Goal: Transaction & Acquisition: Book appointment/travel/reservation

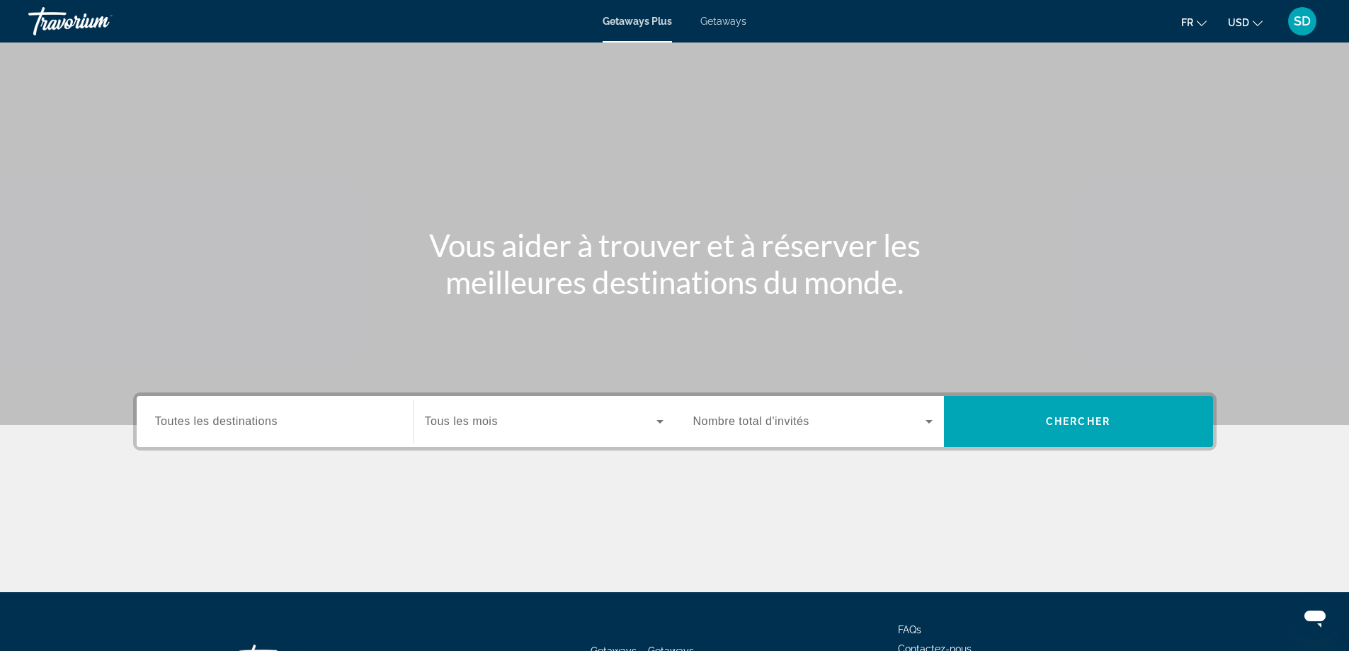
click at [309, 421] on input "Destination Toutes les destinations" at bounding box center [274, 421] width 239 height 17
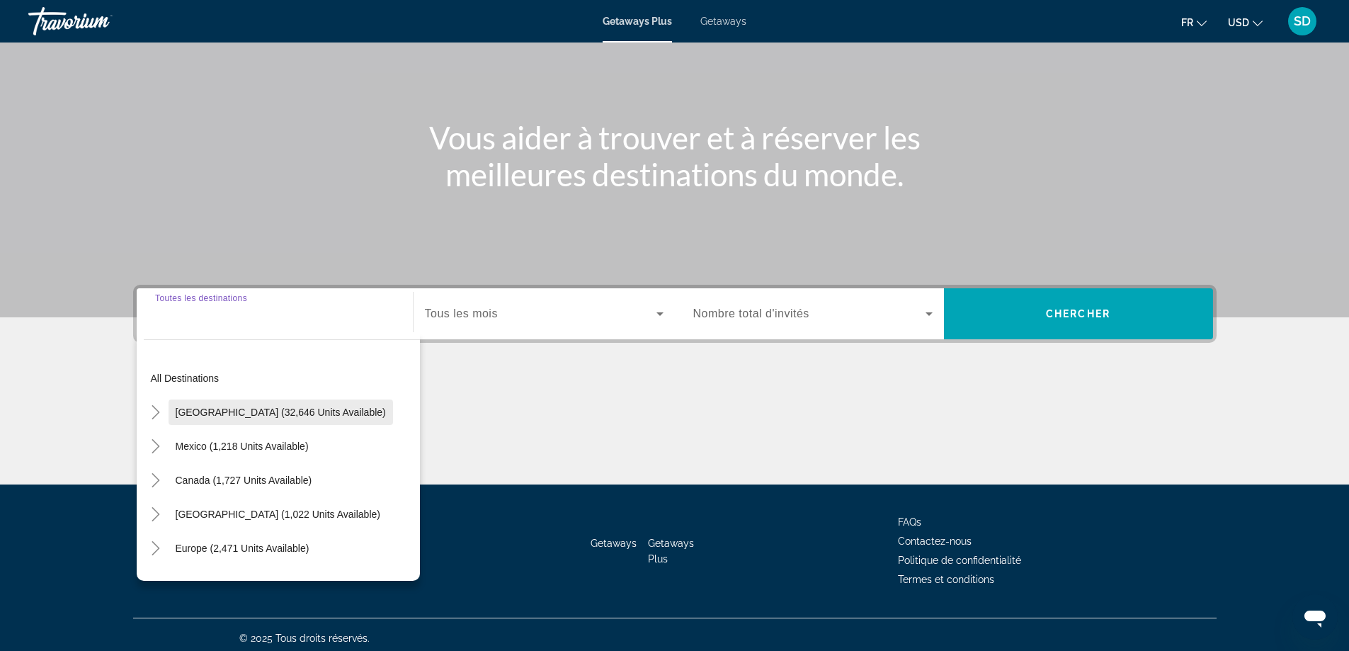
scroll to position [115, 0]
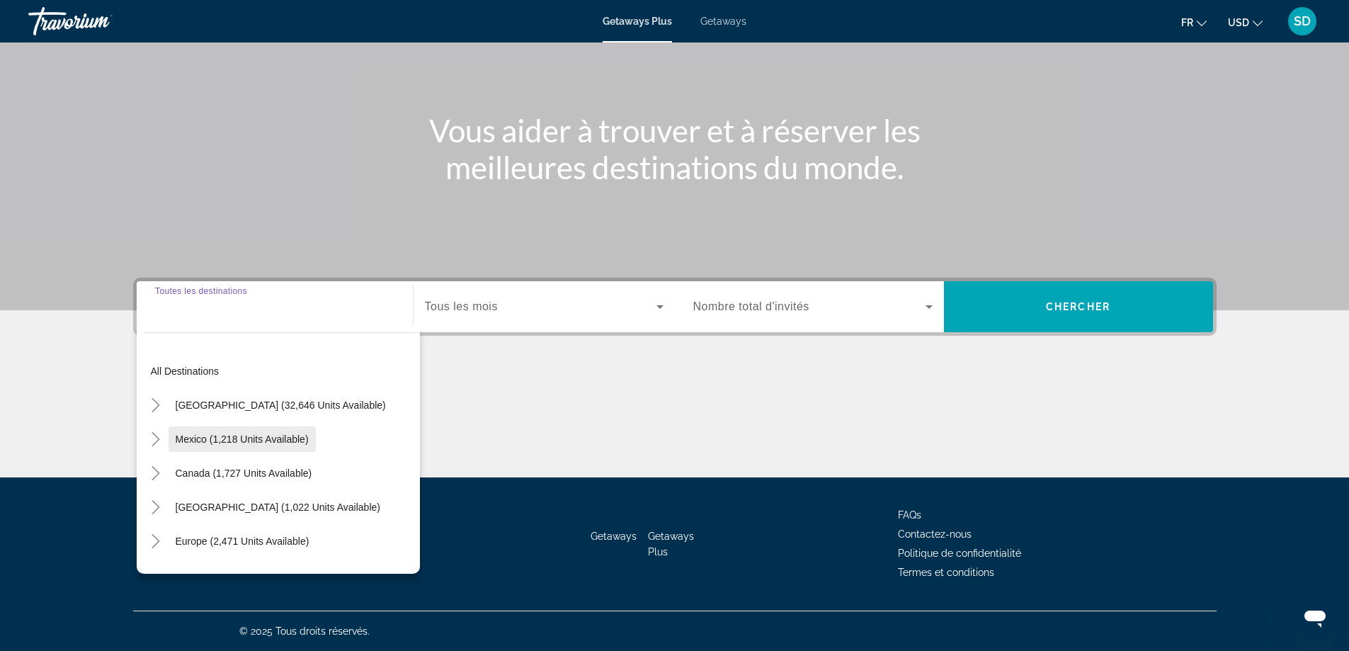
click at [292, 444] on span "Mexico (1,218 units available)" at bounding box center [242, 438] width 133 height 11
type input "**********"
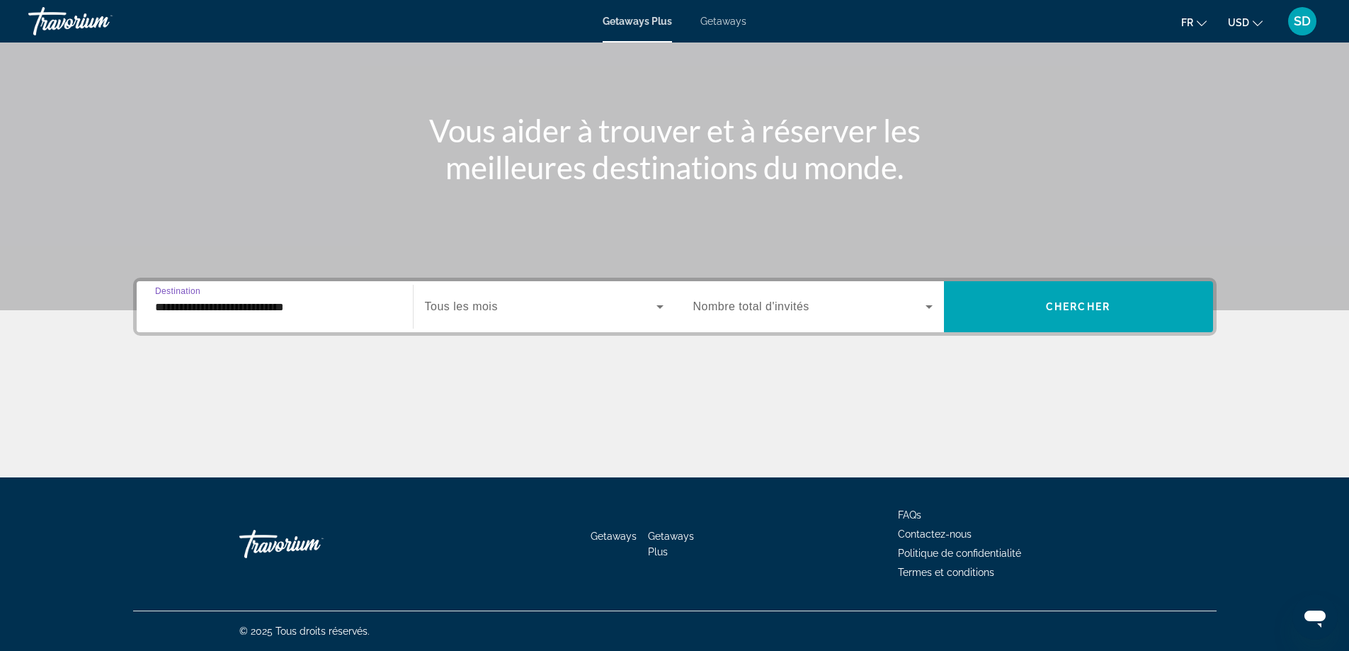
click at [491, 309] on span "Tous les mois" at bounding box center [461, 306] width 73 height 12
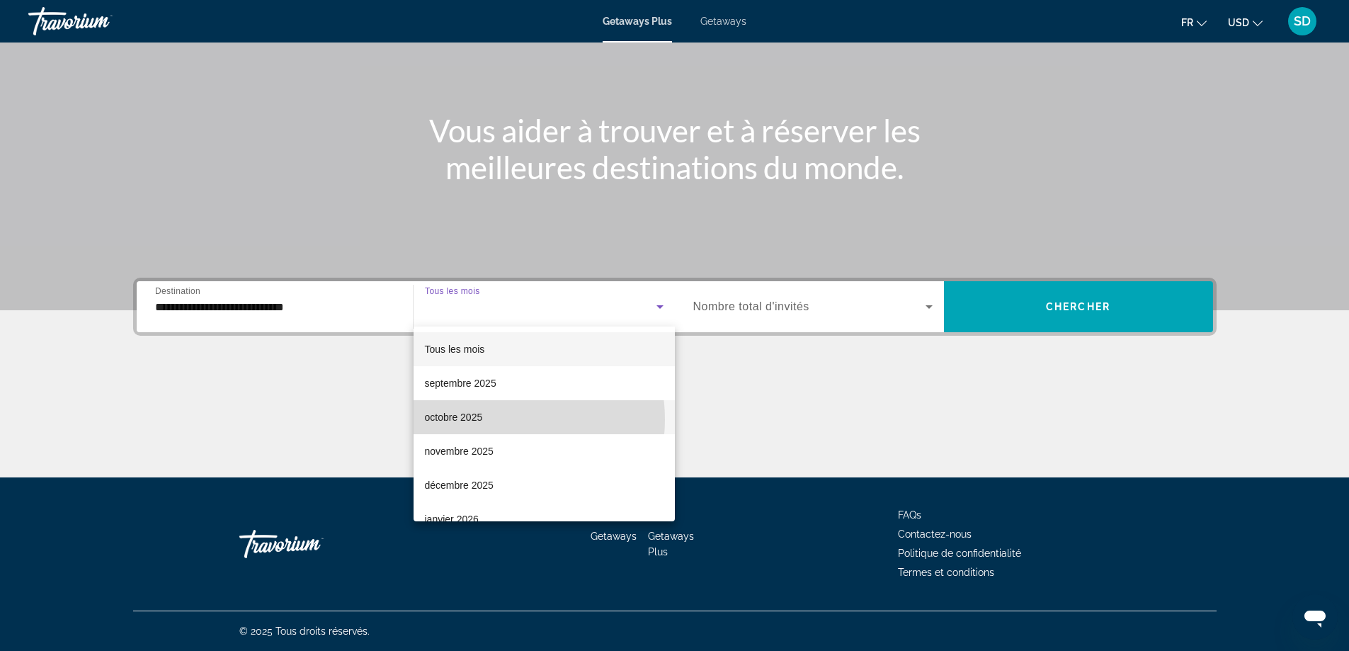
click at [497, 419] on mat-option "octobre 2025" at bounding box center [543, 417] width 261 height 34
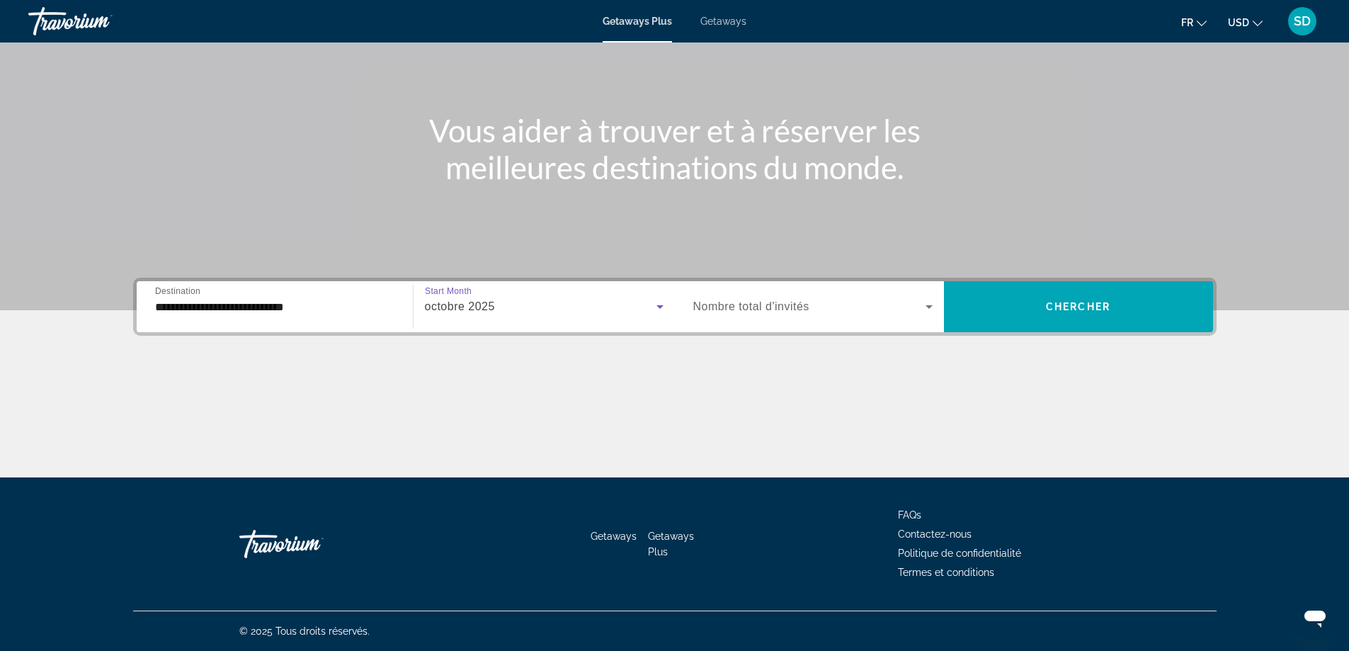
click at [735, 319] on div "Search widget" at bounding box center [812, 307] width 239 height 40
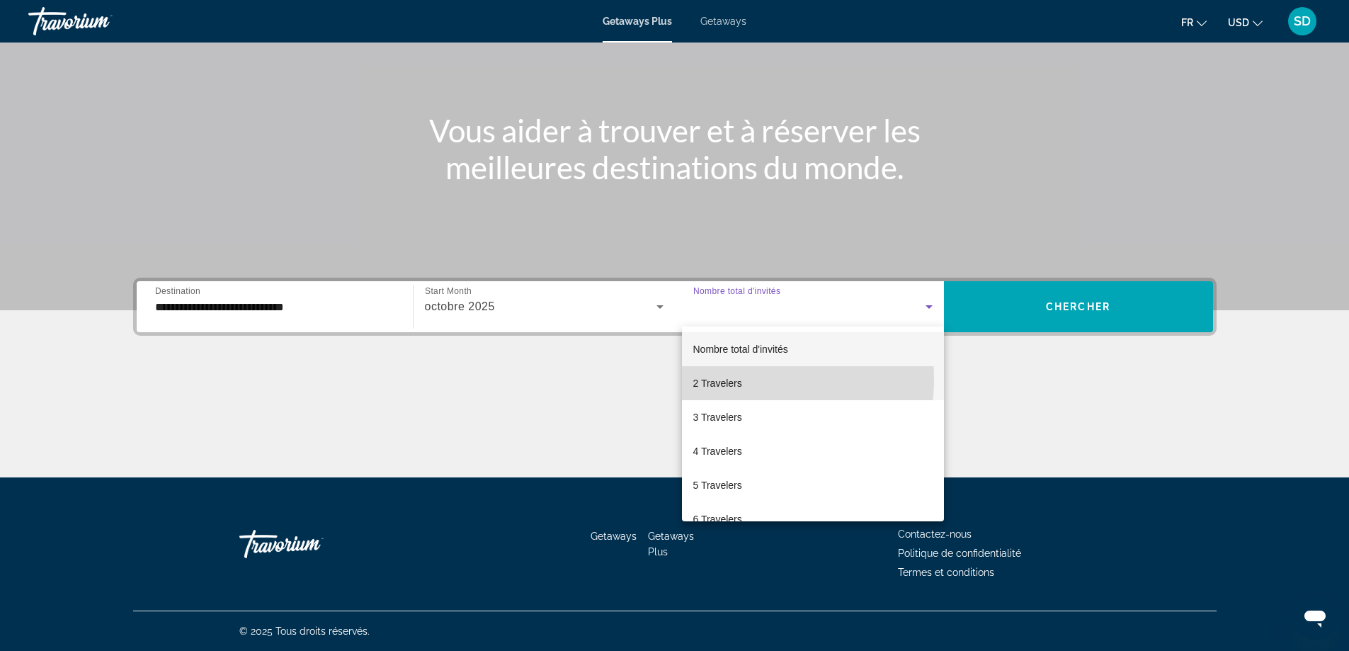
click at [733, 379] on span "2 Travelers" at bounding box center [717, 382] width 49 height 17
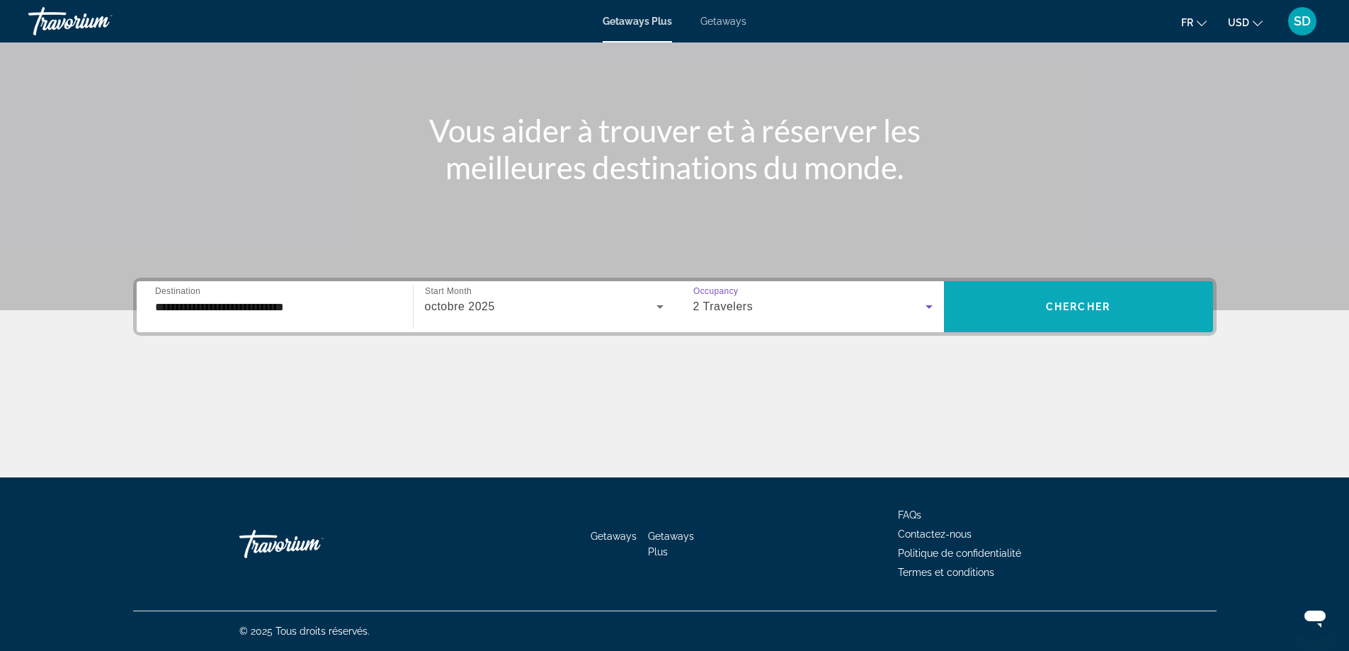
click at [1078, 309] on span "Chercher" at bounding box center [1078, 306] width 64 height 11
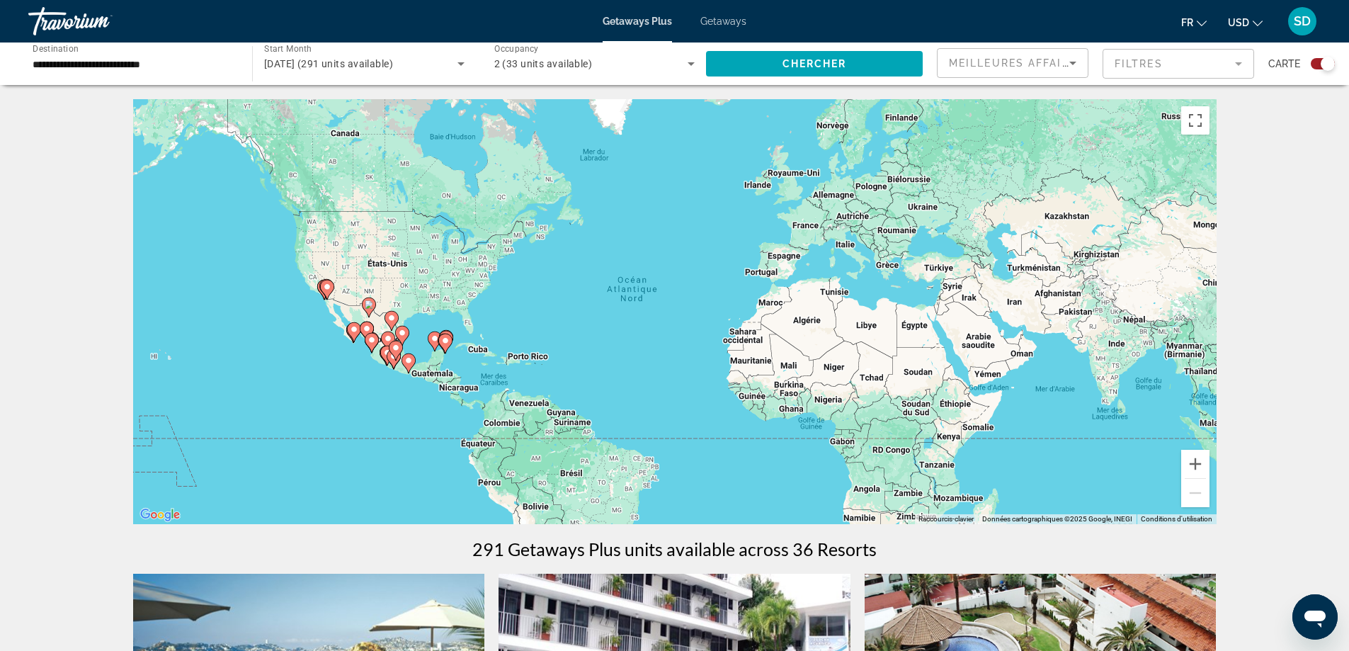
click at [1139, 67] on mat-form-field "Filtres" at bounding box center [1177, 64] width 151 height 30
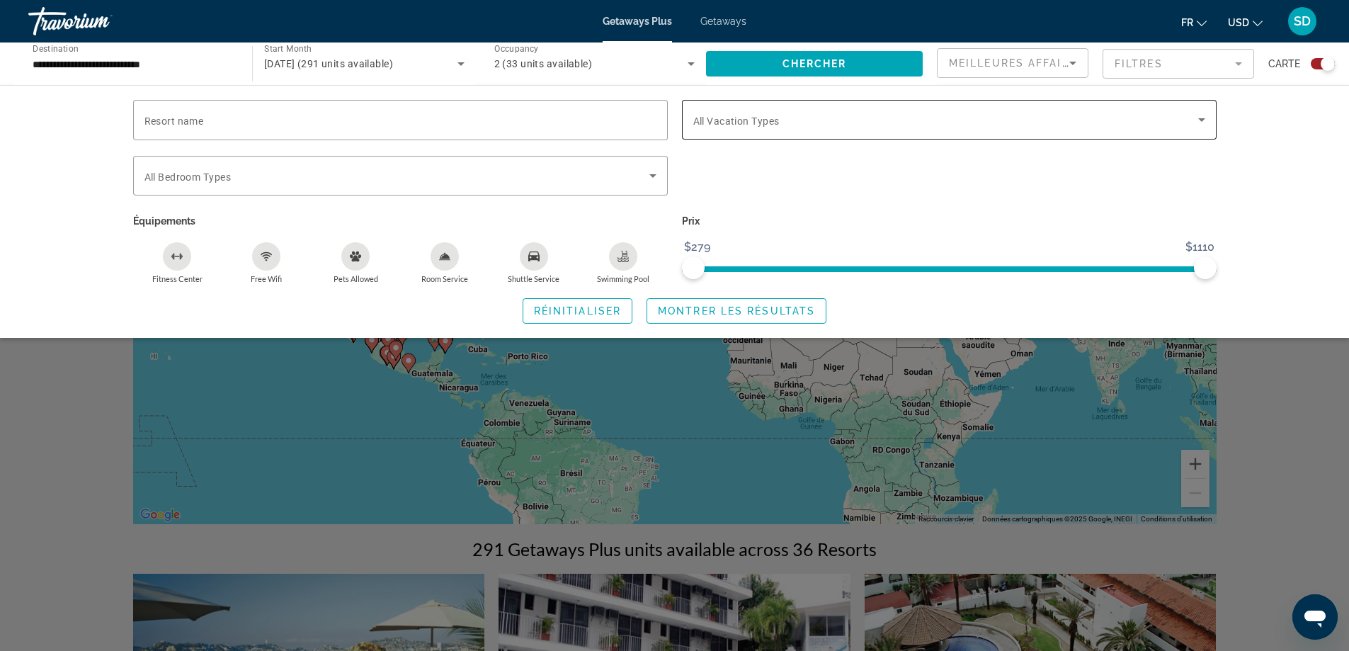
click at [742, 129] on div "Search widget" at bounding box center [949, 120] width 512 height 40
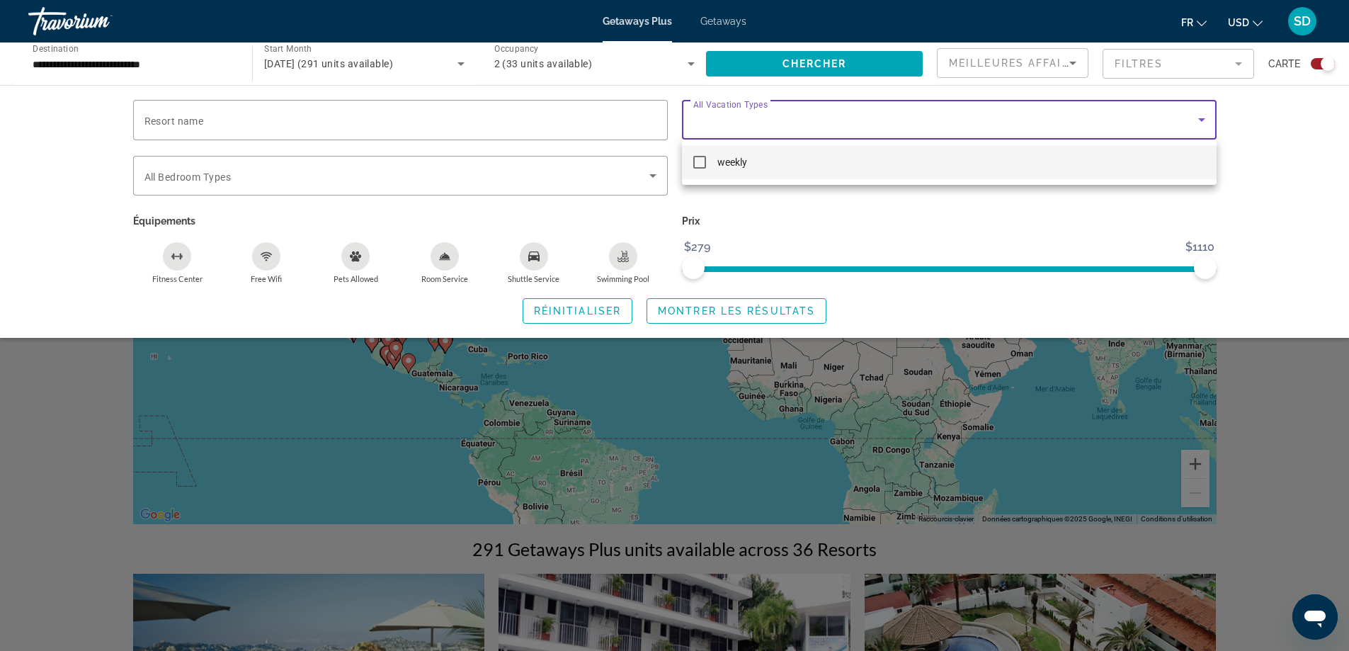
click at [742, 129] on div at bounding box center [674, 325] width 1349 height 651
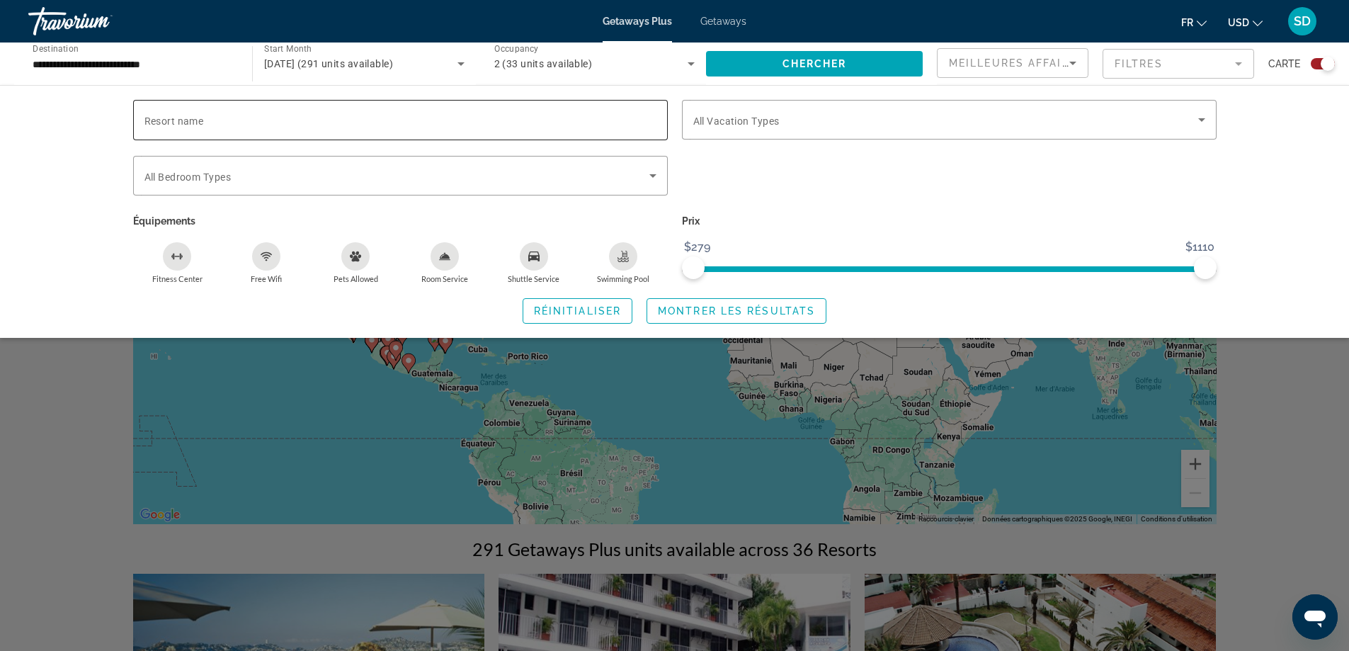
click at [350, 136] on div "Search widget" at bounding box center [400, 120] width 512 height 40
type input "**********"
click at [727, 214] on p "Prix" at bounding box center [949, 221] width 534 height 20
click at [718, 309] on span "Montrer les résultats" at bounding box center [736, 310] width 157 height 11
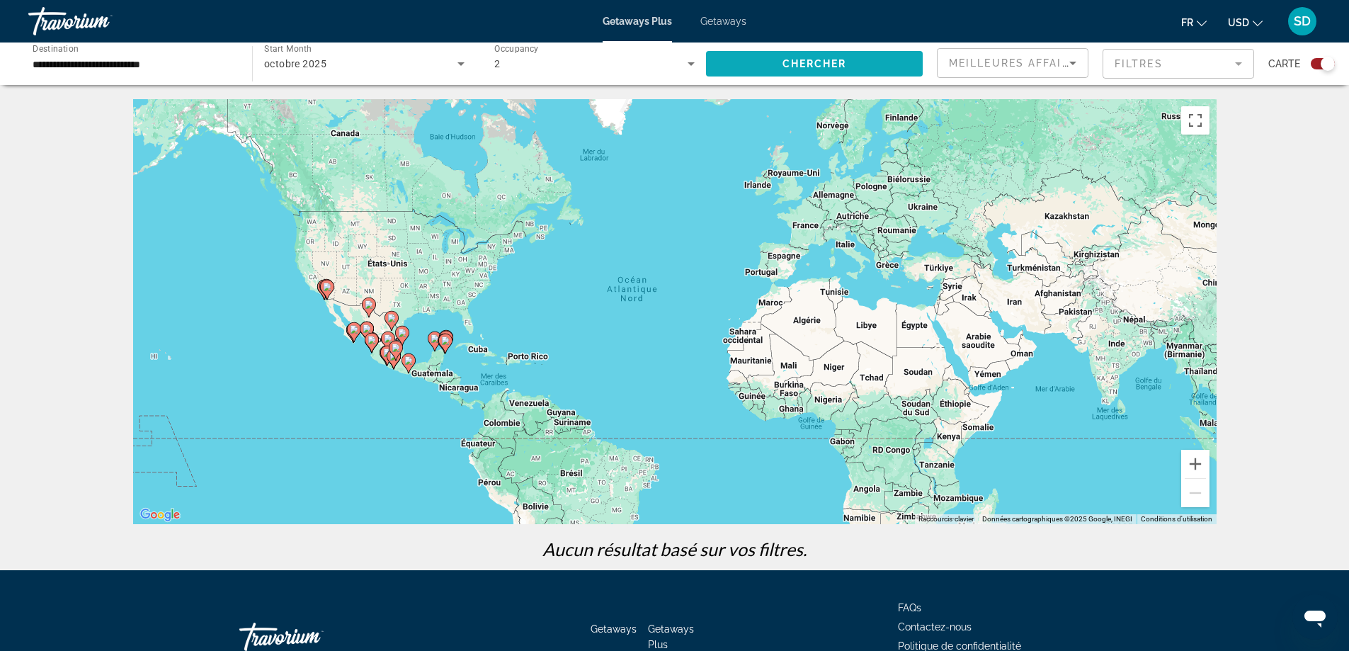
click at [891, 59] on span "Search widget" at bounding box center [814, 64] width 217 height 34
click at [1120, 71] on mat-form-field "Filtres" at bounding box center [1177, 64] width 151 height 30
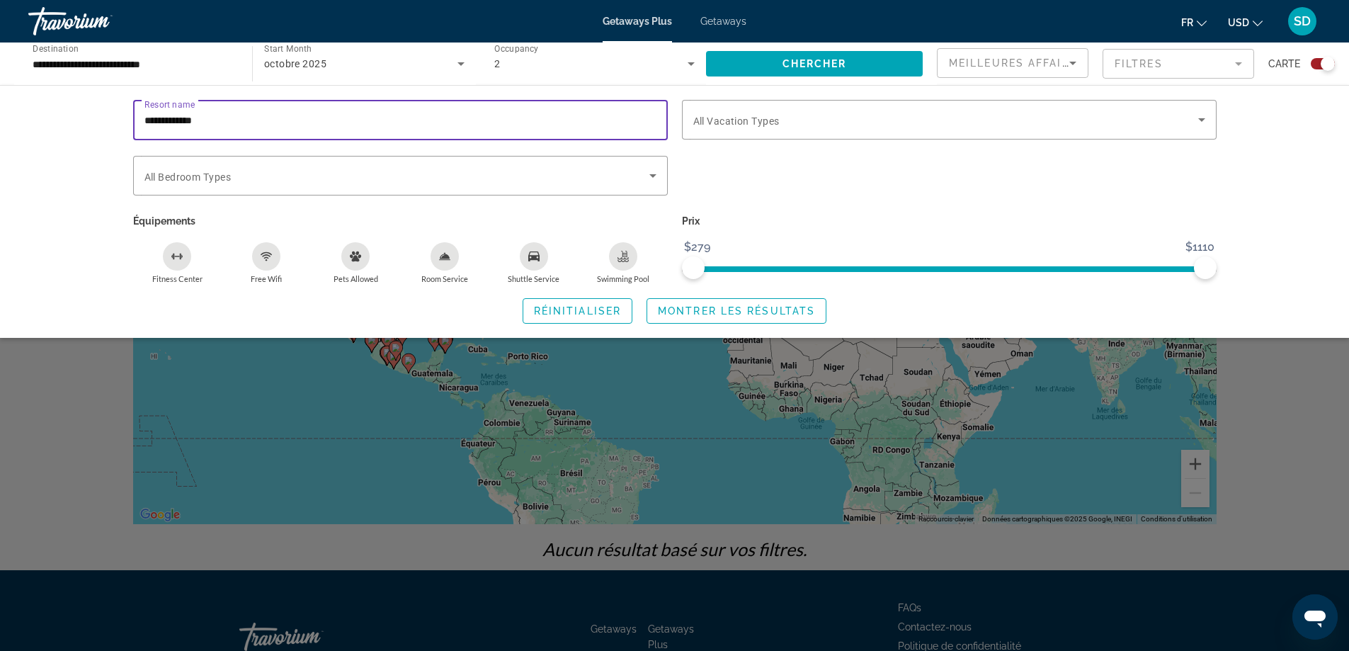
drag, startPoint x: 285, startPoint y: 122, endPoint x: 0, endPoint y: 115, distance: 284.7
click at [0, 115] on div "**********" at bounding box center [674, 211] width 1349 height 253
click at [1293, 210] on div "Resort name Vacation Types All Vacation Types Bedroom Types All Bedroom Types É…" at bounding box center [674, 211] width 1349 height 253
click at [877, 63] on span "Search widget" at bounding box center [814, 64] width 217 height 34
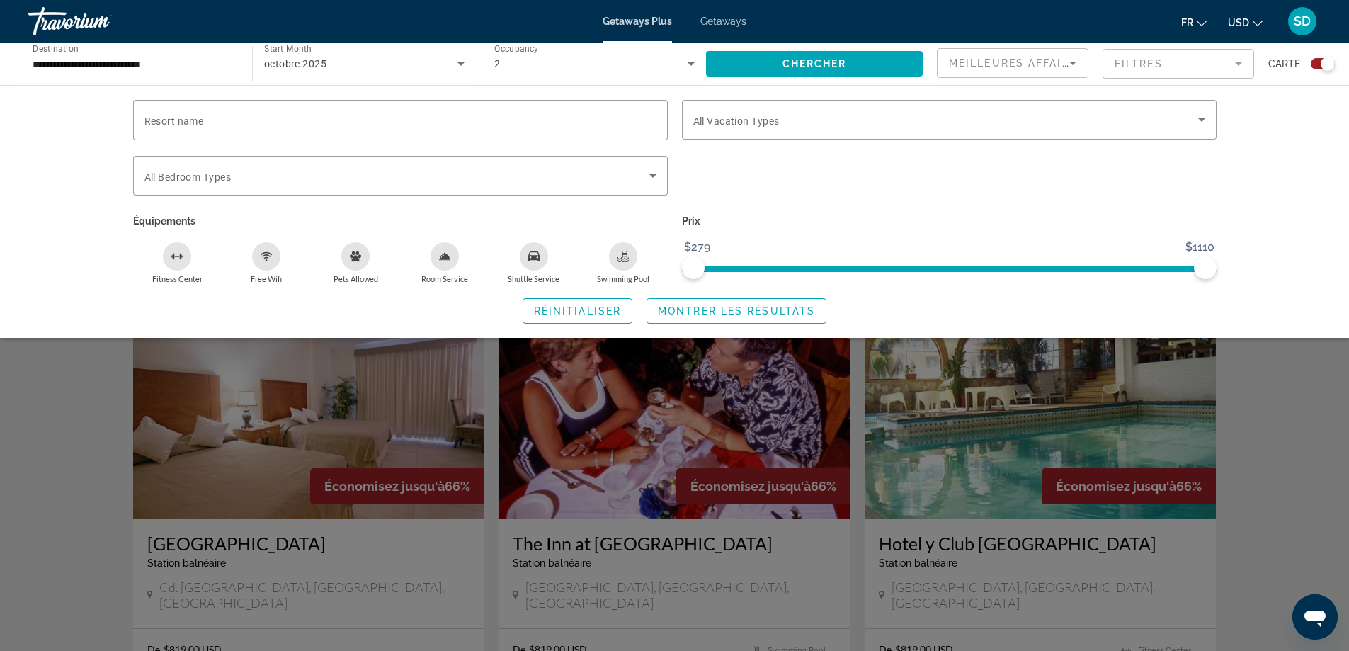
scroll to position [283, 0]
click at [37, 413] on div "Search widget" at bounding box center [674, 431] width 1349 height 438
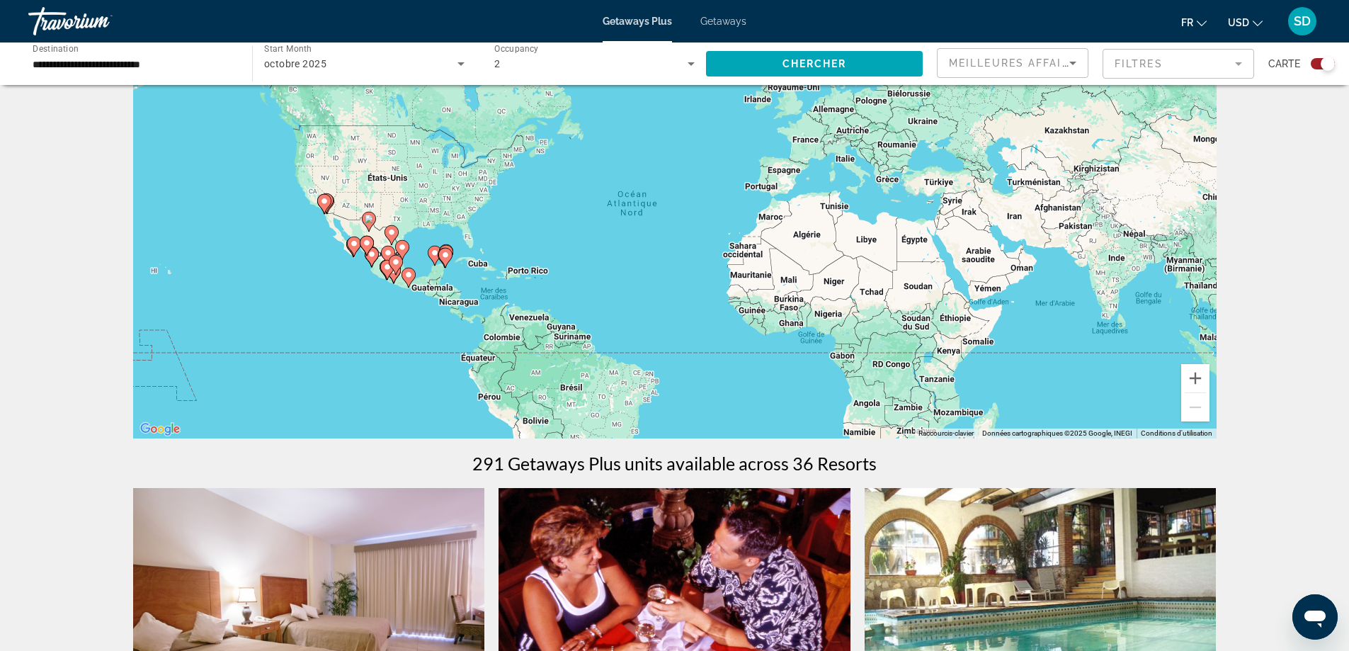
scroll to position [0, 0]
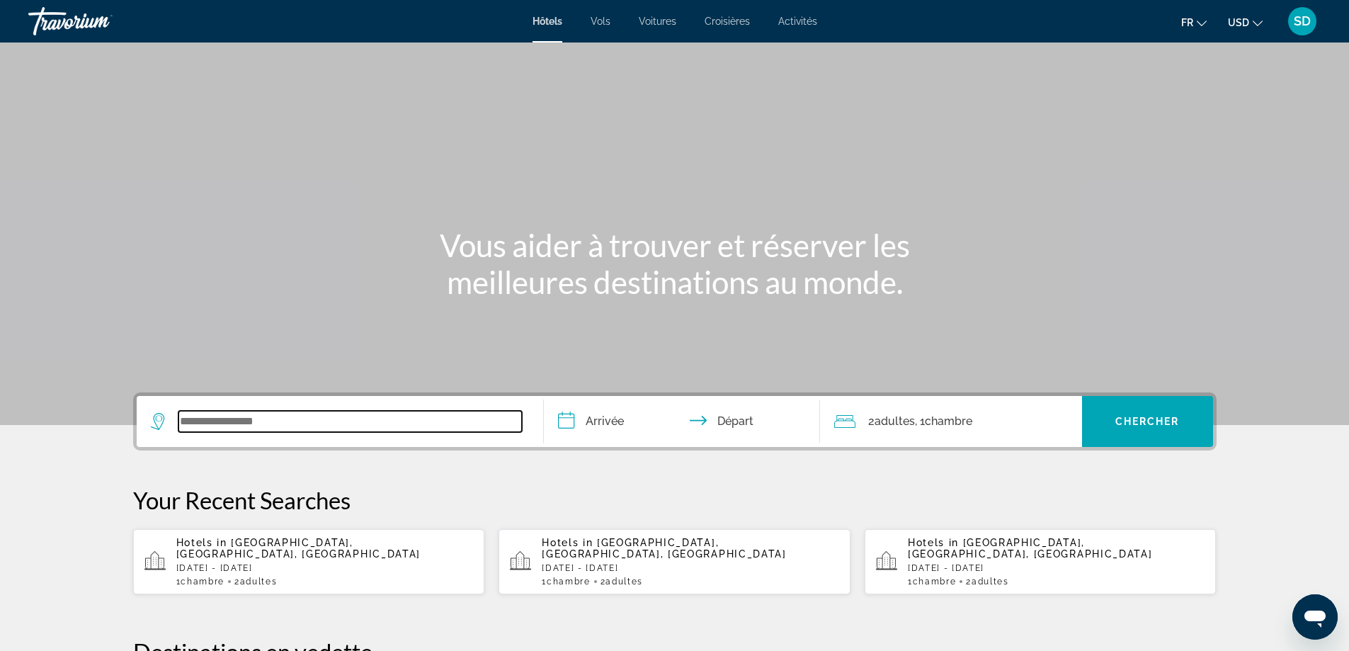
click at [399, 411] on input "Search widget" at bounding box center [349, 421] width 343 height 21
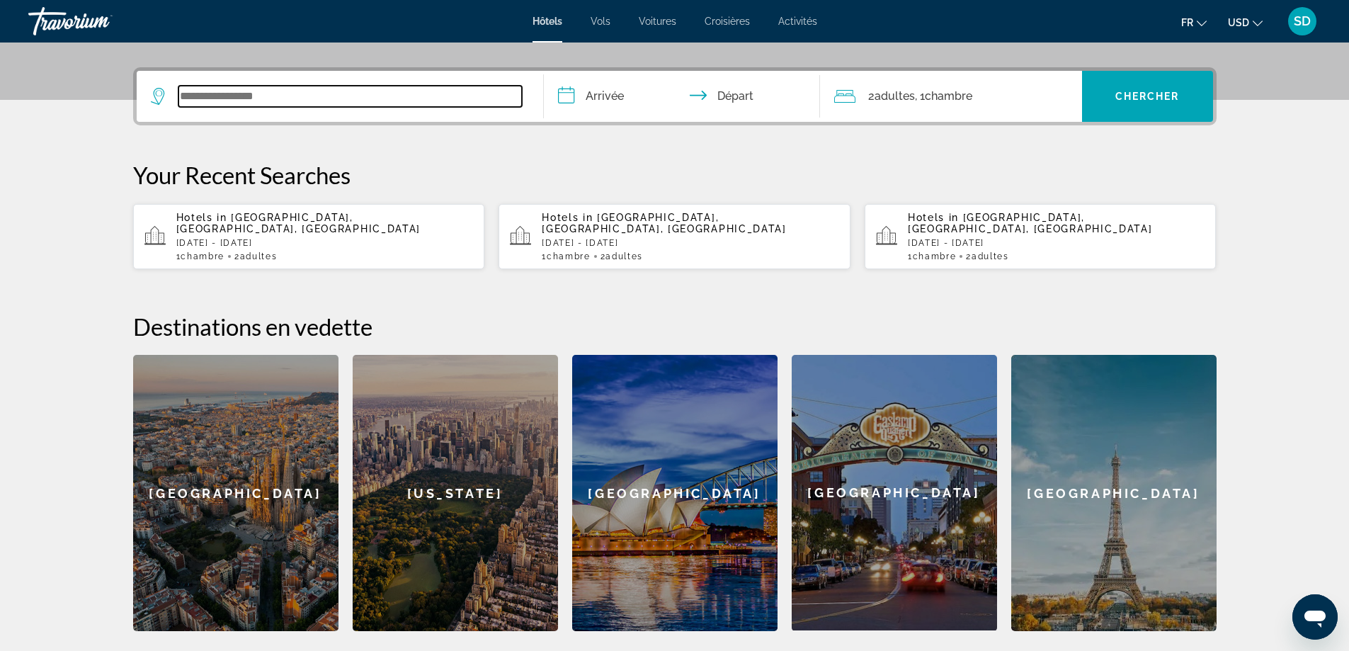
scroll to position [346, 0]
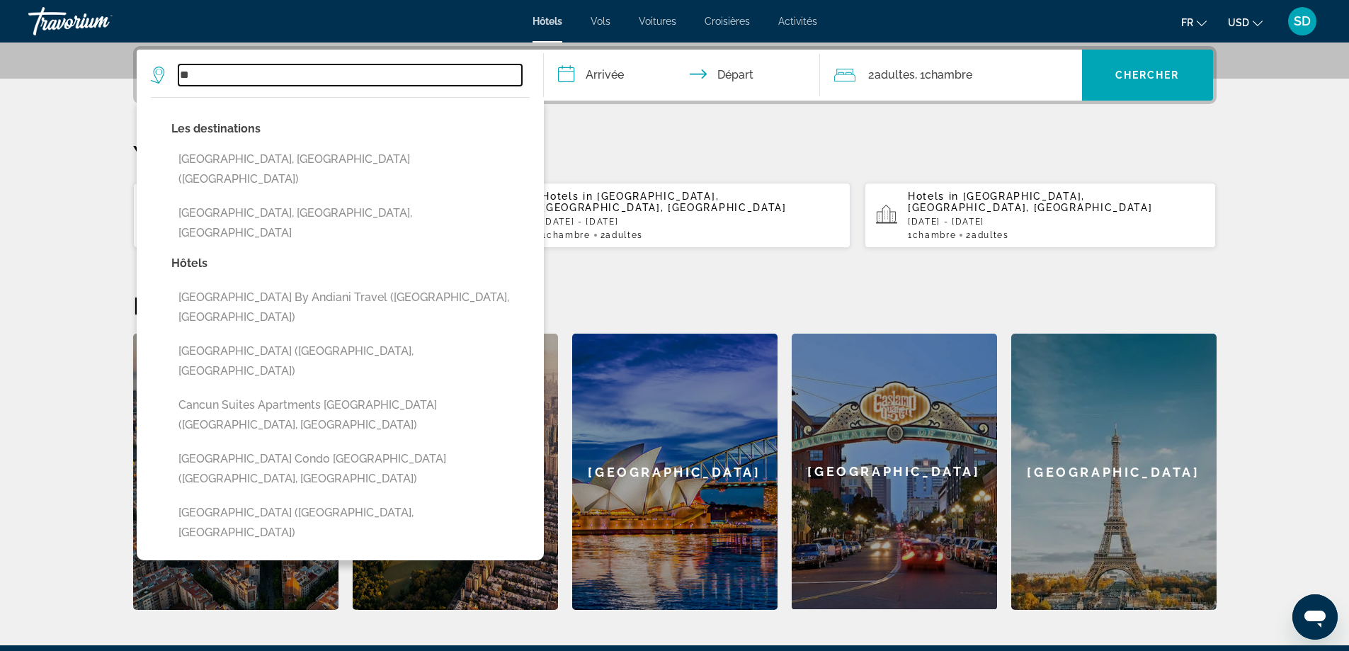
type input "*"
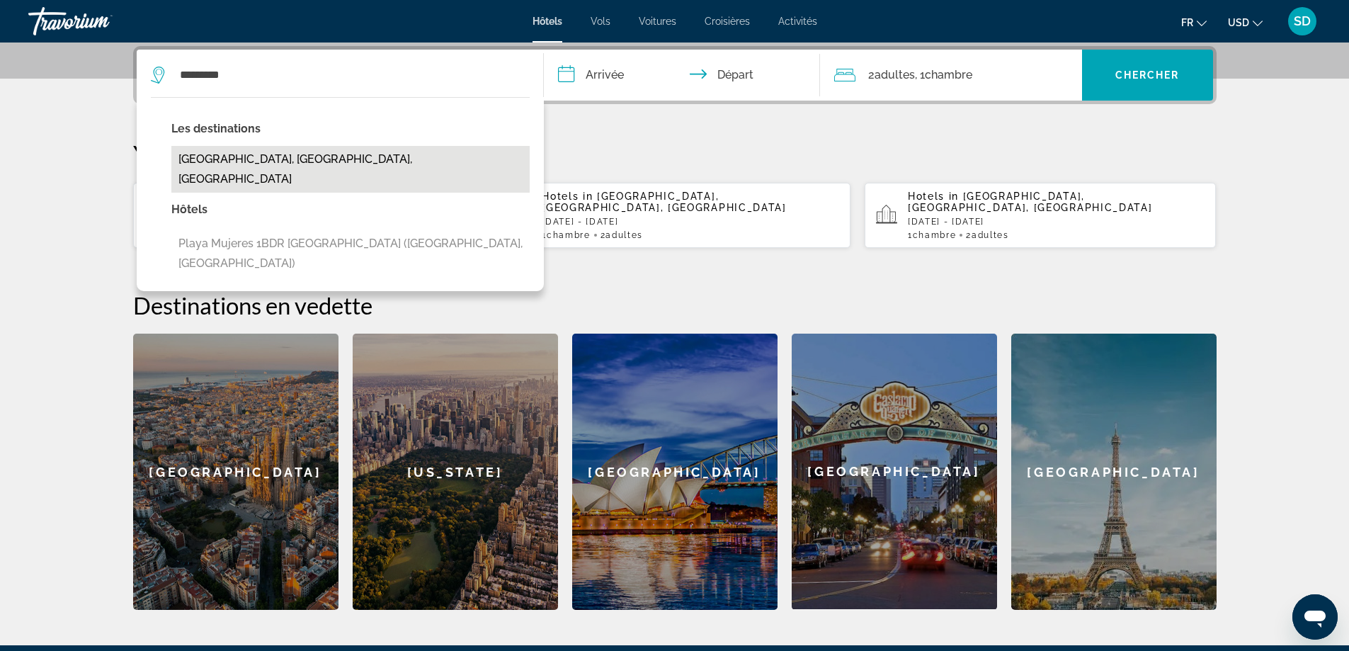
click at [257, 158] on button "[GEOGRAPHIC_DATA], [GEOGRAPHIC_DATA], [GEOGRAPHIC_DATA]" at bounding box center [350, 169] width 358 height 47
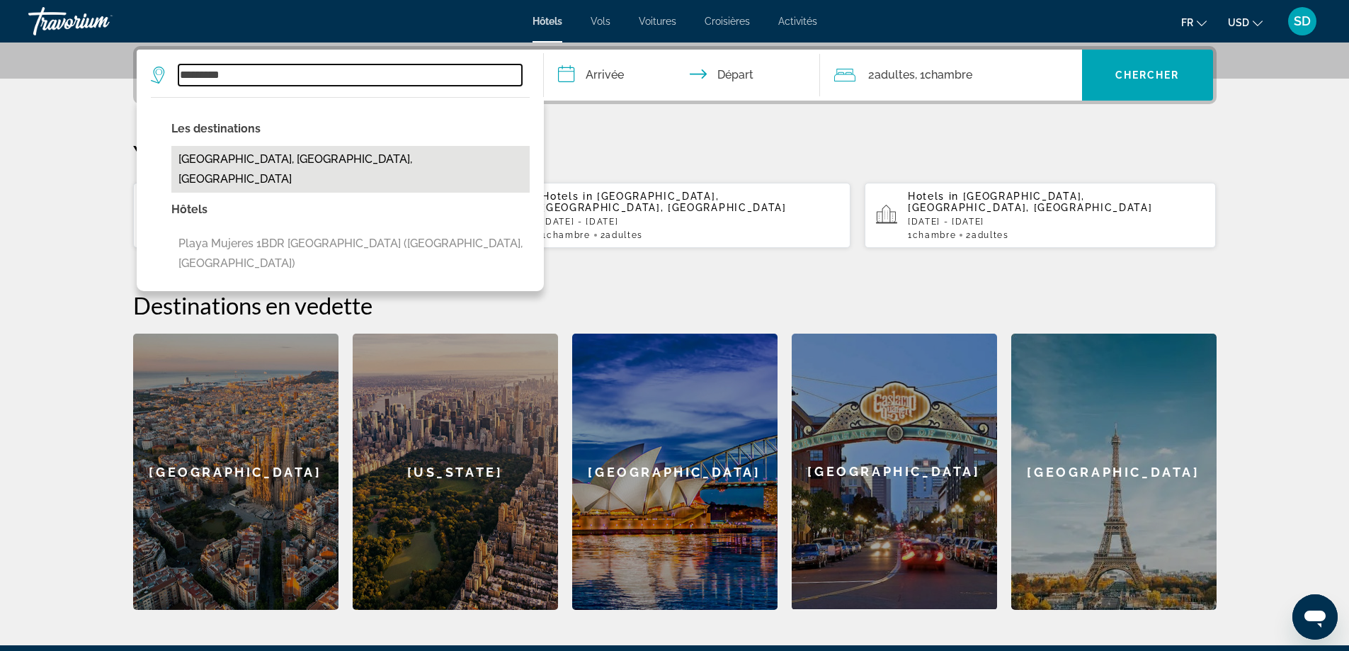
type input "**********"
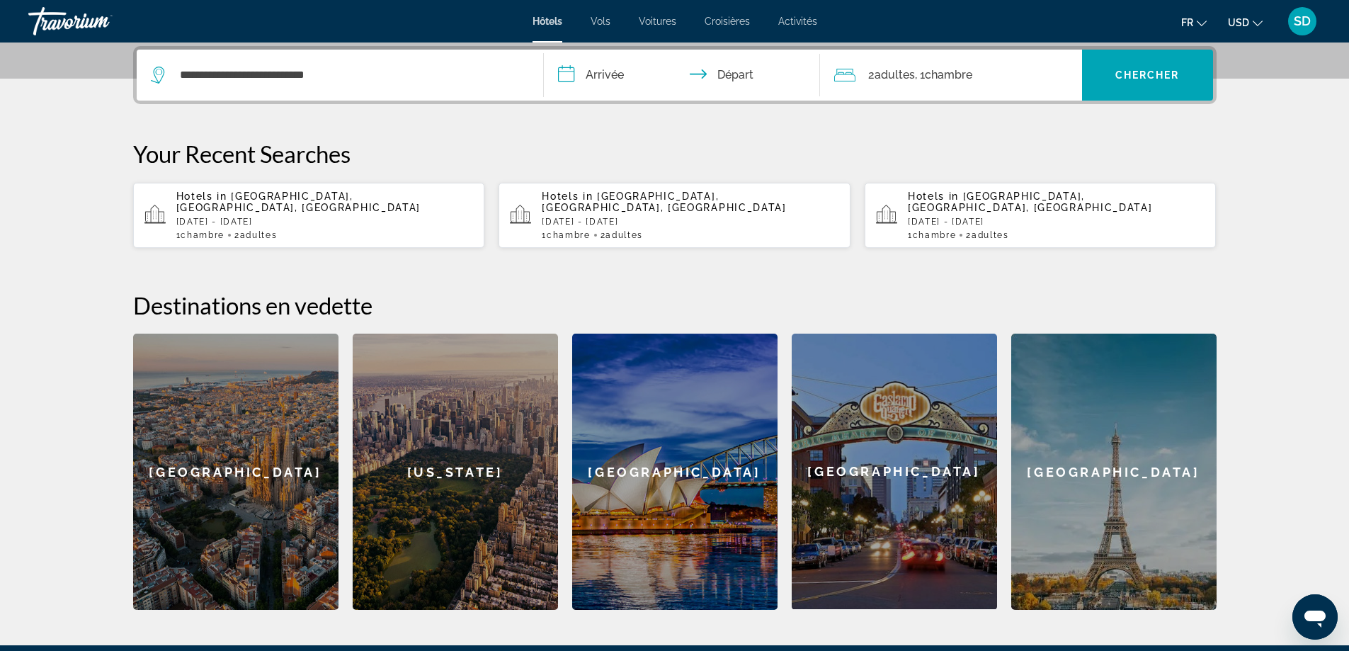
click at [580, 90] on input "**********" at bounding box center [685, 77] width 282 height 55
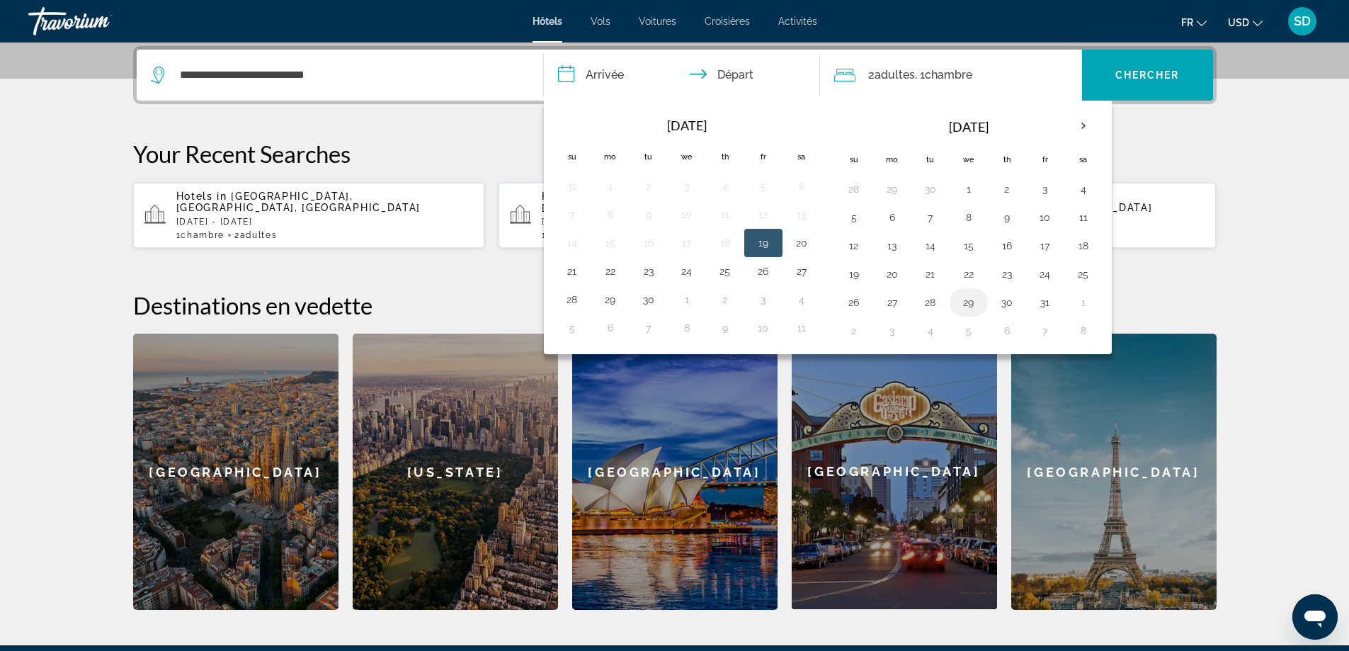
click at [966, 302] on button "29" at bounding box center [968, 302] width 23 height 20
click at [1012, 334] on button "6" at bounding box center [1006, 331] width 23 height 20
type input "**********"
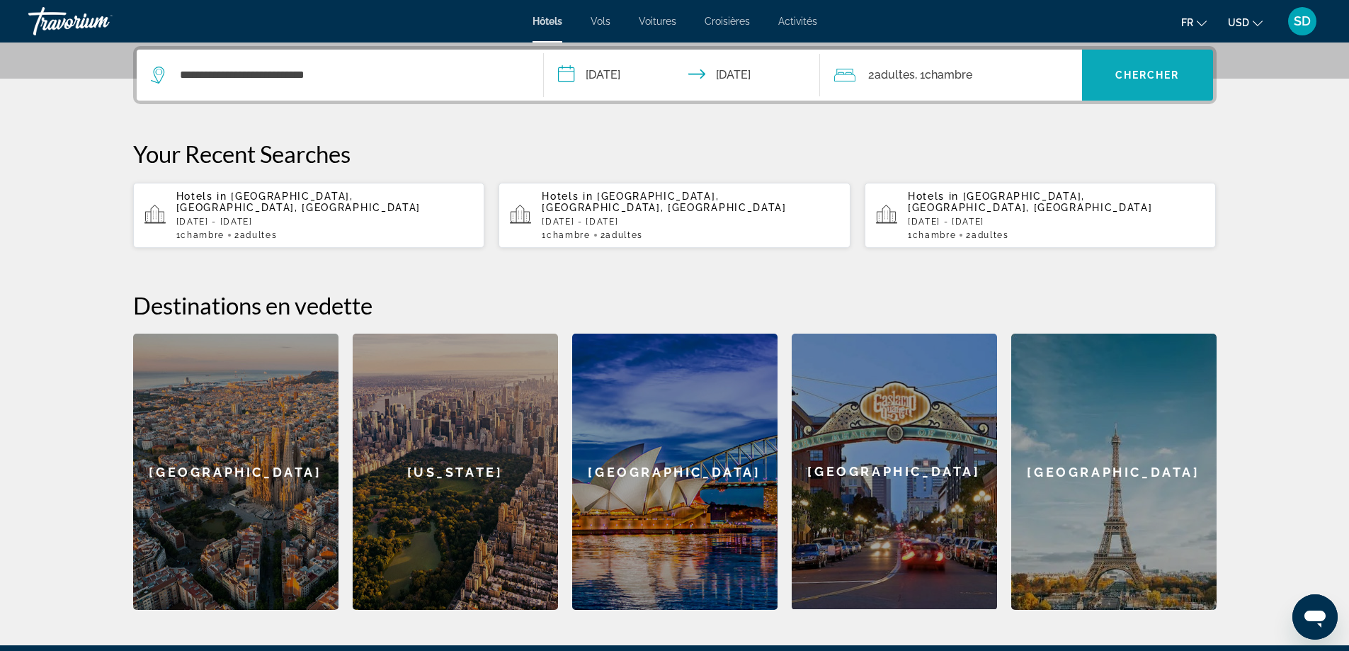
click at [1111, 86] on span "Search widget" at bounding box center [1147, 75] width 131 height 34
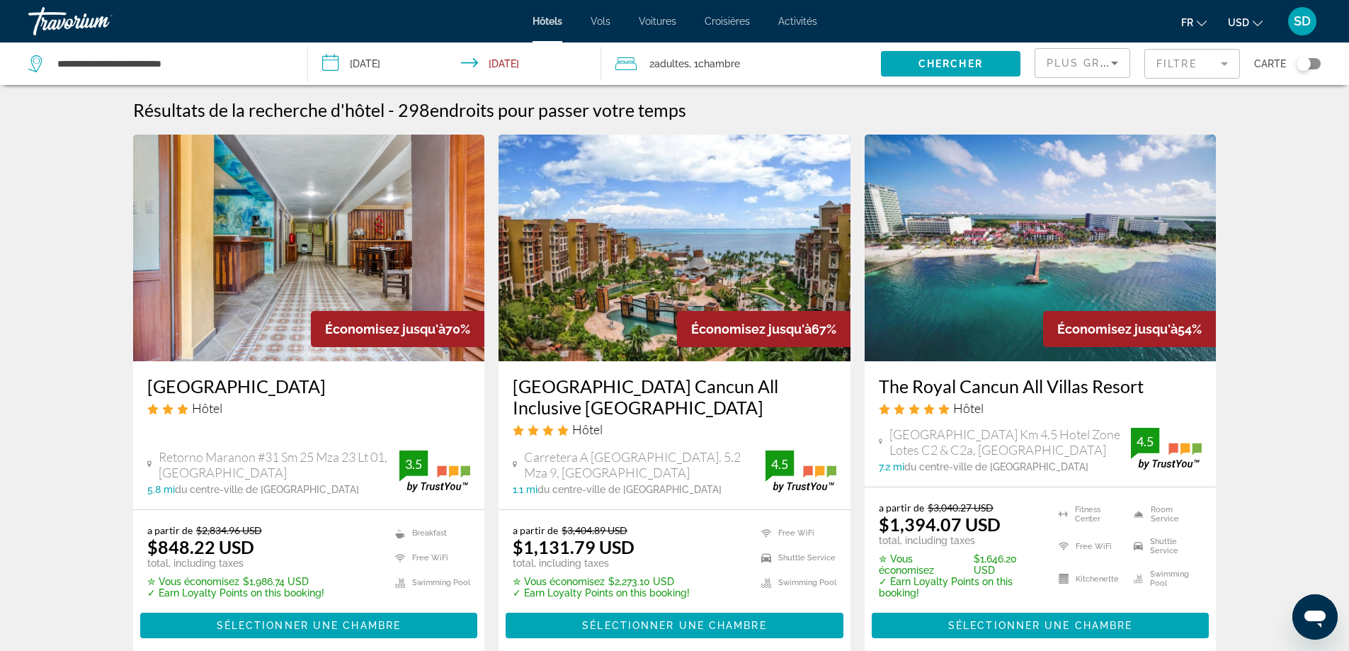
click at [1195, 73] on mat-form-field "Filtre" at bounding box center [1192, 64] width 96 height 30
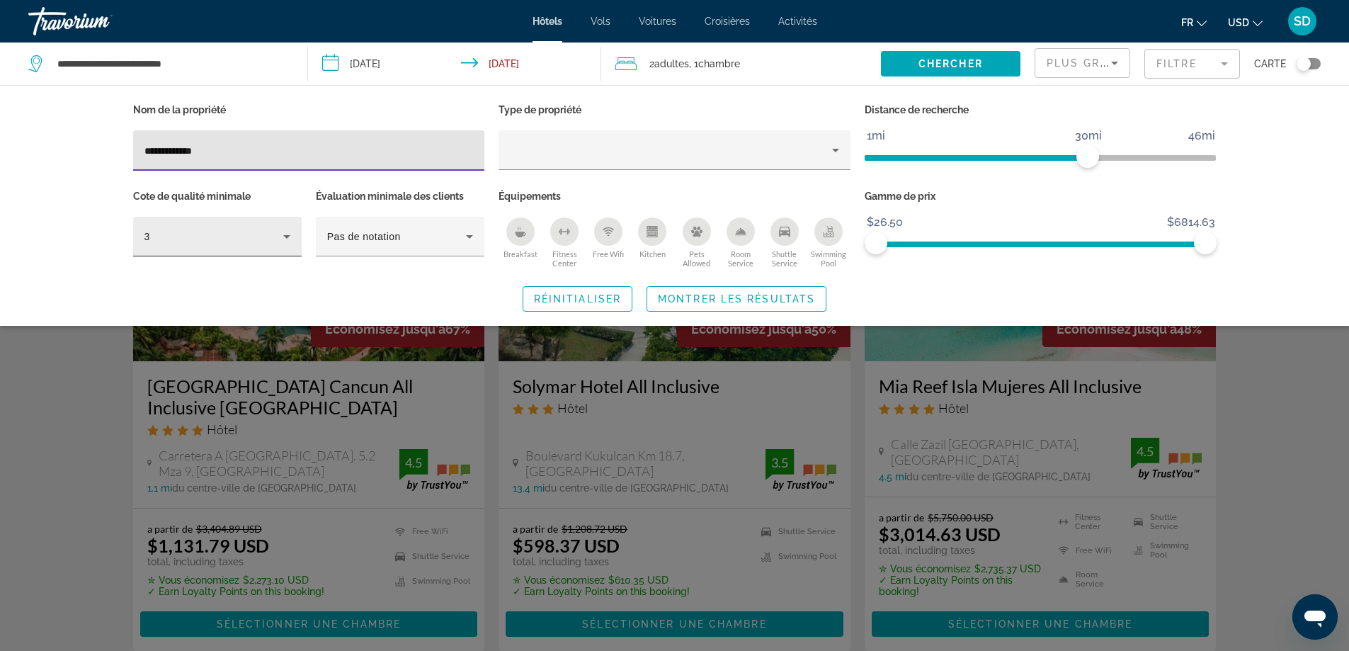
type input "**********"
click at [263, 238] on div "3" at bounding box center [213, 236] width 139 height 17
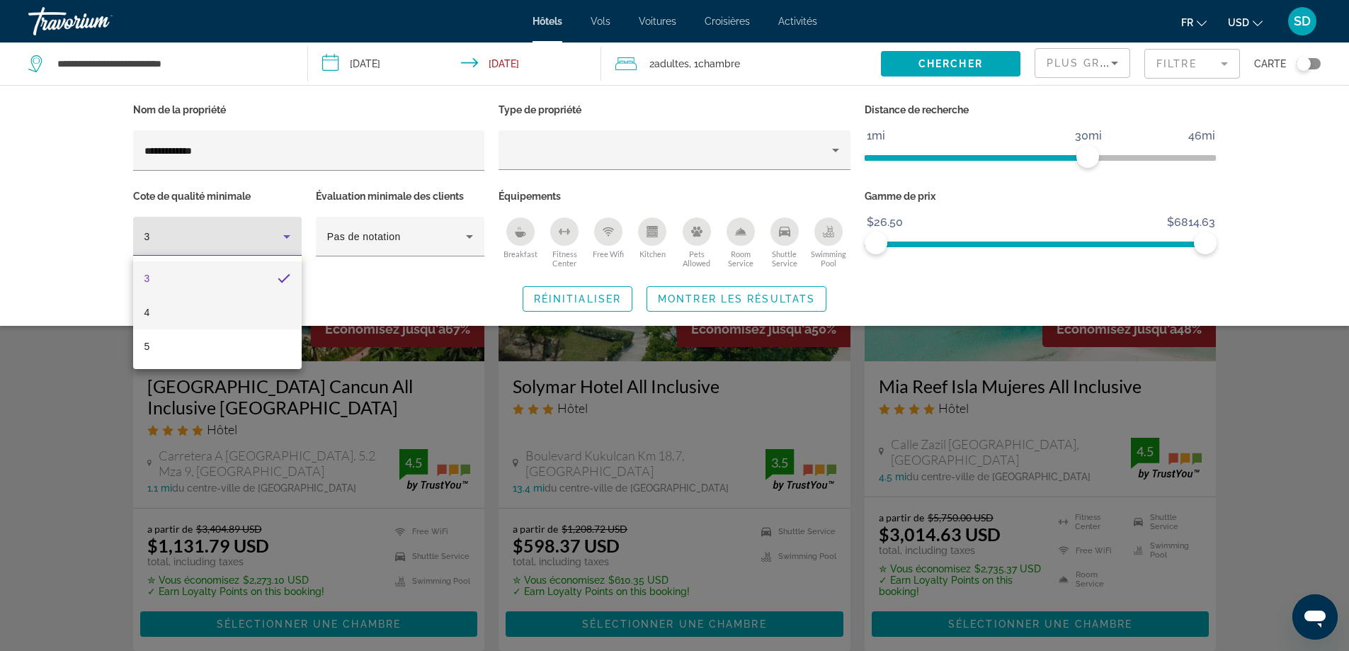
click at [212, 319] on mat-option "4" at bounding box center [217, 312] width 168 height 34
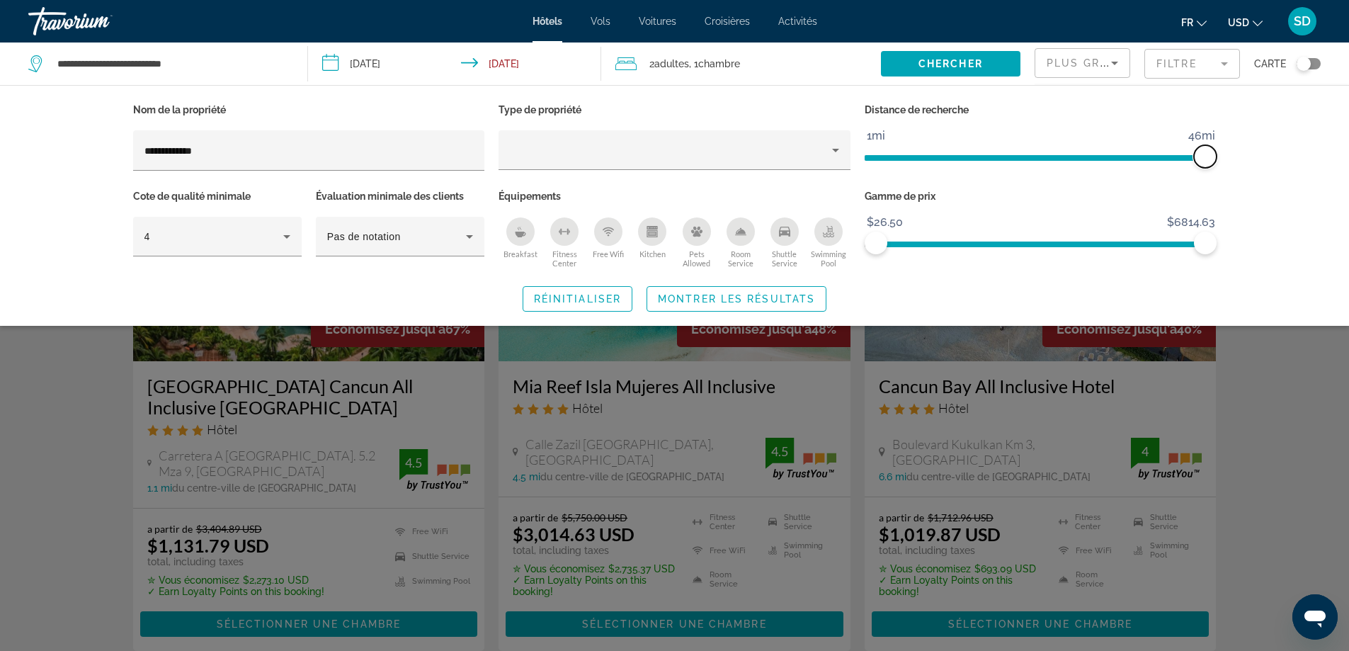
drag, startPoint x: 1095, startPoint y: 161, endPoint x: 1283, endPoint y: 156, distance: 187.6
click at [1283, 156] on div "**********" at bounding box center [674, 205] width 1349 height 241
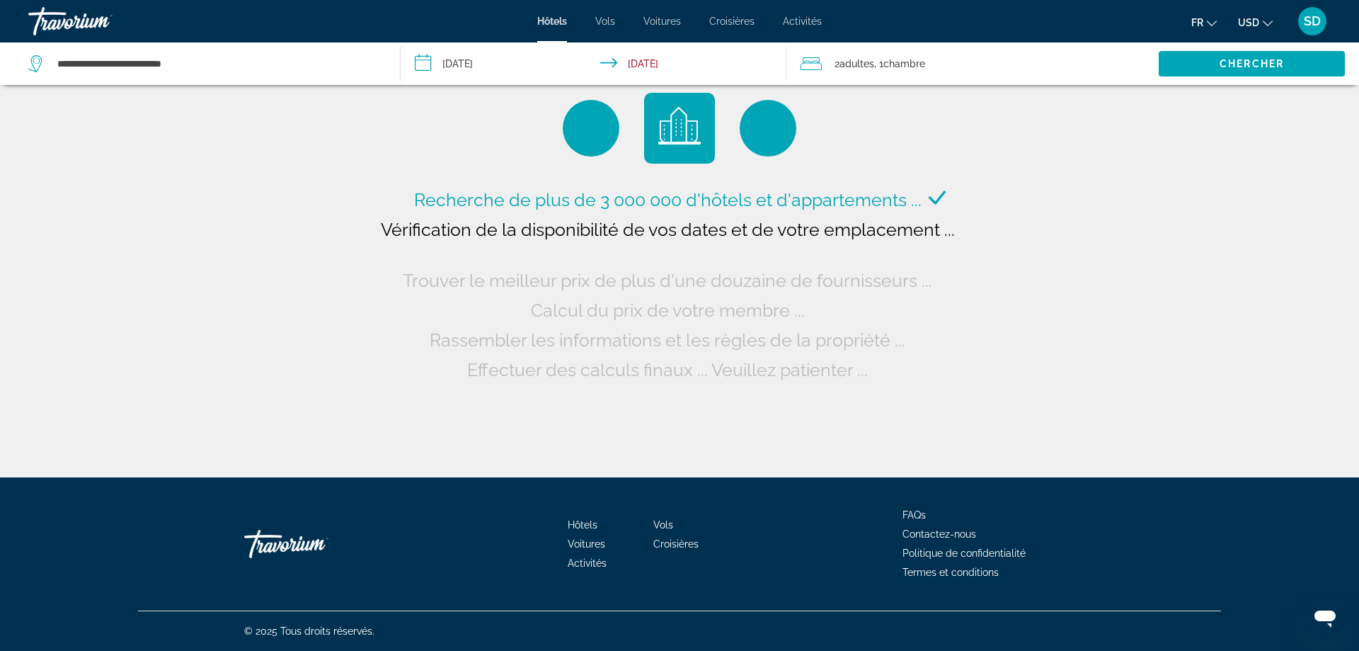
click at [1257, 25] on span "USD" at bounding box center [1248, 22] width 21 height 11
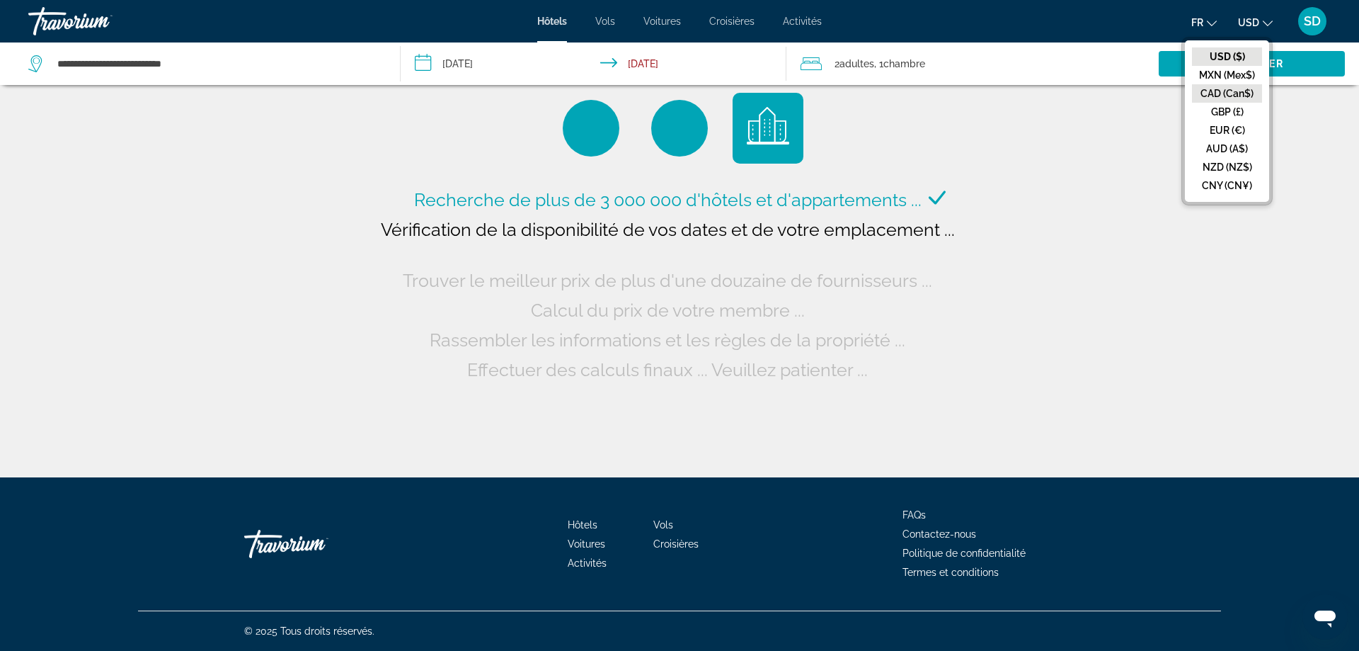
click at [1242, 91] on button "CAD (Can$)" at bounding box center [1227, 93] width 70 height 18
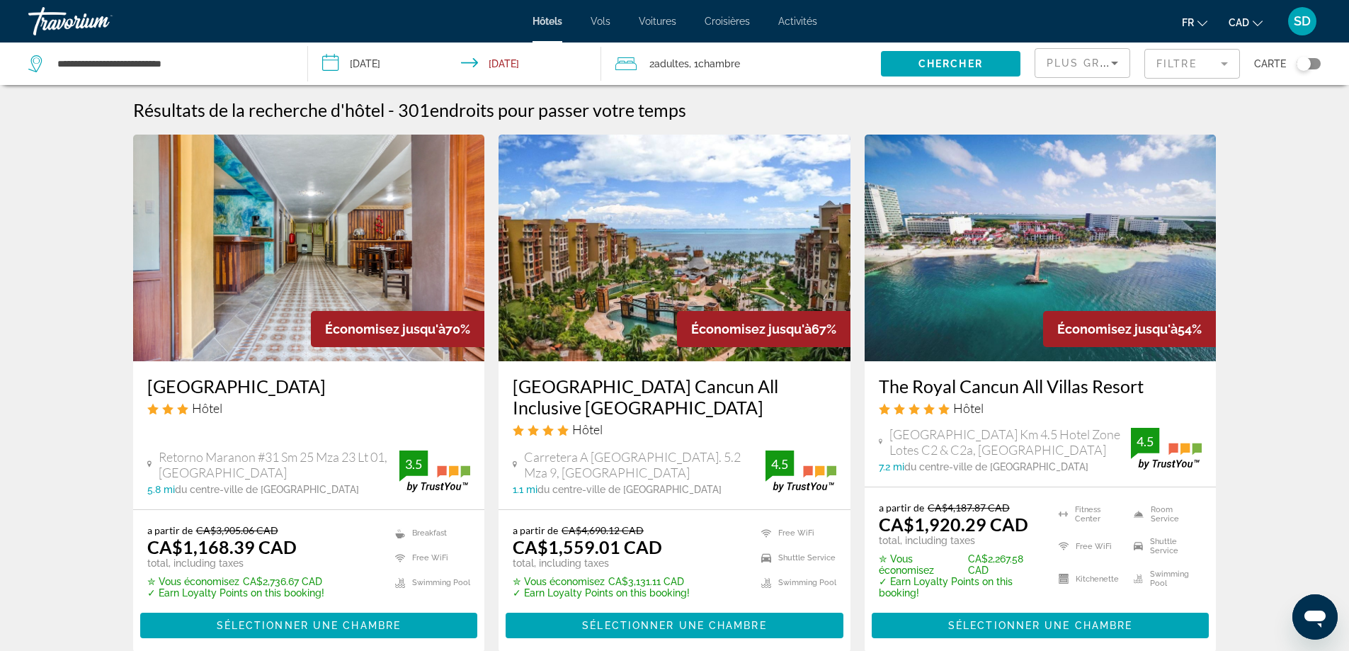
click at [1194, 64] on mat-form-field "Filtre" at bounding box center [1192, 64] width 96 height 30
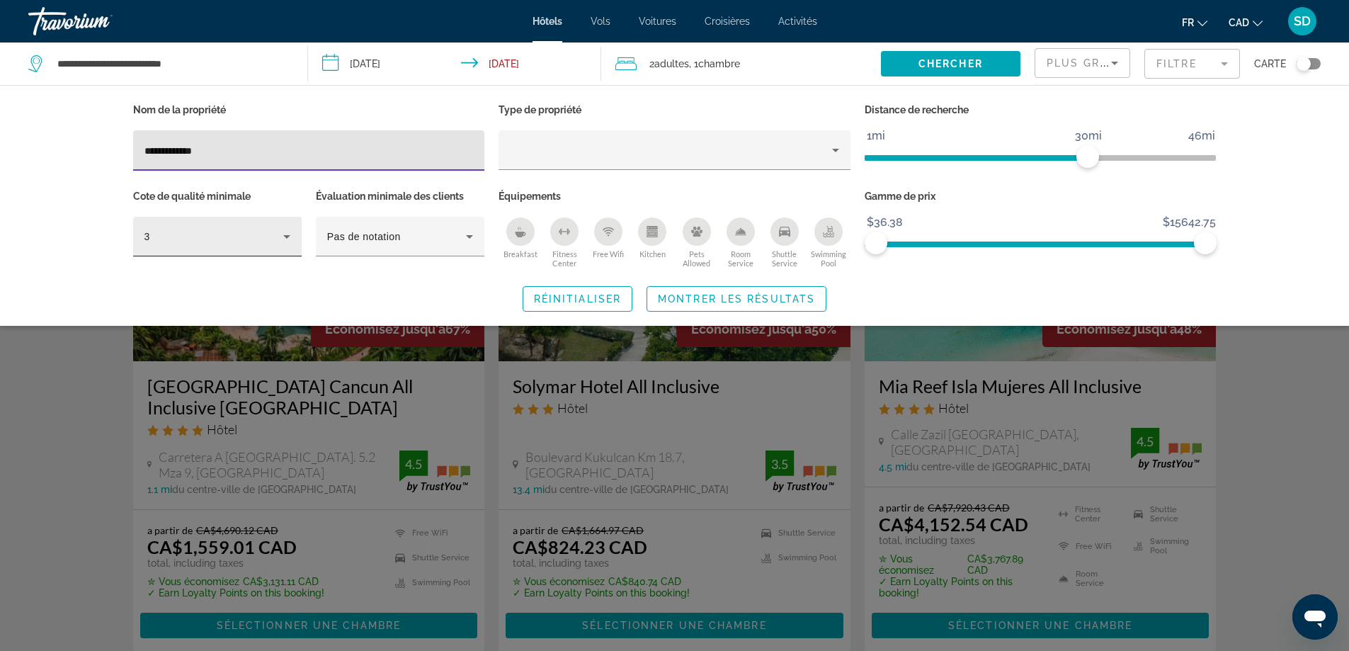
type input "**********"
click at [219, 242] on div "3" at bounding box center [213, 236] width 139 height 17
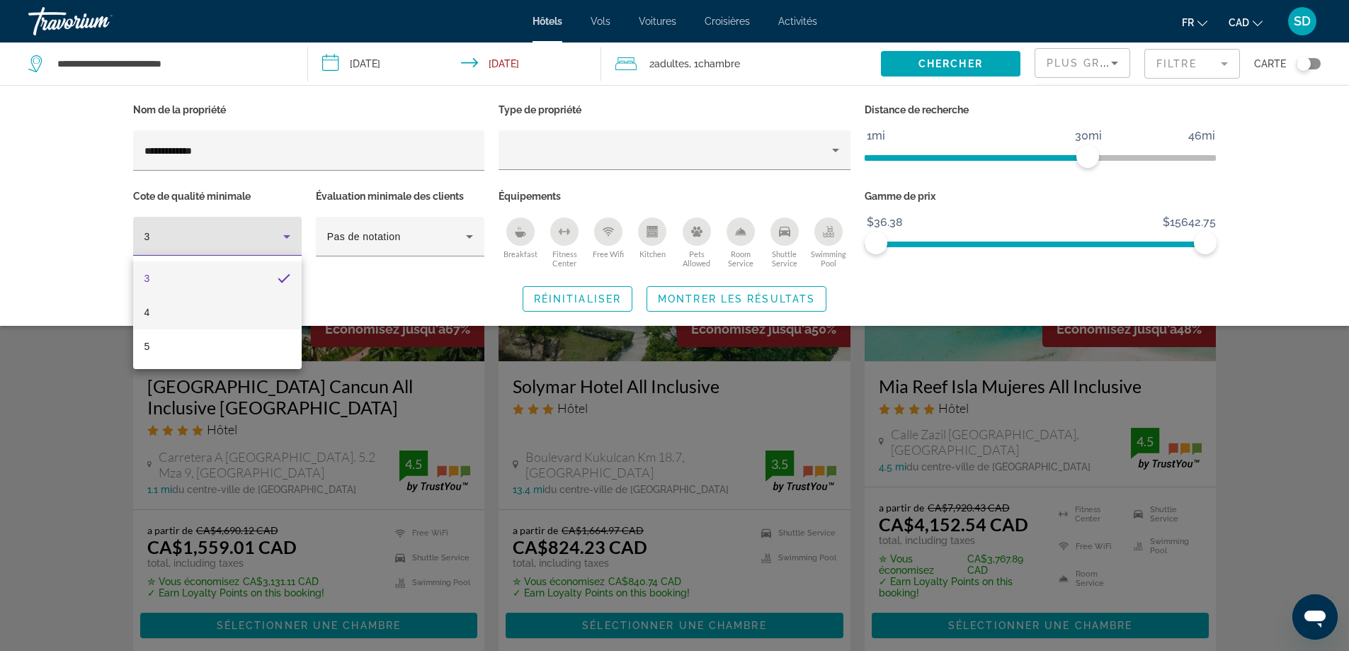
click at [214, 307] on mat-option "4" at bounding box center [217, 312] width 168 height 34
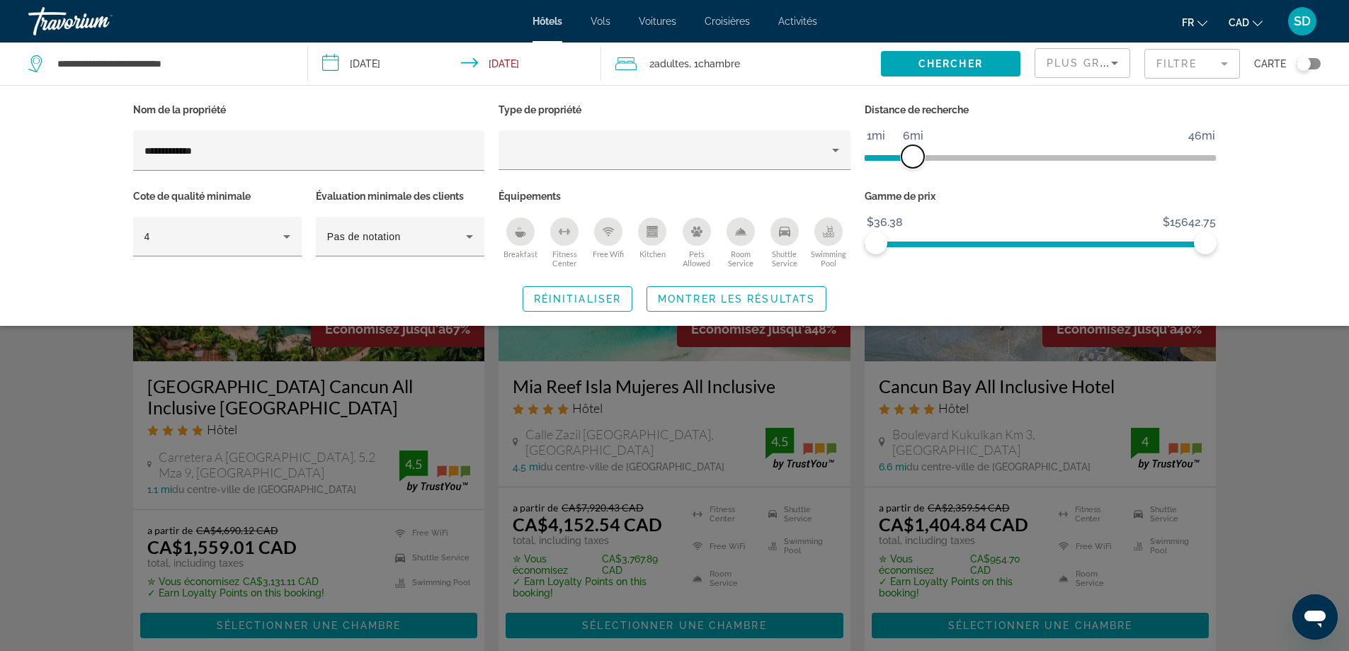
drag, startPoint x: 1090, startPoint y: 156, endPoint x: 910, endPoint y: 171, distance: 181.1
click at [910, 171] on div "Distance de recherche 1mi 46mi 6mi" at bounding box center [1040, 143] width 366 height 86
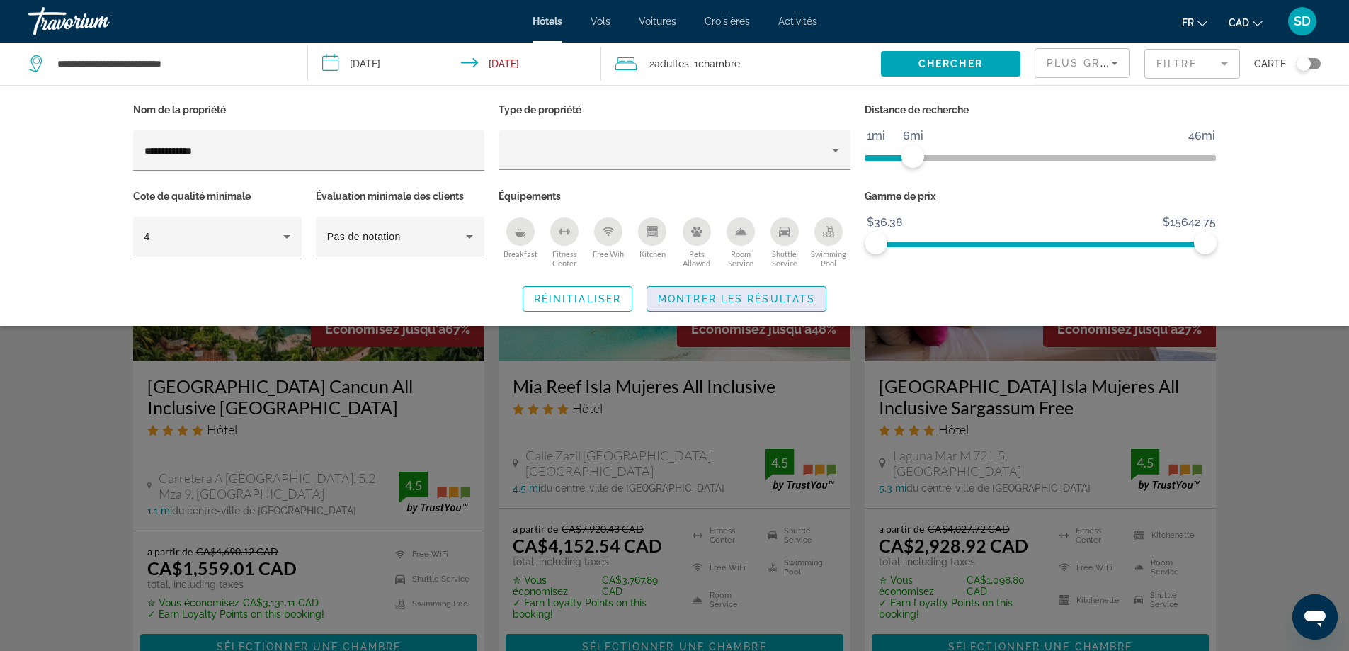
click at [764, 299] on span "Montrer les résultats" at bounding box center [736, 298] width 157 height 11
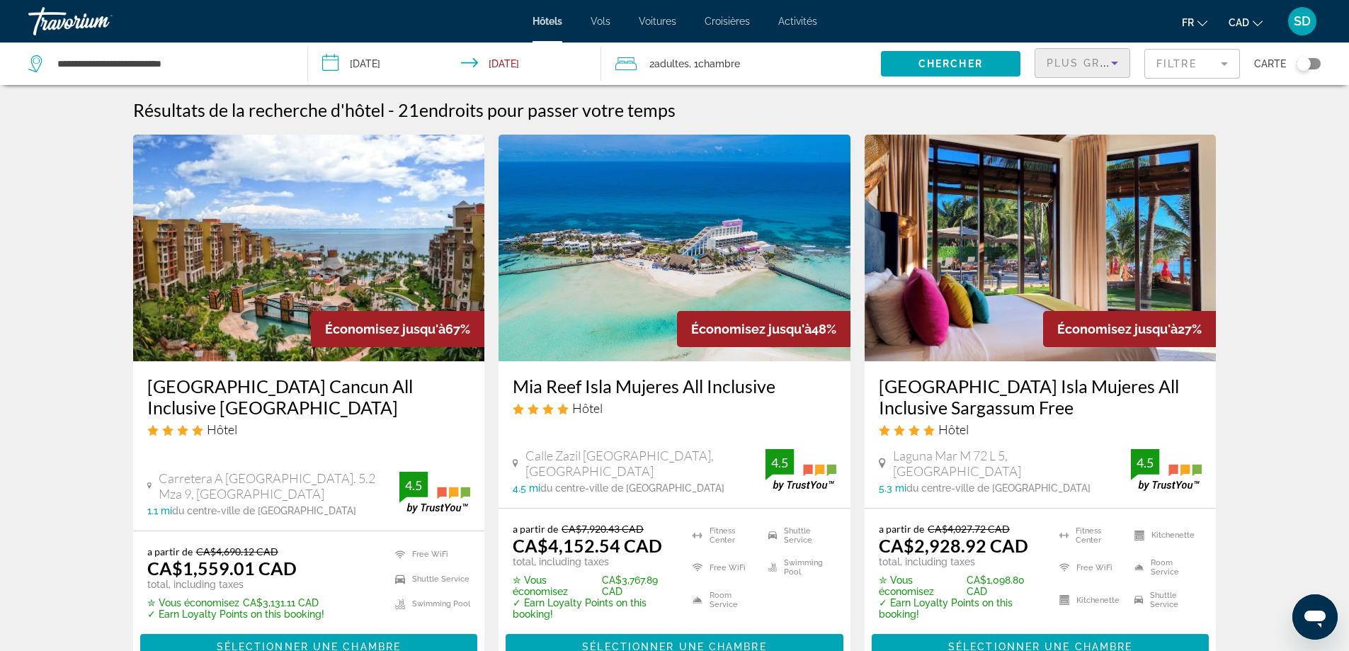
click at [1111, 69] on icon "Sort by" at bounding box center [1114, 63] width 17 height 17
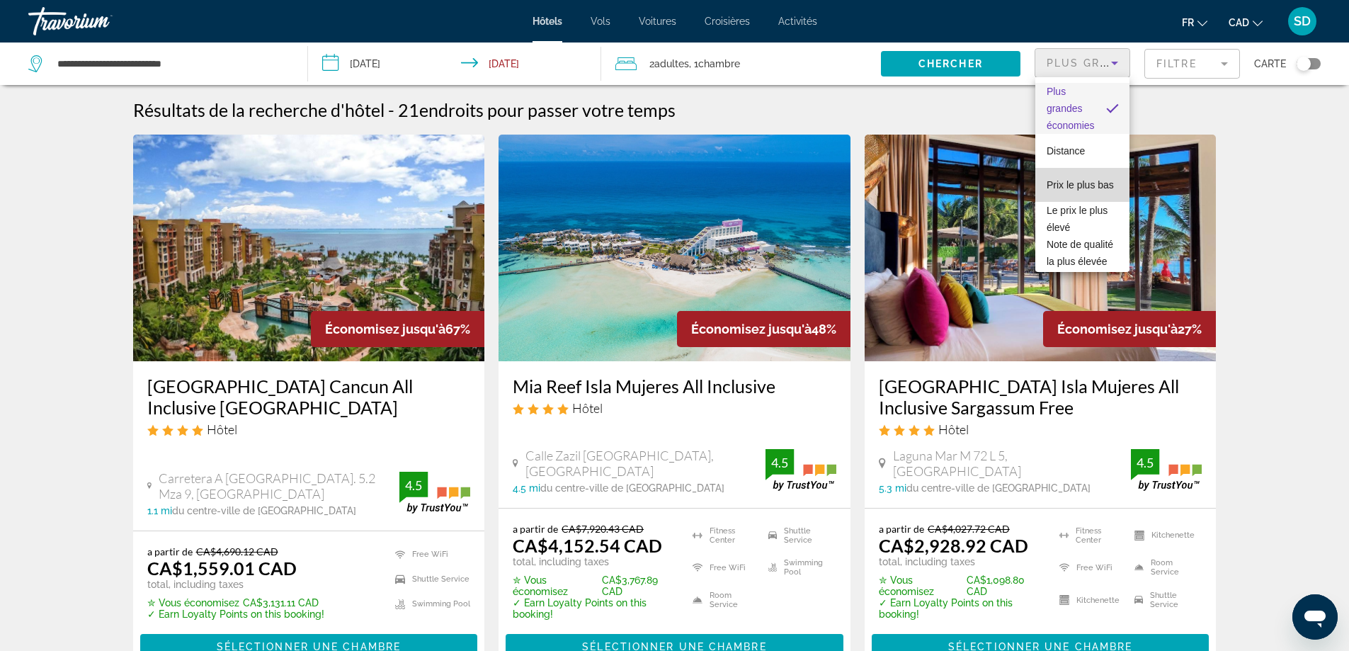
click at [1085, 181] on span "Prix le plus bas" at bounding box center [1079, 184] width 67 height 11
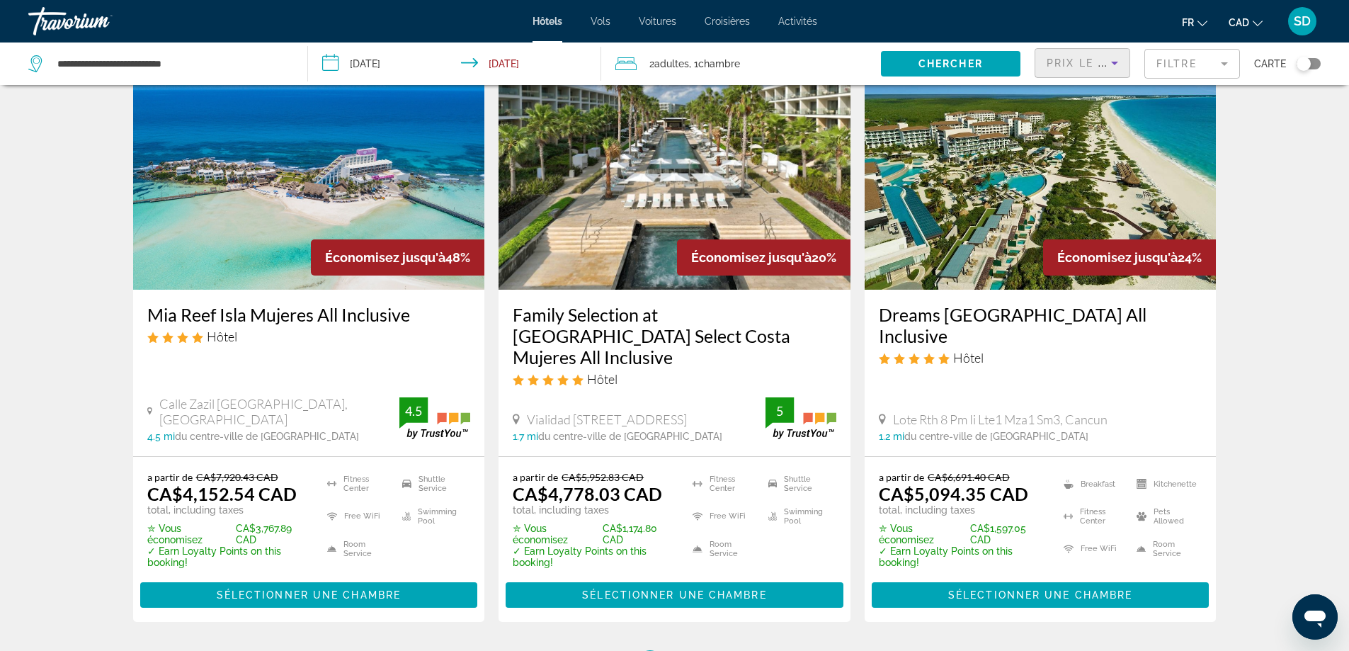
scroll to position [2017, 0]
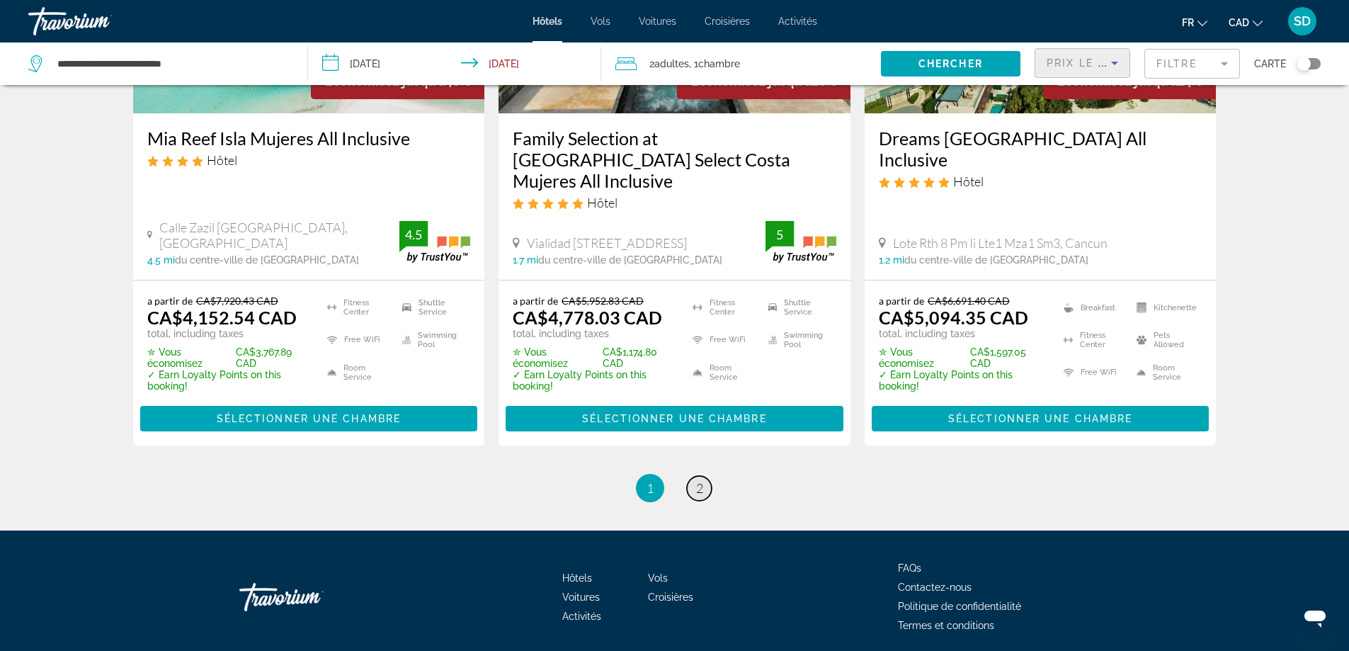
click at [694, 476] on link "page 2" at bounding box center [699, 488] width 25 height 25
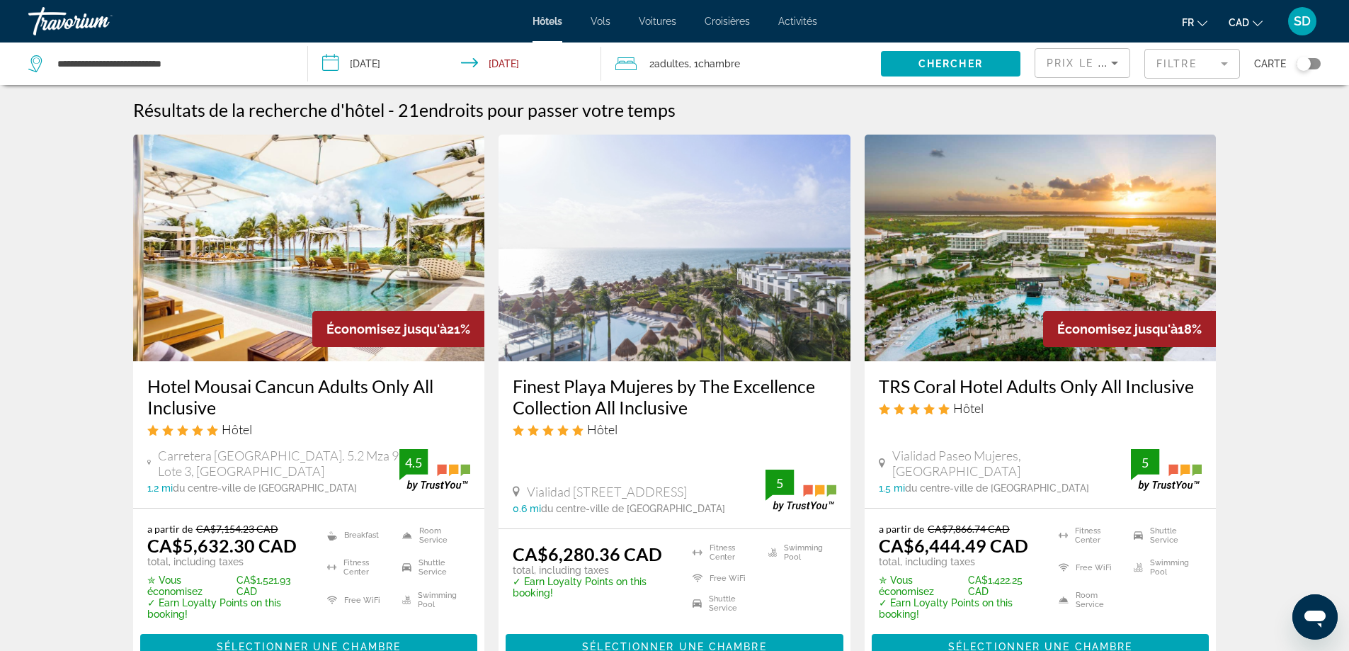
click at [515, 67] on input "**********" at bounding box center [457, 65] width 299 height 47
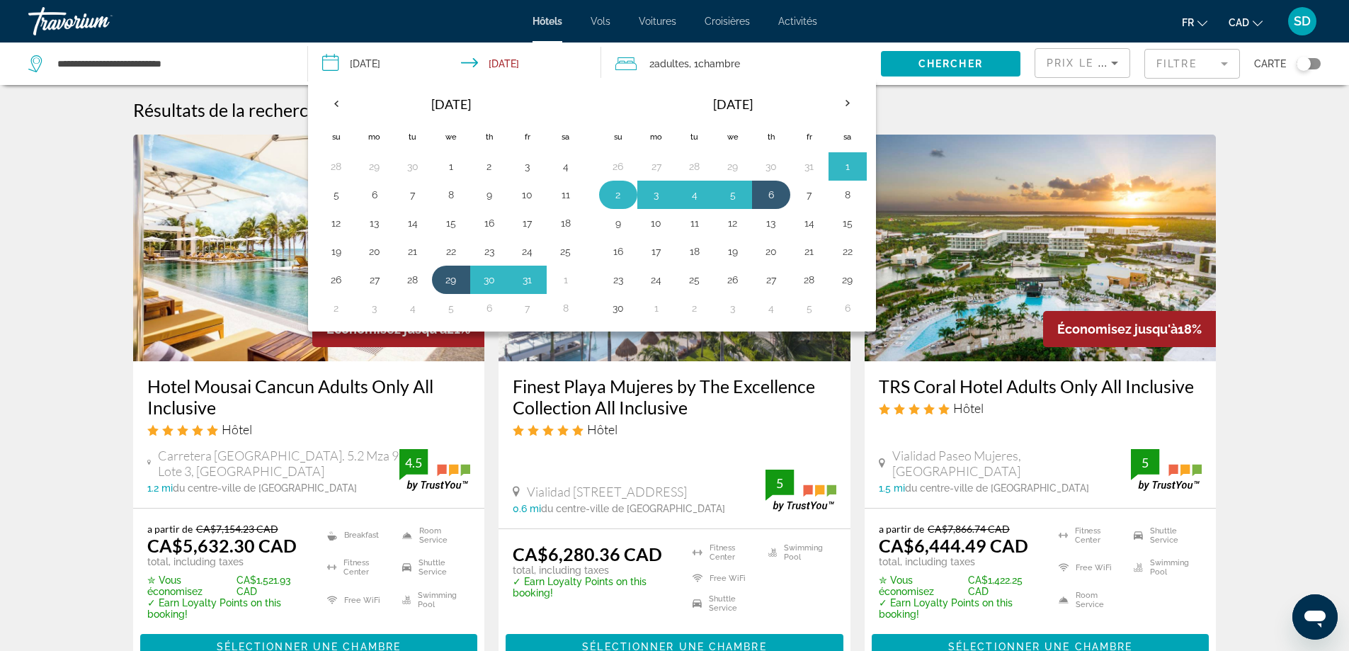
click at [616, 196] on button "2" at bounding box center [618, 195] width 23 height 20
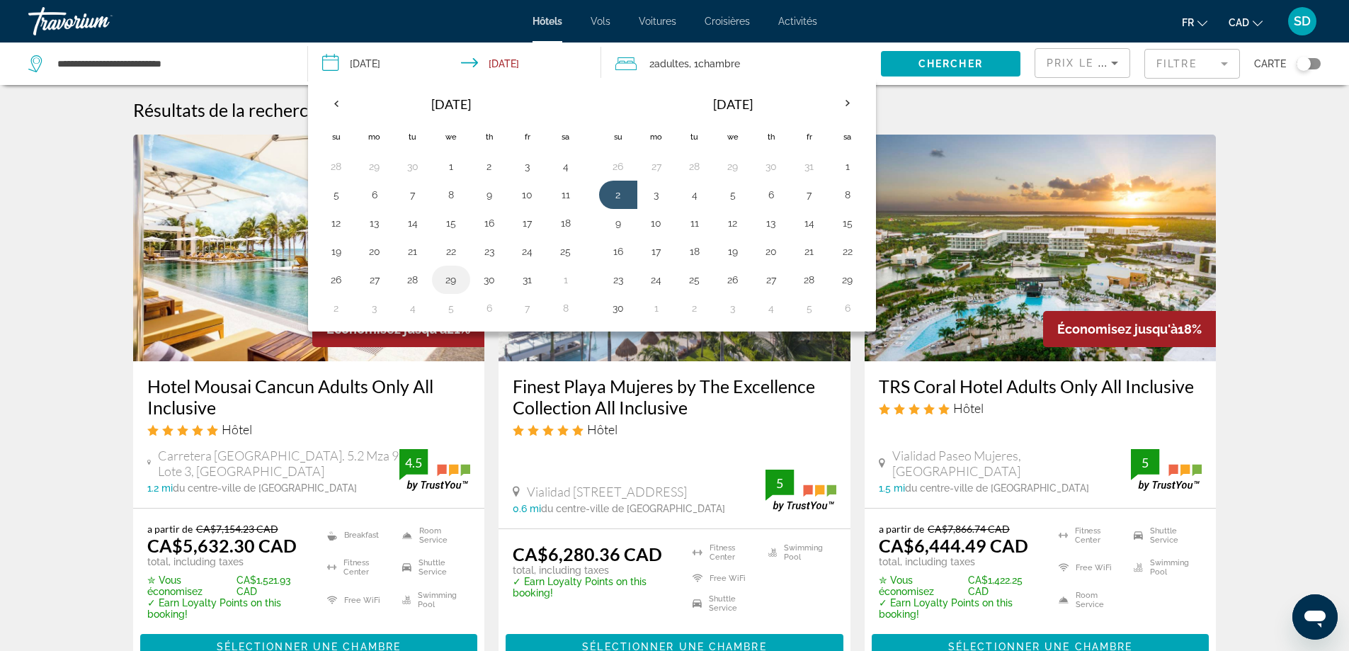
click at [454, 282] on button "29" at bounding box center [451, 280] width 23 height 20
type input "**********"
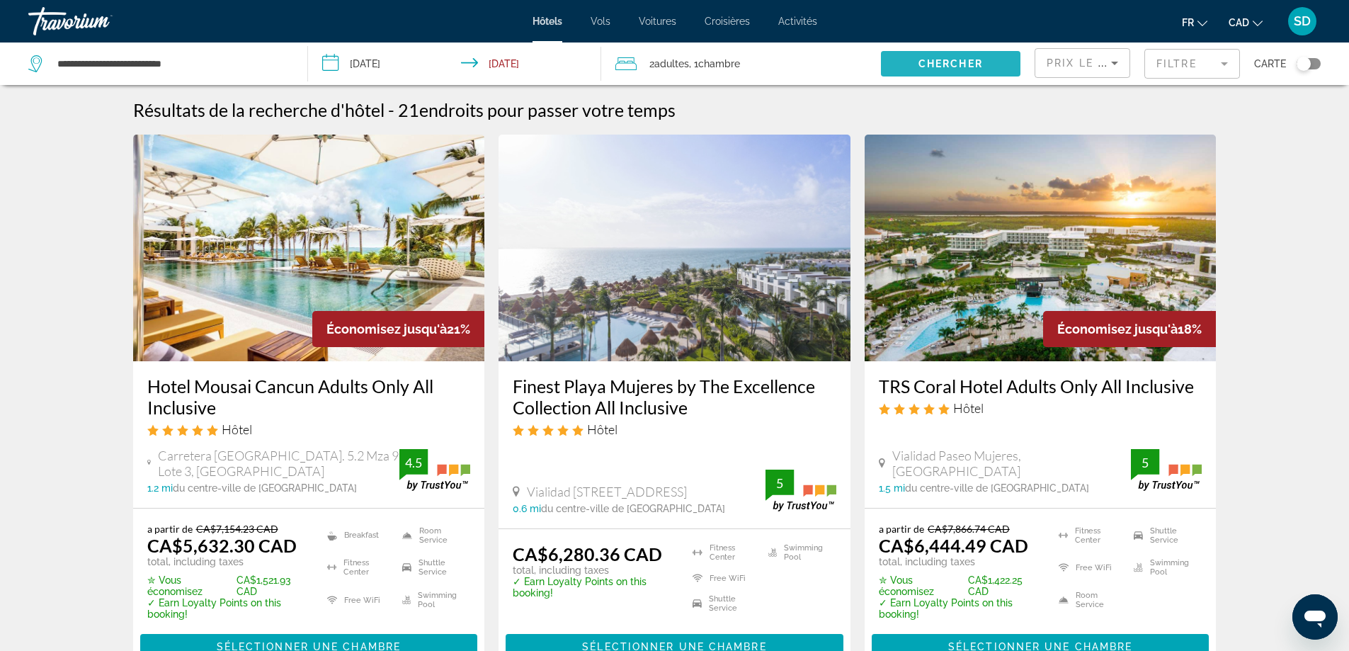
click at [954, 64] on span "Chercher" at bounding box center [950, 63] width 64 height 11
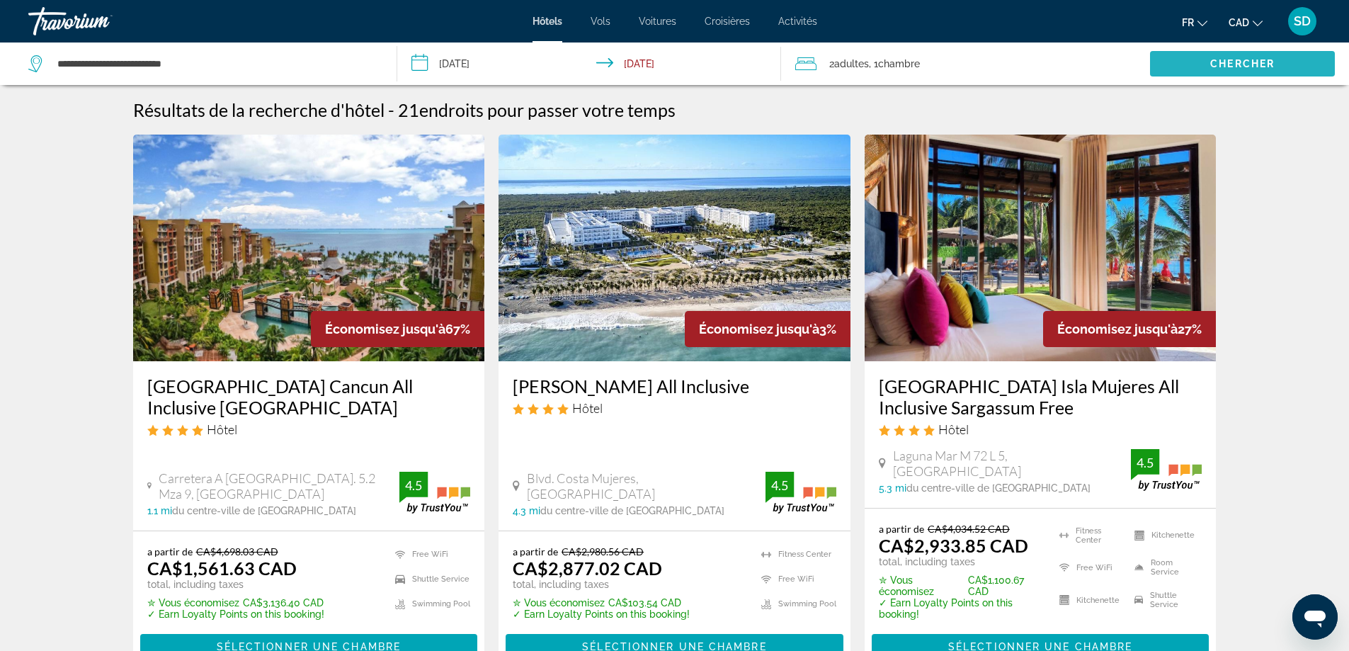
click at [1211, 69] on span "Search widget" at bounding box center [1242, 64] width 185 height 34
click at [636, 69] on input "**********" at bounding box center [591, 65] width 389 height 47
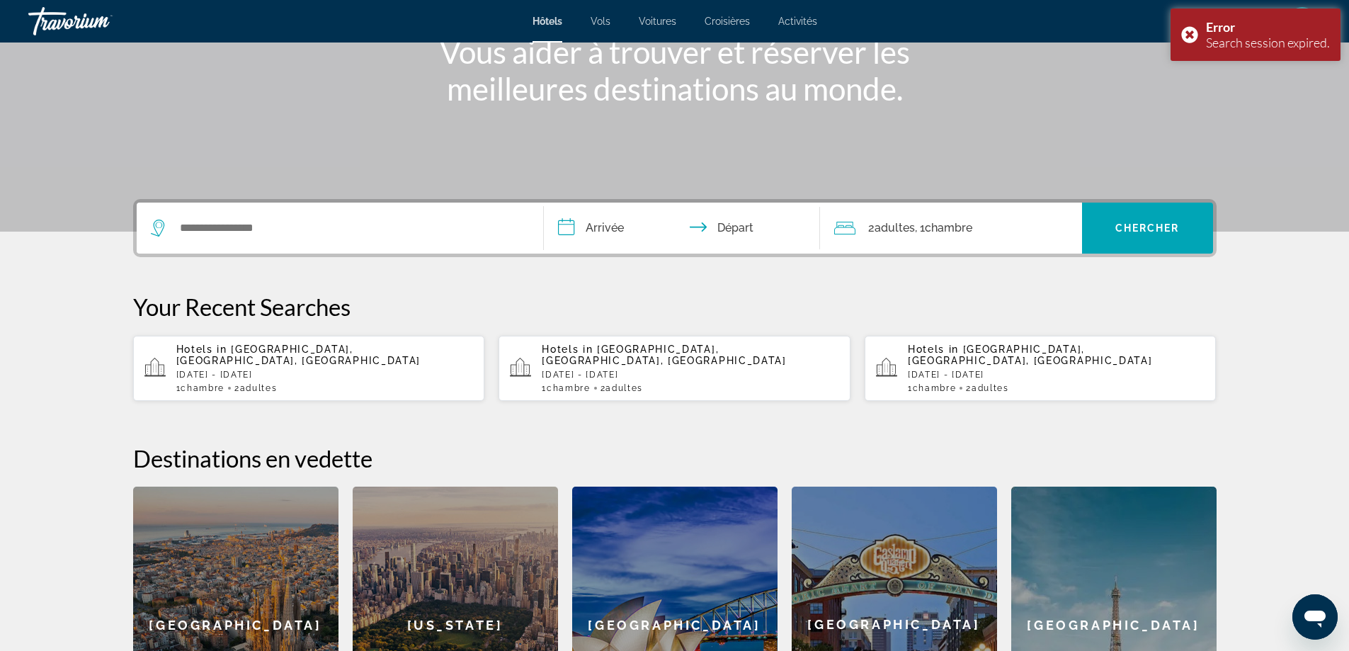
scroll to position [212, 0]
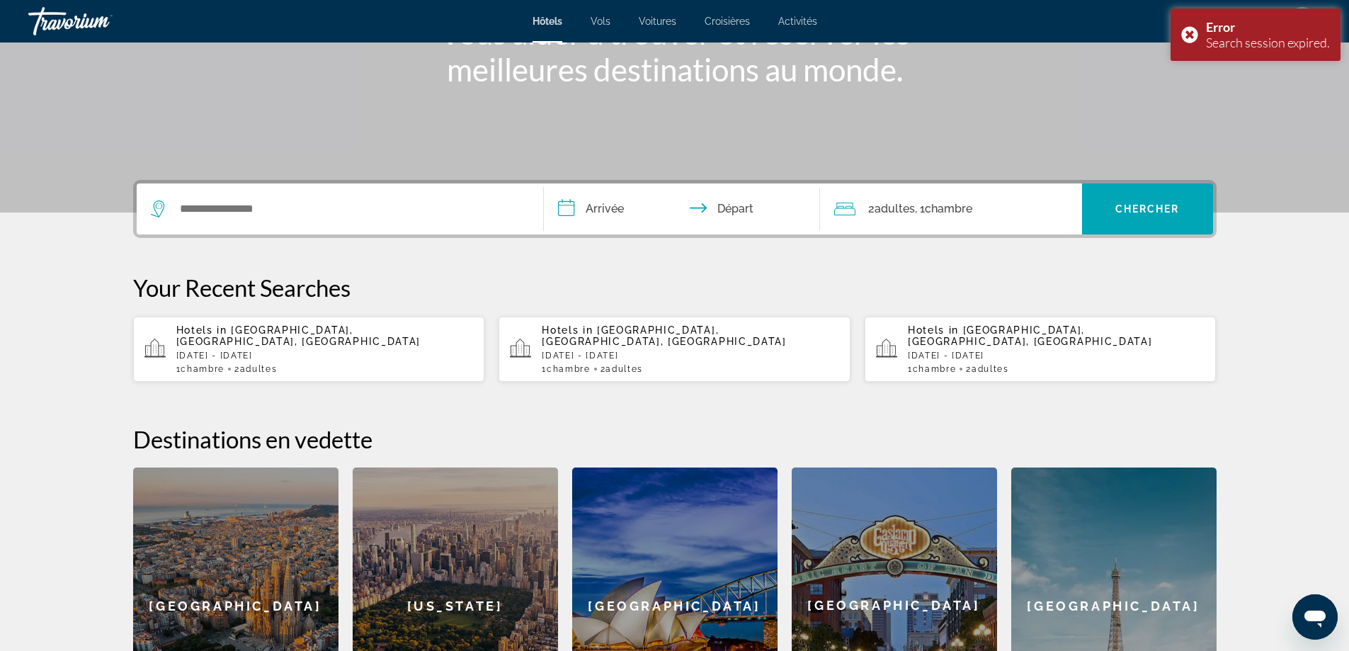
click at [372, 350] on p "[DATE] - [DATE]" at bounding box center [324, 355] width 297 height 10
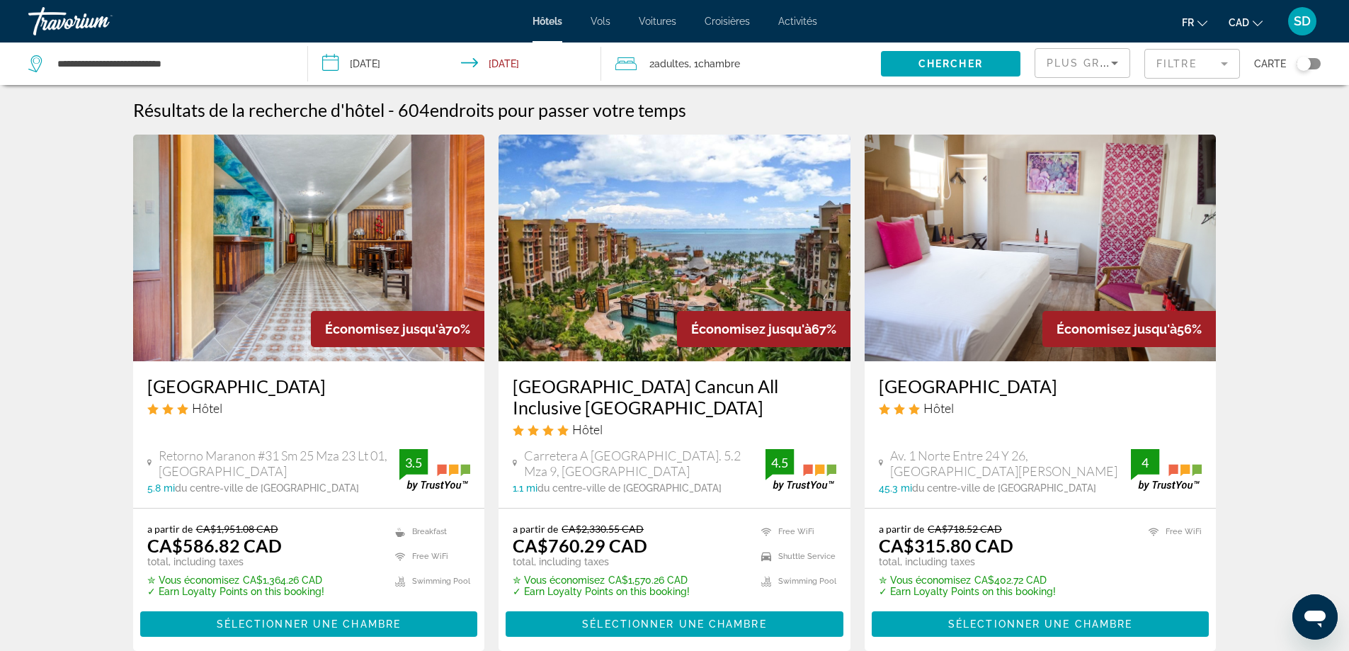
click at [1179, 63] on mat-form-field "Filtre" at bounding box center [1192, 64] width 96 height 30
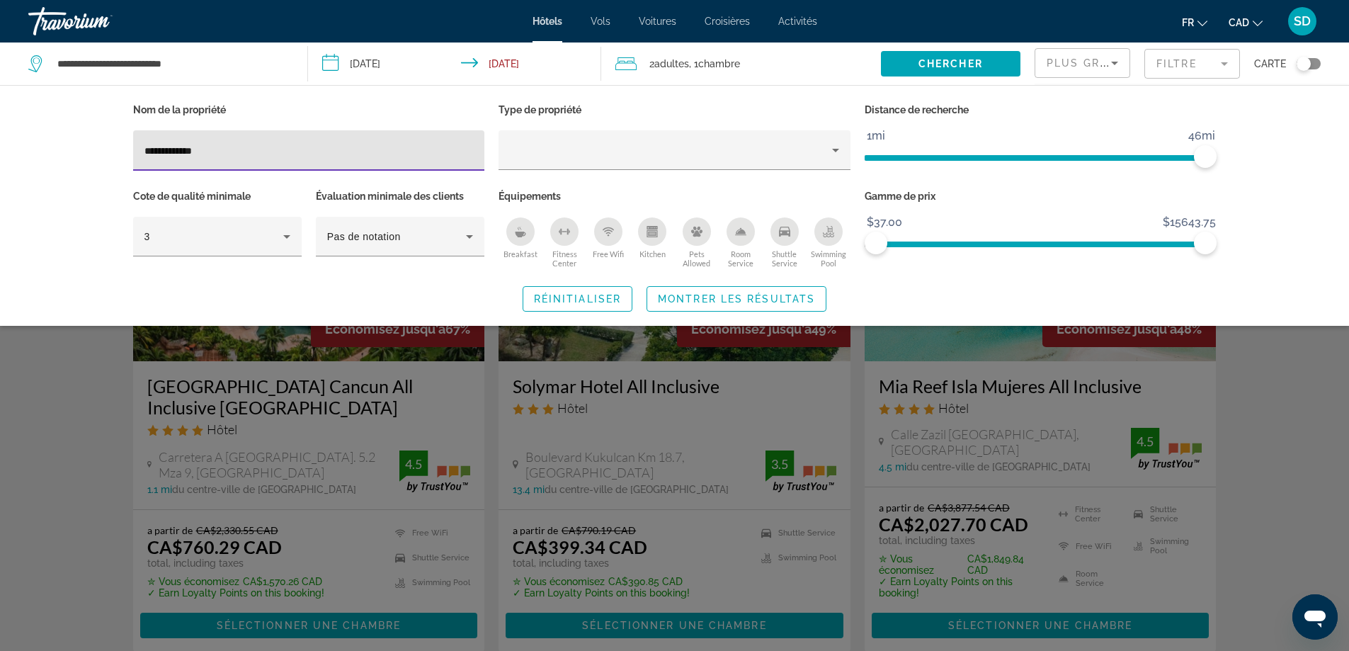
type input "**********"
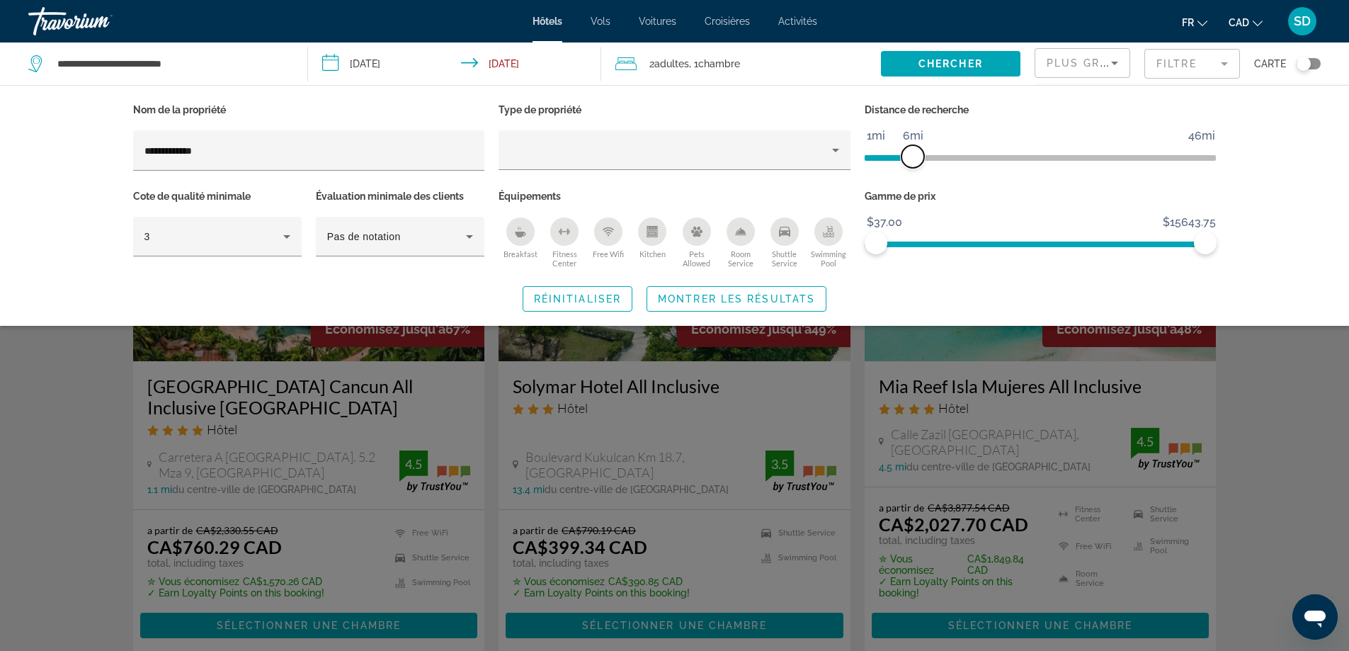
drag, startPoint x: 1201, startPoint y: 156, endPoint x: 911, endPoint y: 193, distance: 292.6
click at [911, 193] on div "**********" at bounding box center [674, 186] width 1097 height 172
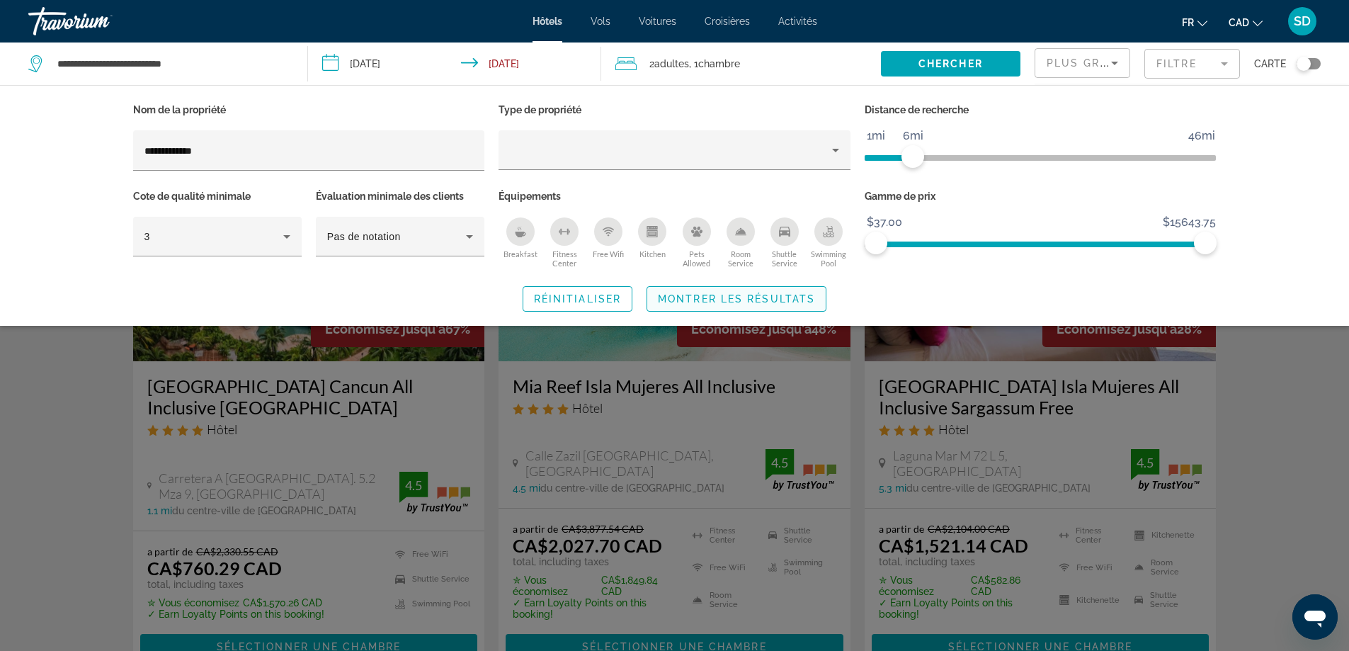
click at [771, 294] on span "Montrer les résultats" at bounding box center [736, 298] width 157 height 11
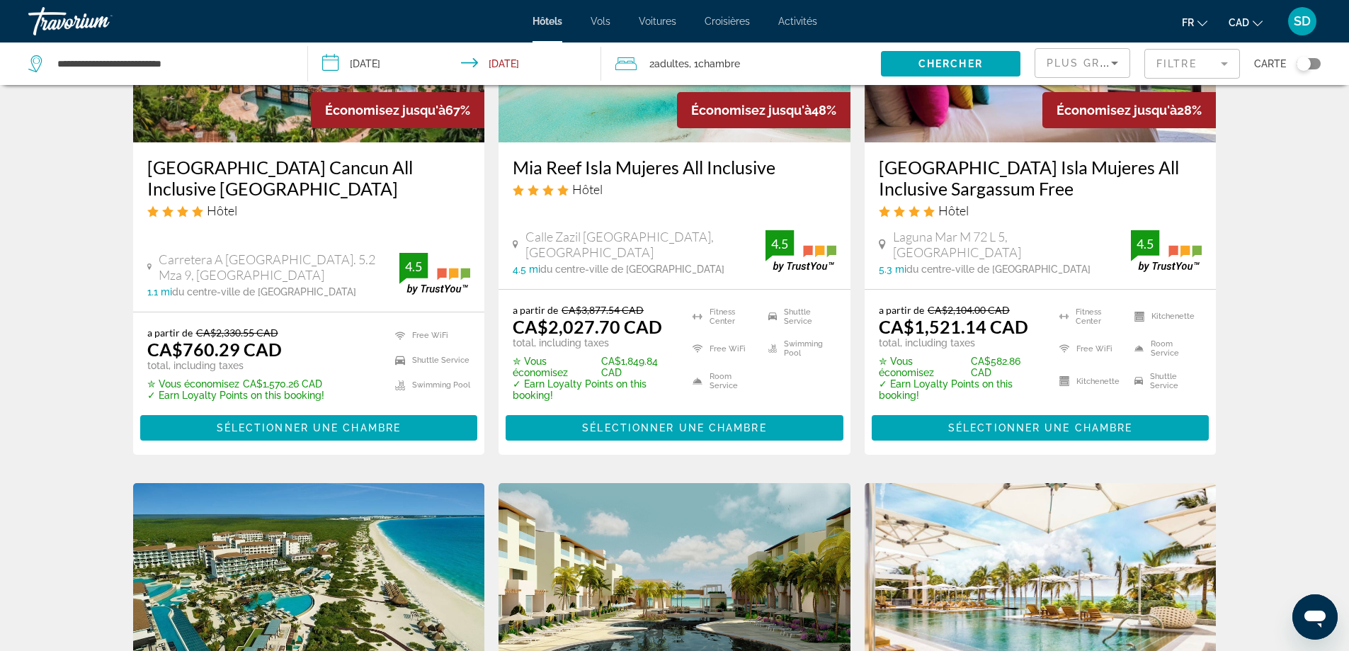
scroll to position [212, 0]
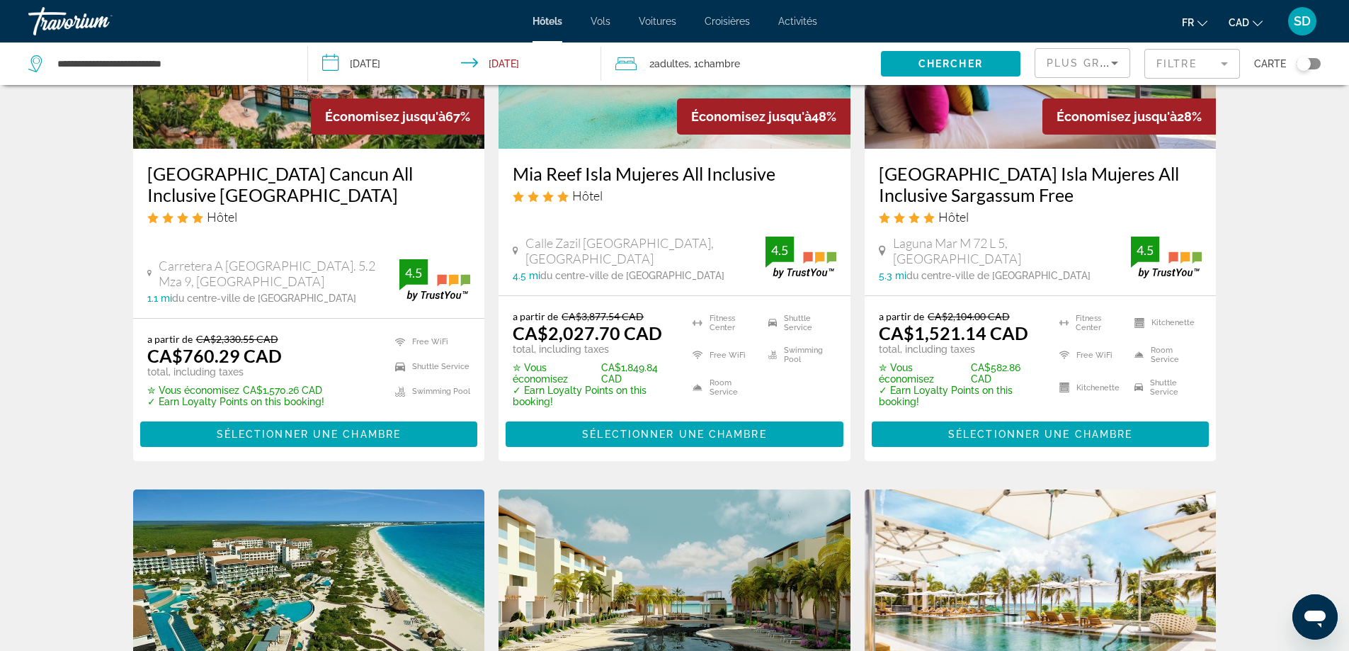
click at [1071, 72] on div "Plus grandes économies" at bounding box center [1081, 69] width 71 height 40
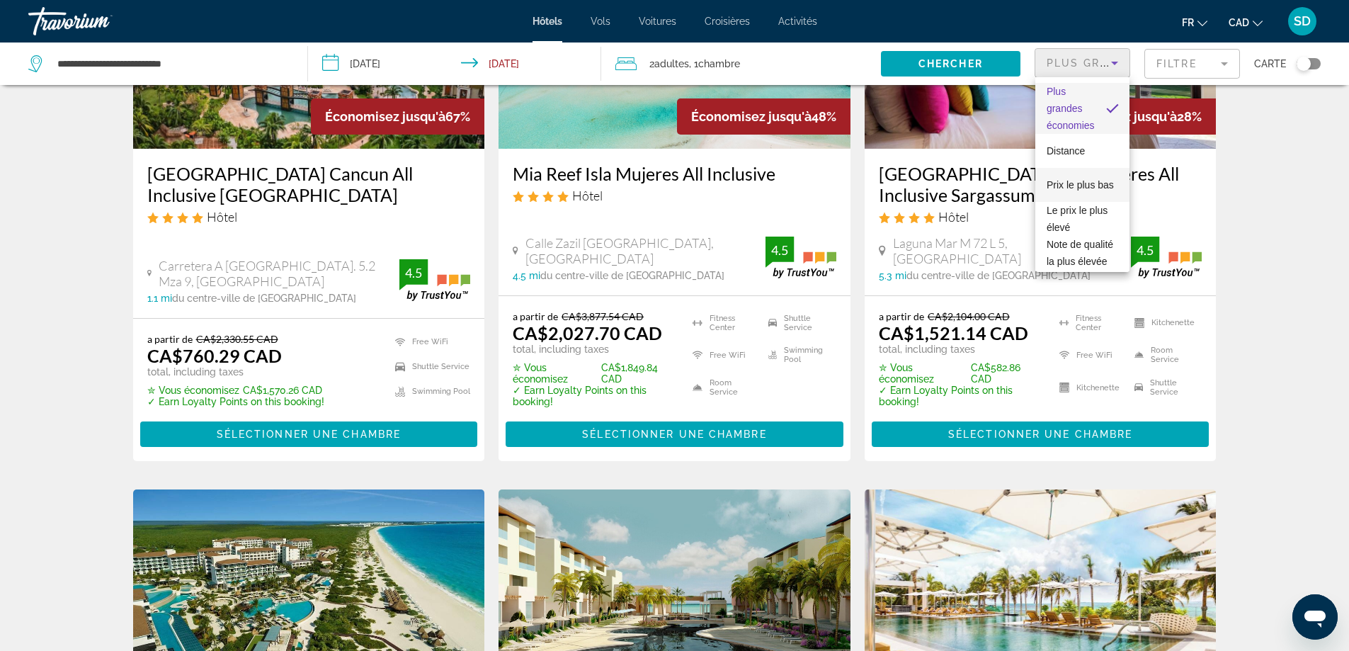
click at [1094, 179] on span "Prix le plus bas" at bounding box center [1079, 184] width 67 height 11
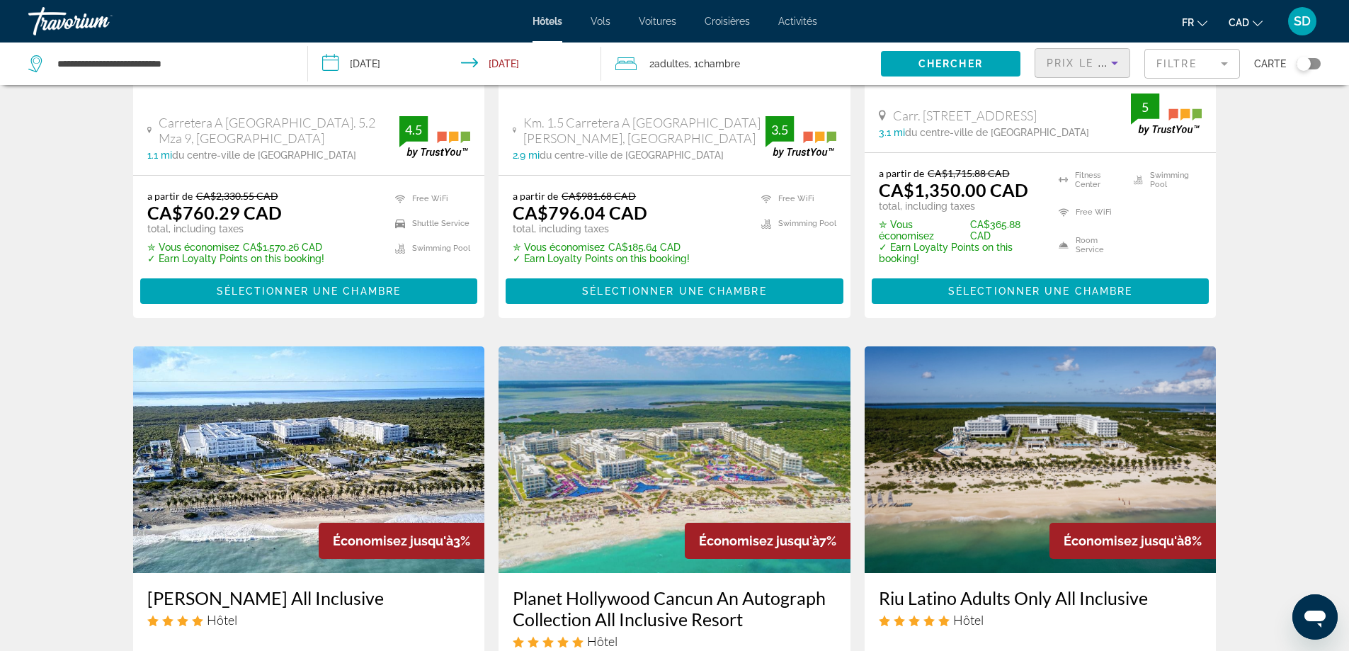
scroll to position [71, 0]
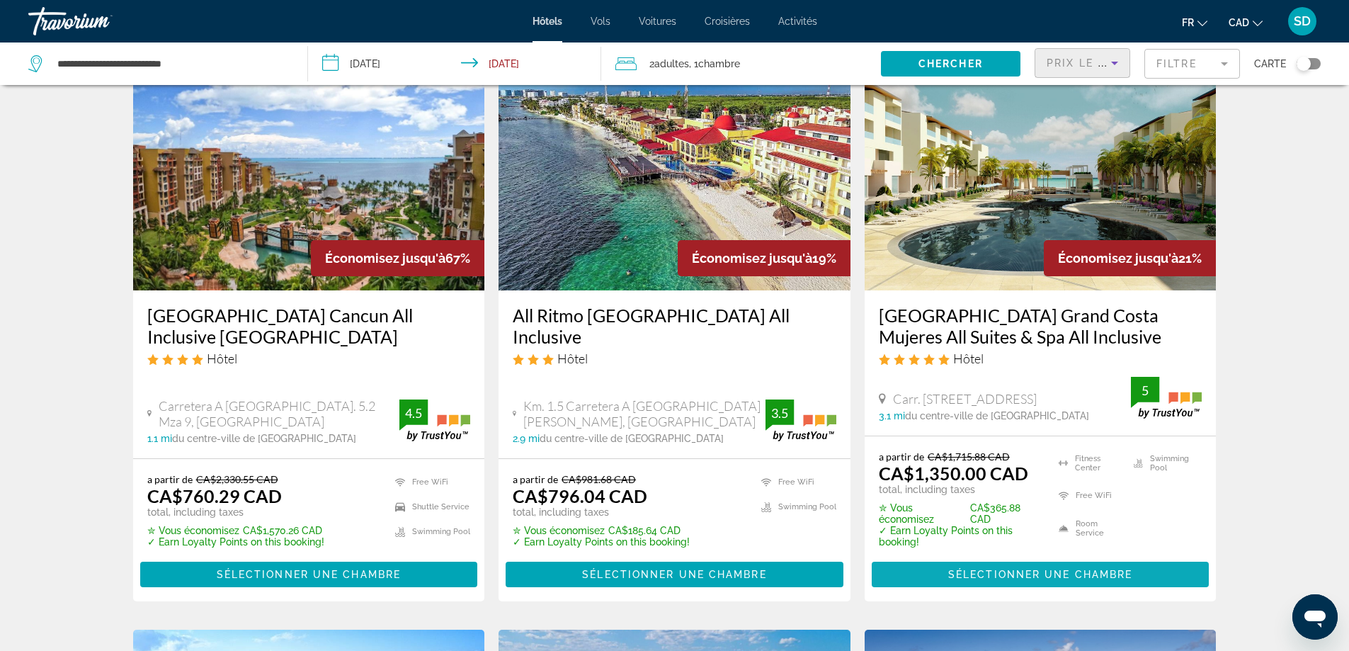
click at [1042, 580] on span "Sélectionner une chambre" at bounding box center [1040, 573] width 184 height 11
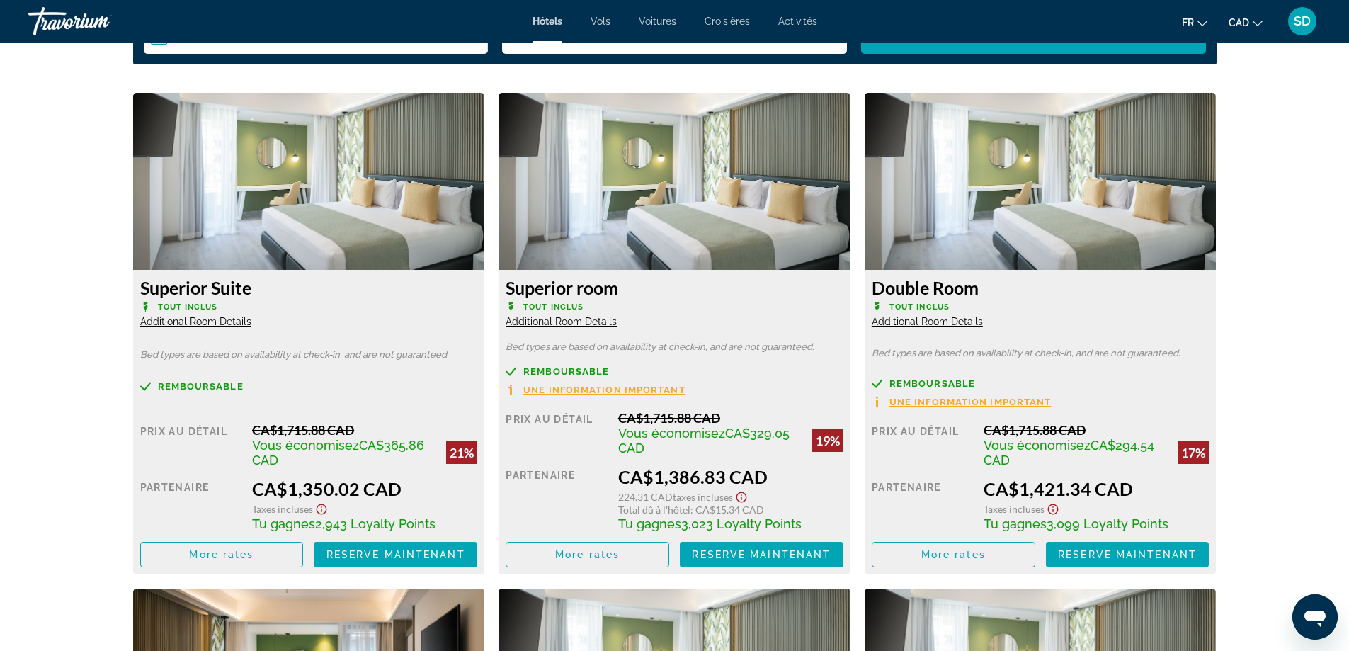
scroll to position [1841, 0]
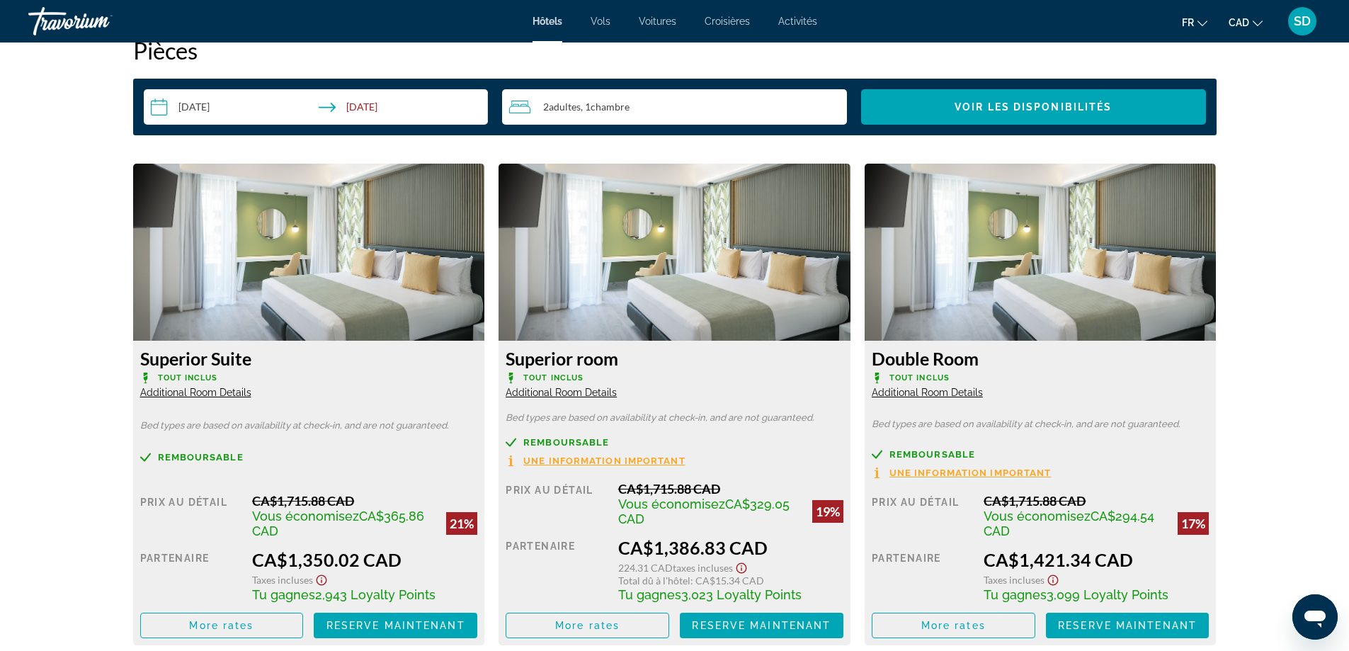
click at [212, 391] on span "Additional Room Details" at bounding box center [195, 392] width 111 height 11
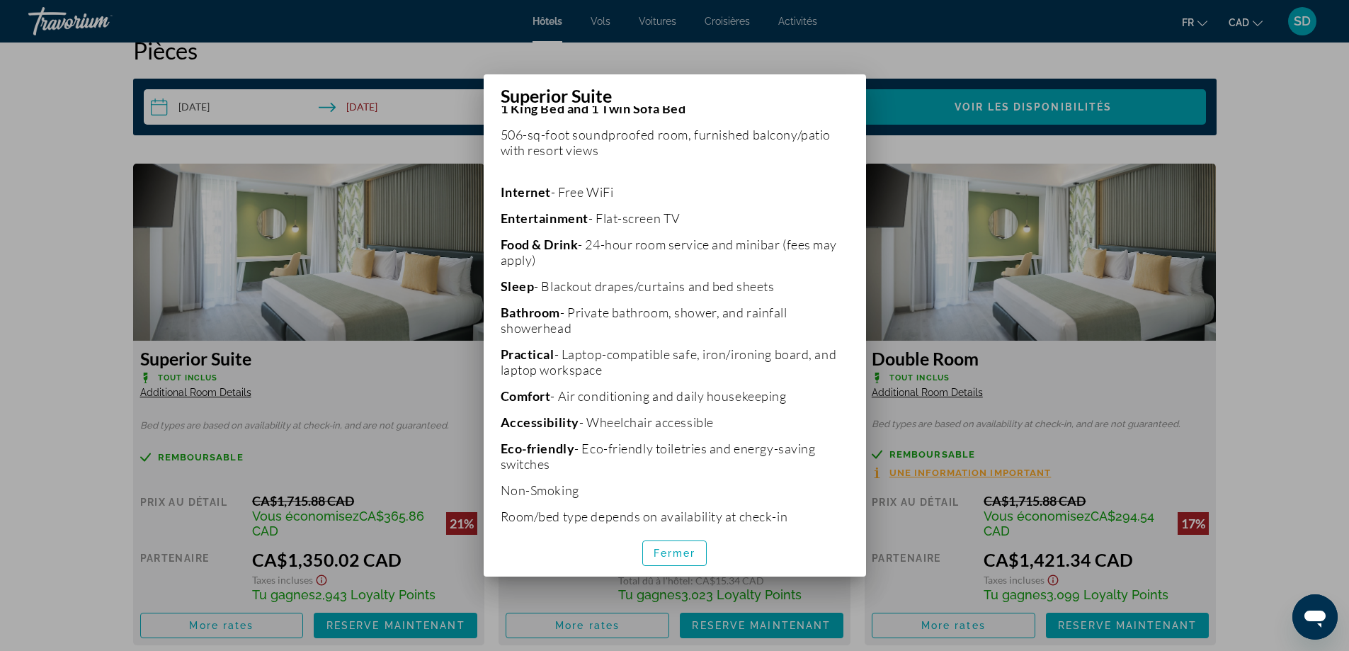
scroll to position [338, 0]
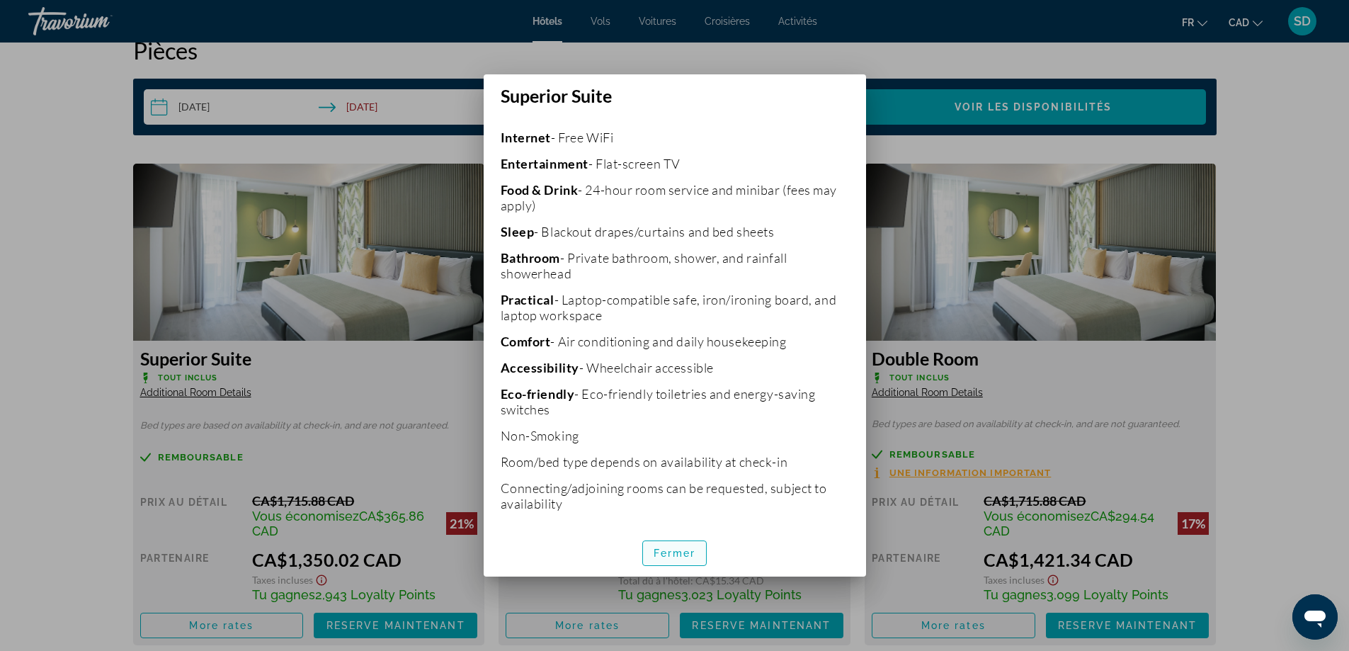
click at [674, 552] on span "Fermer" at bounding box center [674, 552] width 42 height 11
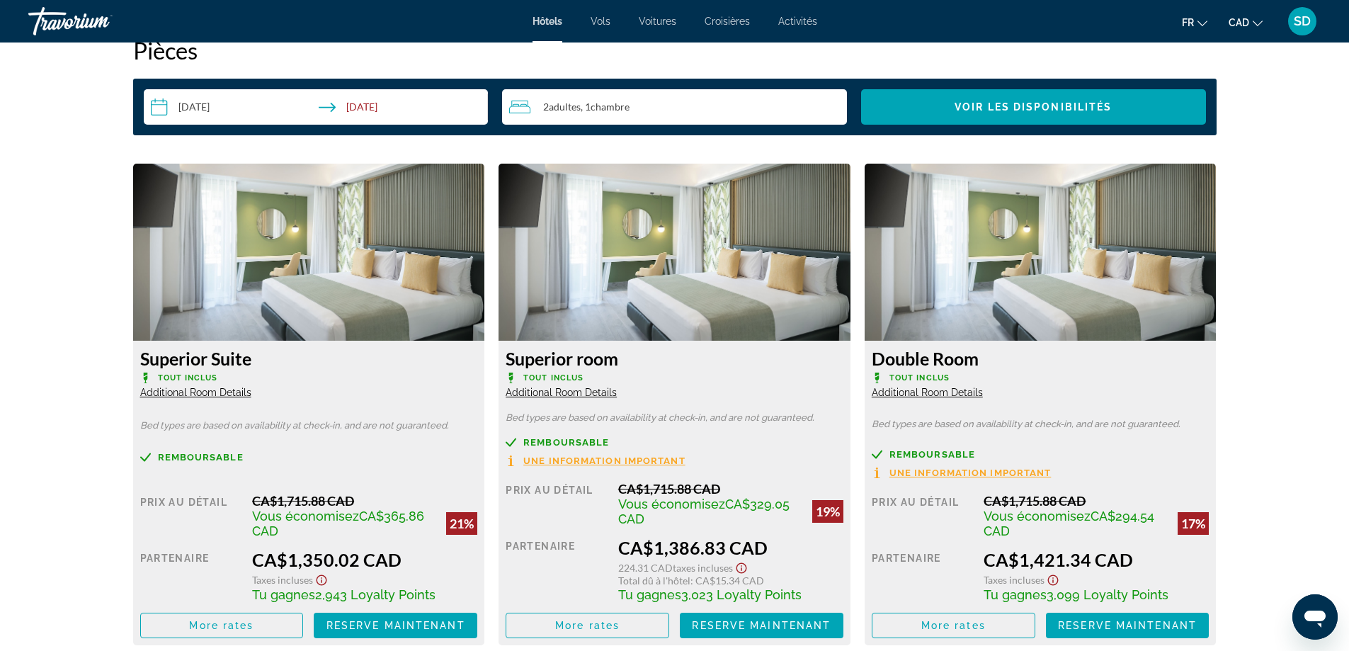
scroll to position [1841, 0]
click at [591, 460] on span "Une information important" at bounding box center [604, 460] width 162 height 9
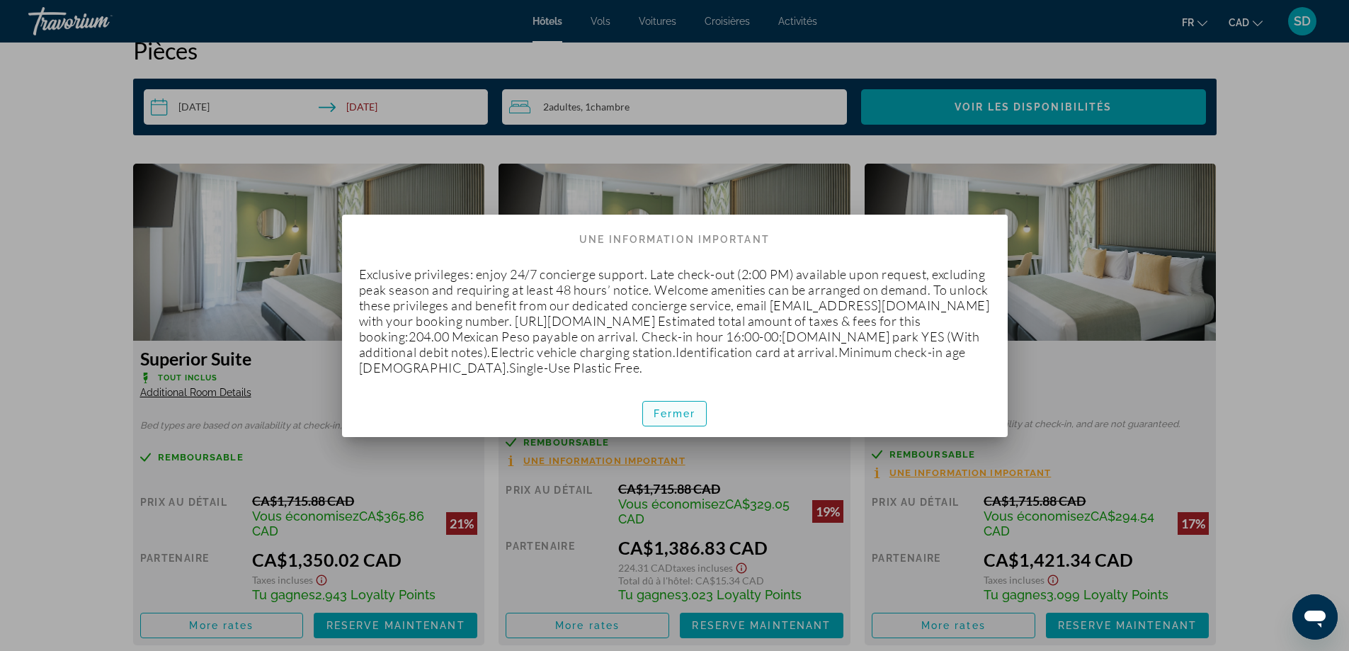
click at [688, 418] on span "Fermer" at bounding box center [674, 413] width 42 height 11
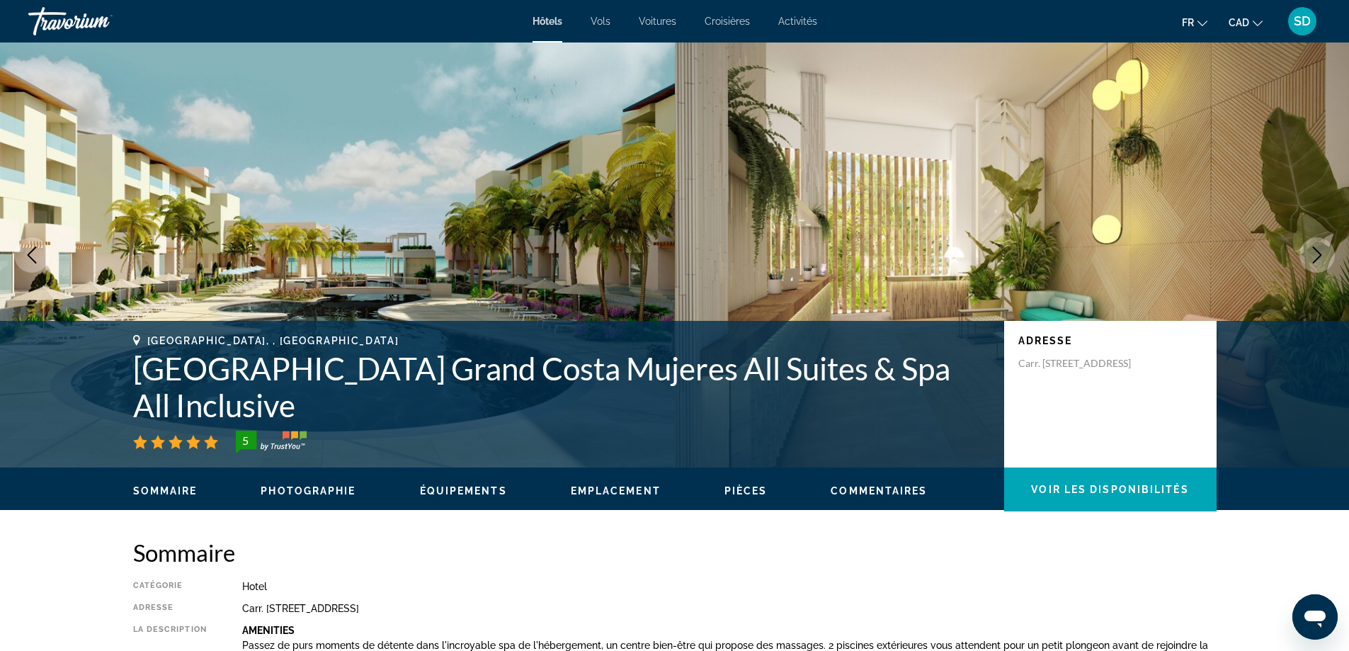
scroll to position [1841, 0]
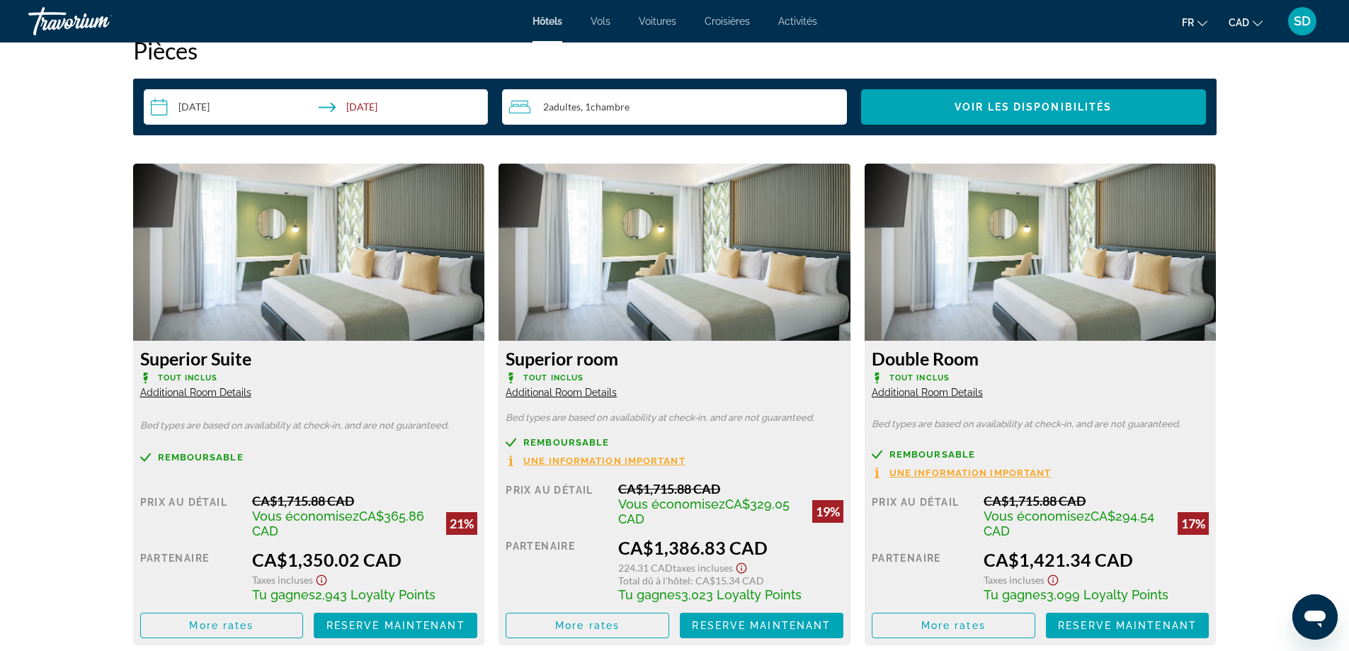
click at [590, 392] on span "Additional Room Details" at bounding box center [560, 392] width 111 height 11
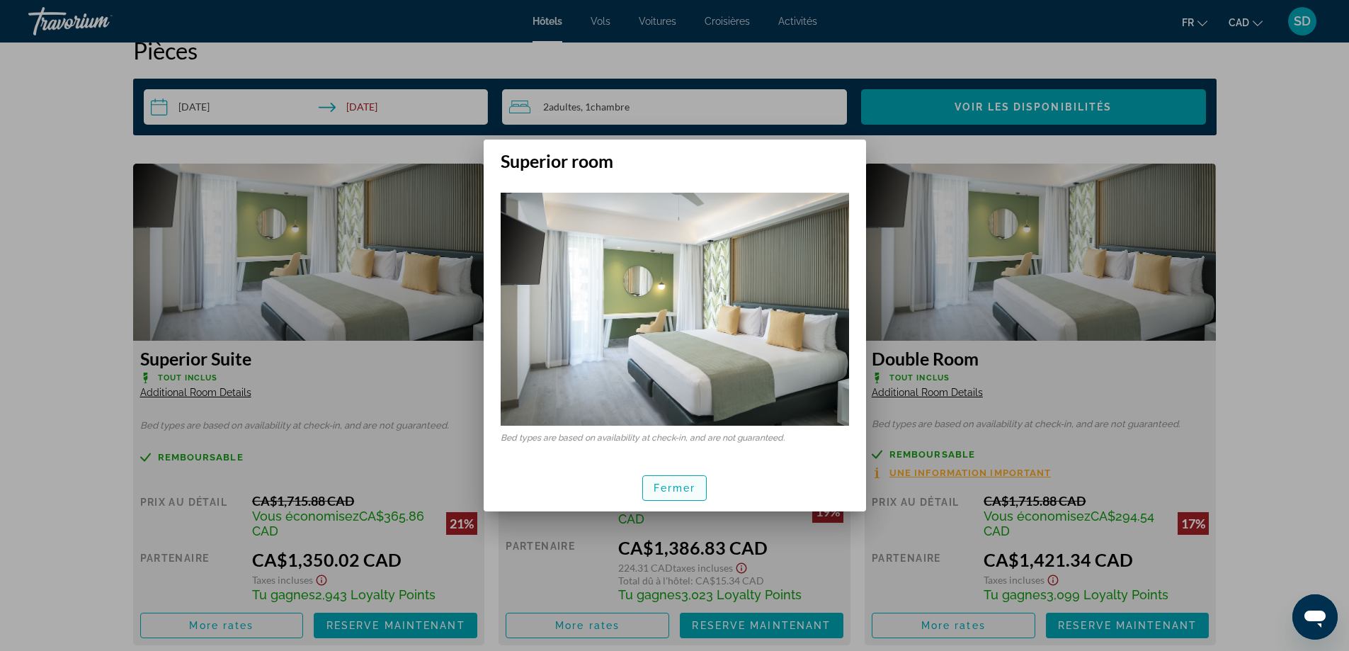
click at [677, 489] on span "Fermer" at bounding box center [674, 487] width 42 height 11
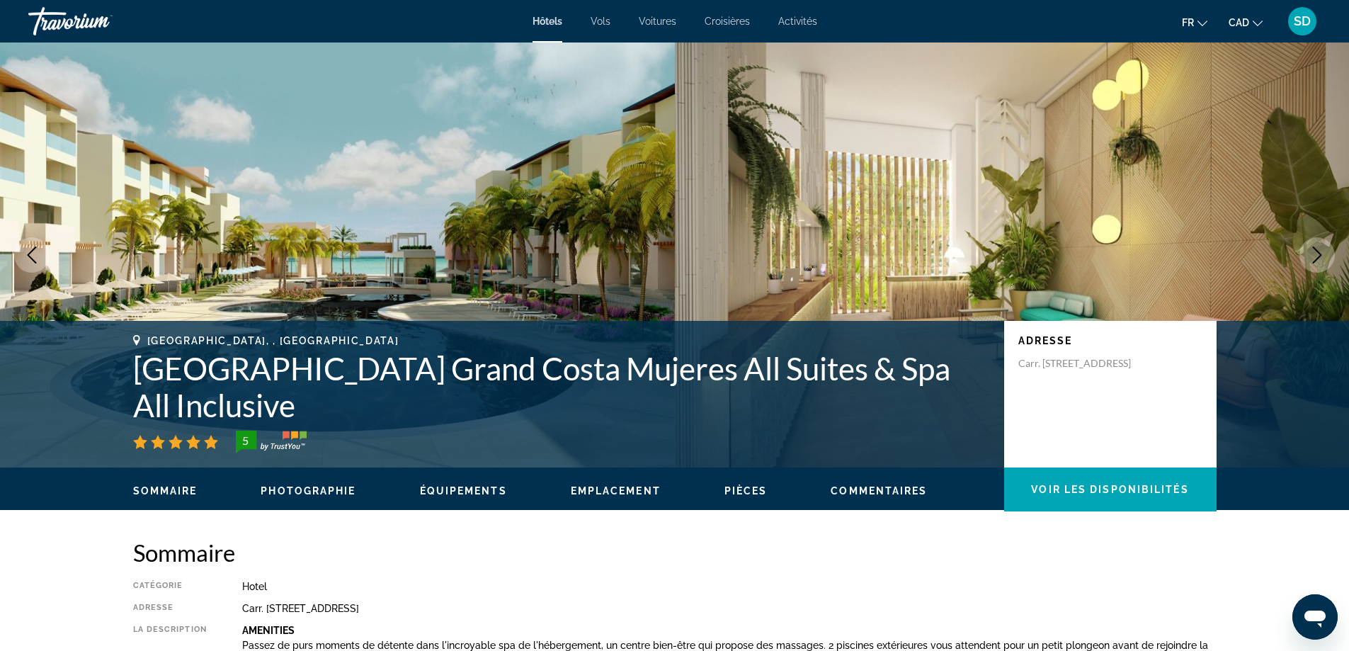
scroll to position [1841, 0]
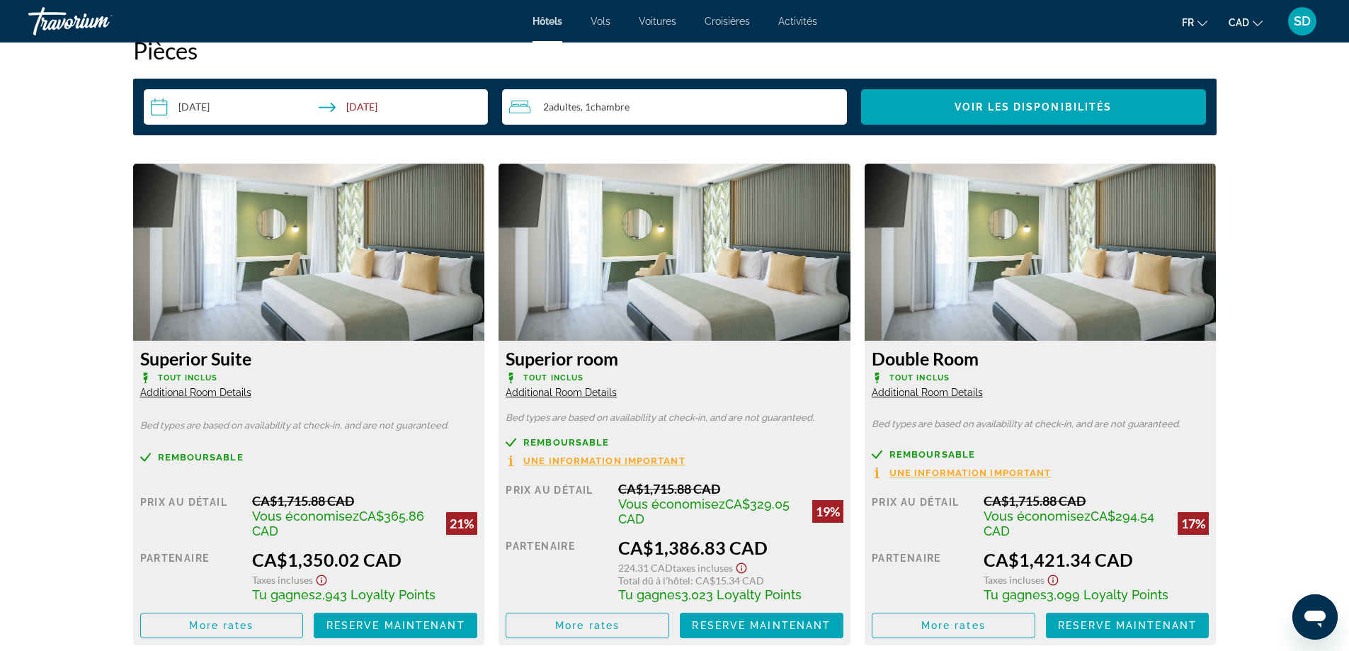
click at [572, 392] on span "Additional Room Details" at bounding box center [560, 392] width 111 height 11
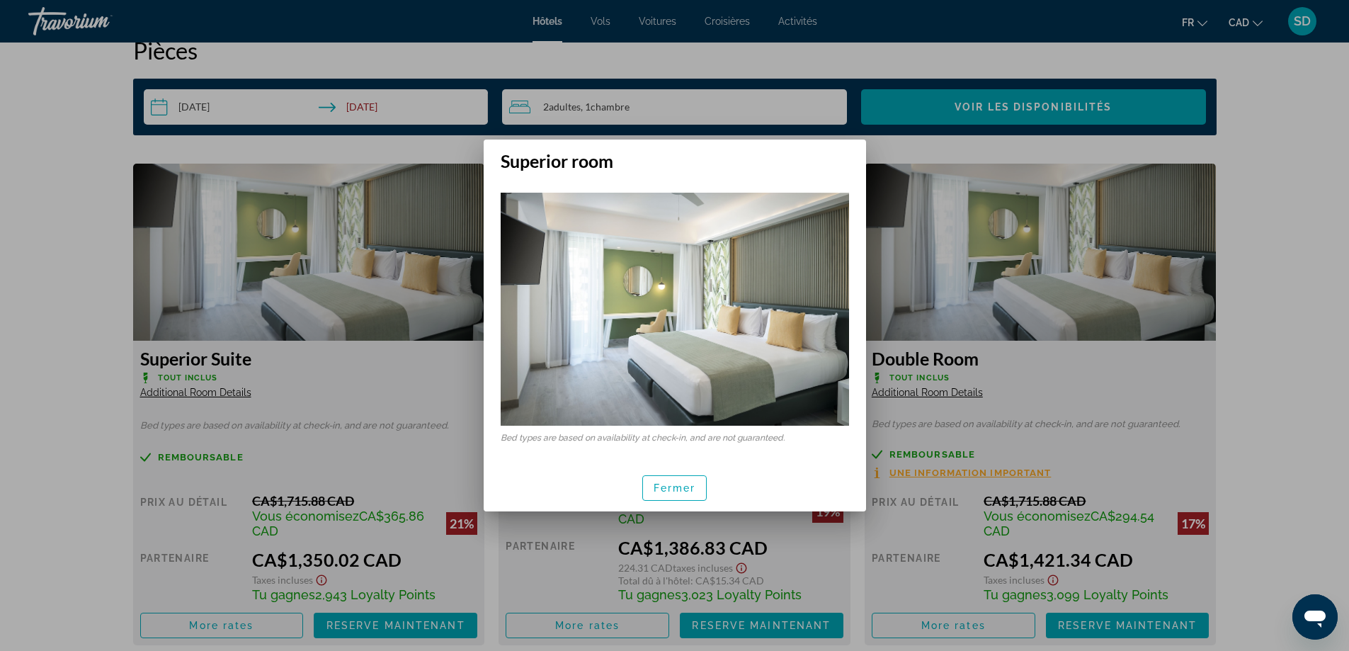
scroll to position [0, 0]
click at [696, 492] on span "button" at bounding box center [675, 488] width 64 height 34
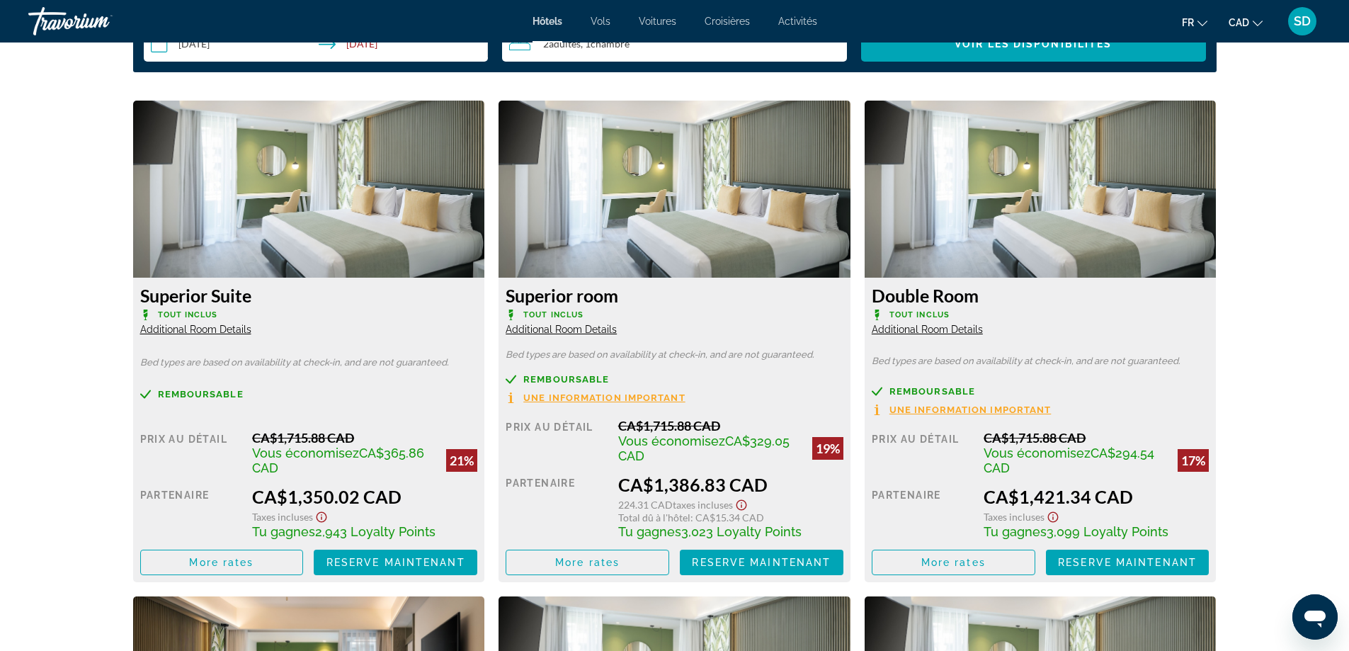
scroll to position [1982, 0]
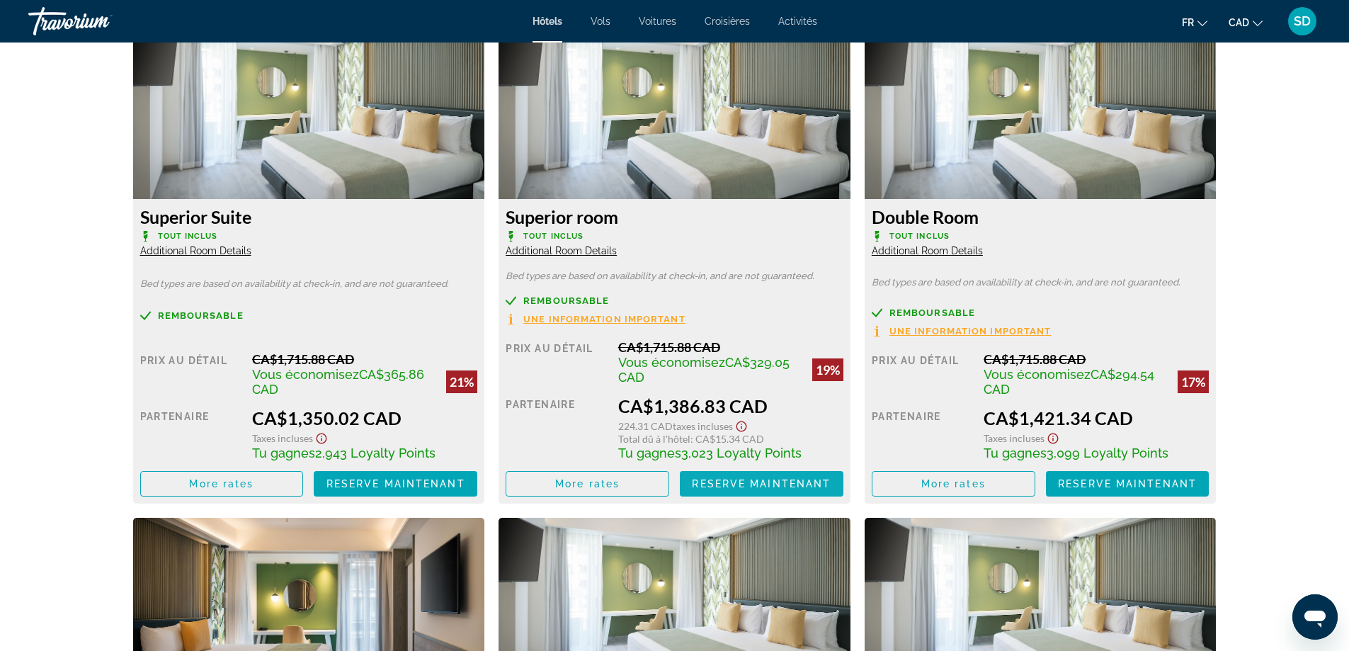
click at [736, 483] on span "Reserve maintenant" at bounding box center [761, 483] width 139 height 11
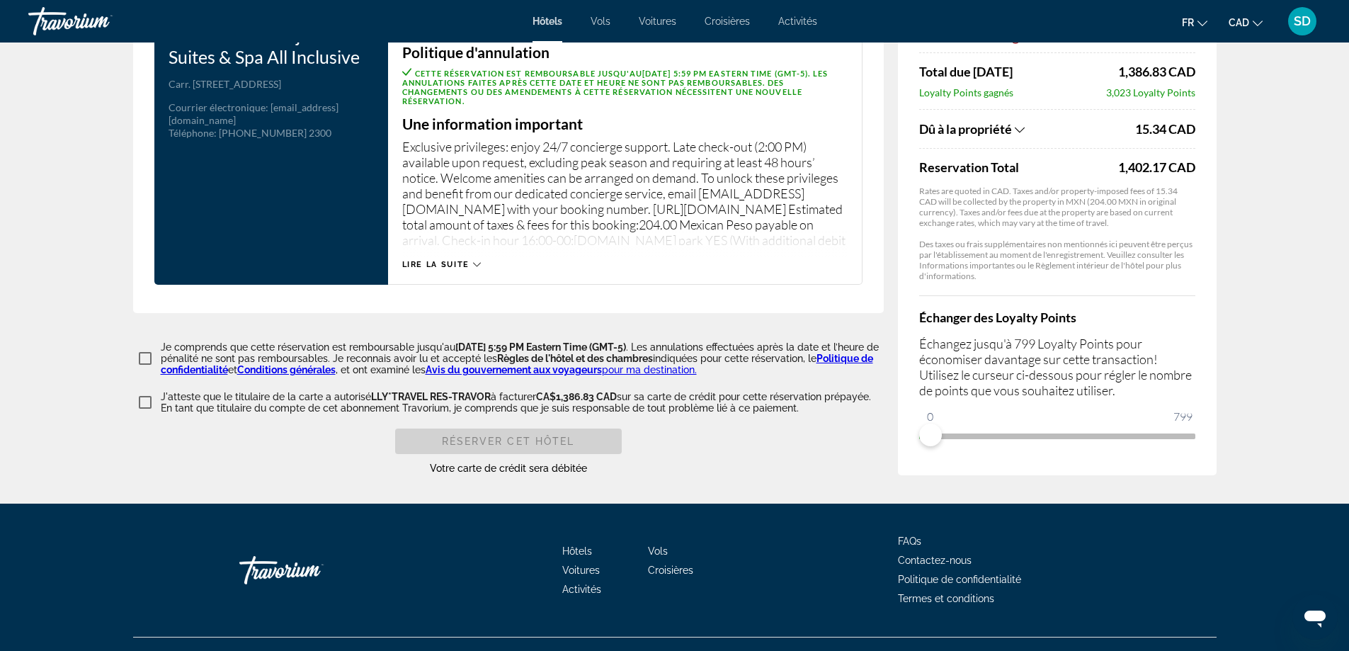
scroll to position [1921, 0]
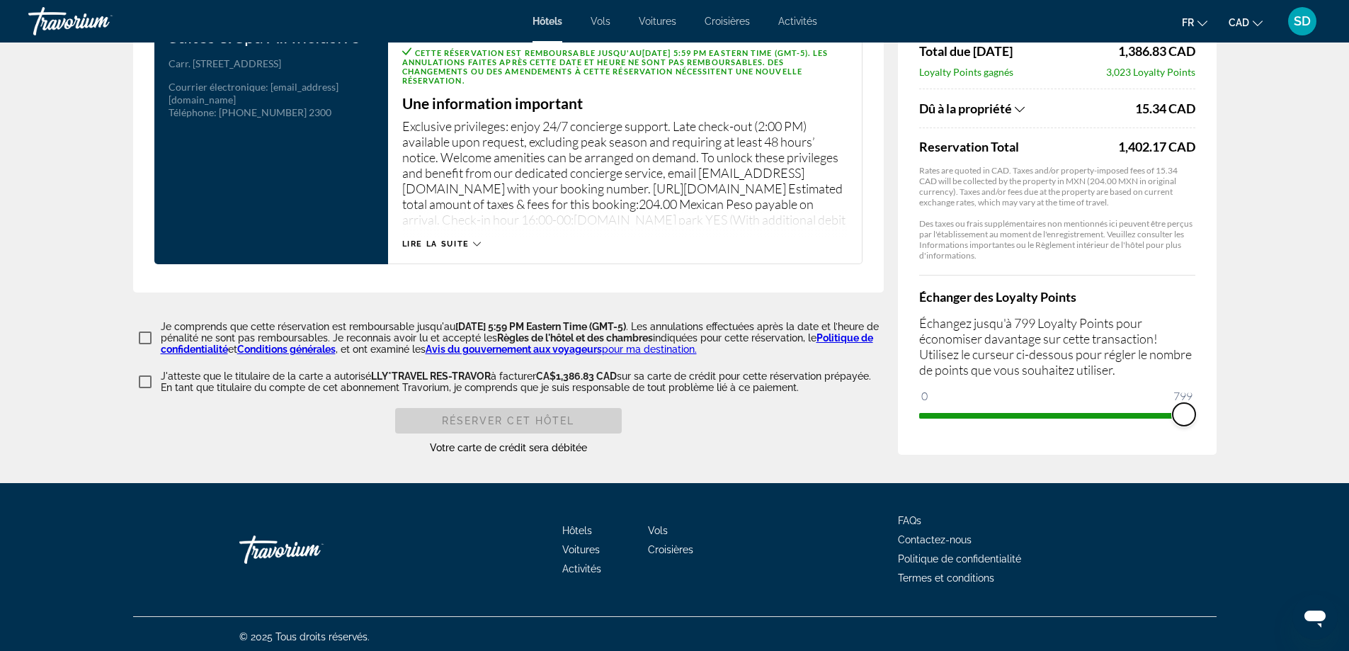
drag, startPoint x: 927, startPoint y: 413, endPoint x: 1211, endPoint y: 401, distance: 284.8
click at [1211, 401] on div "Résumé des prix Catalonia Grand Costa Mujeres All Suites & Spa All Inclusive [D…" at bounding box center [1057, 116] width 319 height 675
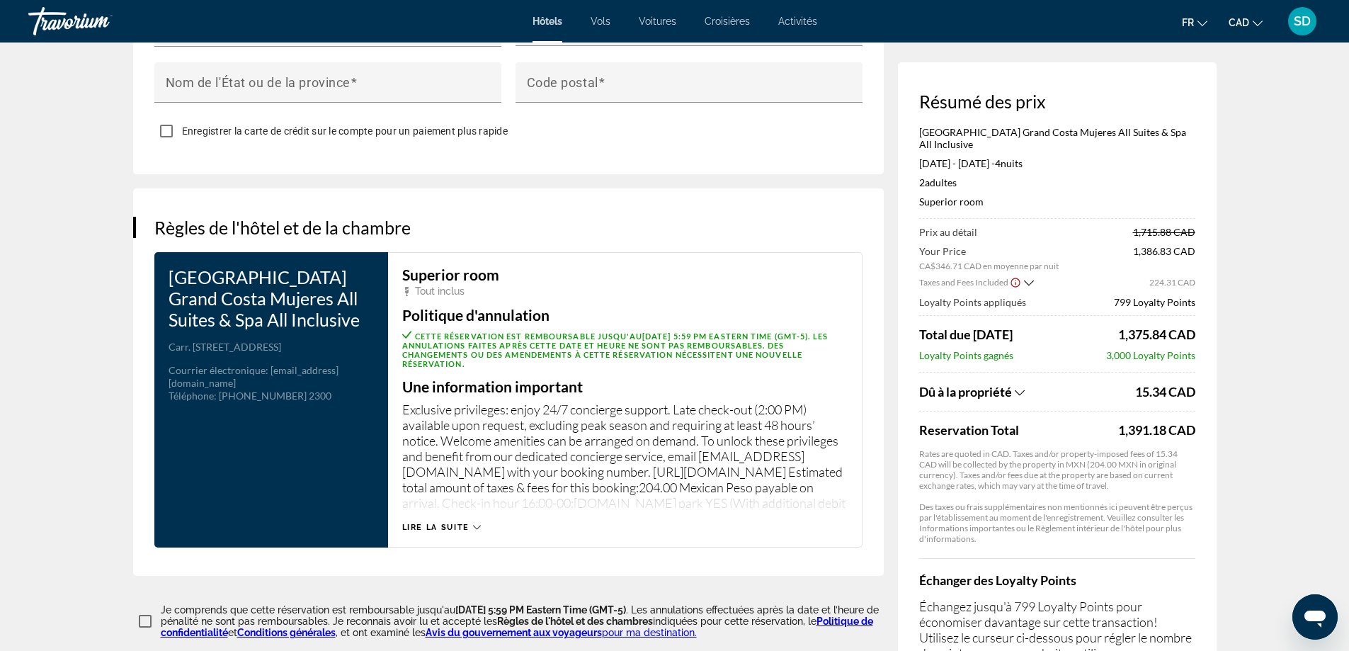
scroll to position [1709, 0]
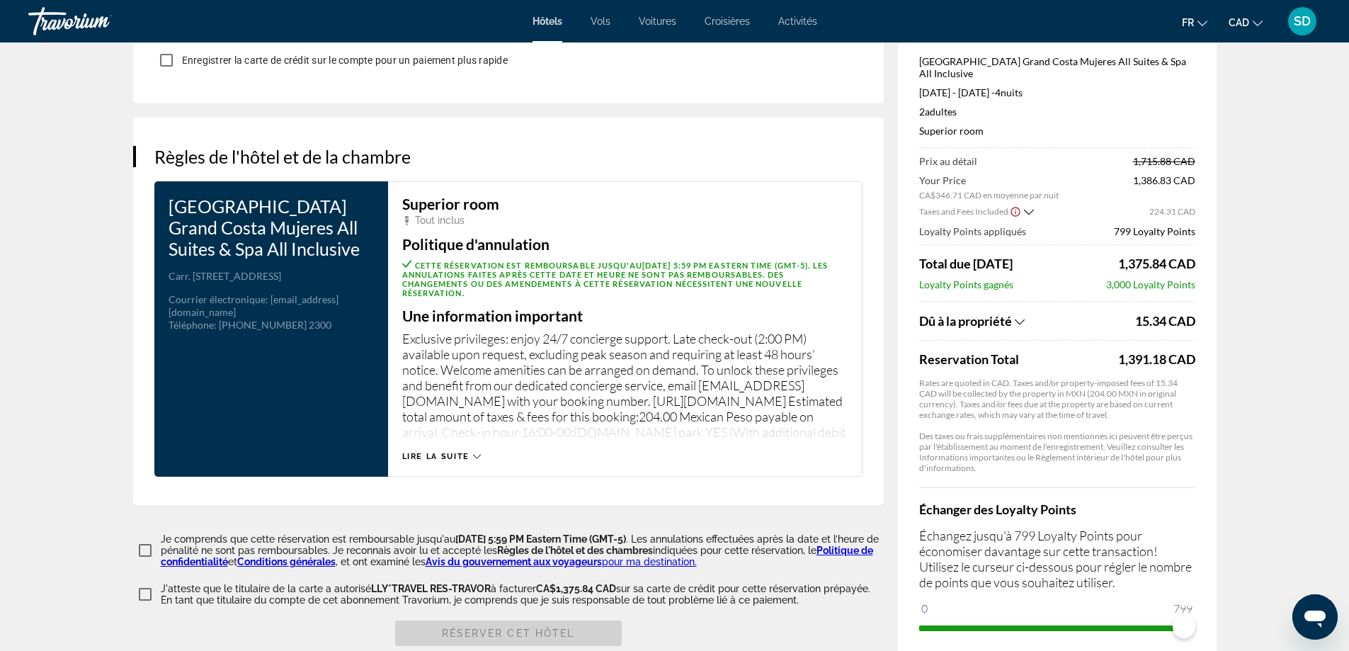
click at [461, 454] on span "Lire la suite" at bounding box center [435, 456] width 67 height 9
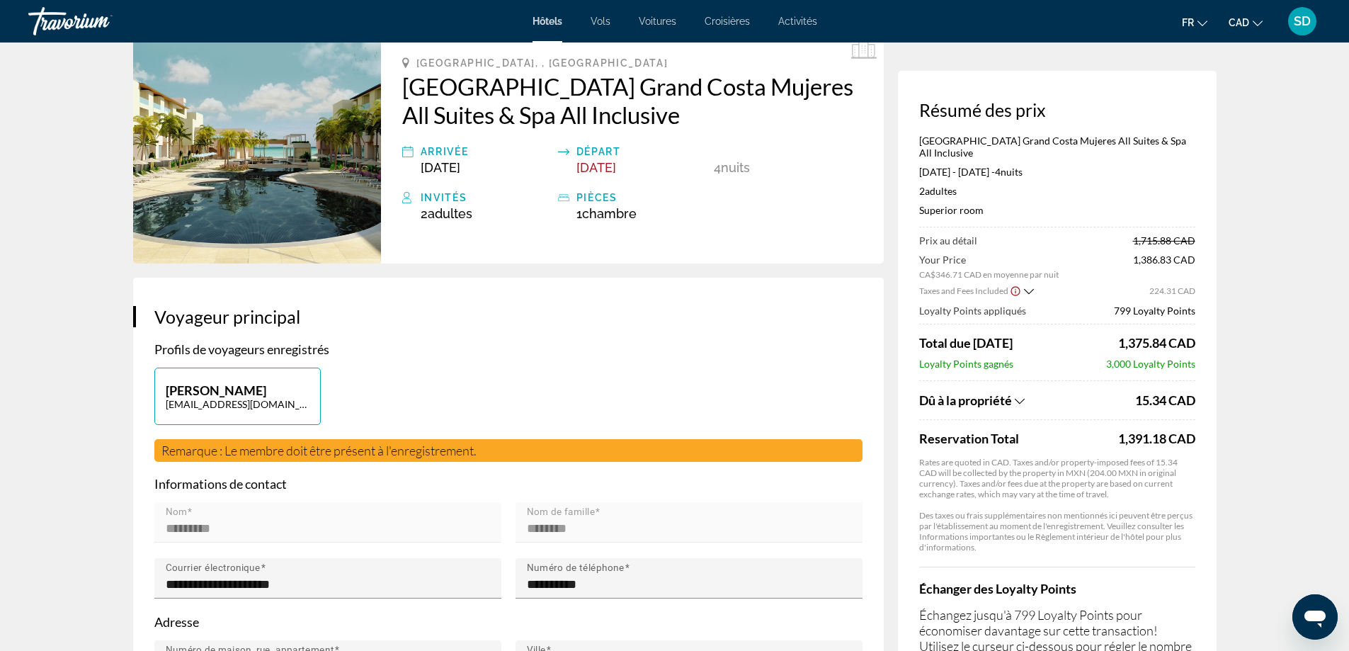
scroll to position [0, 0]
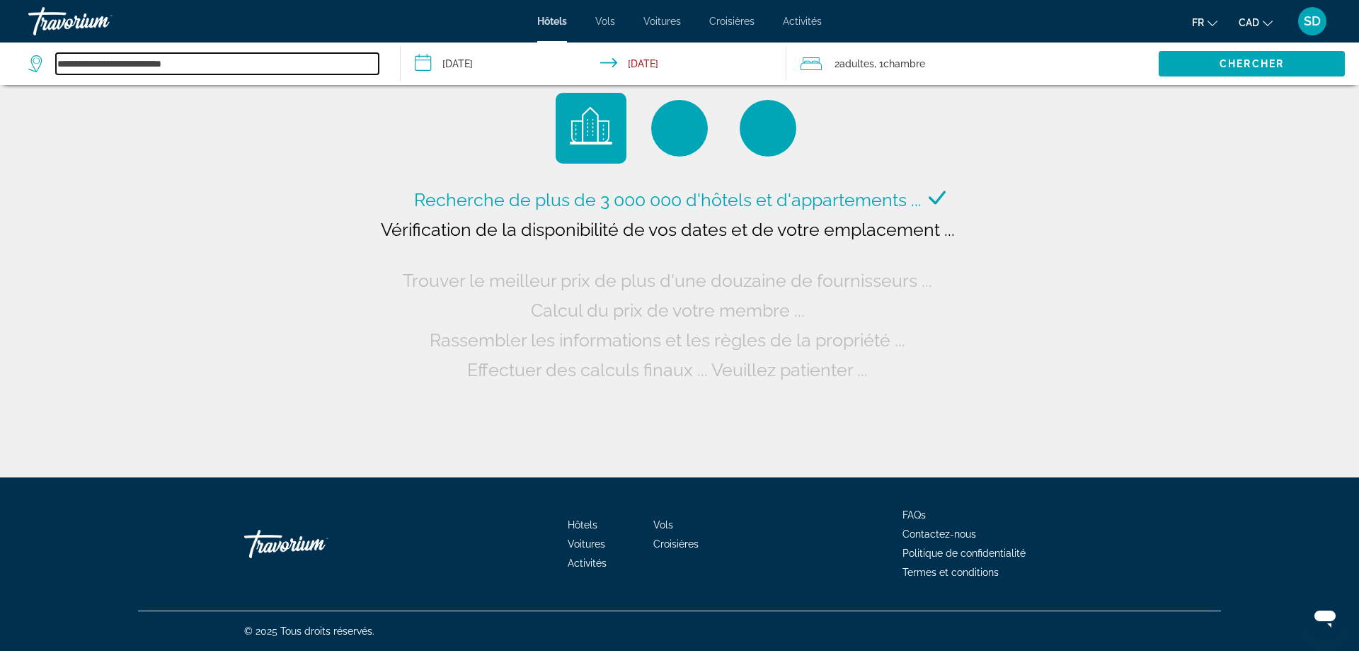
click at [157, 61] on input "**********" at bounding box center [217, 63] width 323 height 21
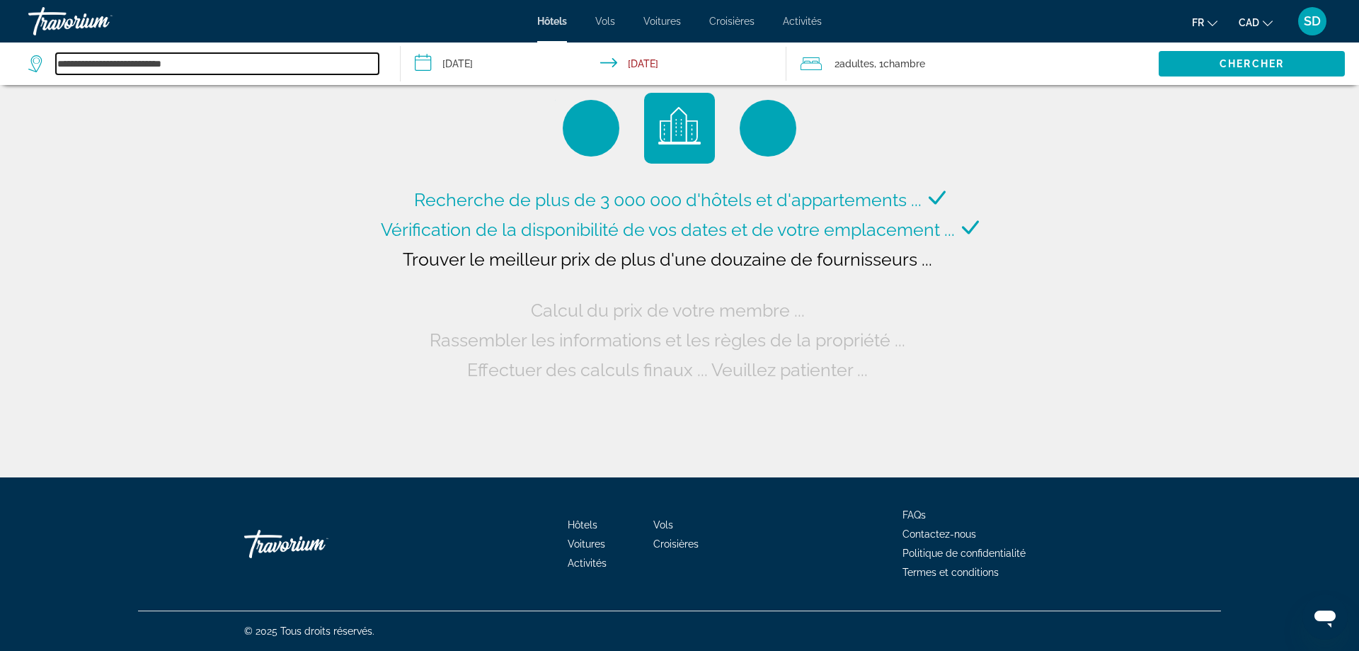
drag, startPoint x: 127, startPoint y: 64, endPoint x: 0, endPoint y: 52, distance: 128.0
click at [0, 52] on app-destination-search "**********" at bounding box center [200, 63] width 401 height 42
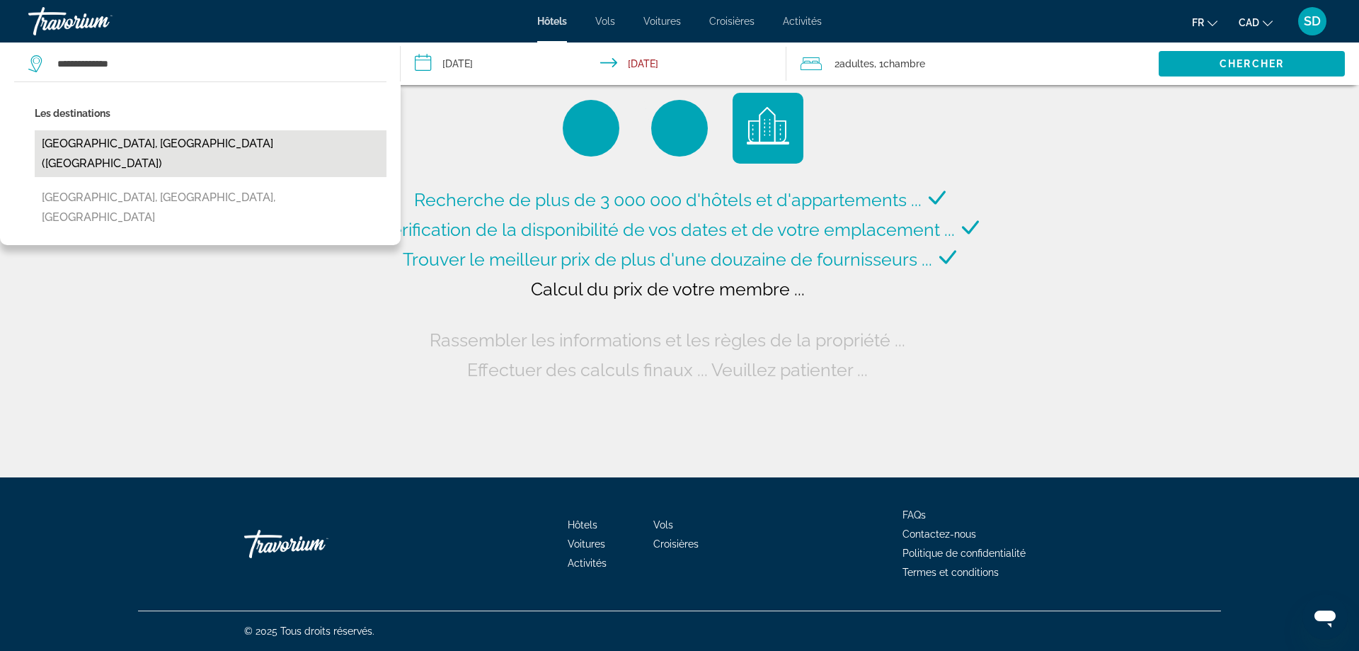
click at [141, 135] on button "[GEOGRAPHIC_DATA], [GEOGRAPHIC_DATA] ([GEOGRAPHIC_DATA])" at bounding box center [211, 153] width 352 height 47
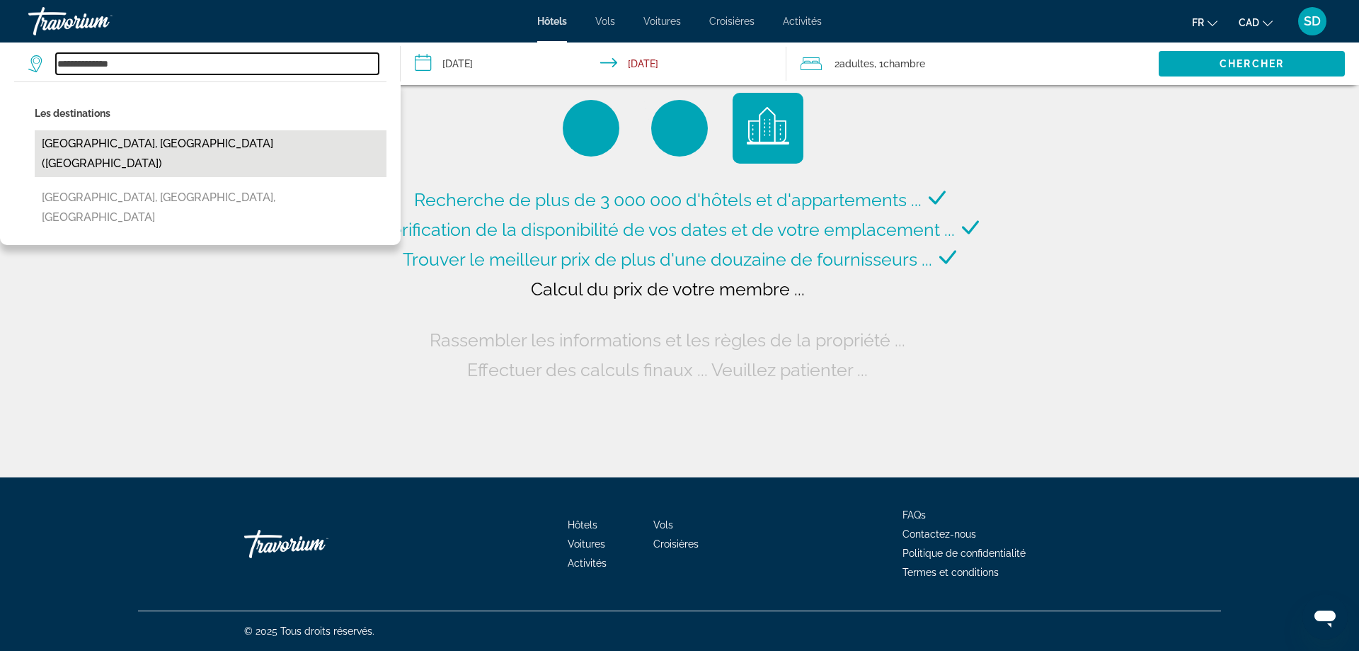
type input "**********"
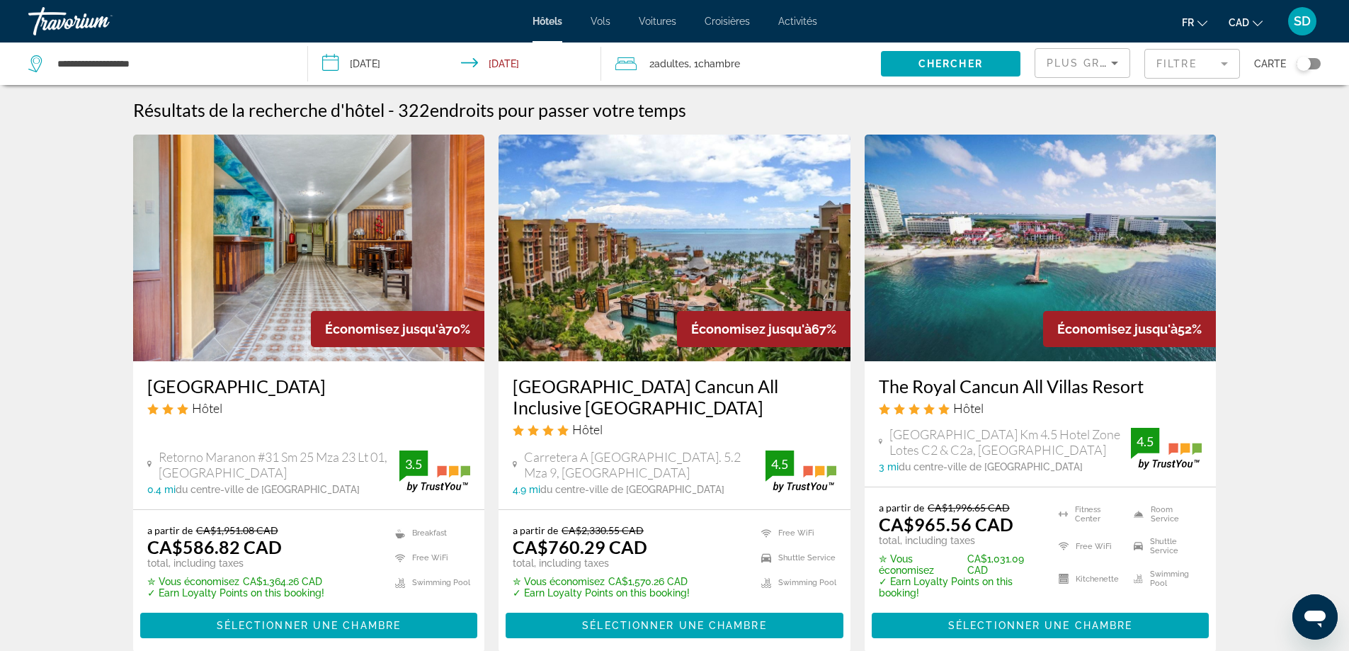
click at [1147, 69] on mat-form-field "Filtre" at bounding box center [1192, 64] width 96 height 30
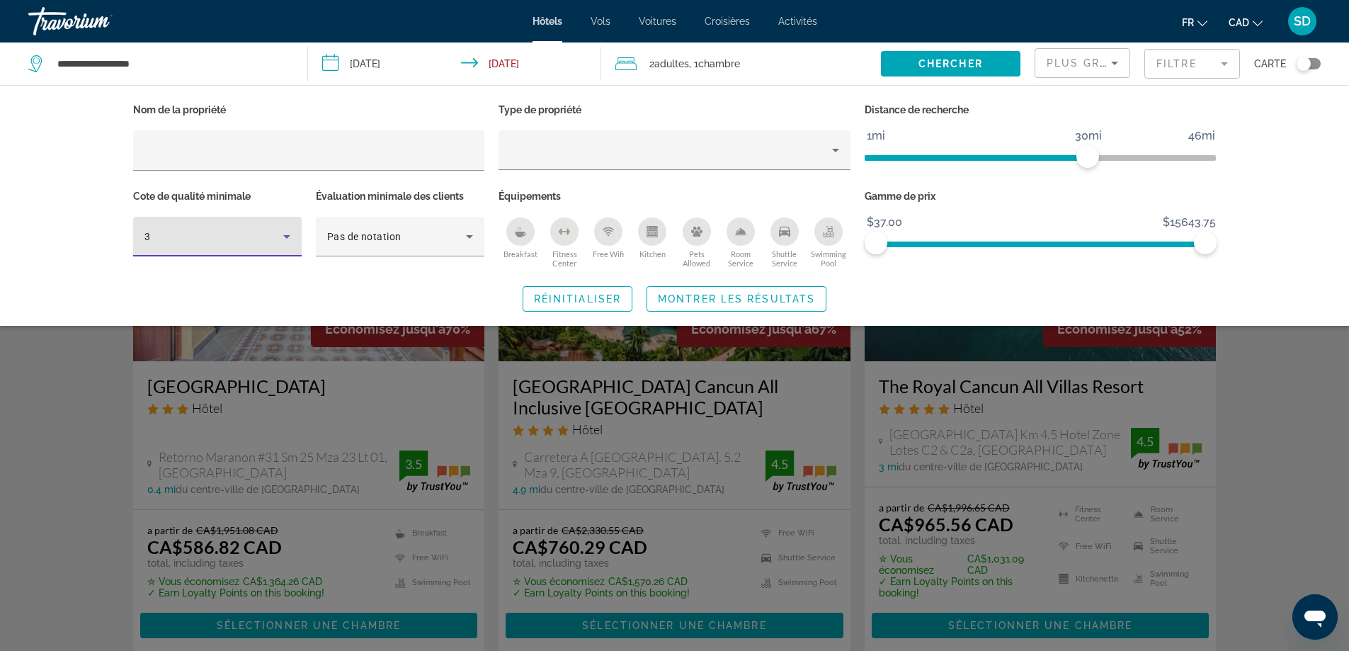
click at [215, 236] on div "3" at bounding box center [213, 236] width 139 height 17
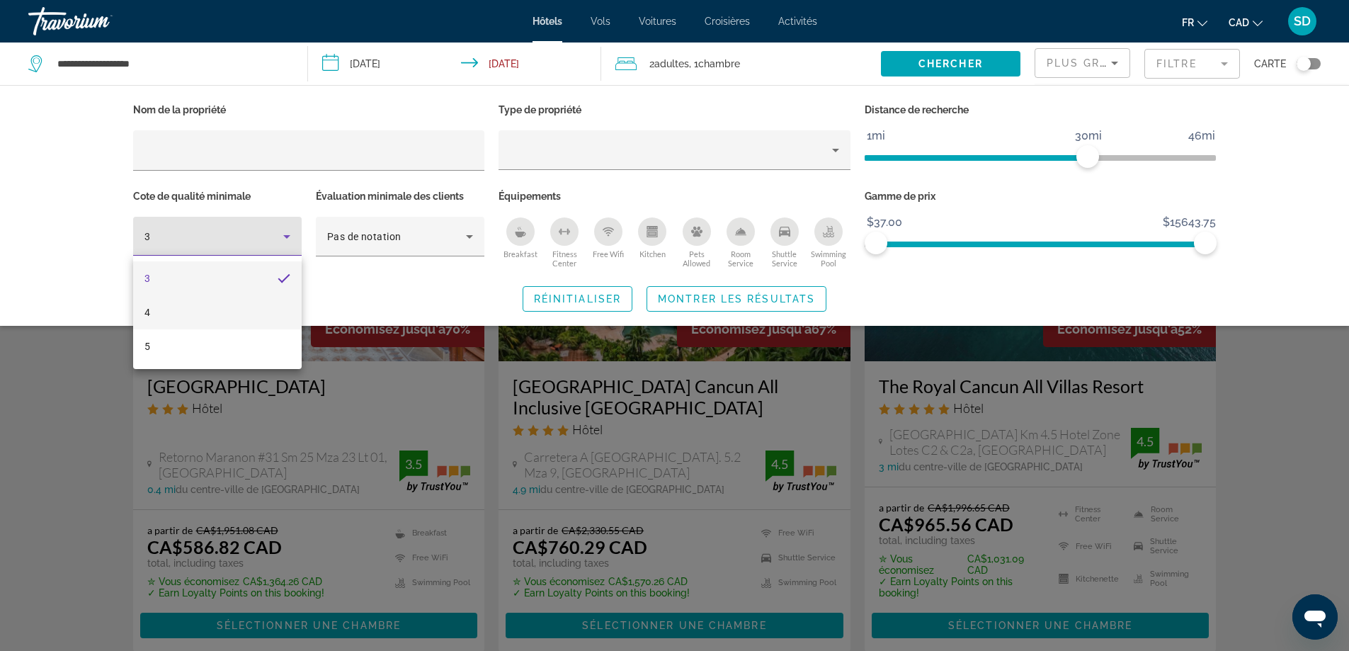
click at [187, 321] on mat-option "4" at bounding box center [217, 312] width 168 height 34
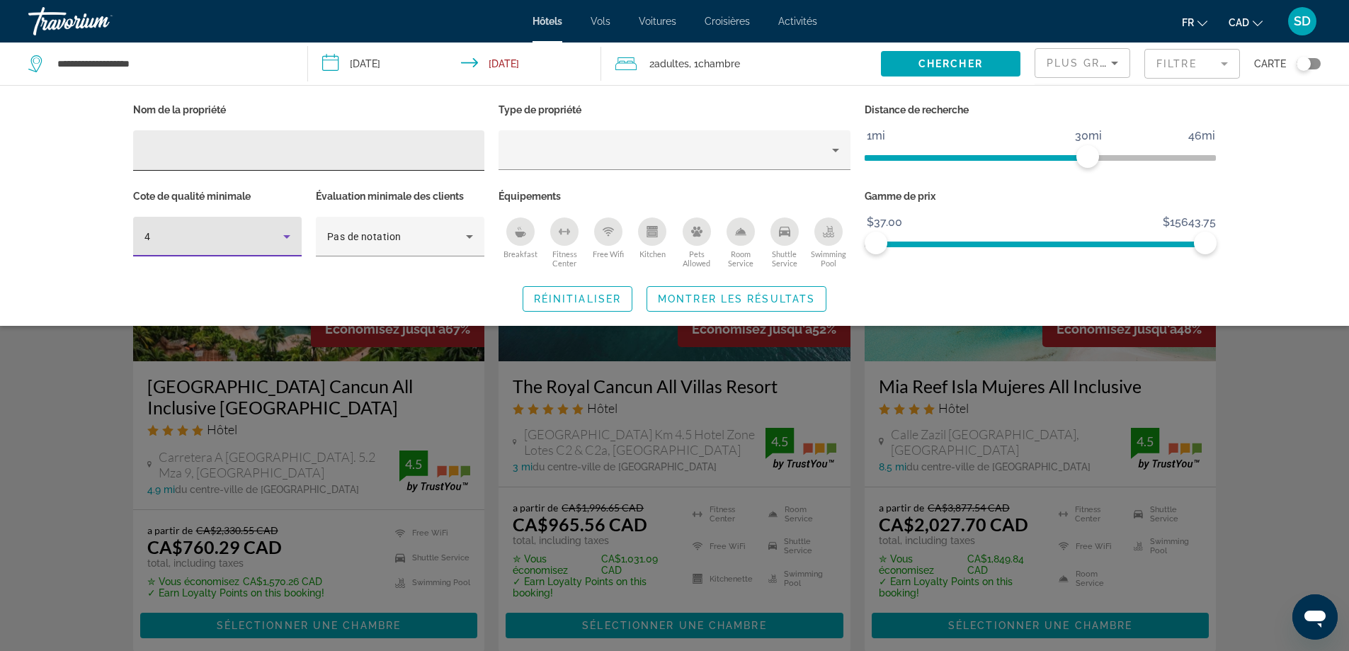
click at [236, 159] on div "Hotel Filters" at bounding box center [308, 150] width 329 height 40
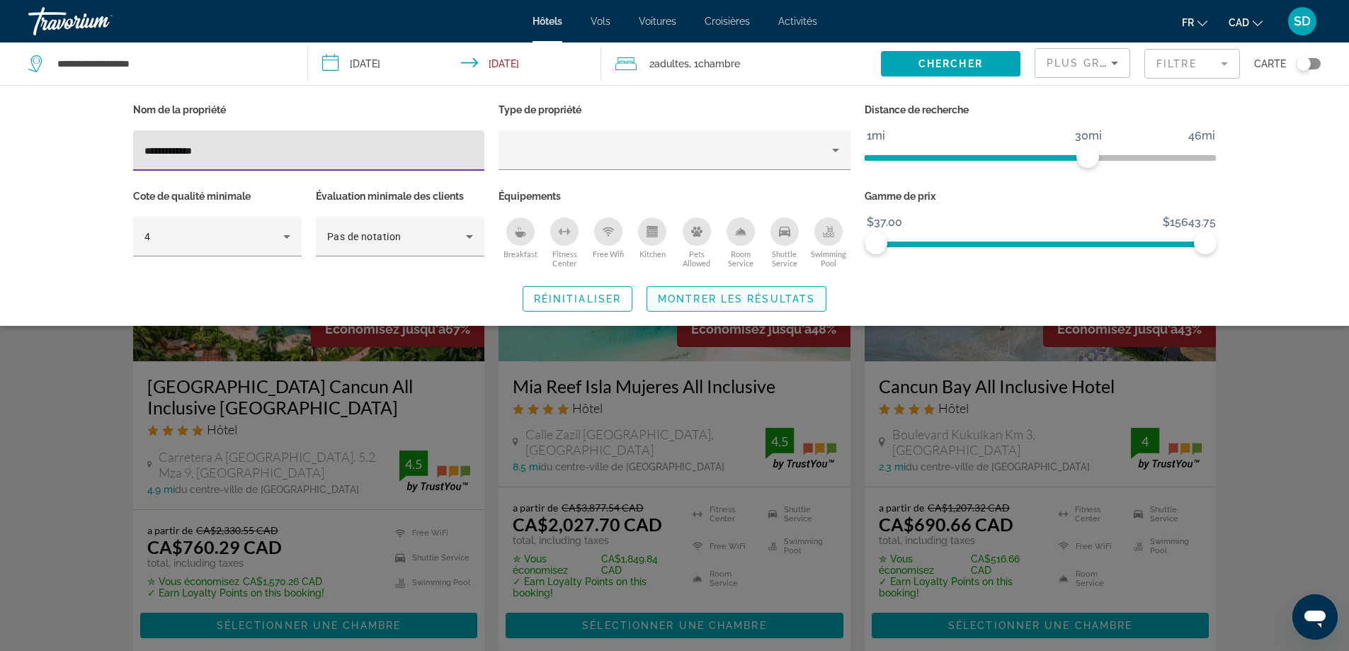
type input "**********"
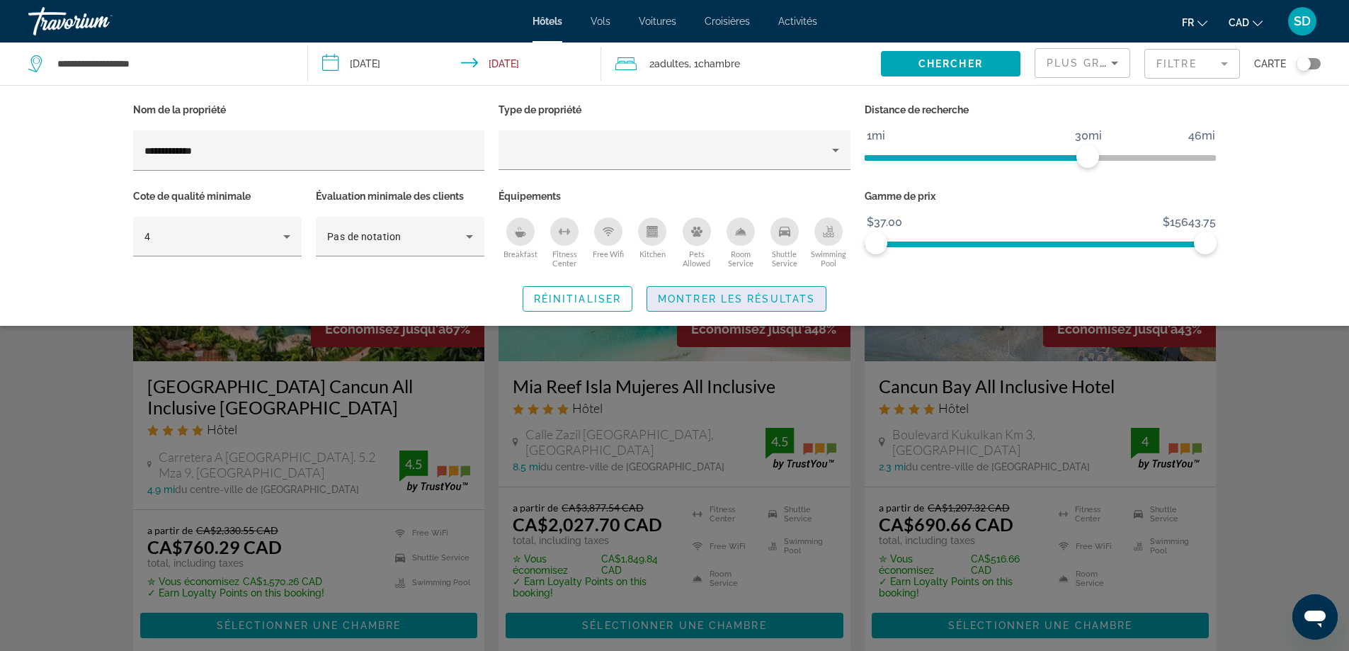
click at [770, 290] on span "Search widget" at bounding box center [736, 299] width 178 height 34
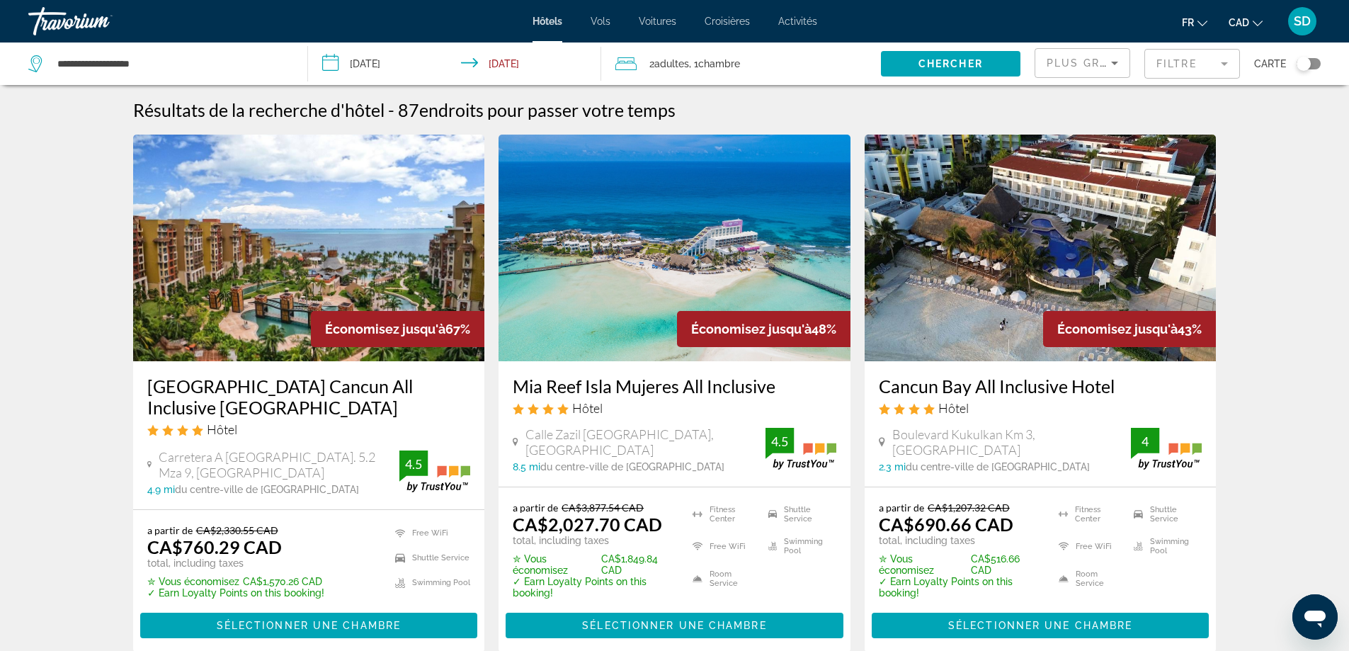
click at [384, 67] on input "**********" at bounding box center [457, 65] width 299 height 47
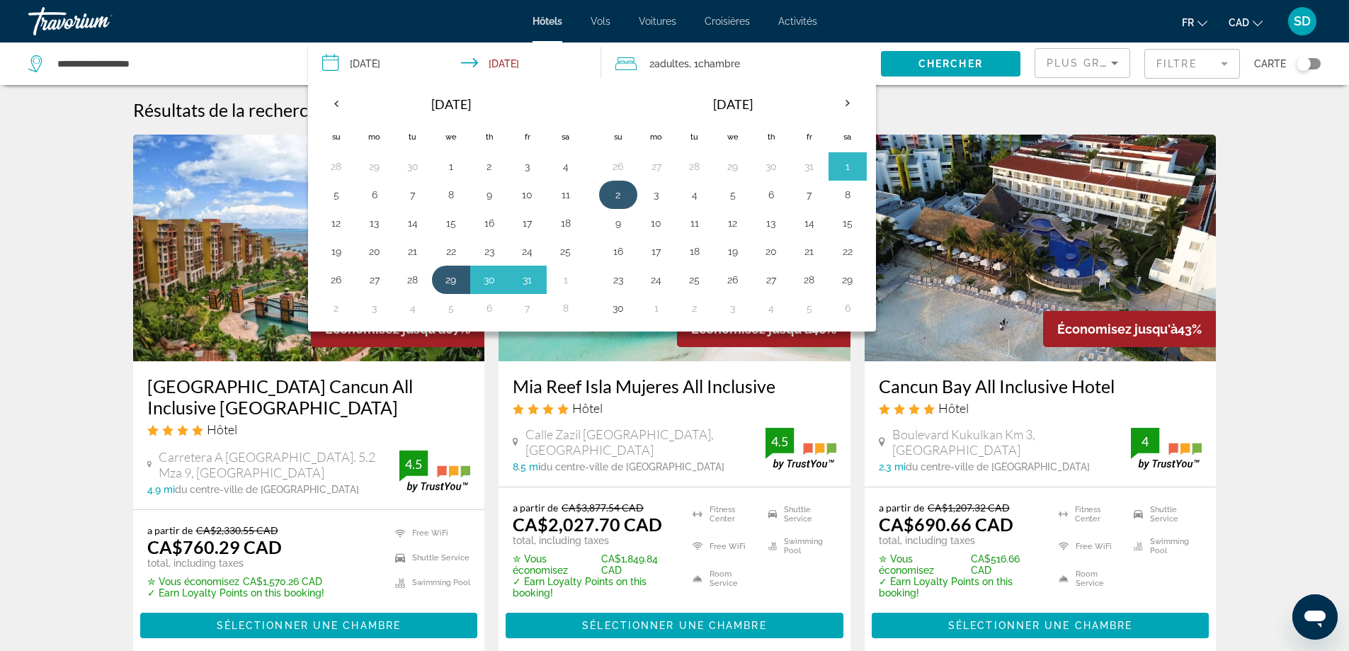
click at [622, 199] on button "2" at bounding box center [618, 195] width 23 height 20
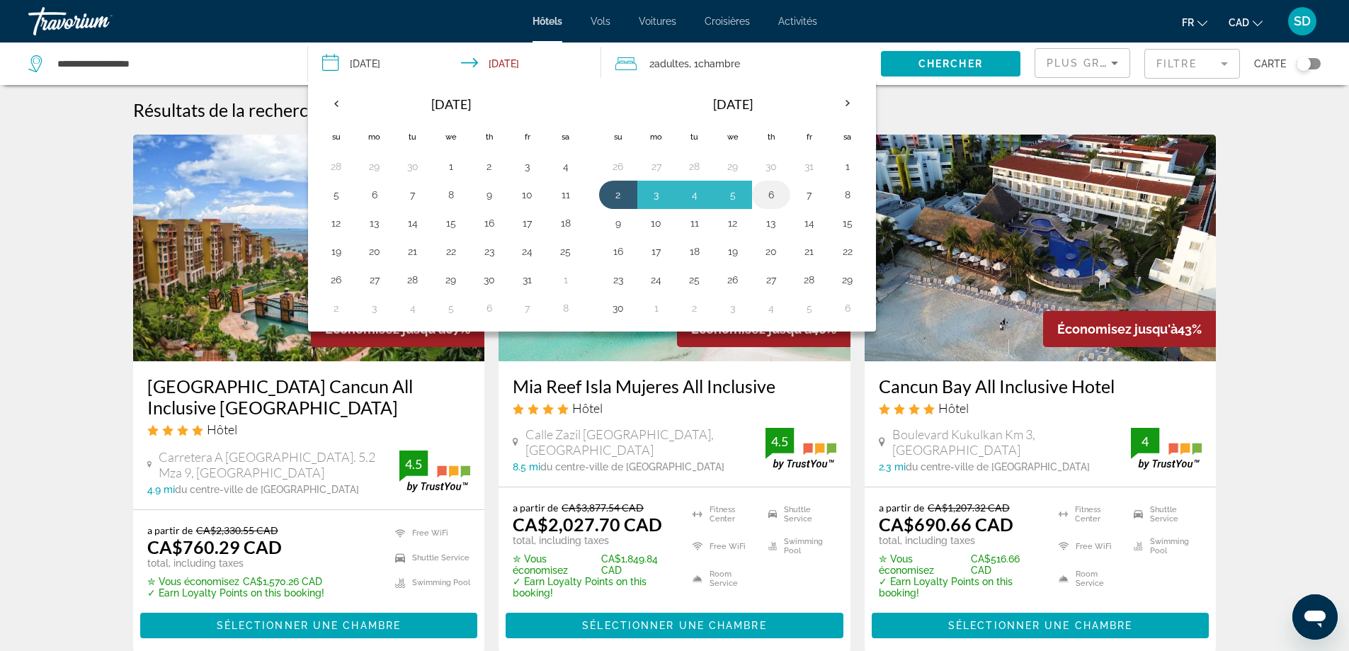
click at [770, 197] on button "6" at bounding box center [771, 195] width 23 height 20
type input "**********"
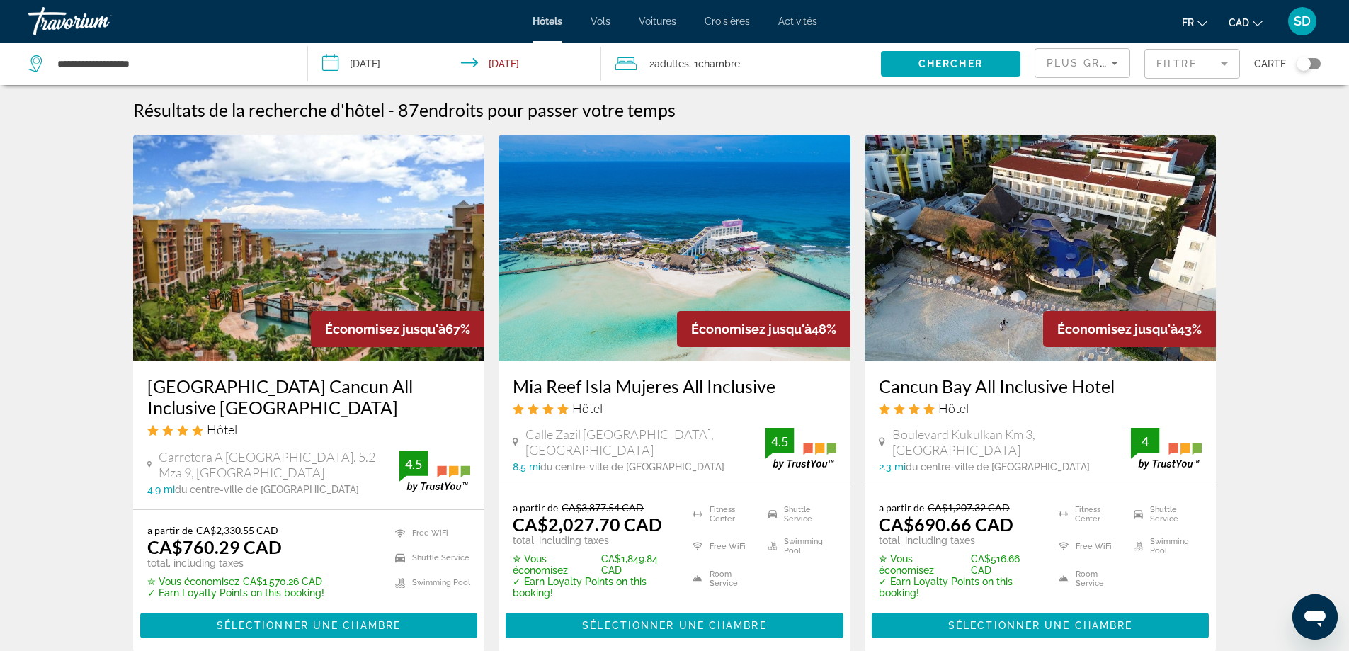
click at [1191, 55] on mat-form-field "Filtre" at bounding box center [1192, 64] width 96 height 30
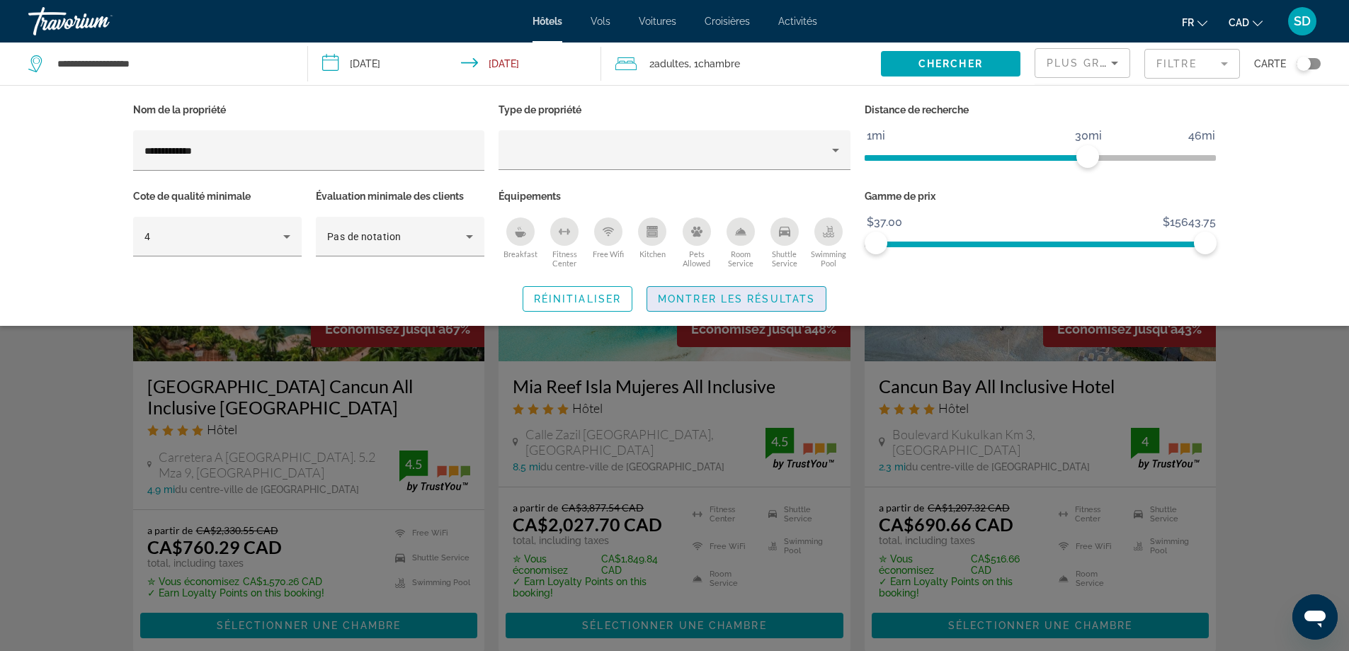
click at [737, 294] on span "Montrer les résultats" at bounding box center [736, 298] width 157 height 11
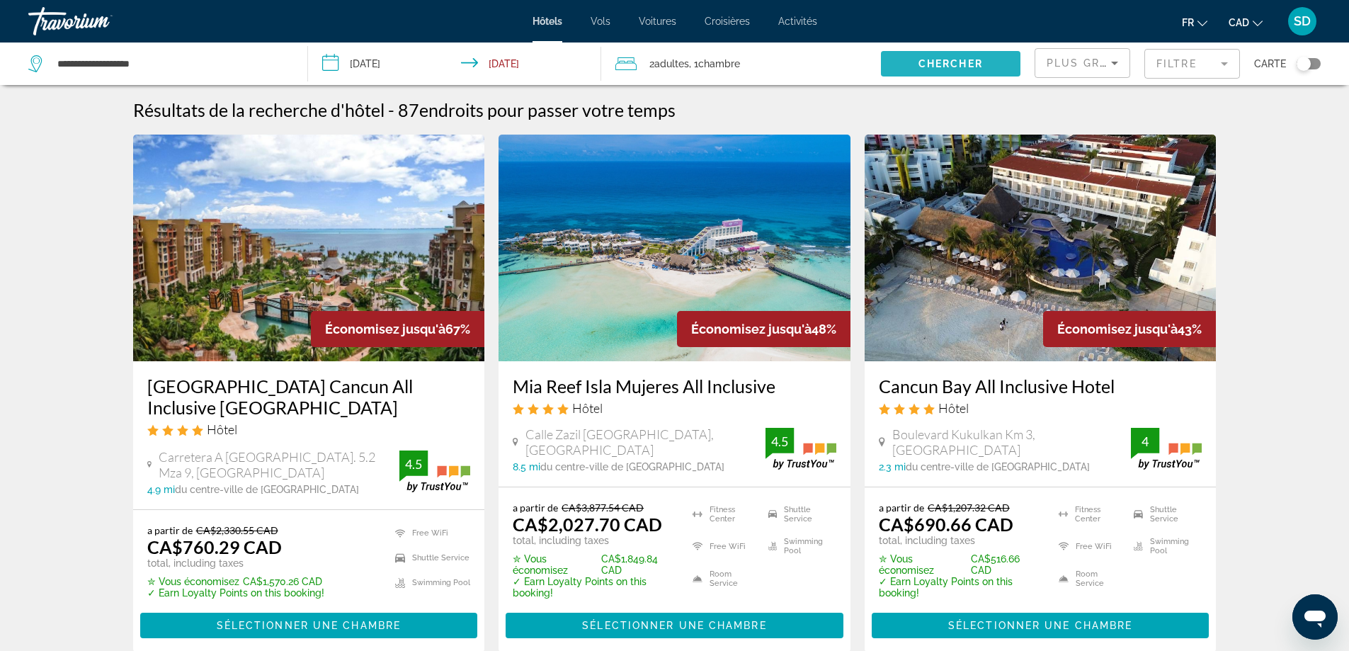
click at [934, 71] on span "Search widget" at bounding box center [950, 64] width 139 height 34
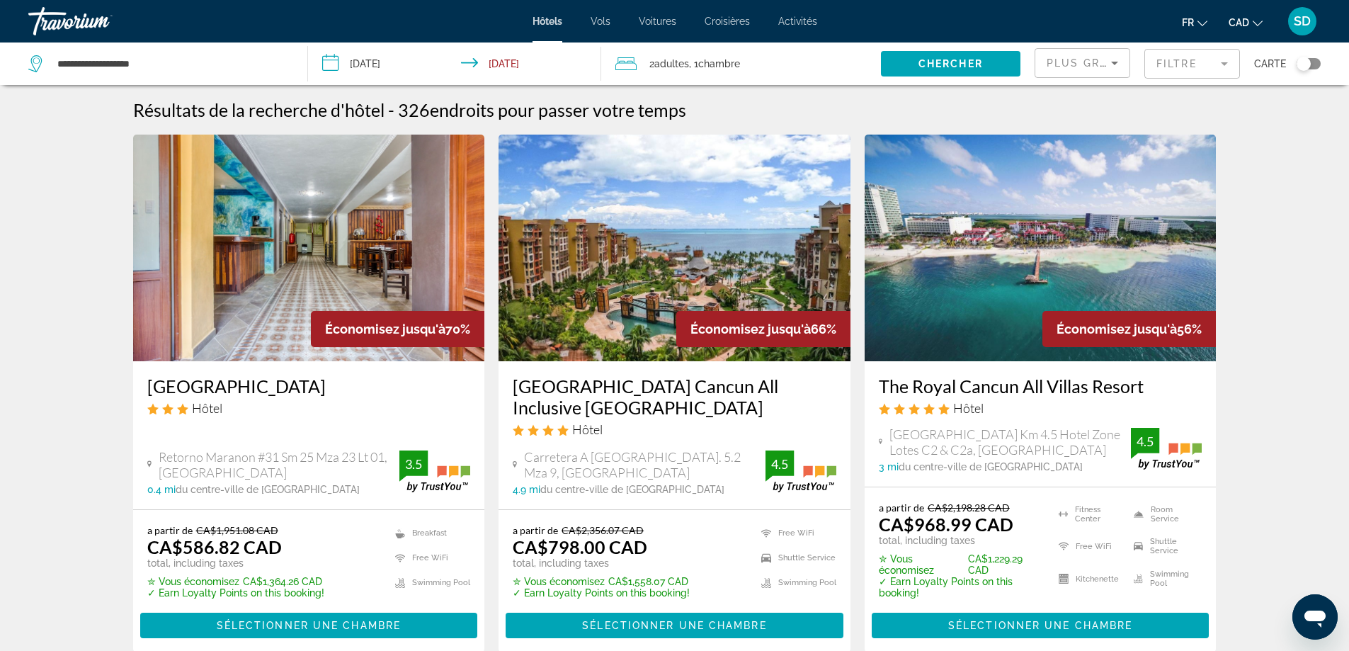
click at [1170, 69] on mat-form-field "Filtre" at bounding box center [1192, 64] width 96 height 30
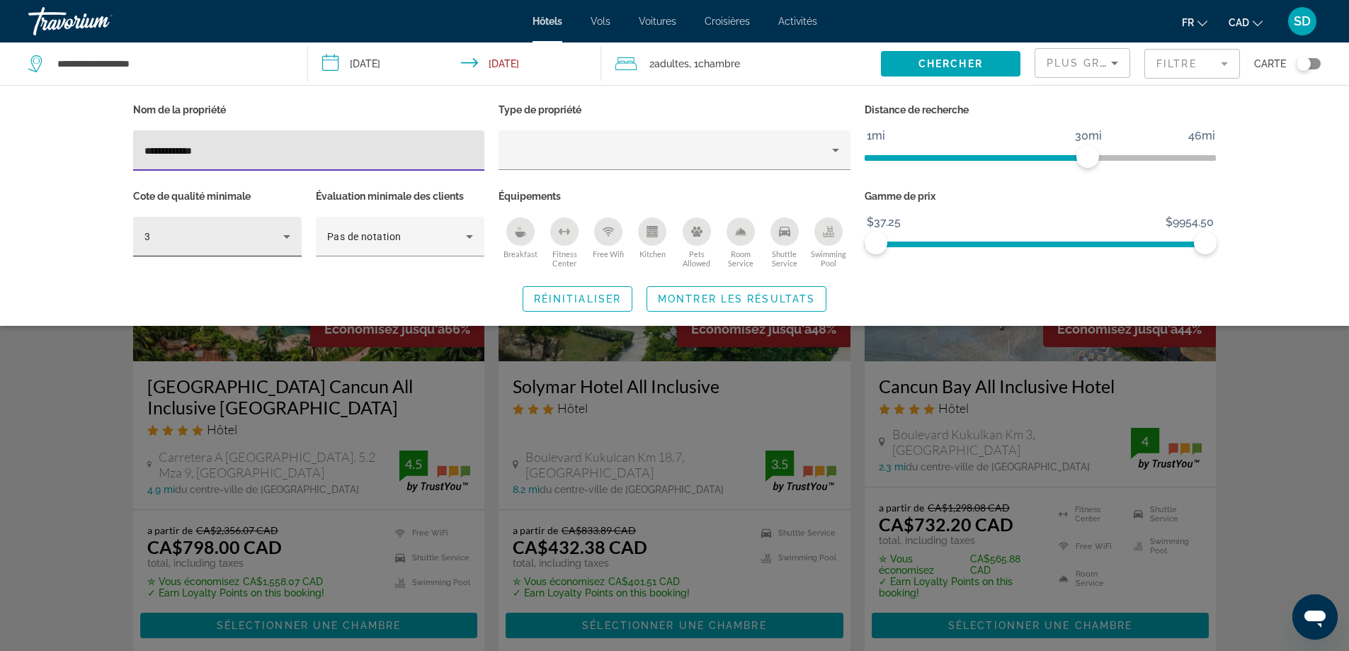
type input "**********"
click at [282, 239] on icon "Hotel Filters" at bounding box center [286, 236] width 17 height 17
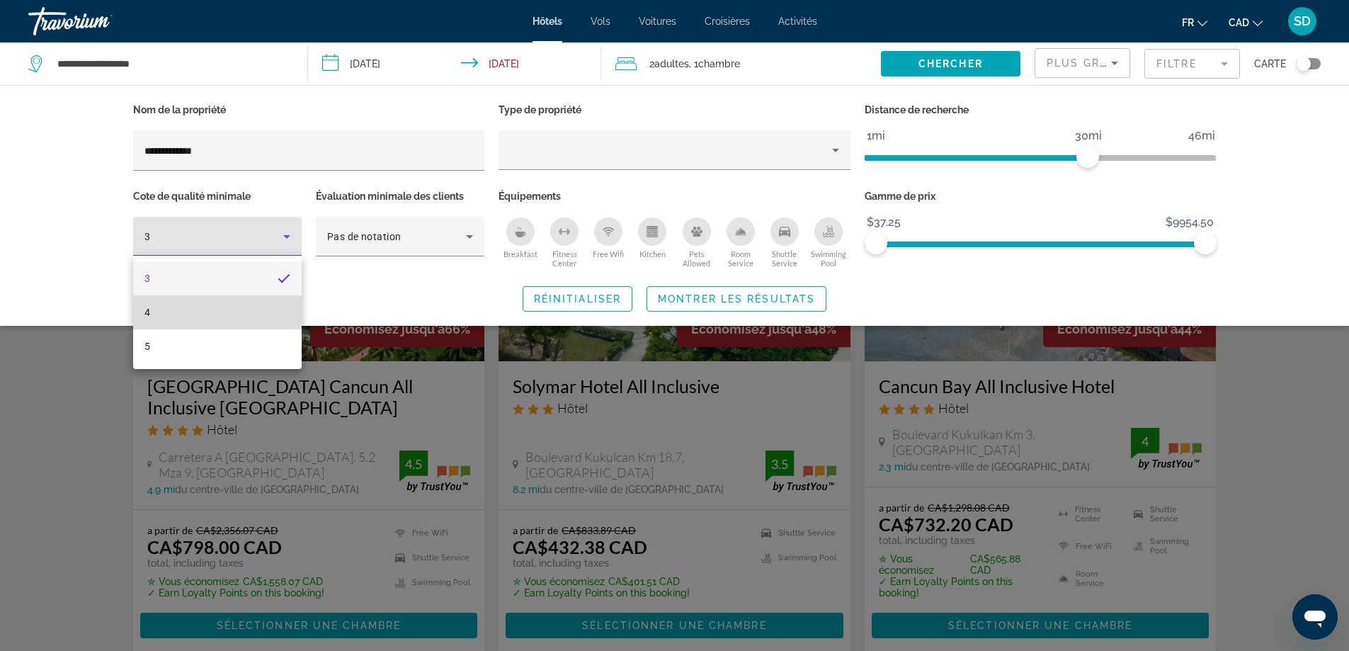
click at [230, 324] on mat-option "4" at bounding box center [217, 312] width 168 height 34
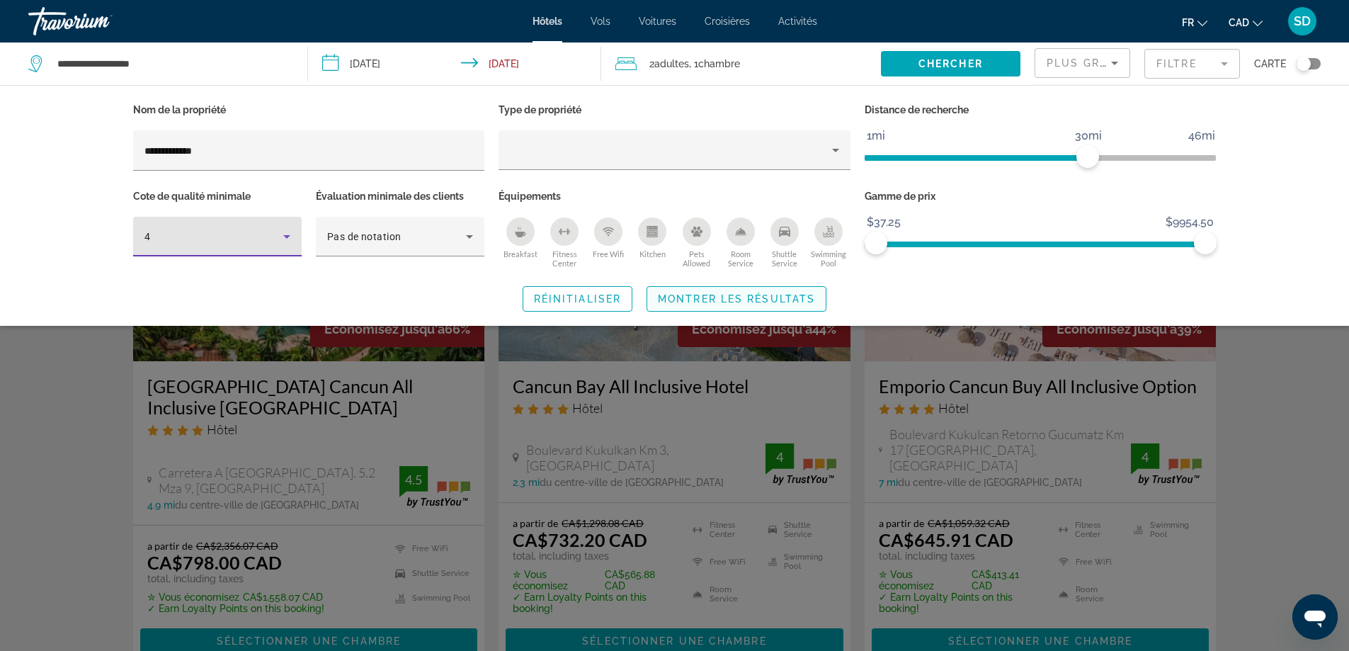
click at [695, 303] on span "Montrer les résultats" at bounding box center [736, 298] width 157 height 11
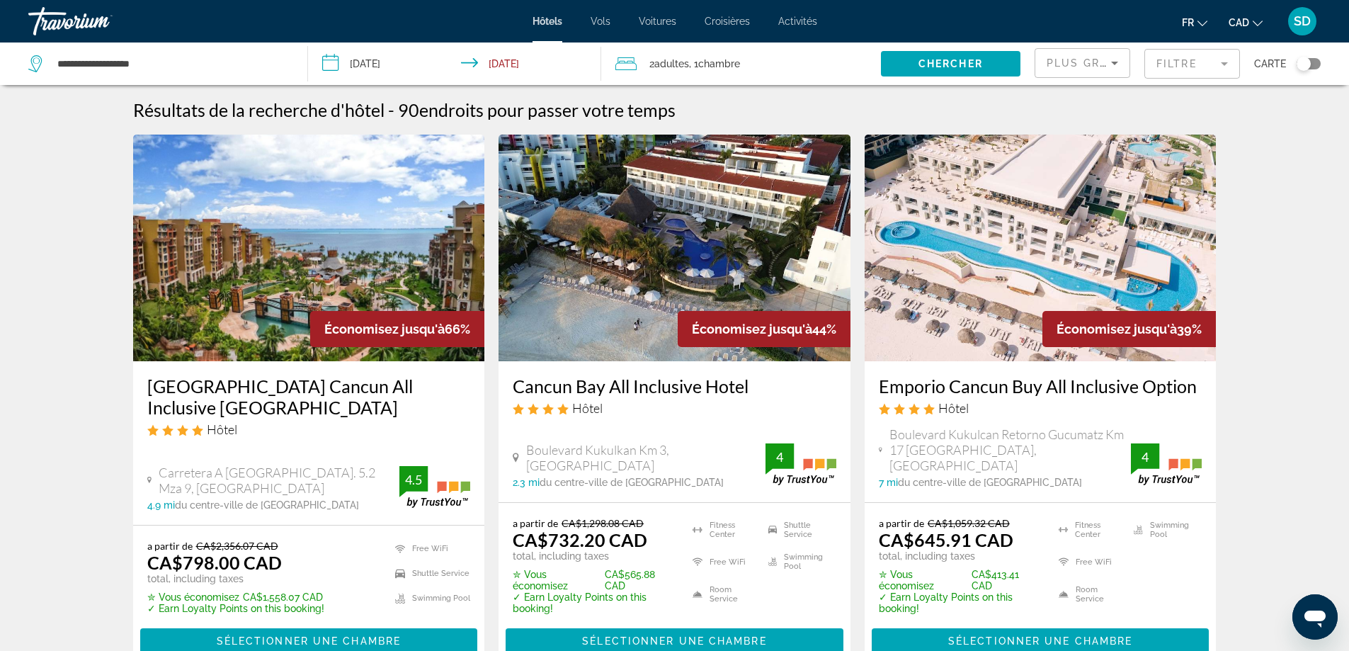
click at [1108, 61] on icon "Sort by" at bounding box center [1114, 63] width 17 height 17
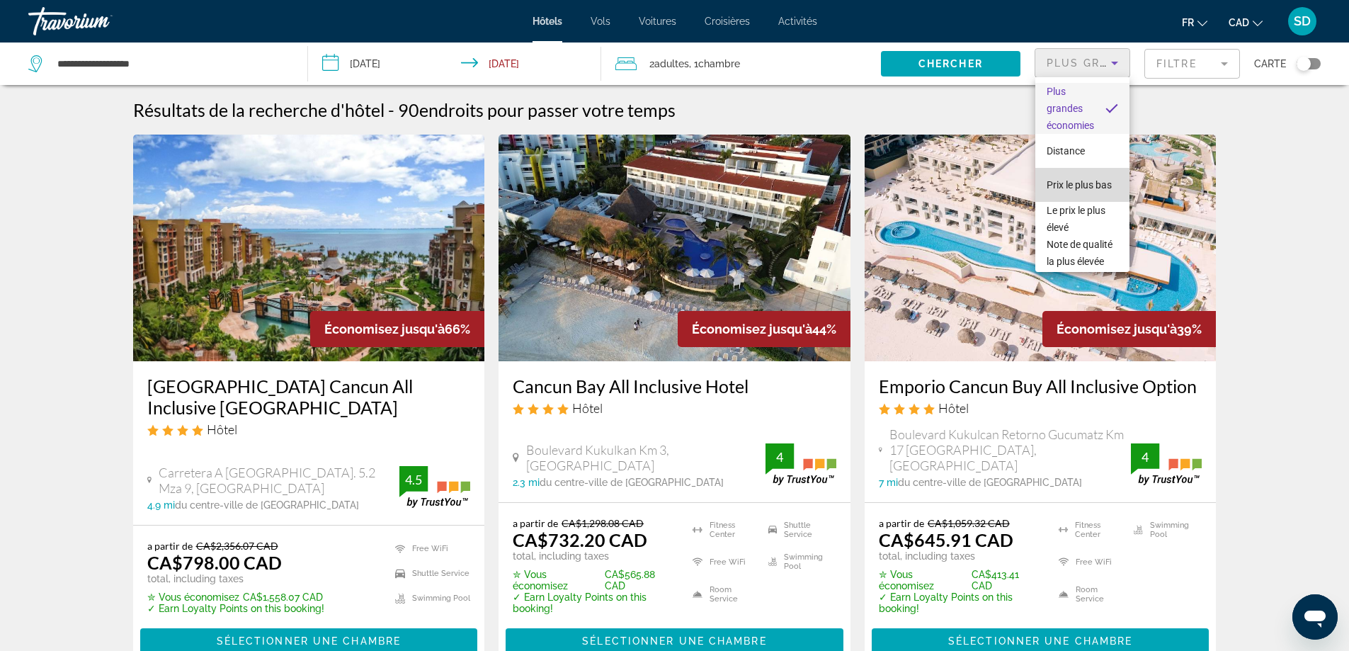
click at [1084, 188] on span "Prix le plus bas" at bounding box center [1078, 184] width 65 height 17
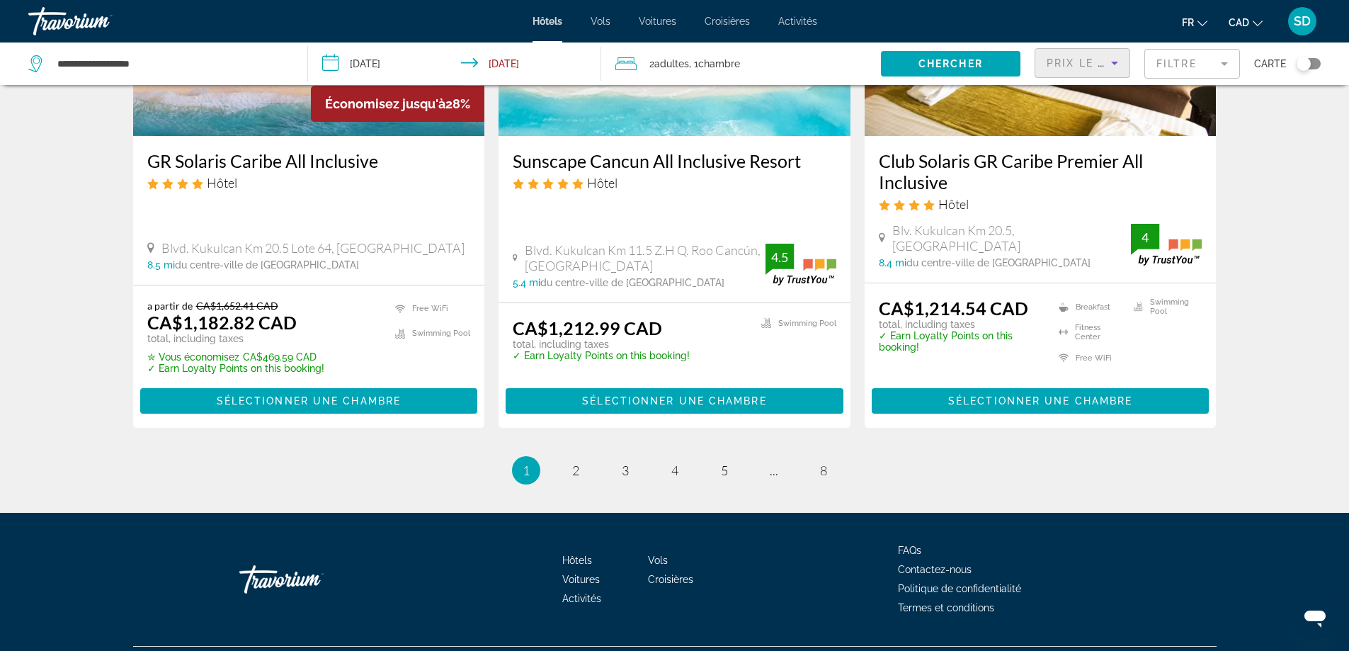
scroll to position [1896, 0]
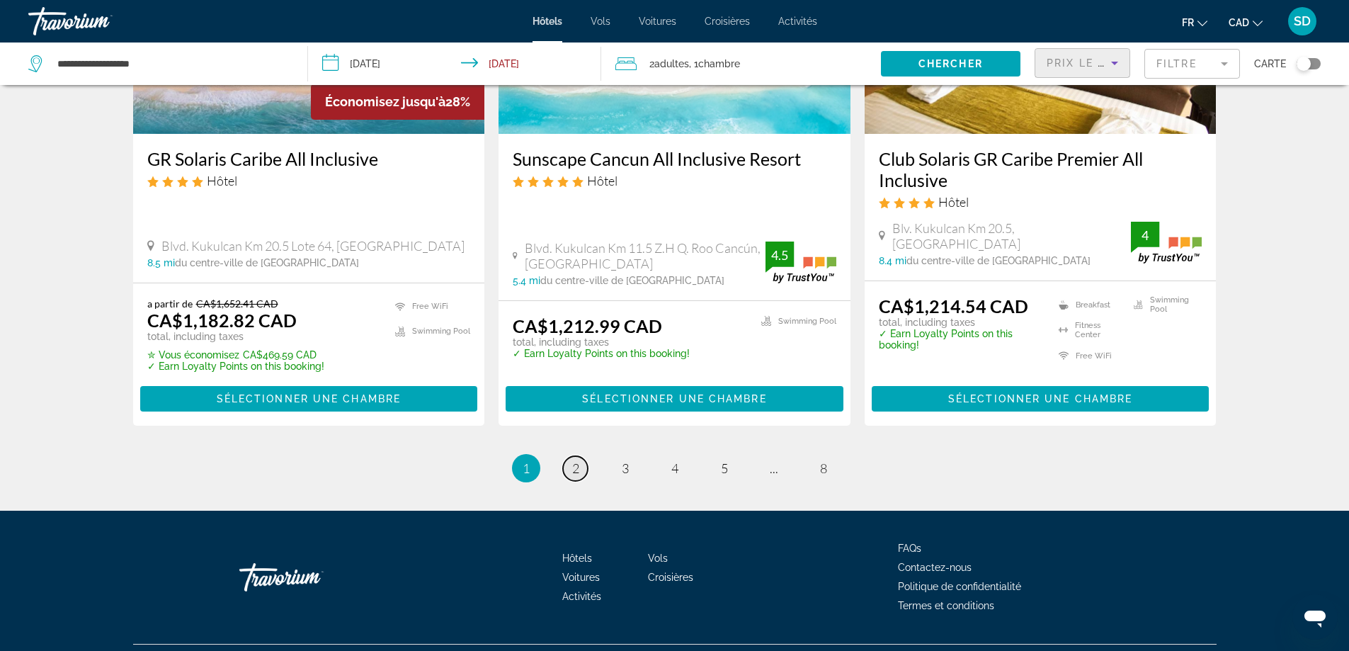
click at [578, 460] on span "2" at bounding box center [575, 468] width 7 height 16
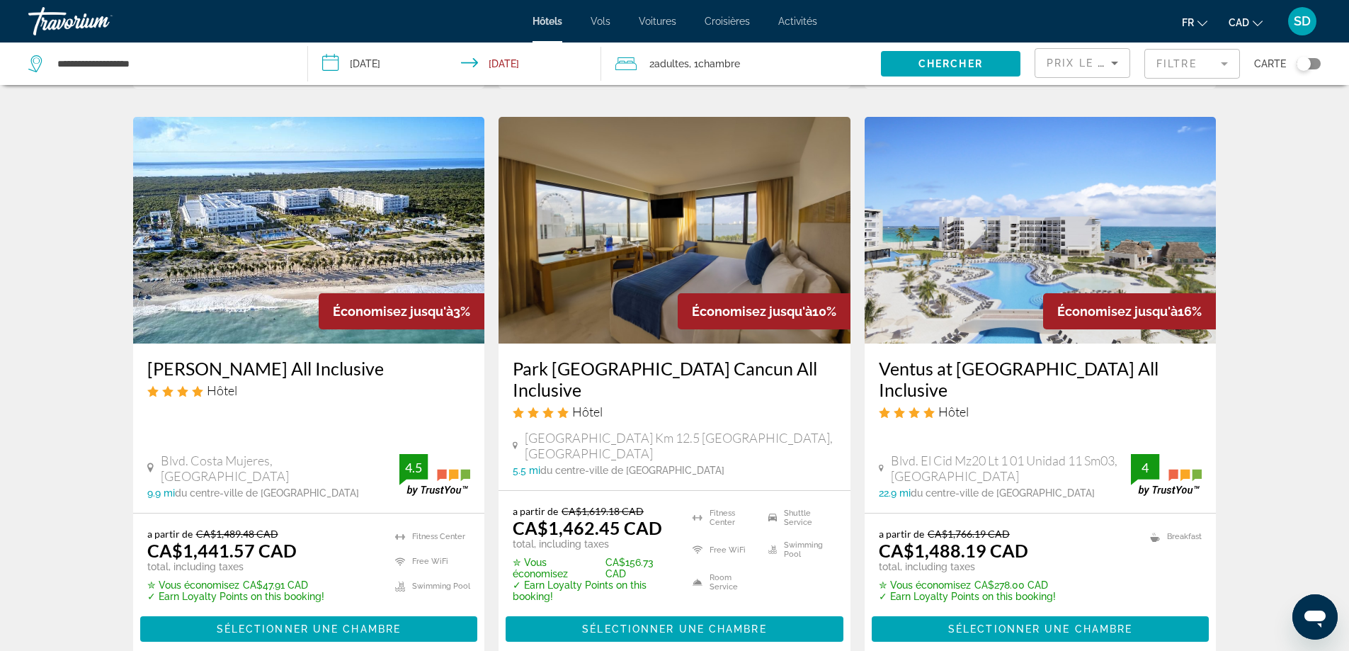
scroll to position [1911, 0]
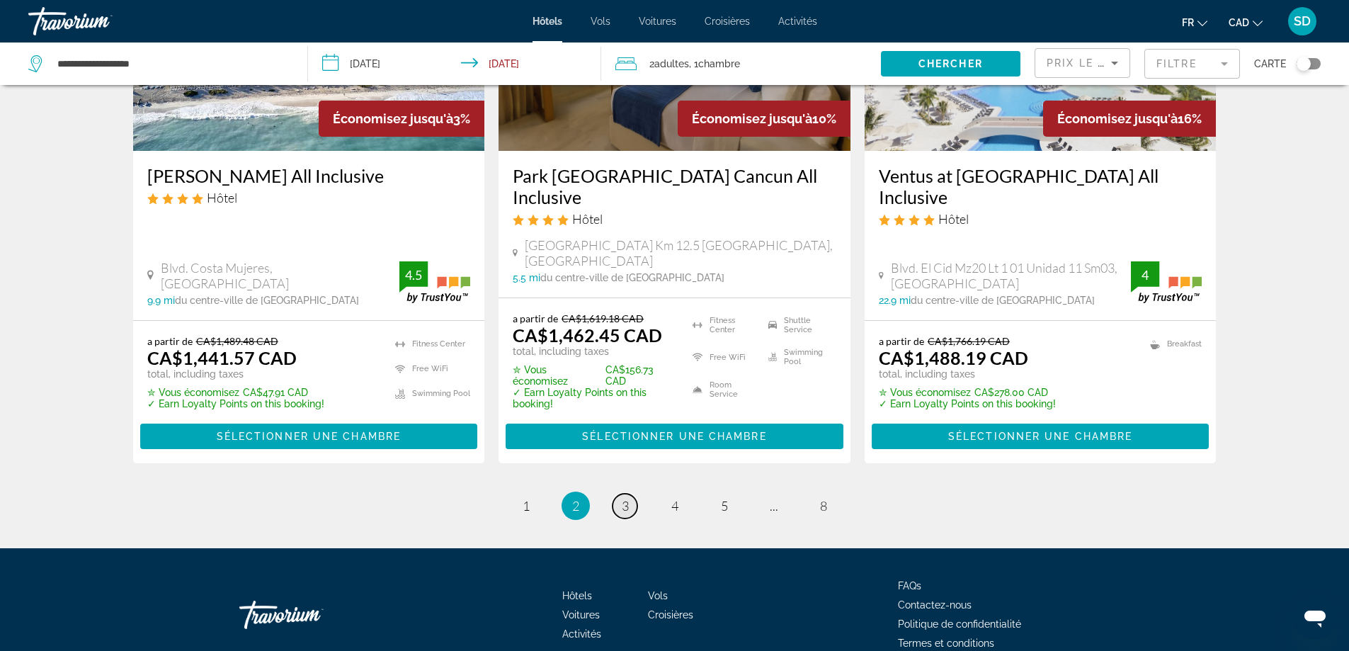
click at [626, 498] on span "3" at bounding box center [625, 506] width 7 height 16
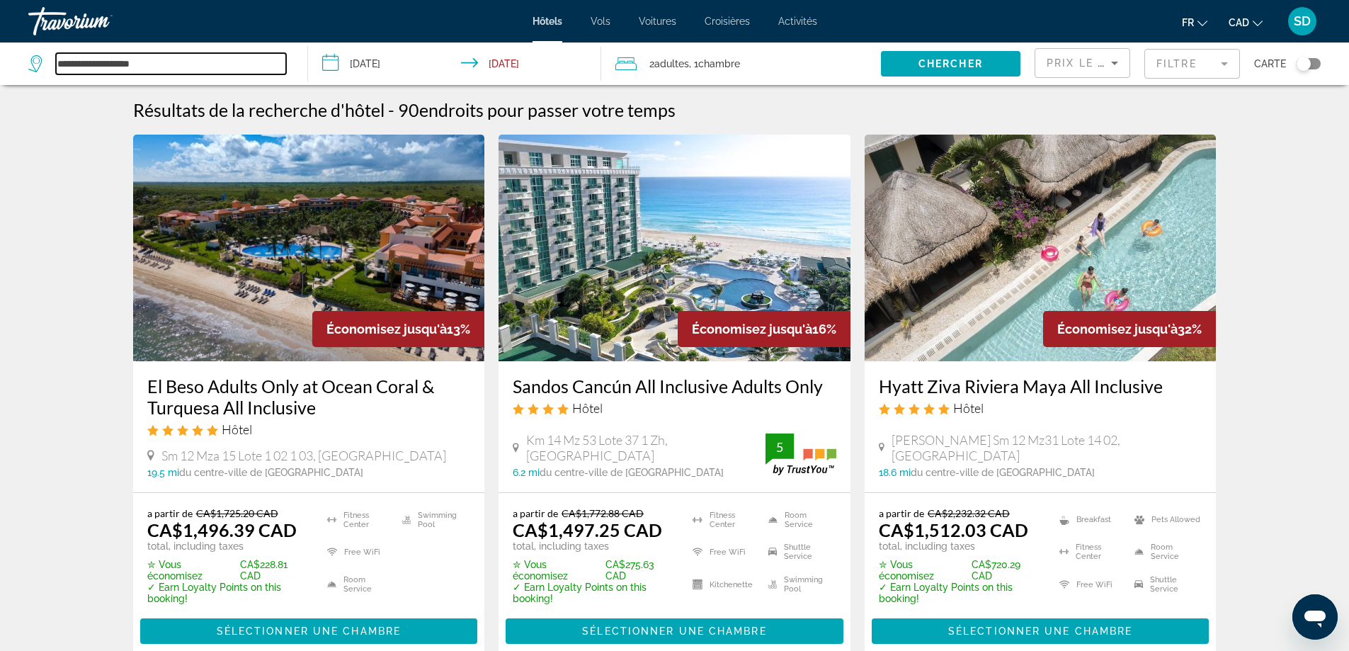
drag, startPoint x: 219, startPoint y: 71, endPoint x: 0, endPoint y: 50, distance: 219.8
click at [0, 50] on app-destination-search "**********" at bounding box center [154, 63] width 308 height 42
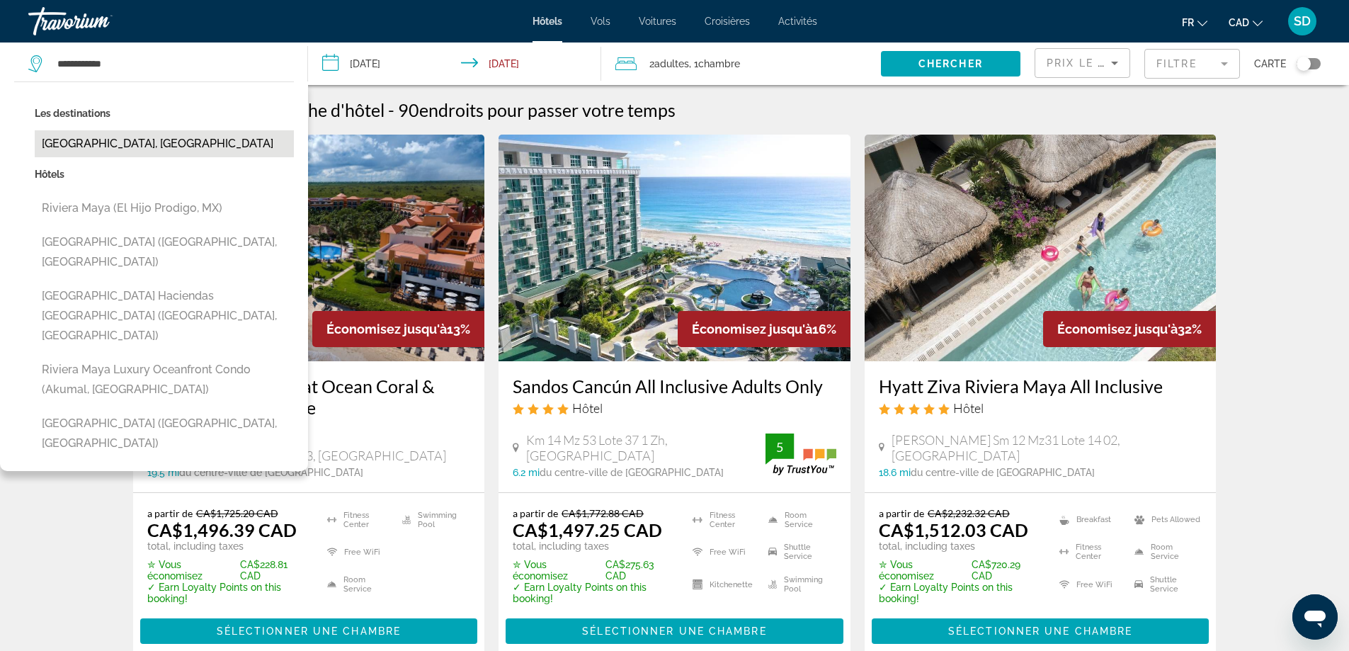
click at [165, 146] on button "[GEOGRAPHIC_DATA], [GEOGRAPHIC_DATA]" at bounding box center [164, 143] width 259 height 27
type input "**********"
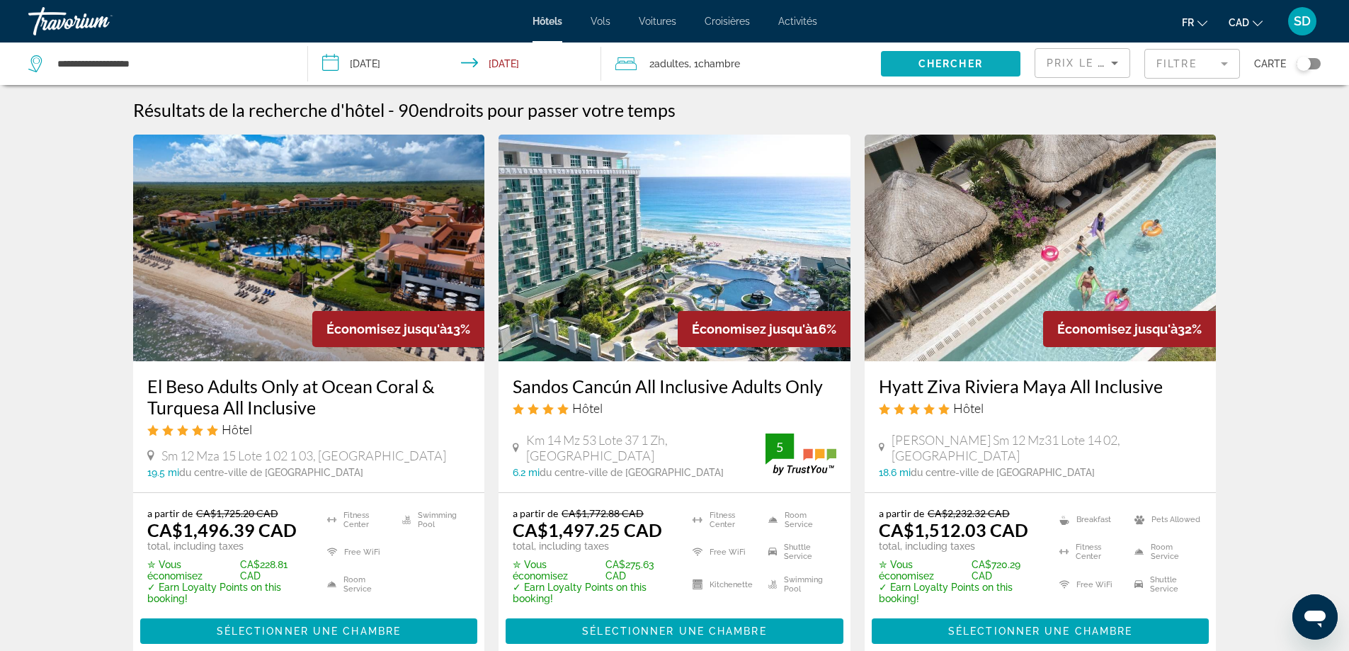
click at [968, 63] on span "Chercher" at bounding box center [950, 63] width 64 height 11
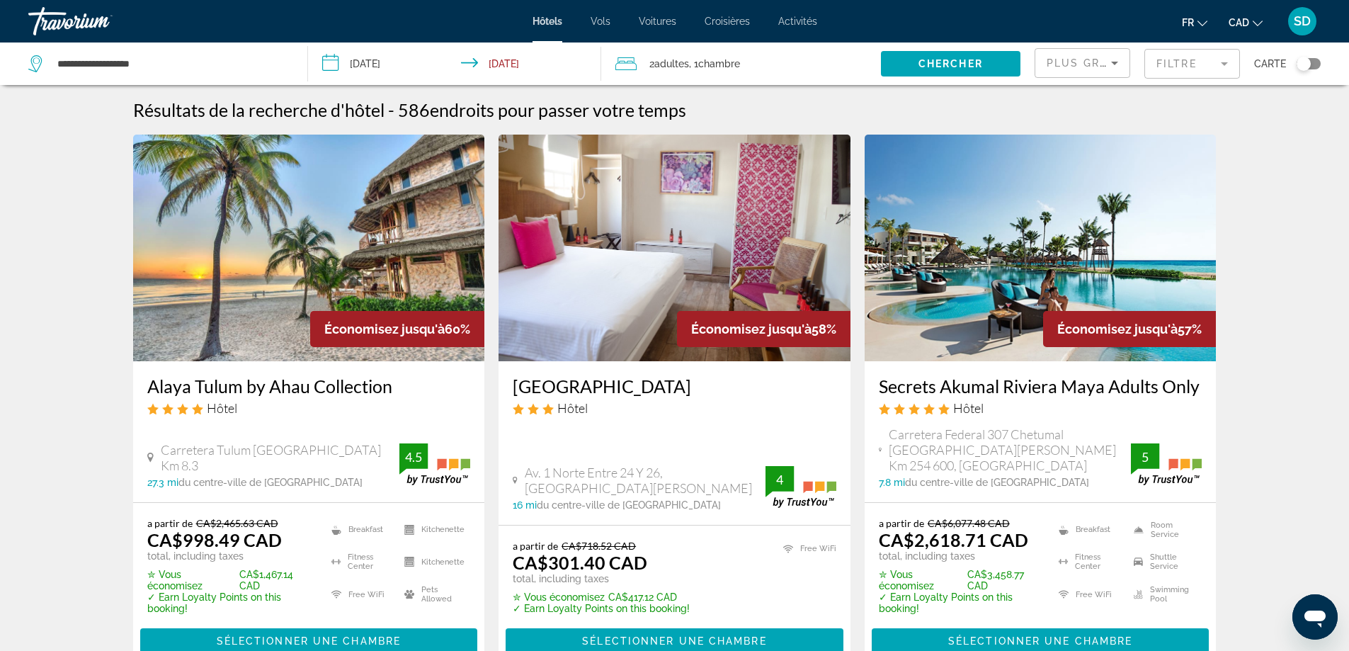
click at [1179, 63] on mat-form-field "Filtre" at bounding box center [1192, 64] width 96 height 30
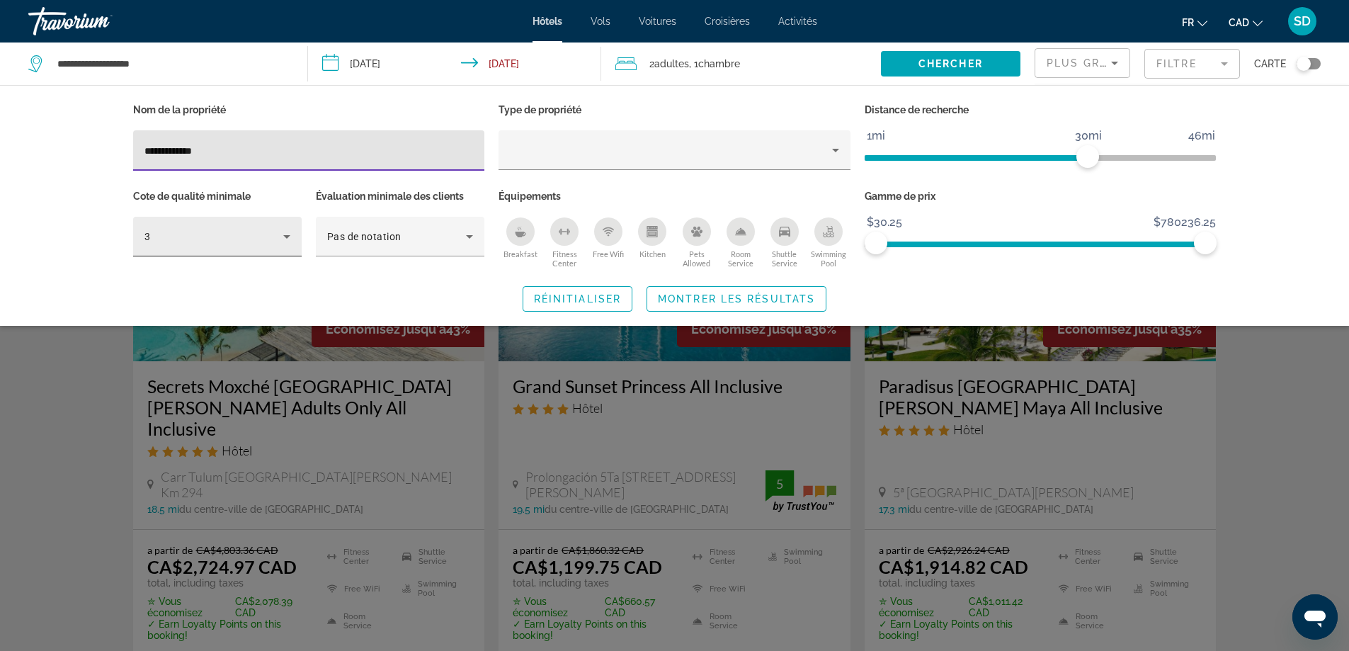
type input "**********"
click at [200, 247] on div "3" at bounding box center [217, 237] width 146 height 40
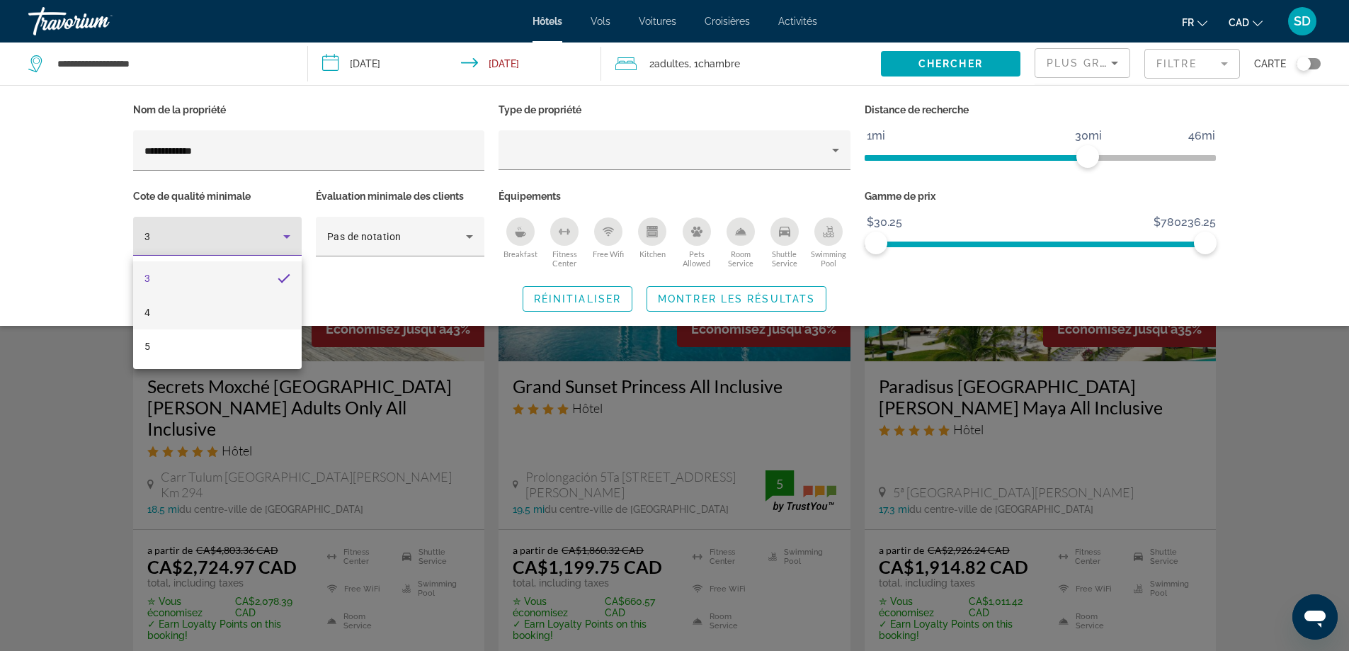
click at [188, 305] on mat-option "4" at bounding box center [217, 312] width 168 height 34
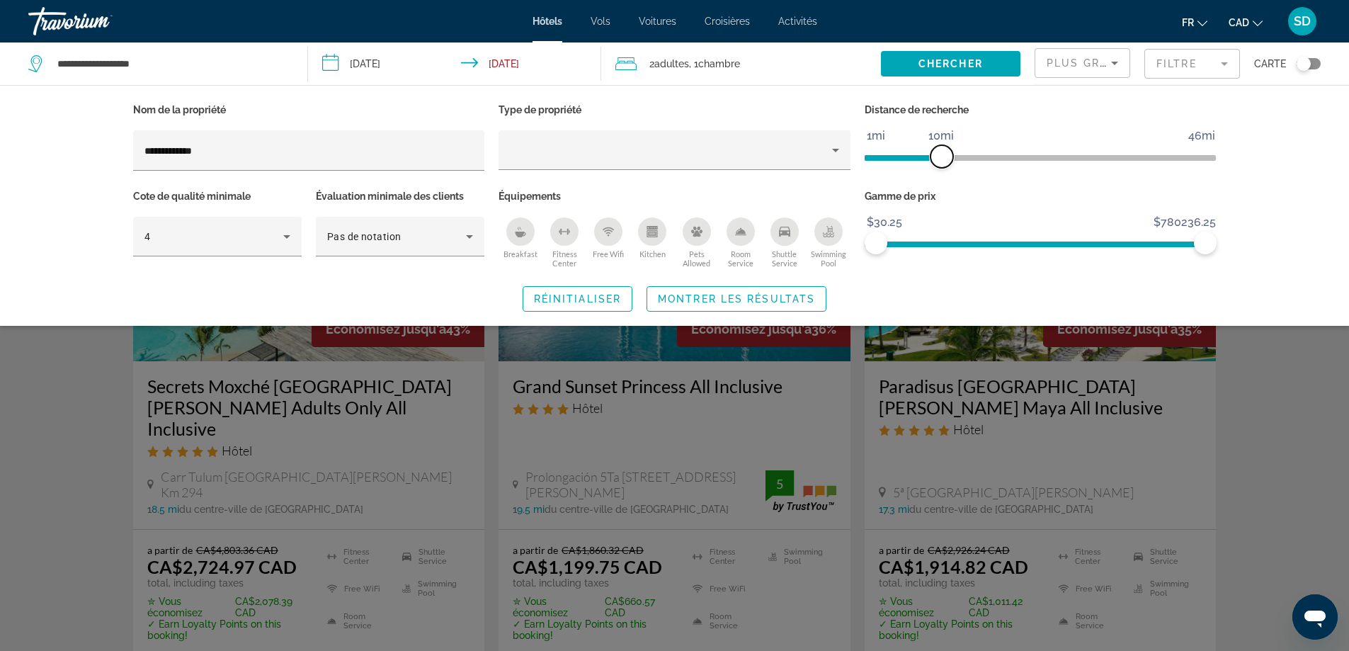
drag, startPoint x: 1092, startPoint y: 156, endPoint x: 939, endPoint y: 173, distance: 154.5
click at [939, 173] on div "Distance de recherche 1mi 46mi 10mi" at bounding box center [1040, 143] width 366 height 86
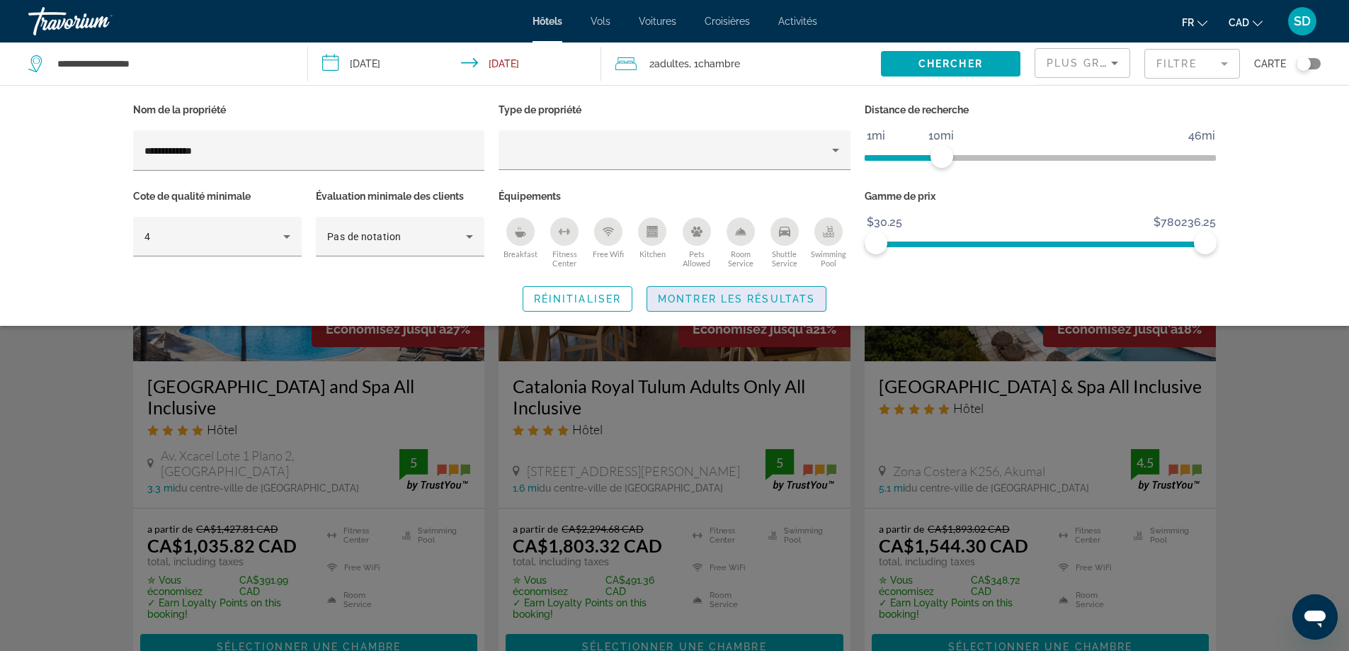
click at [712, 297] on span "Montrer les résultats" at bounding box center [736, 298] width 157 height 11
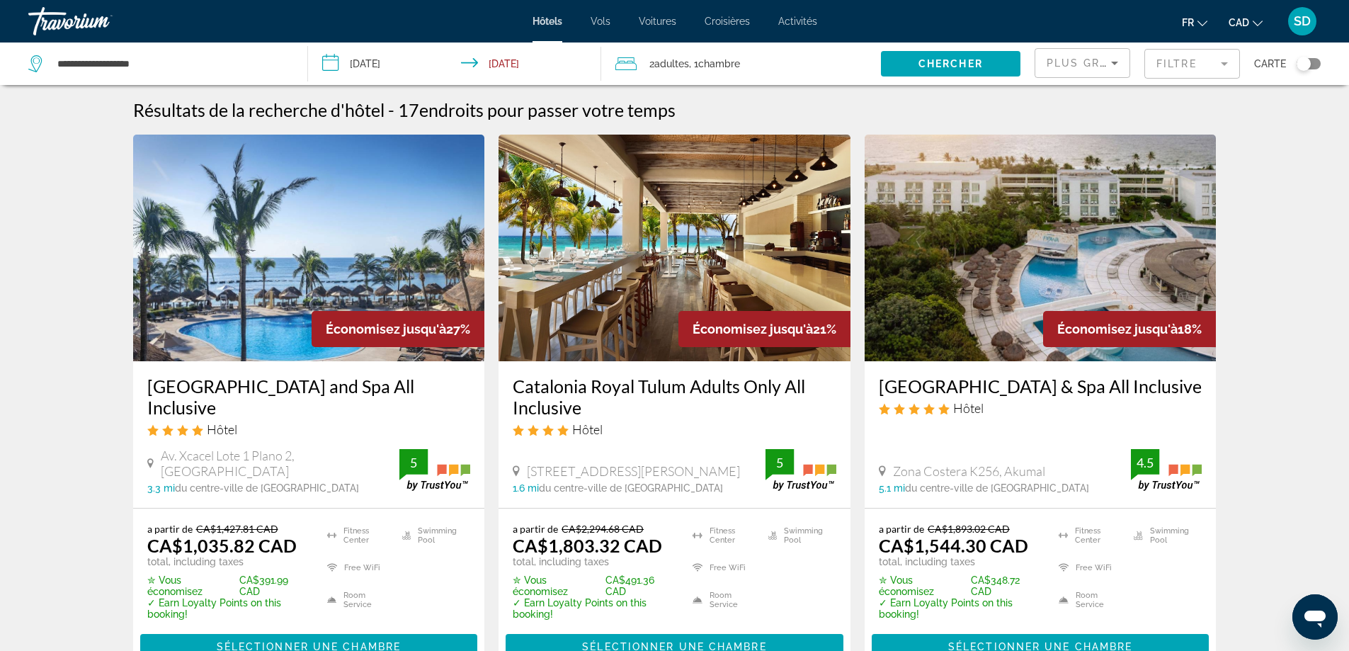
click at [1084, 64] on span "Plus grandes économies" at bounding box center [1130, 62] width 169 height 11
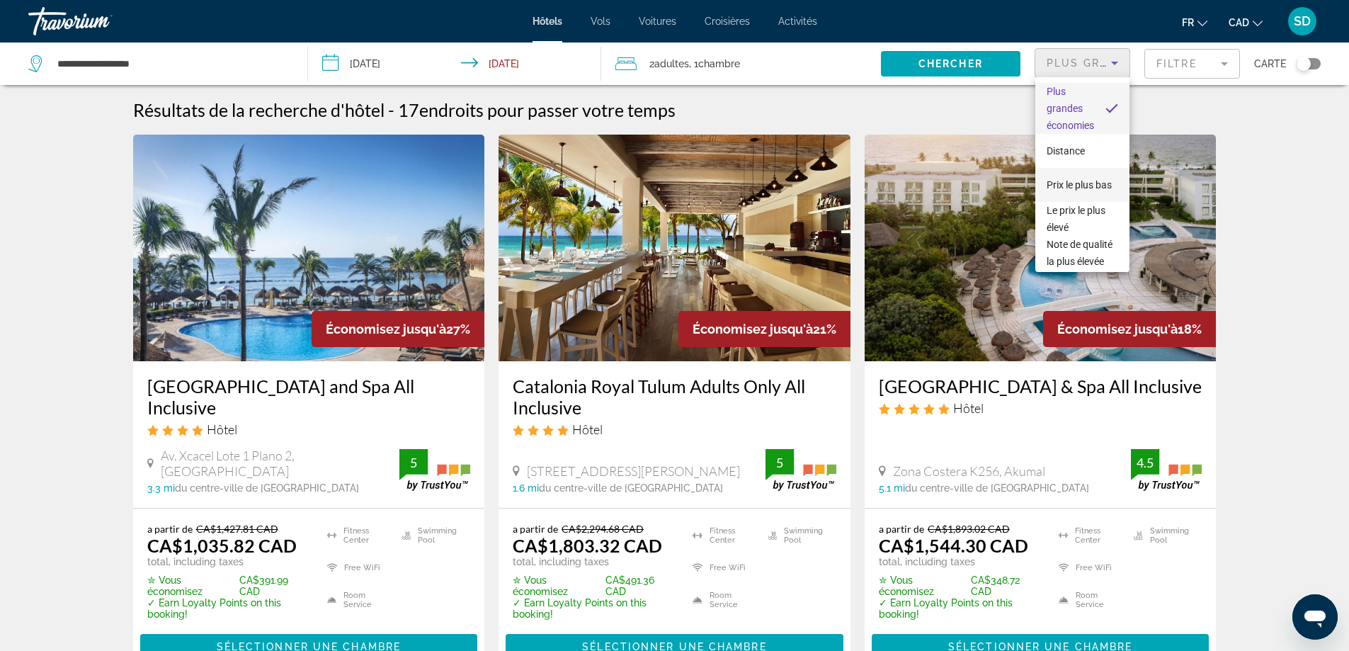
click at [1085, 179] on span "Prix le plus bas" at bounding box center [1078, 184] width 65 height 11
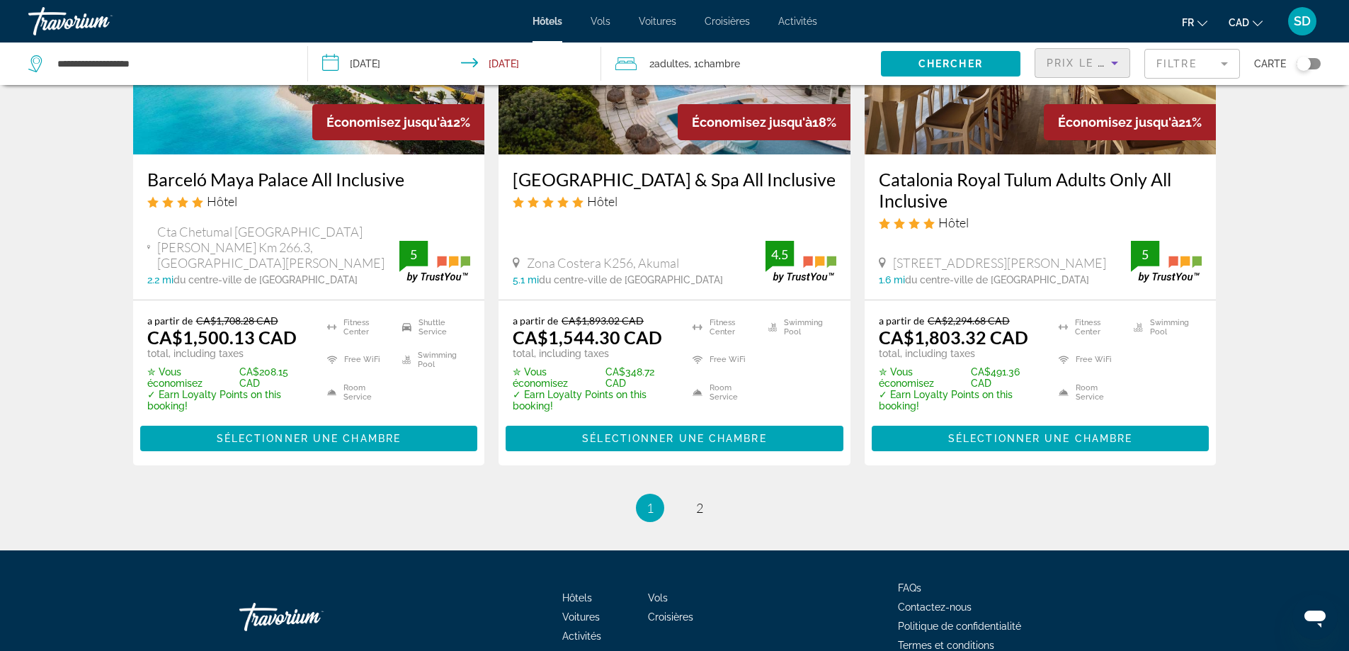
scroll to position [1838, 0]
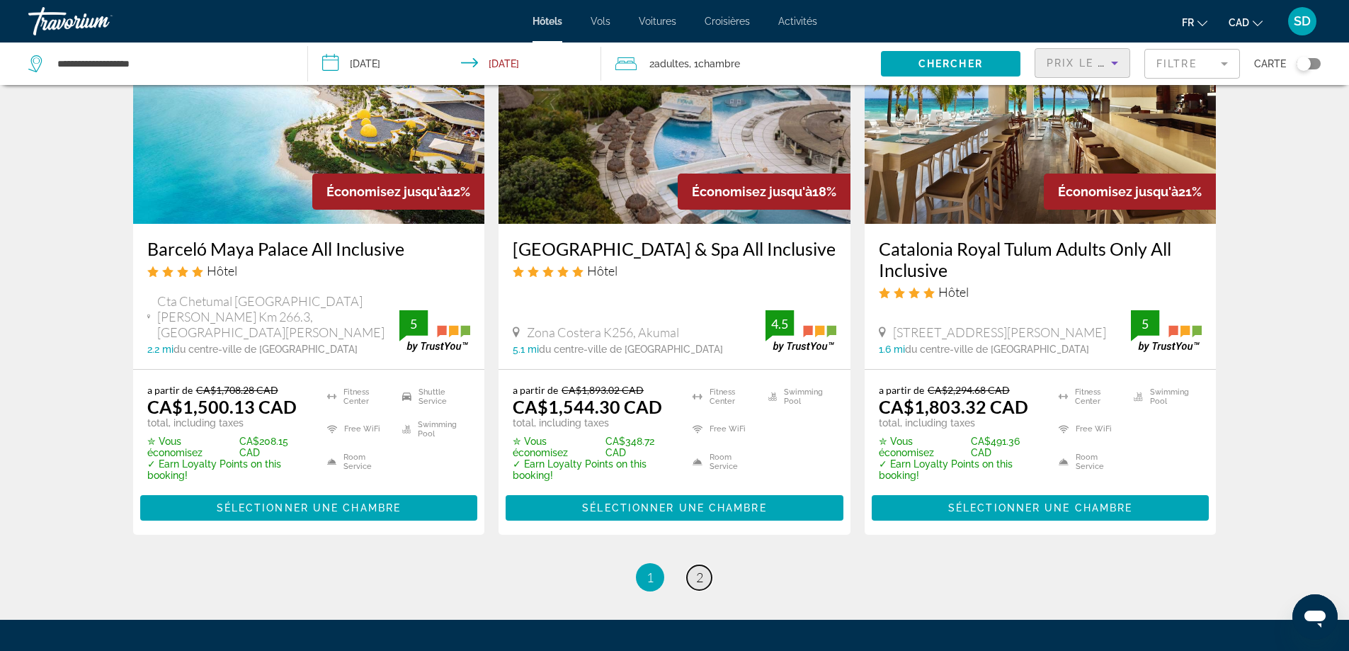
click at [694, 576] on link "page 2" at bounding box center [699, 577] width 25 height 25
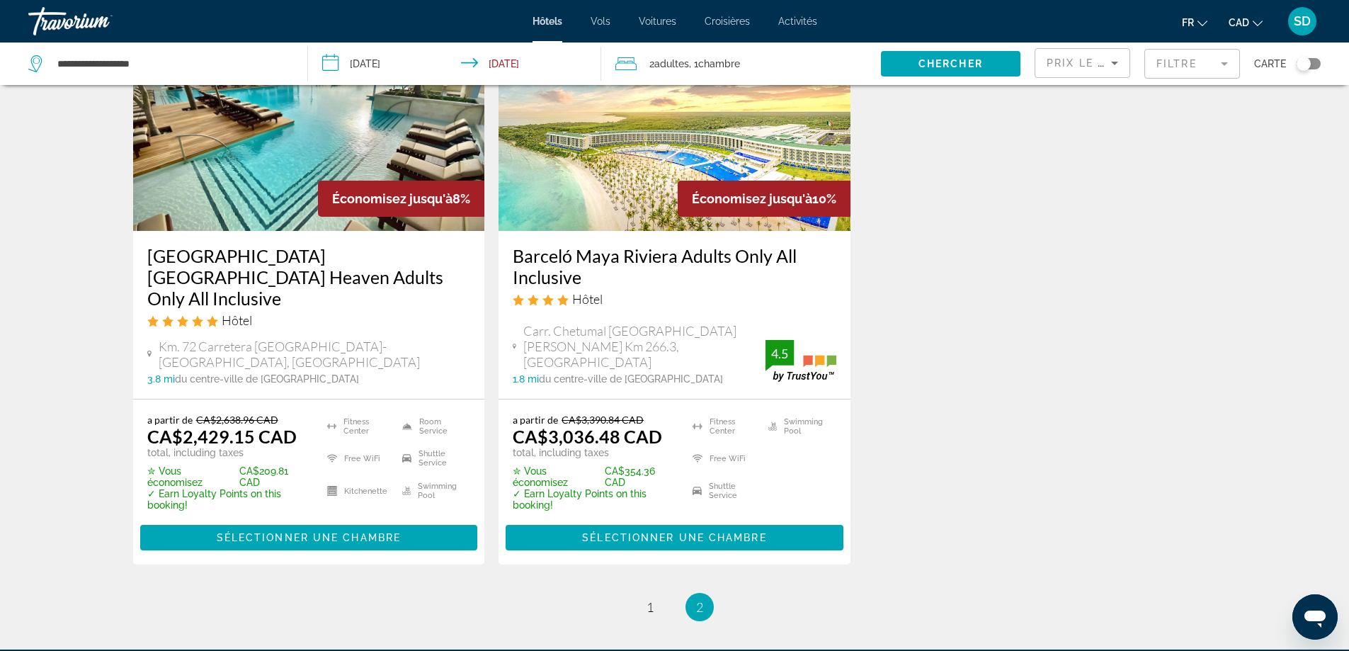
scroll to position [848, 0]
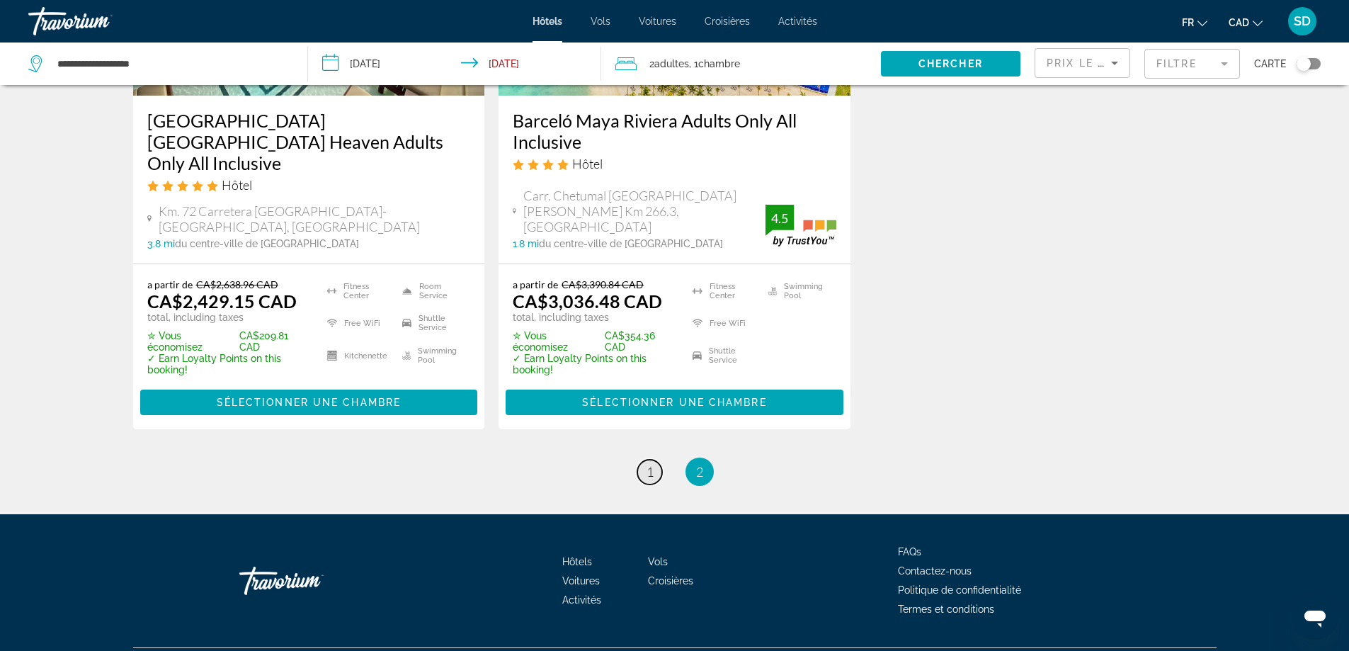
click at [646, 464] on span "1" at bounding box center [649, 472] width 7 height 16
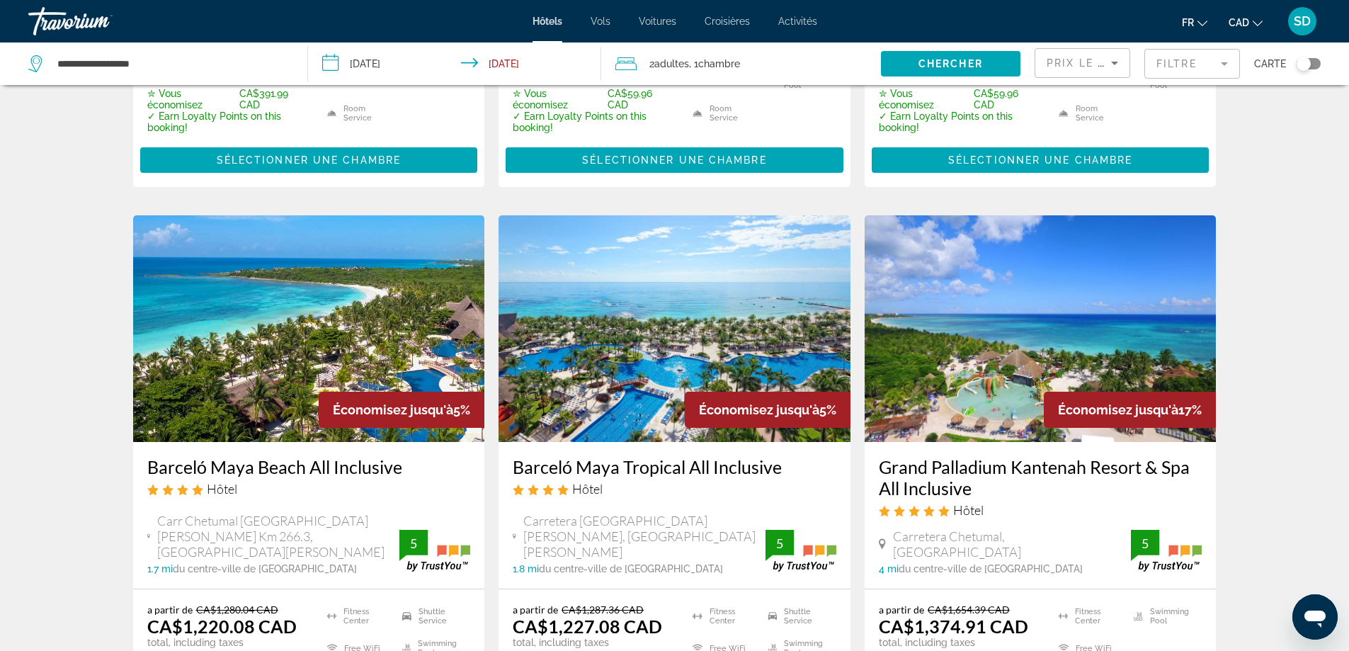
scroll to position [566, 0]
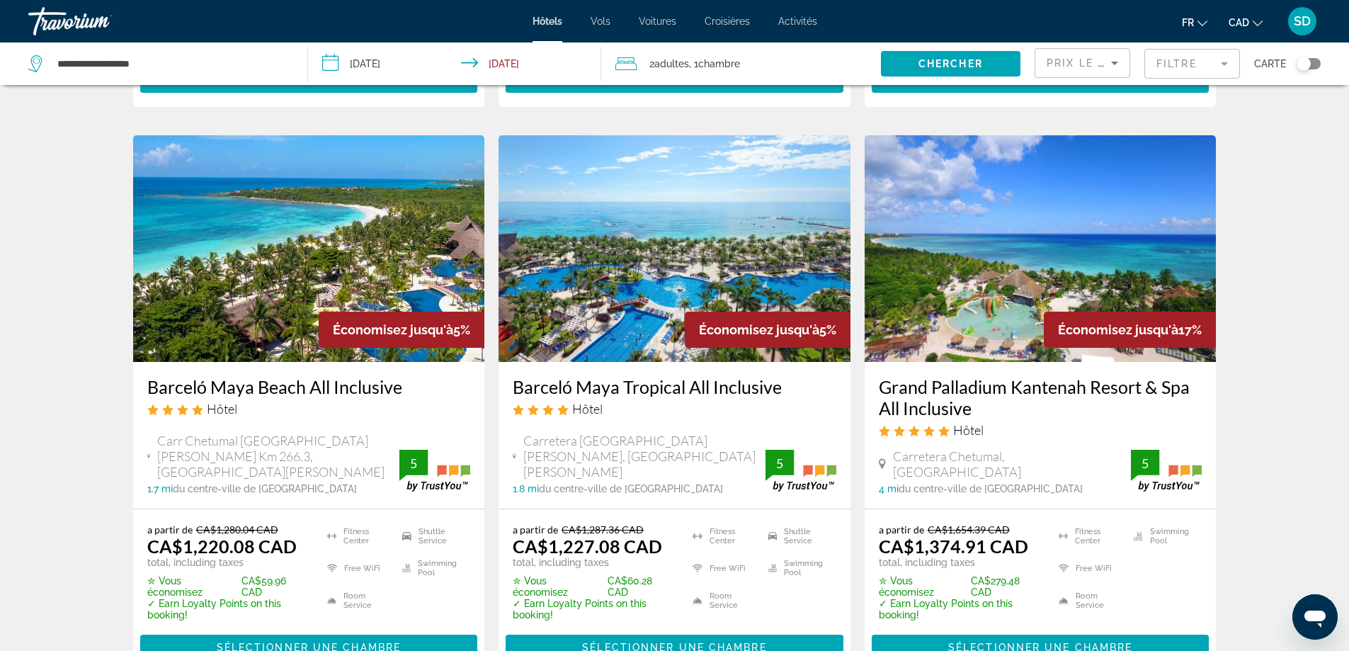
click at [1034, 394] on h3 "Grand Palladium Kantenah Resort & Spa All Inclusive" at bounding box center [1040, 397] width 324 height 42
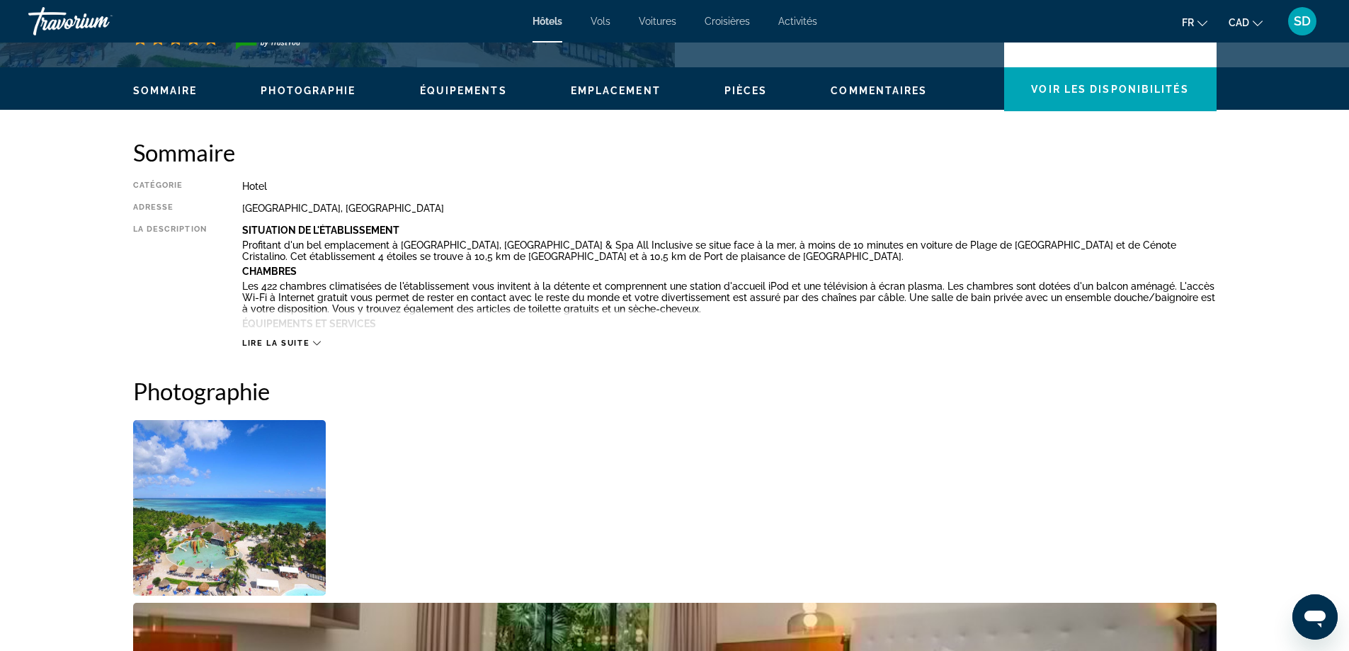
scroll to position [354, 0]
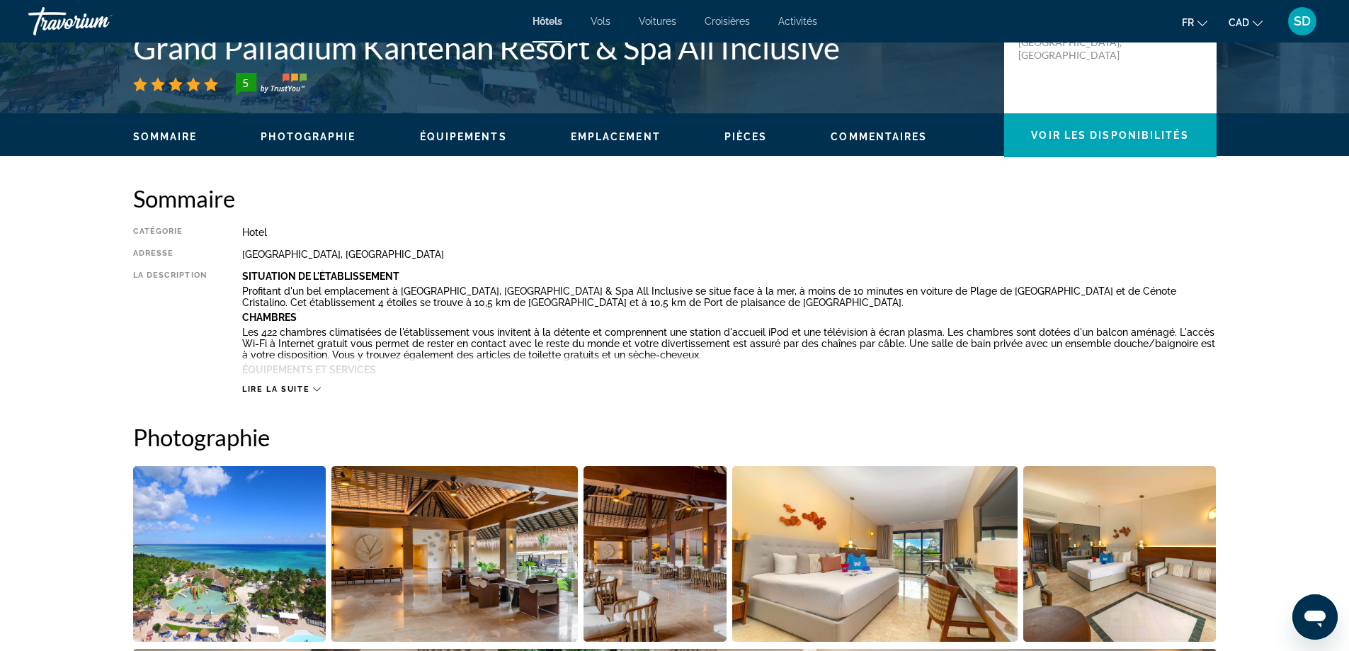
click at [299, 387] on span "Lire la suite" at bounding box center [275, 388] width 67 height 9
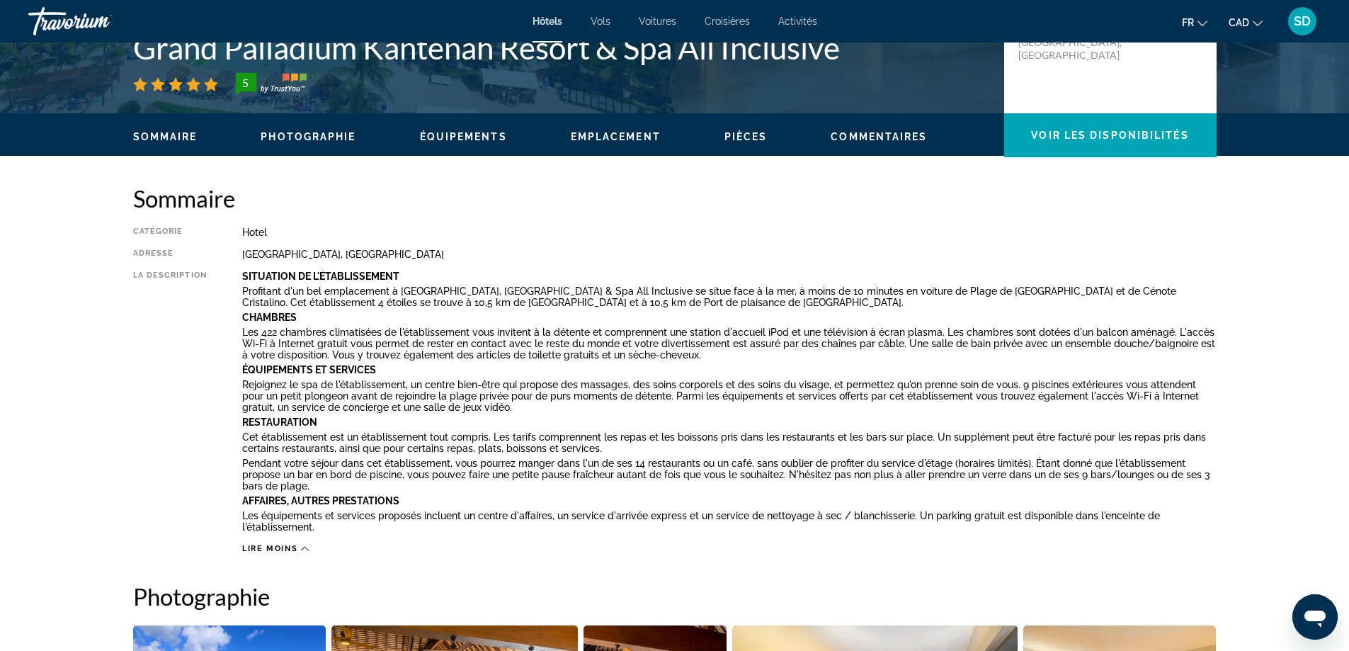
click at [491, 142] on span "Équipements" at bounding box center [463, 136] width 87 height 11
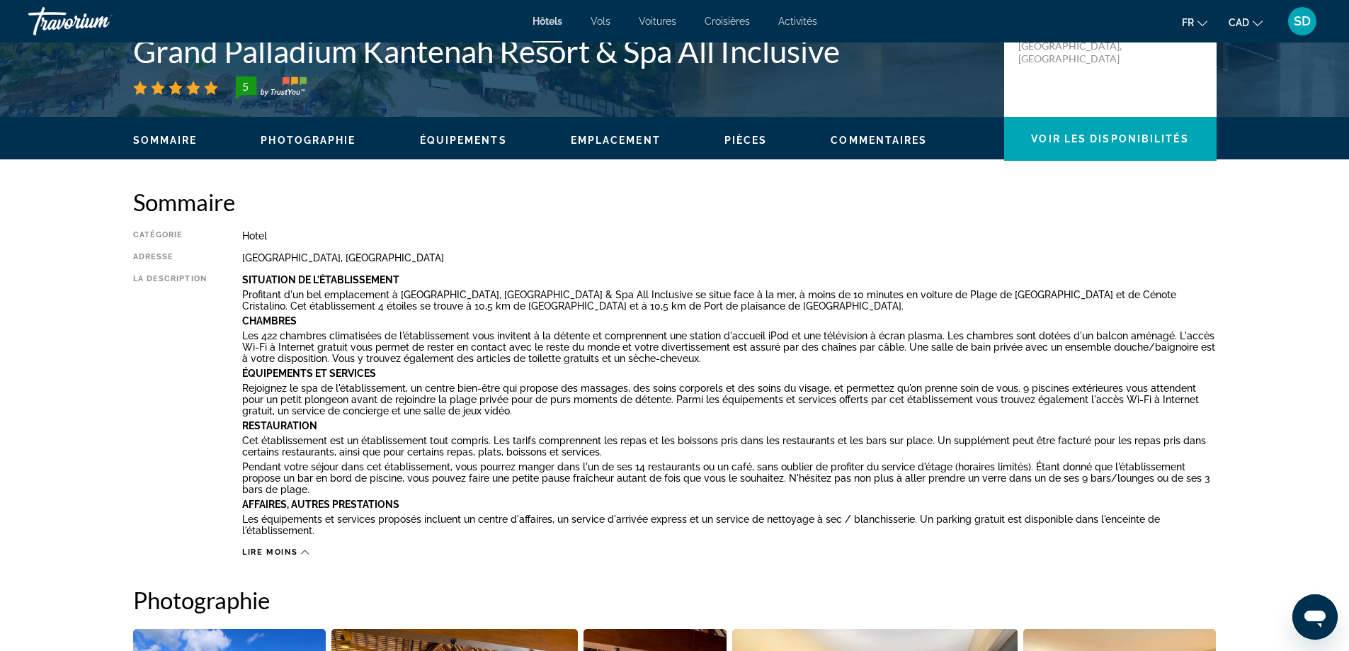
scroll to position [84, 0]
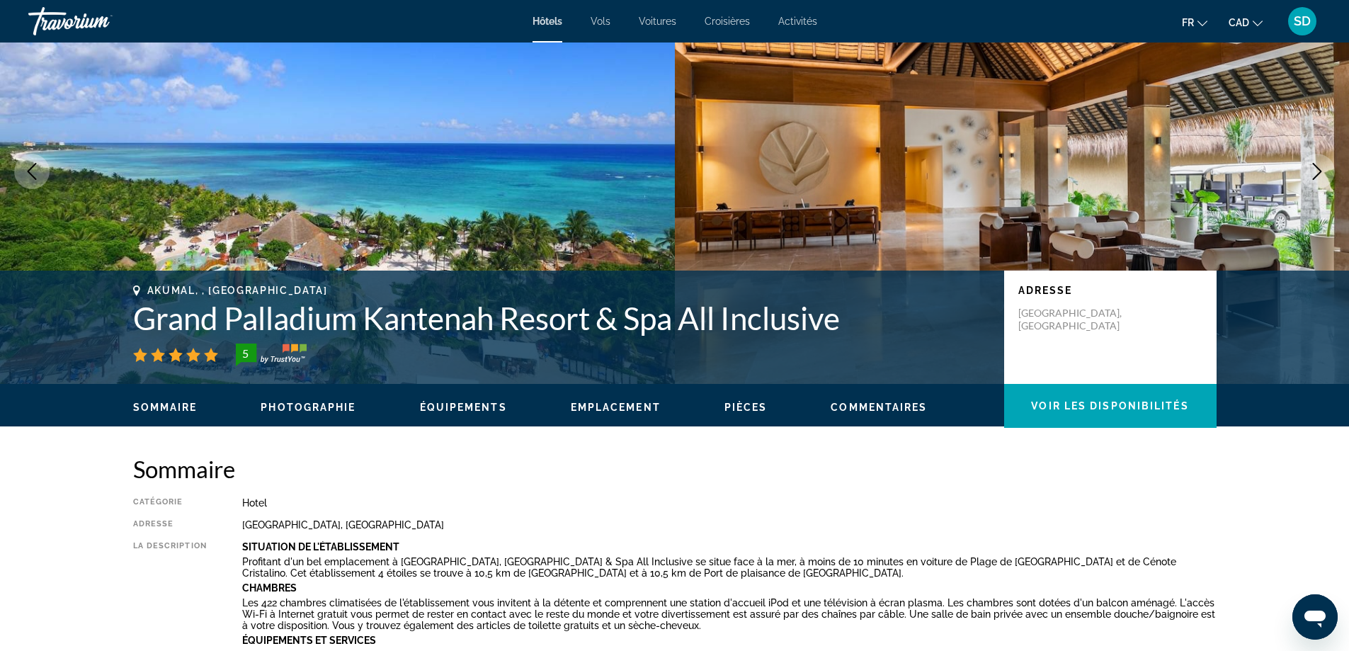
click at [761, 406] on span "Pièces" at bounding box center [745, 406] width 43 height 11
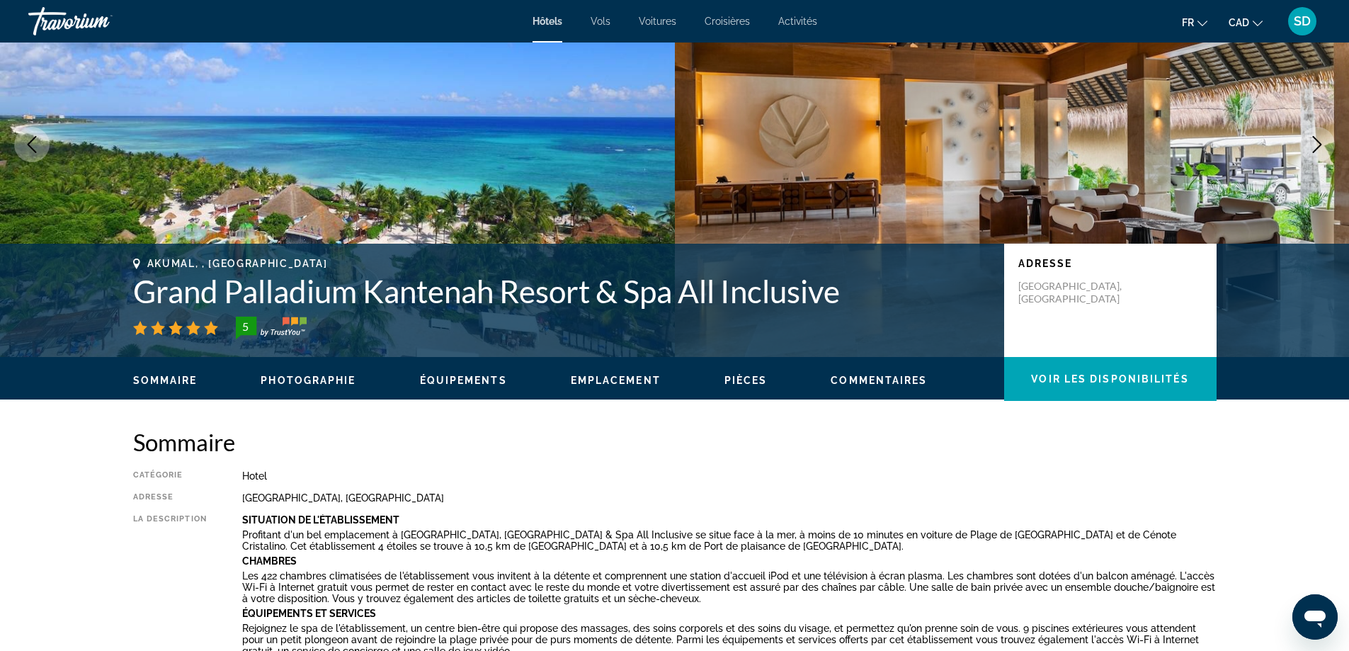
scroll to position [0, 0]
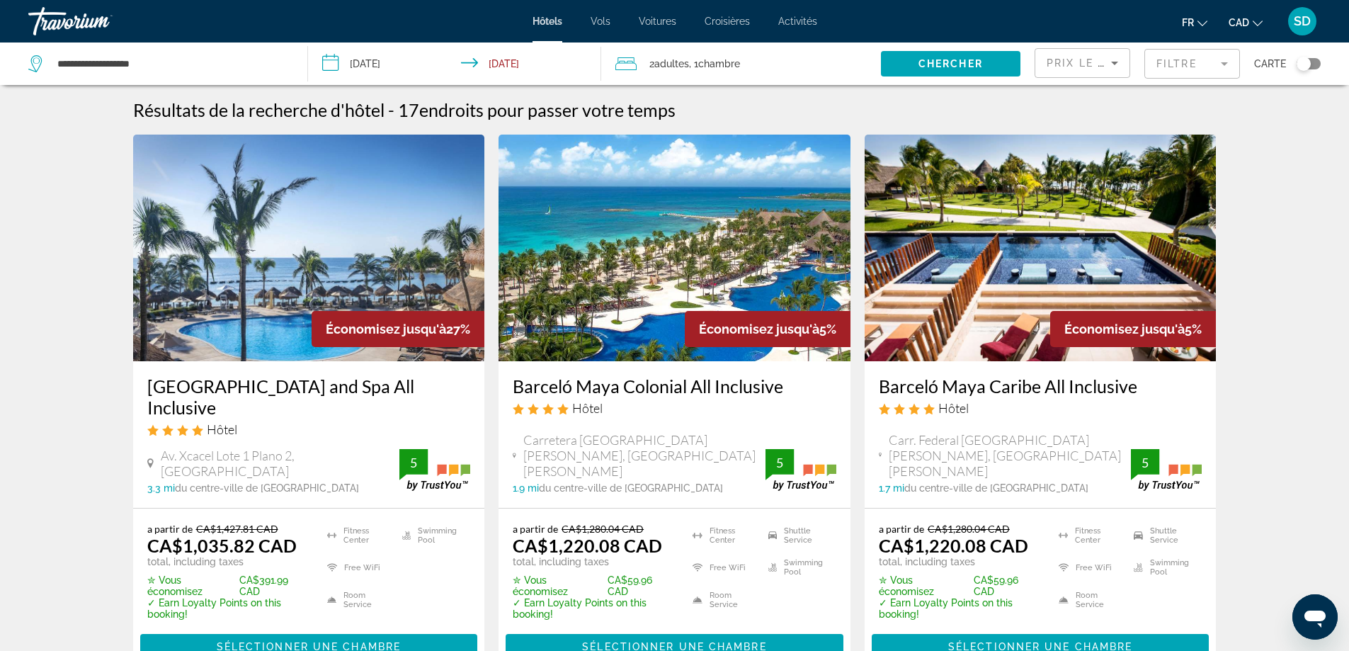
click at [256, 383] on h3 "[GEOGRAPHIC_DATA] and Spa All Inclusive" at bounding box center [309, 396] width 324 height 42
click at [371, 67] on input "**********" at bounding box center [457, 65] width 299 height 47
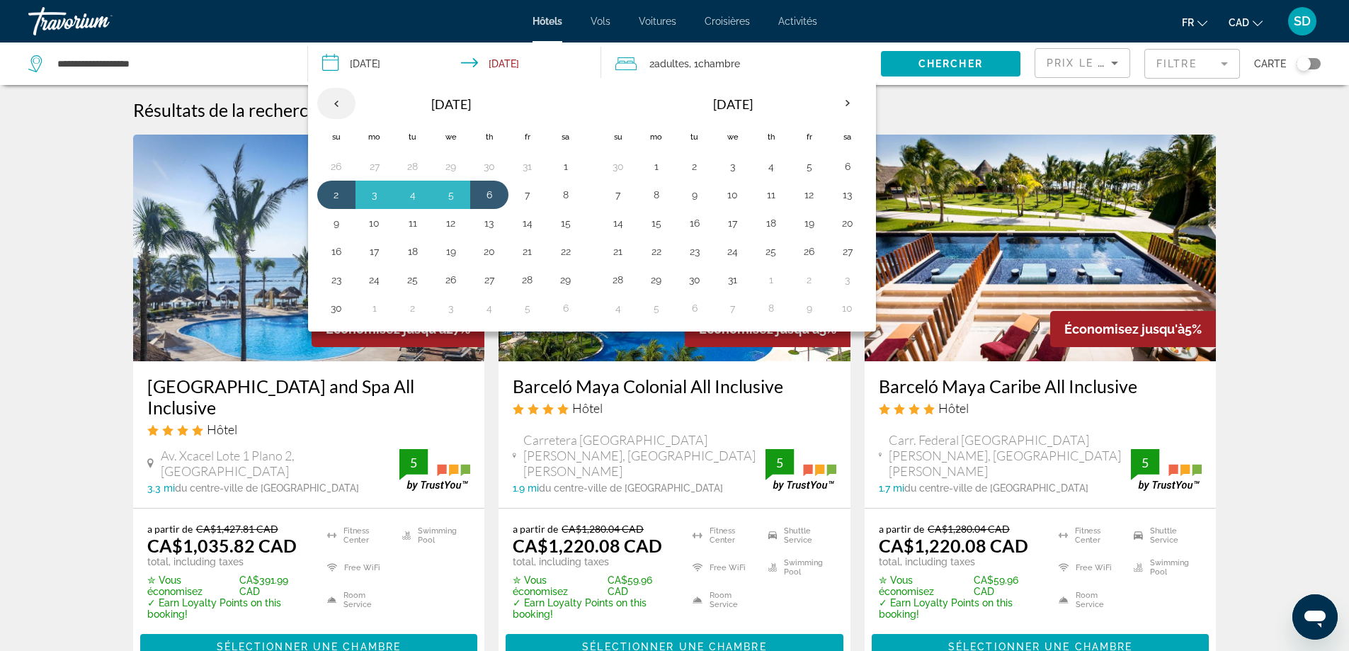
click at [333, 103] on th "Previous month" at bounding box center [336, 103] width 38 height 31
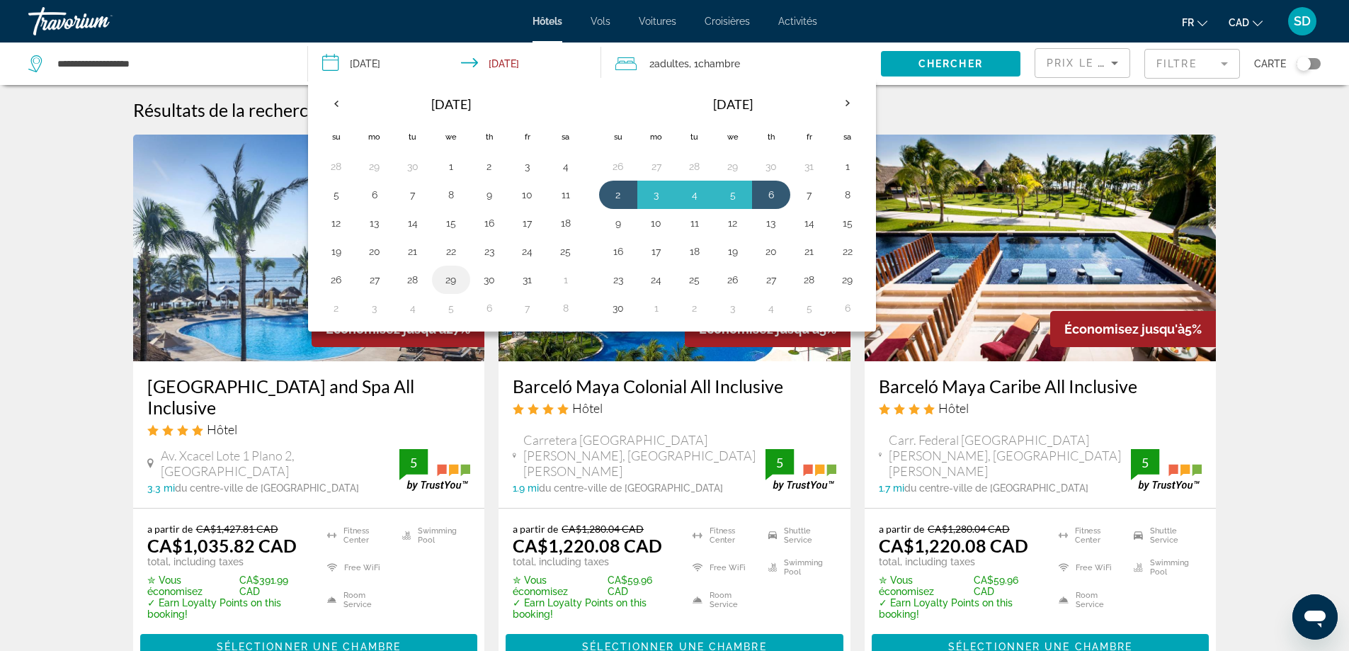
click at [459, 282] on button "29" at bounding box center [451, 280] width 23 height 20
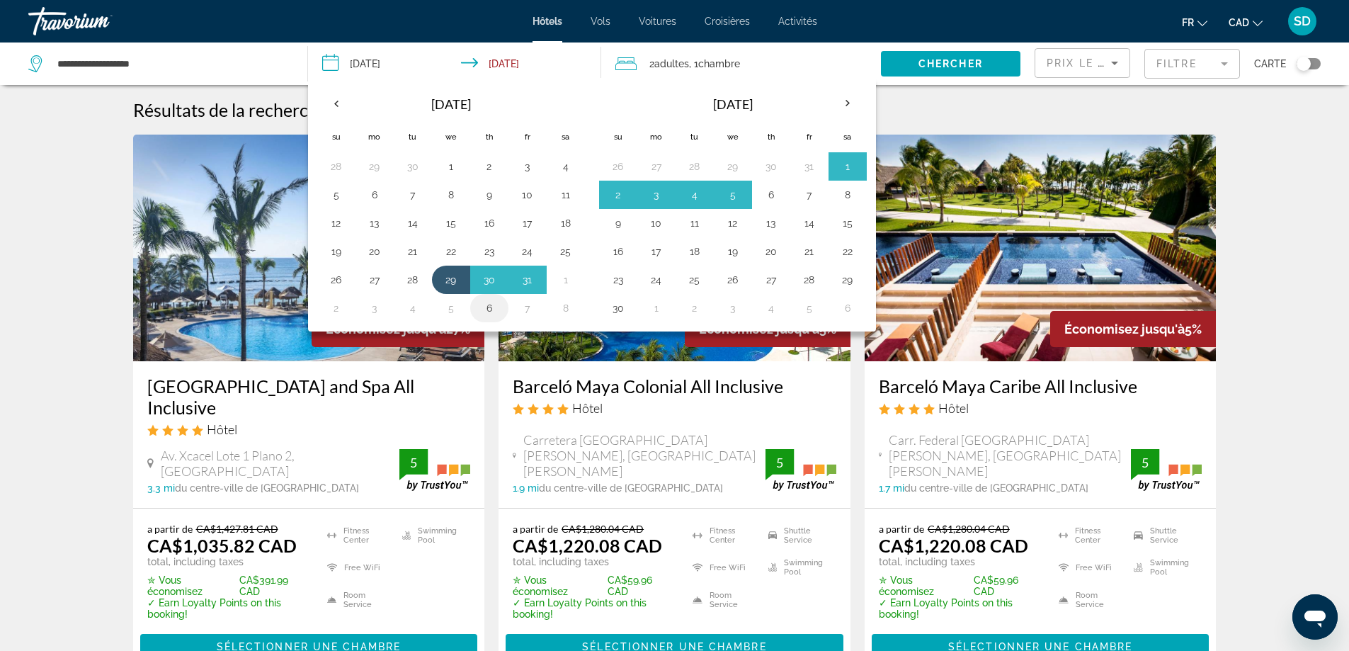
click at [485, 310] on button "6" at bounding box center [489, 308] width 23 height 20
type input "**********"
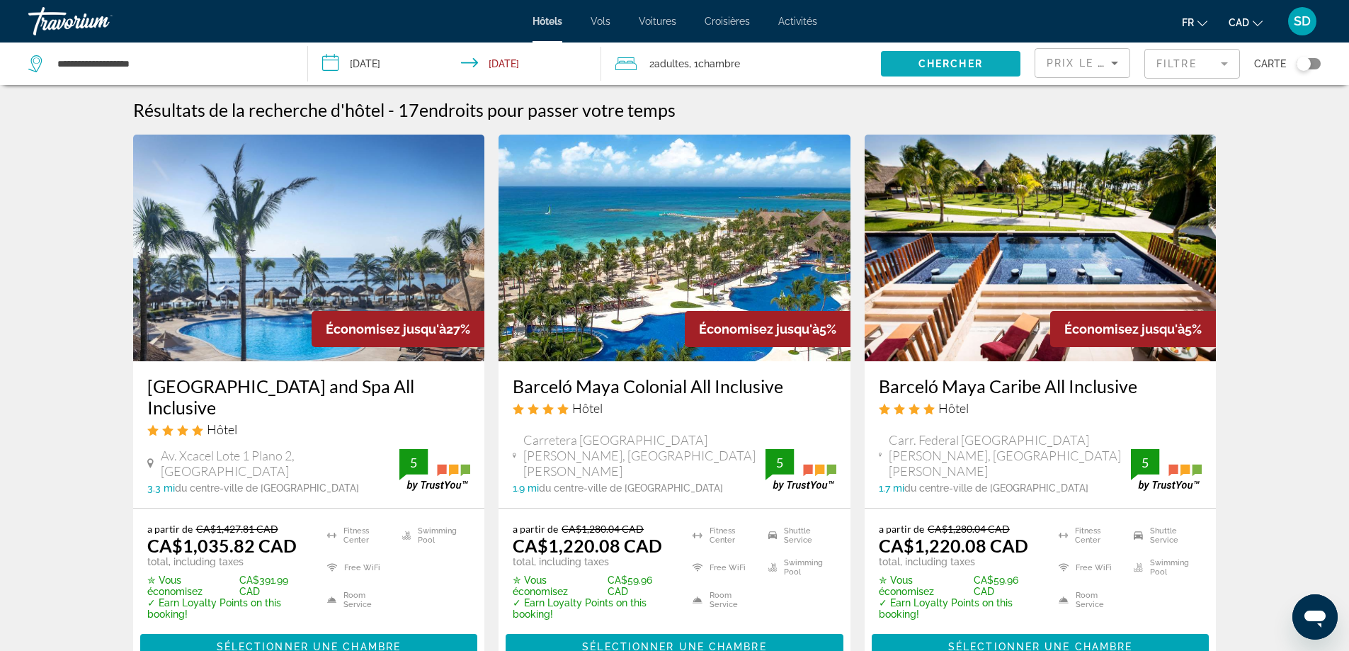
click at [974, 64] on span "Chercher" at bounding box center [950, 63] width 64 height 11
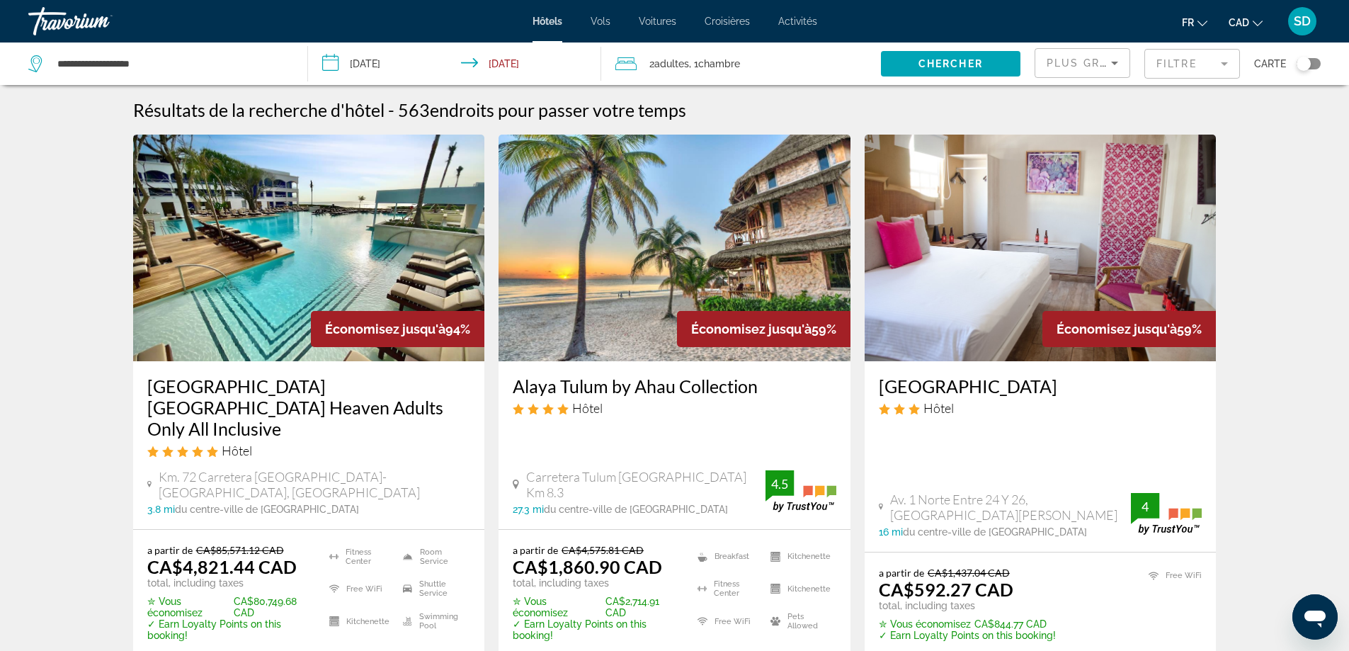
click at [1179, 66] on mat-form-field "Filtre" at bounding box center [1192, 64] width 96 height 30
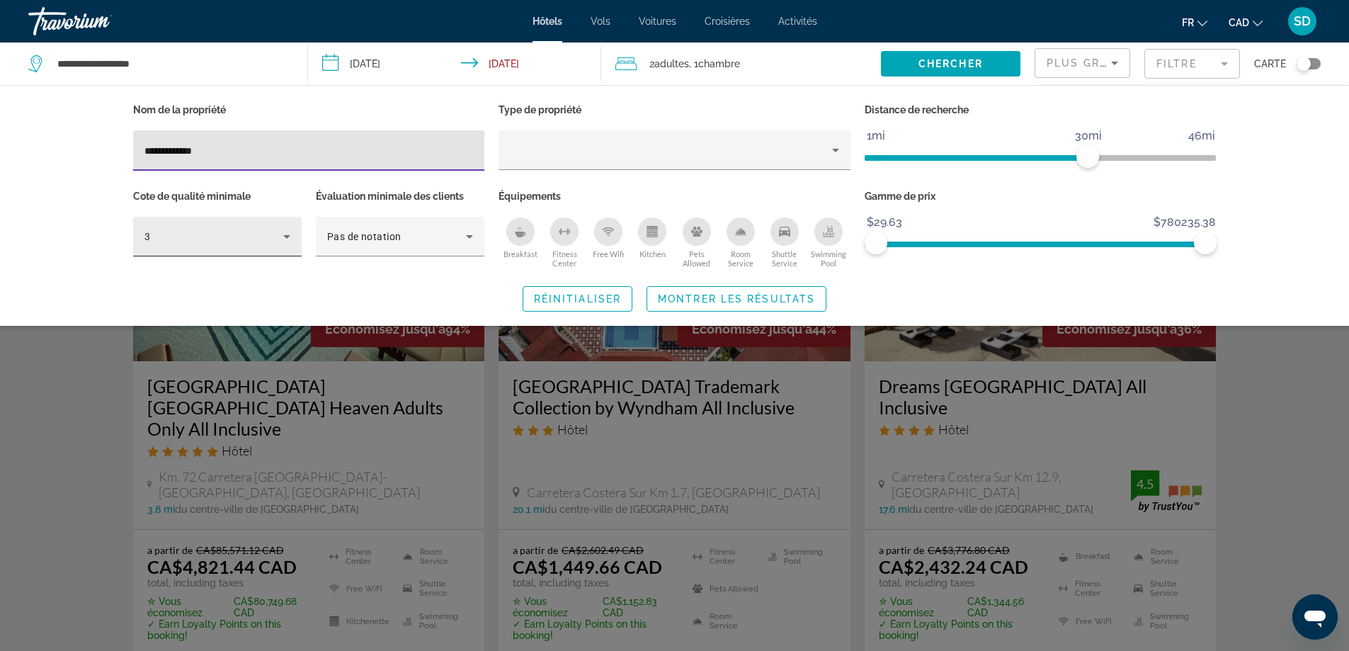
type input "**********"
click at [234, 226] on div "3" at bounding box center [217, 237] width 146 height 40
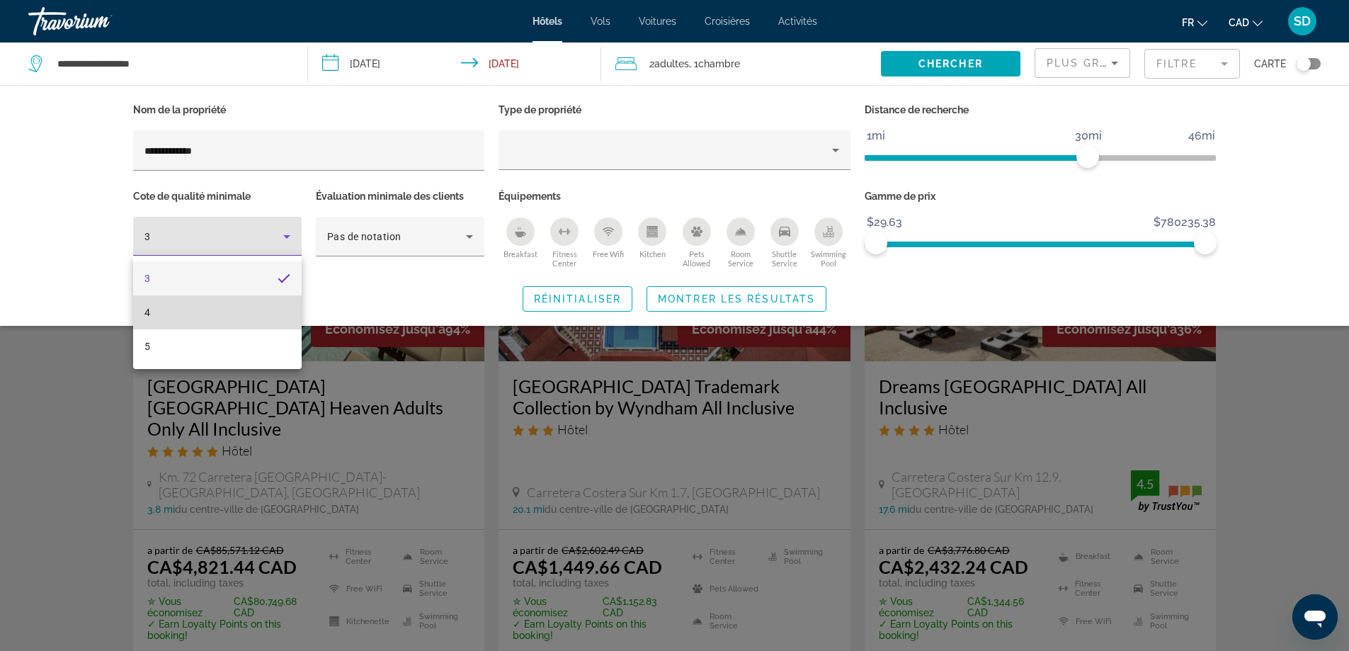
click at [229, 316] on mat-option "4" at bounding box center [217, 312] width 168 height 34
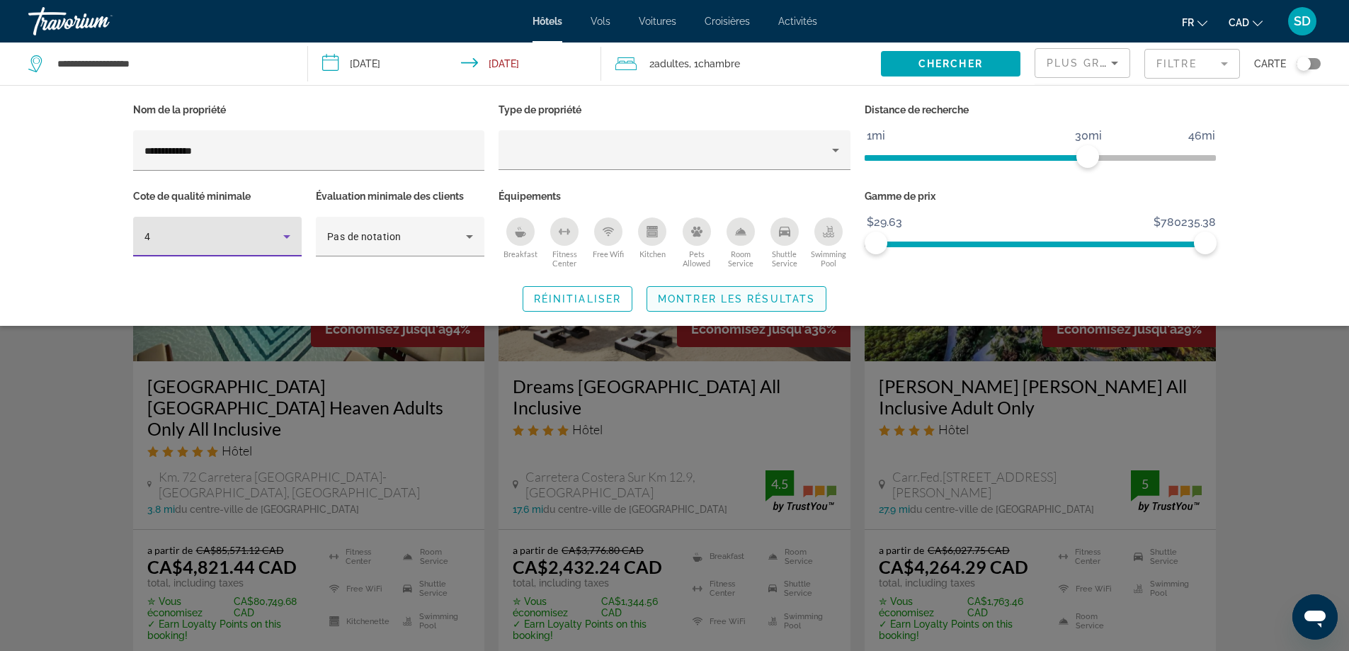
click at [753, 292] on span "Search widget" at bounding box center [736, 299] width 178 height 34
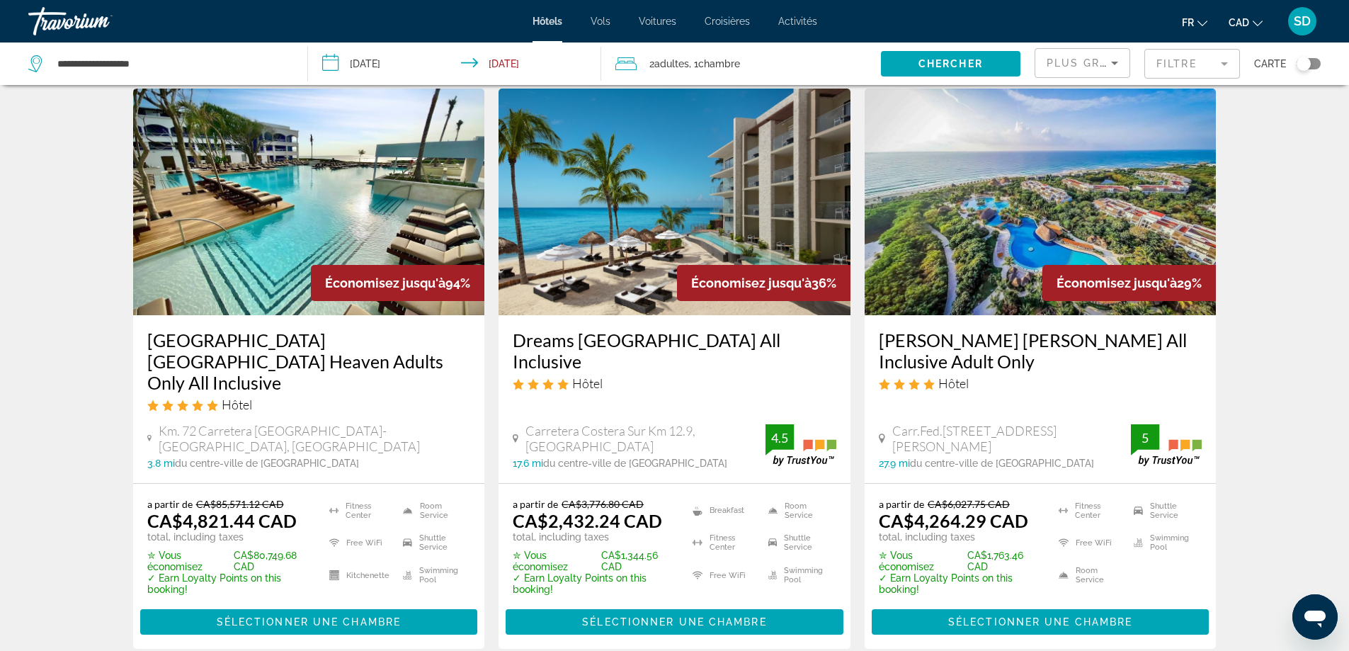
scroll to position [71, 0]
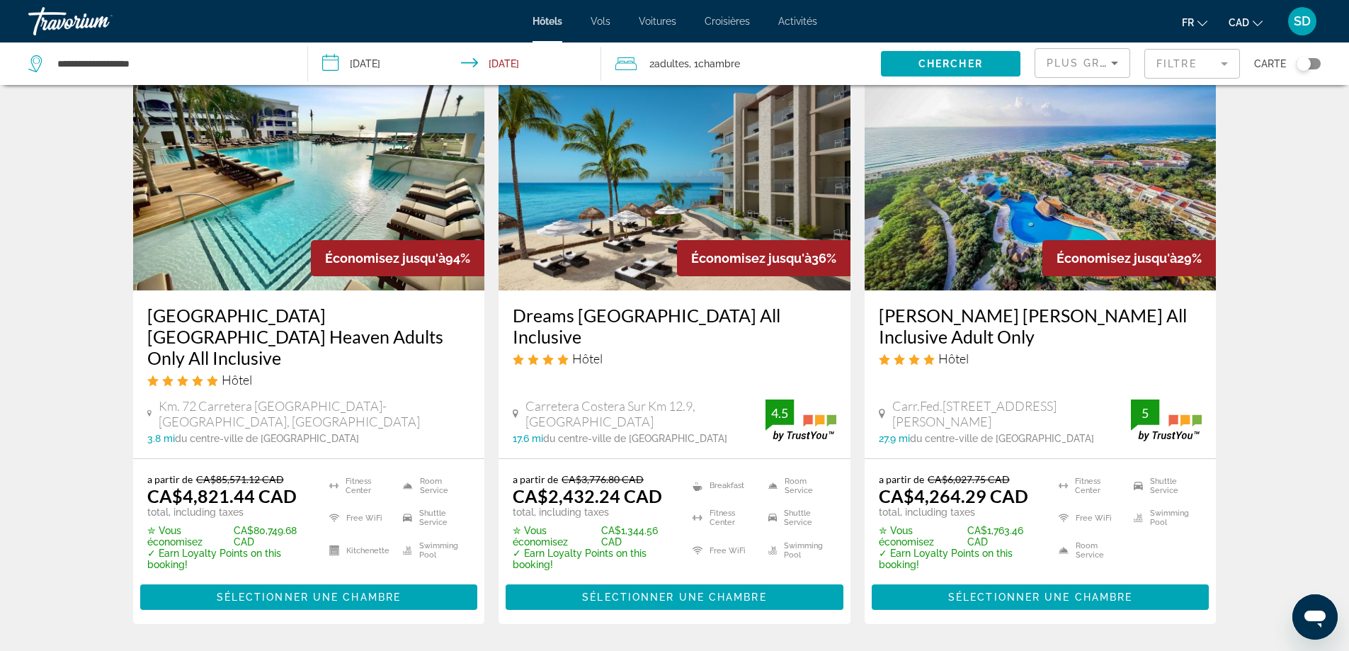
click at [689, 324] on h3 "Dreams [GEOGRAPHIC_DATA] All Inclusive" at bounding box center [675, 325] width 324 height 42
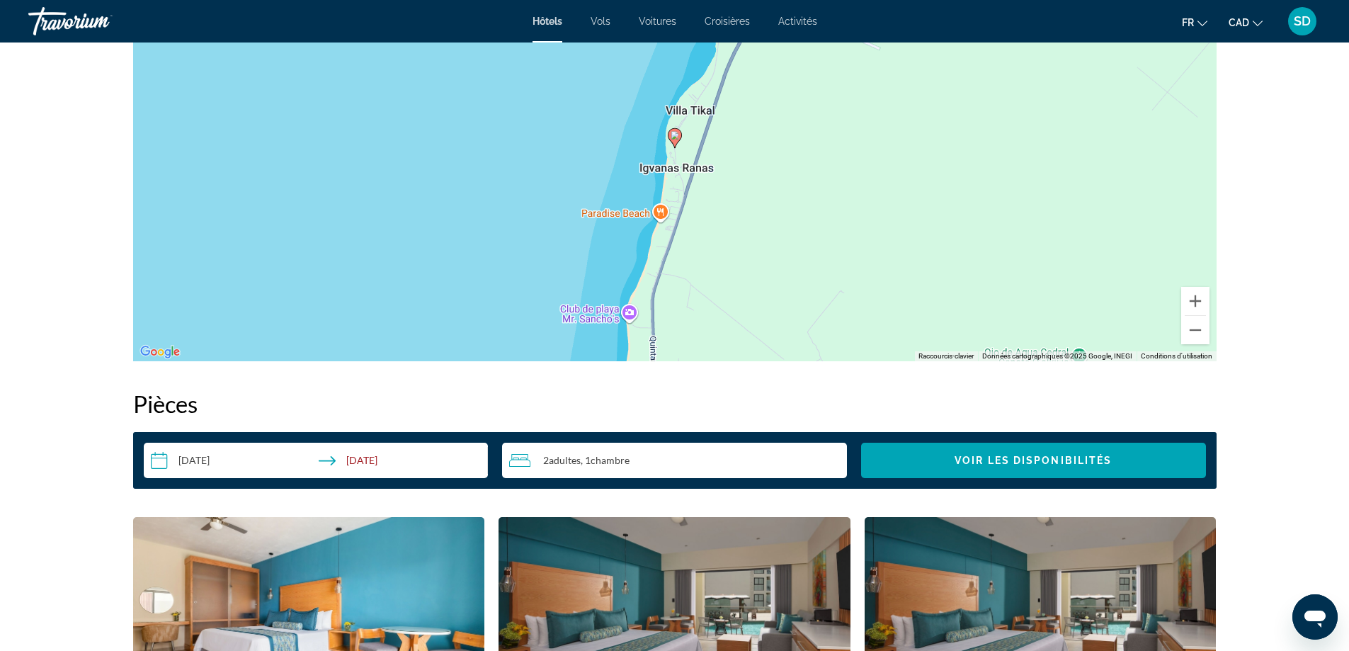
scroll to position [1841, 0]
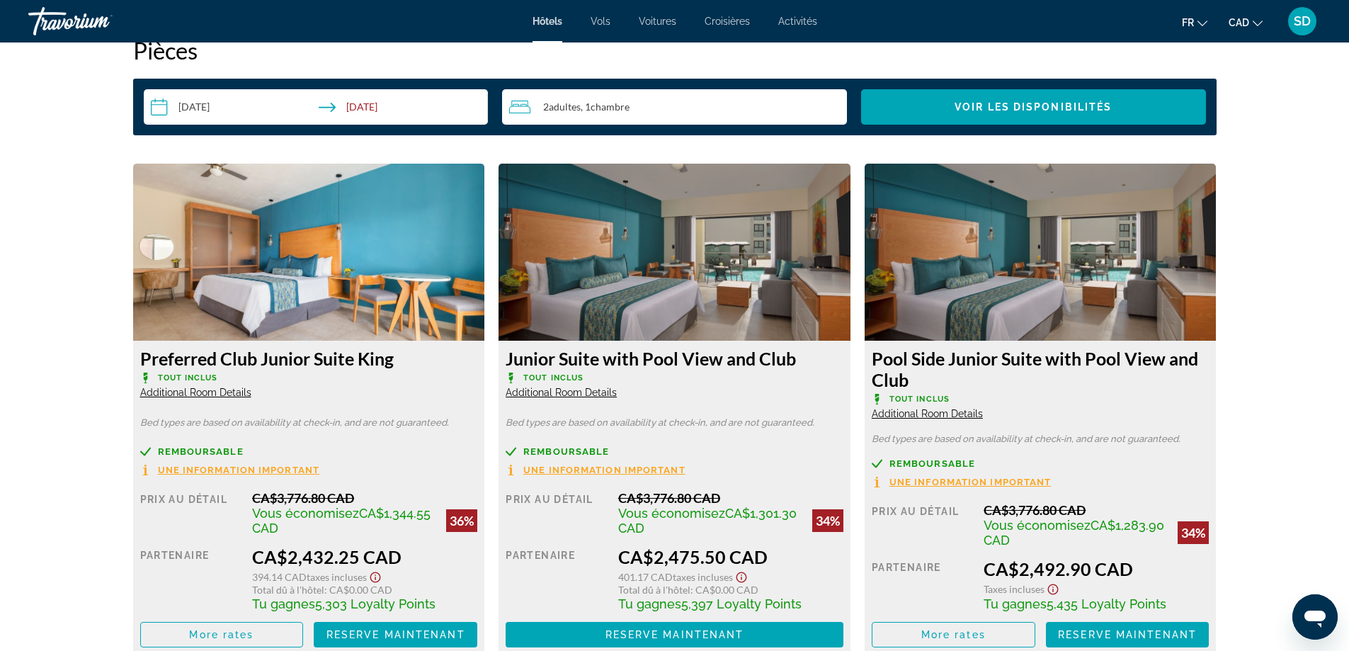
click at [556, 475] on button "Une information important" at bounding box center [595, 470] width 180 height 12
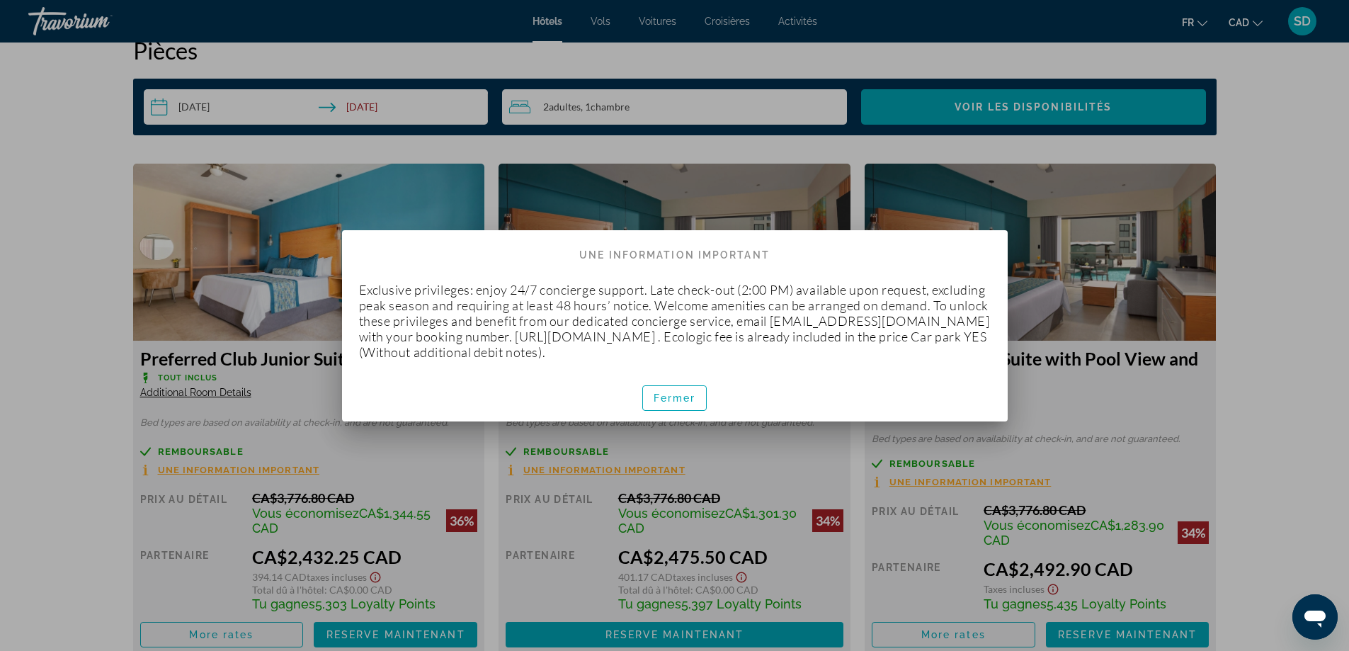
scroll to position [0, 0]
click at [665, 395] on span "Fermer" at bounding box center [674, 397] width 42 height 11
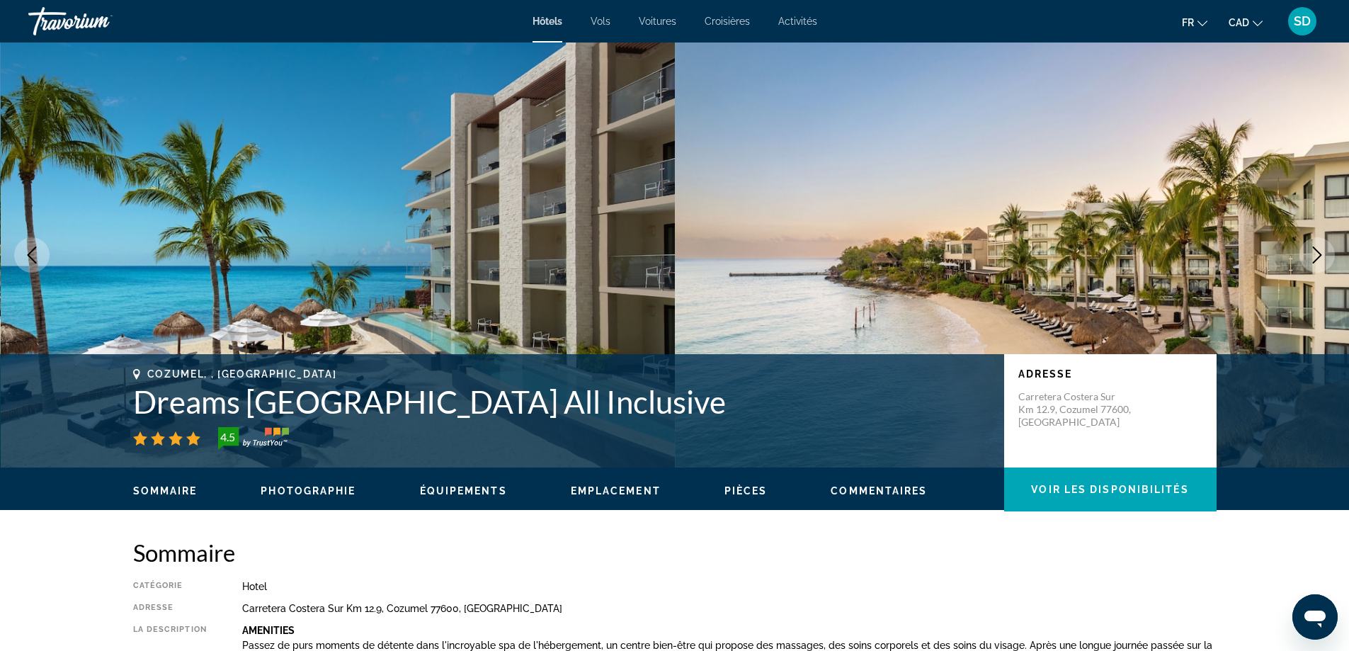
scroll to position [1841, 0]
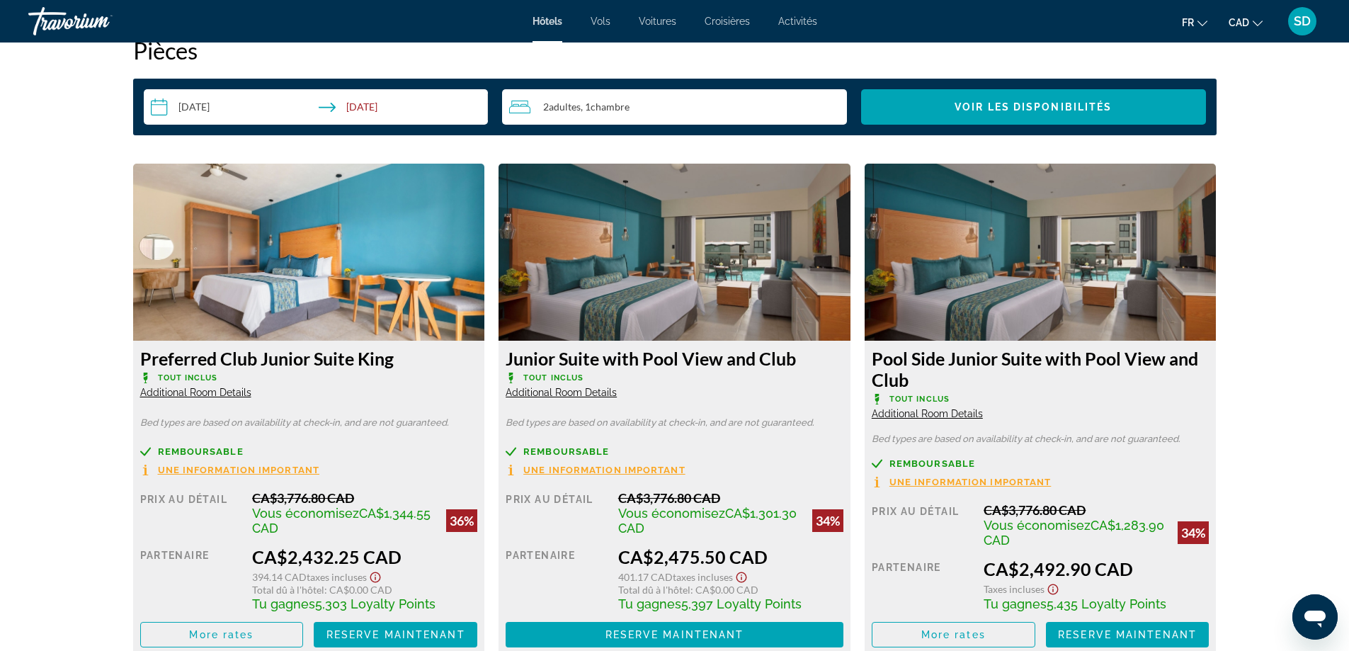
click at [183, 387] on span "Additional Room Details" at bounding box center [195, 392] width 111 height 11
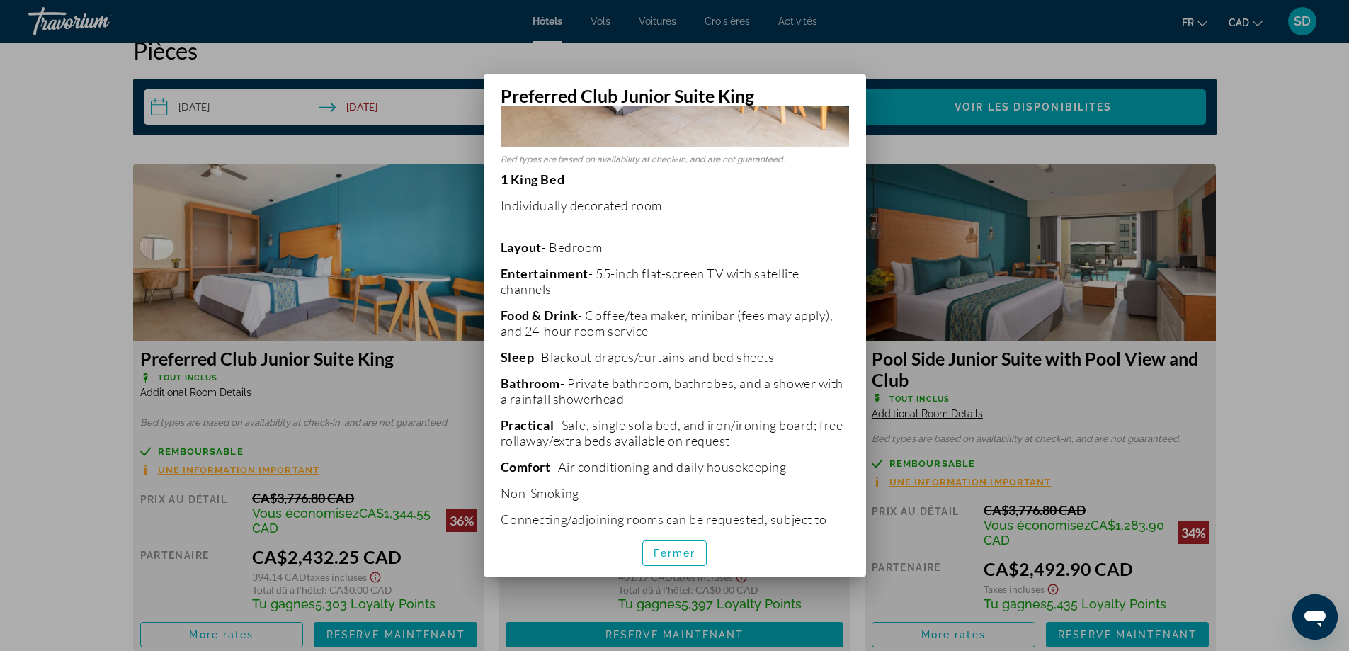
scroll to position [244, 0]
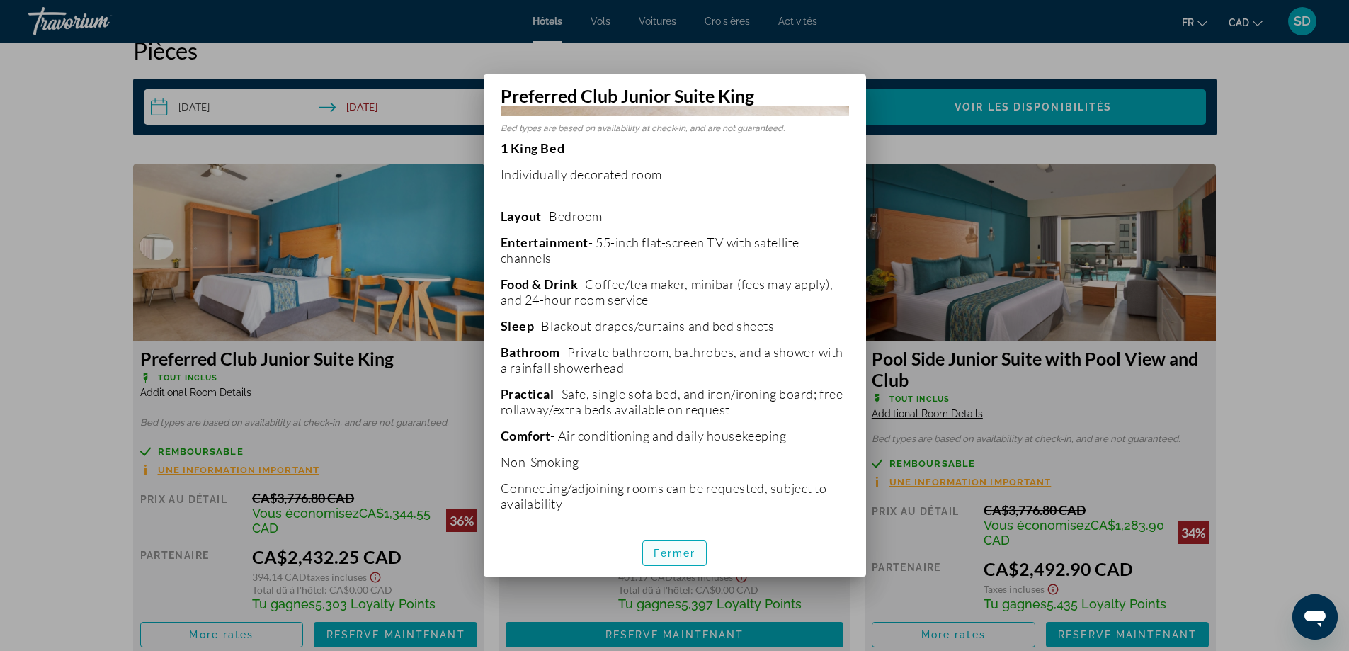
click at [674, 551] on span "Fermer" at bounding box center [674, 552] width 42 height 11
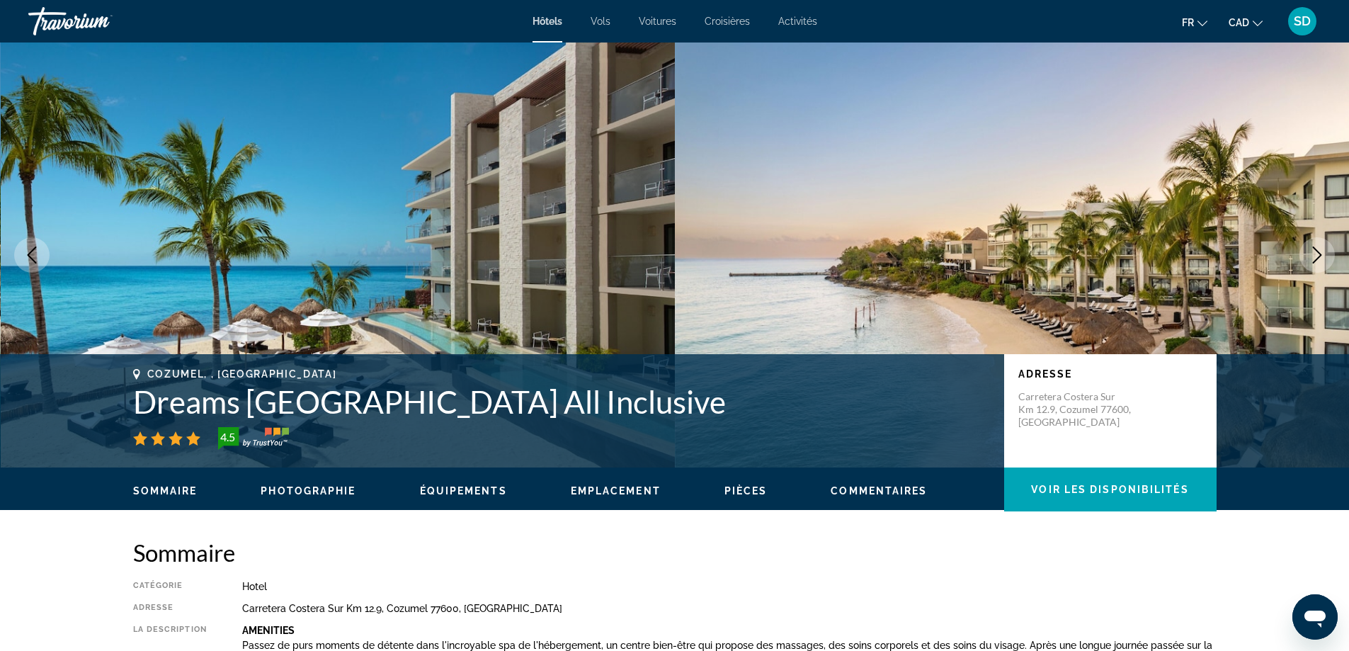
scroll to position [1841, 0]
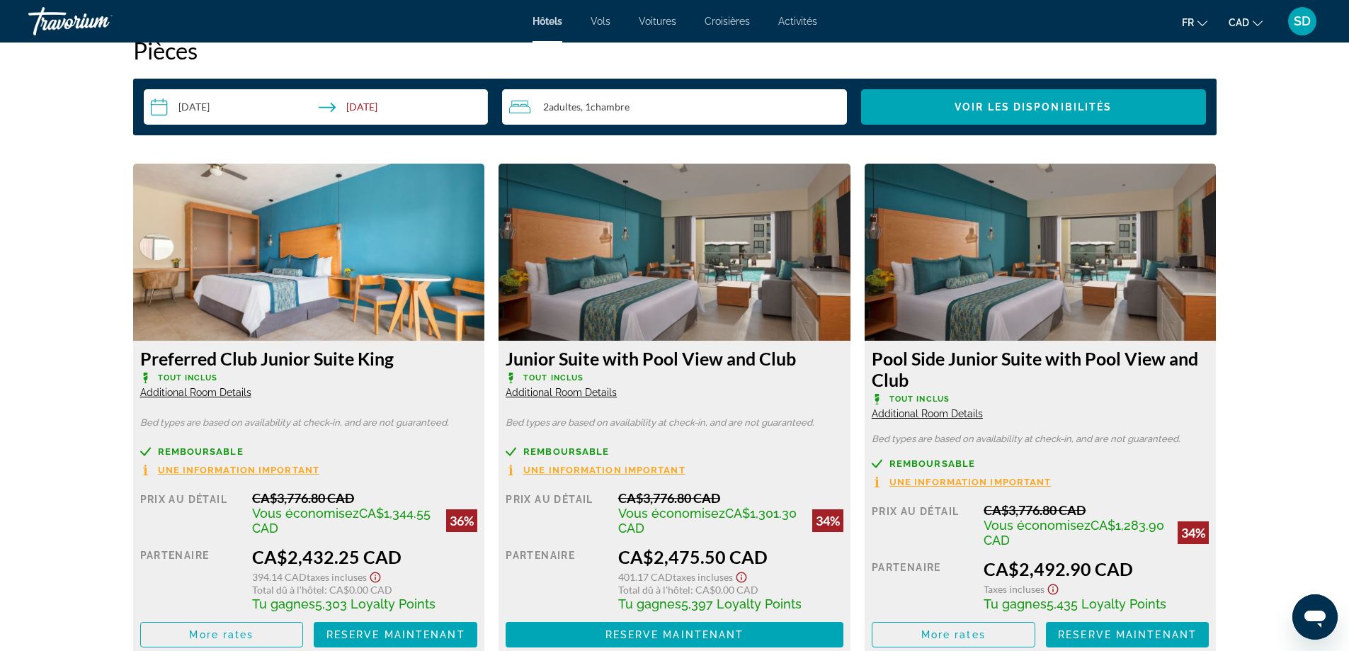
click at [227, 471] on span "Une information important" at bounding box center [239, 469] width 162 height 9
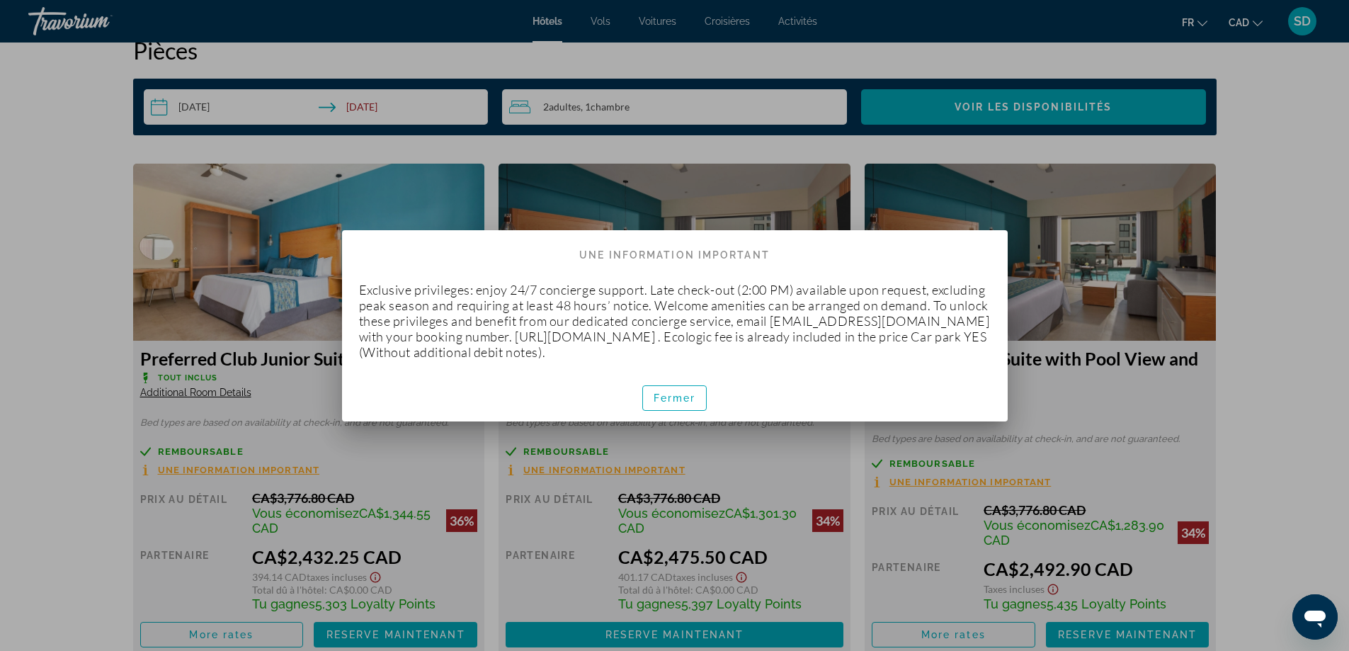
scroll to position [0, 0]
click at [646, 399] on span "button" at bounding box center [675, 398] width 64 height 34
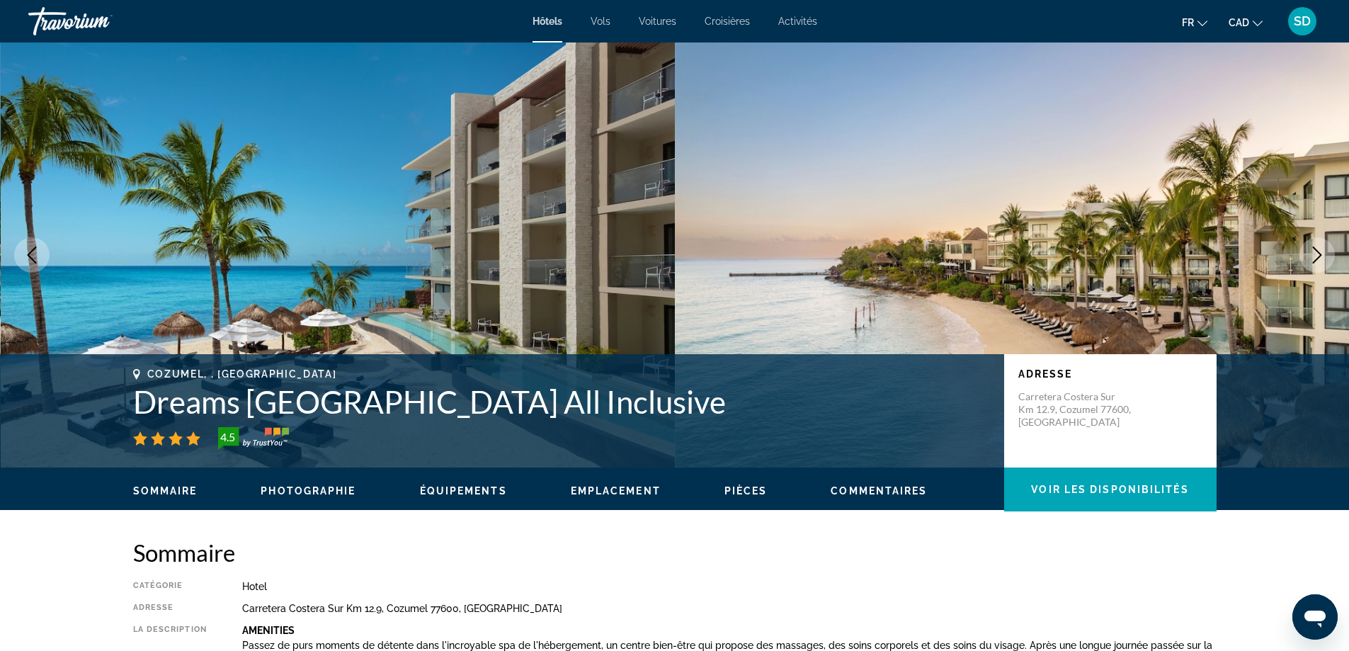
scroll to position [1841, 0]
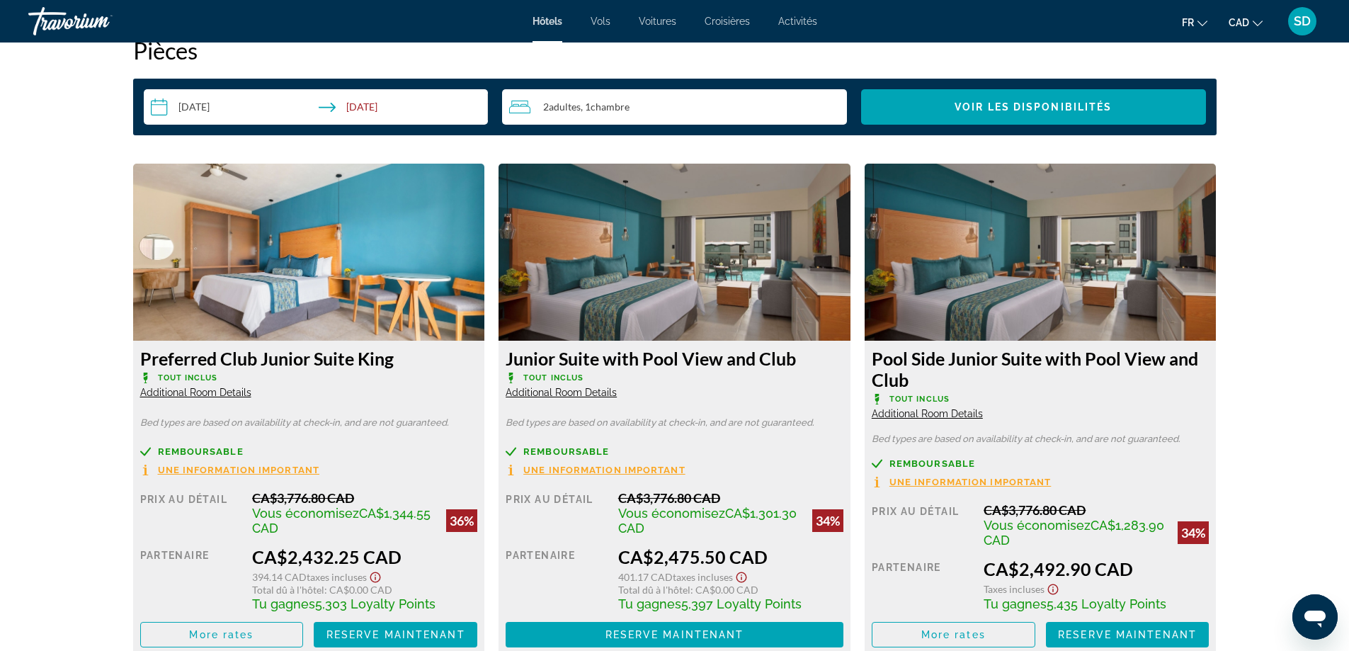
click at [728, 365] on h3 "Junior Suite with Pool View and Club" at bounding box center [674, 358] width 338 height 21
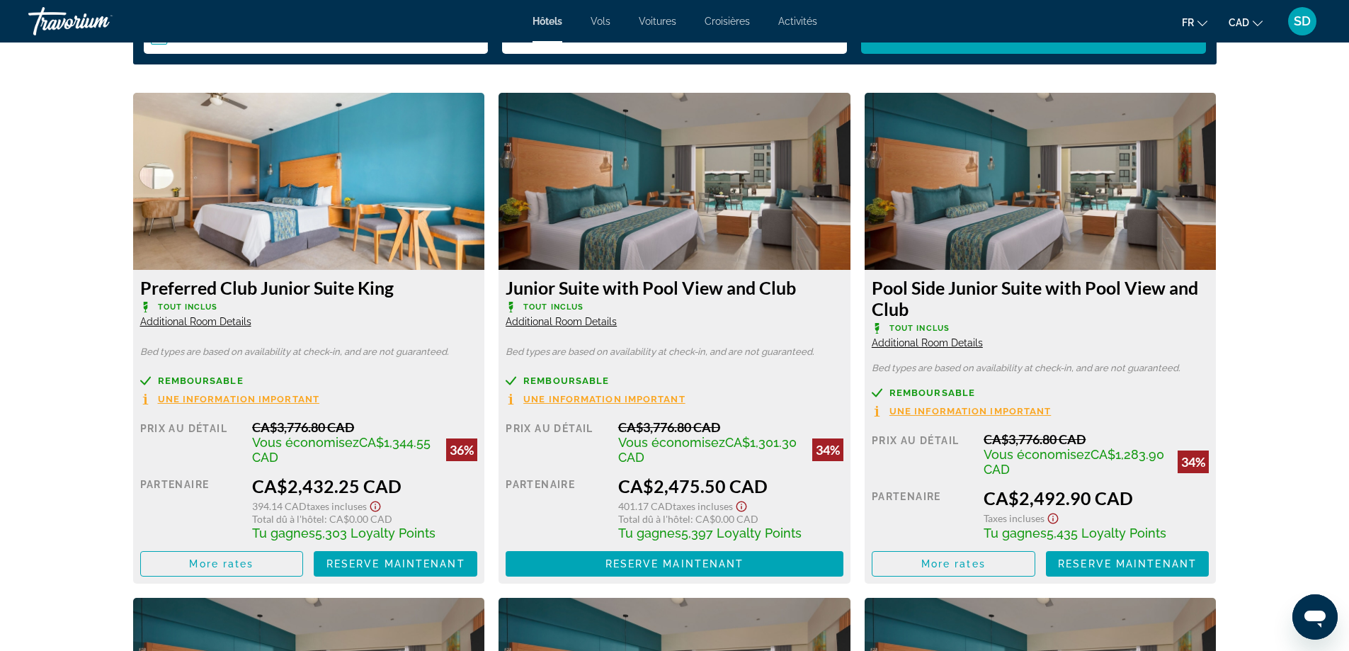
click at [590, 401] on span "Une information important" at bounding box center [604, 398] width 162 height 9
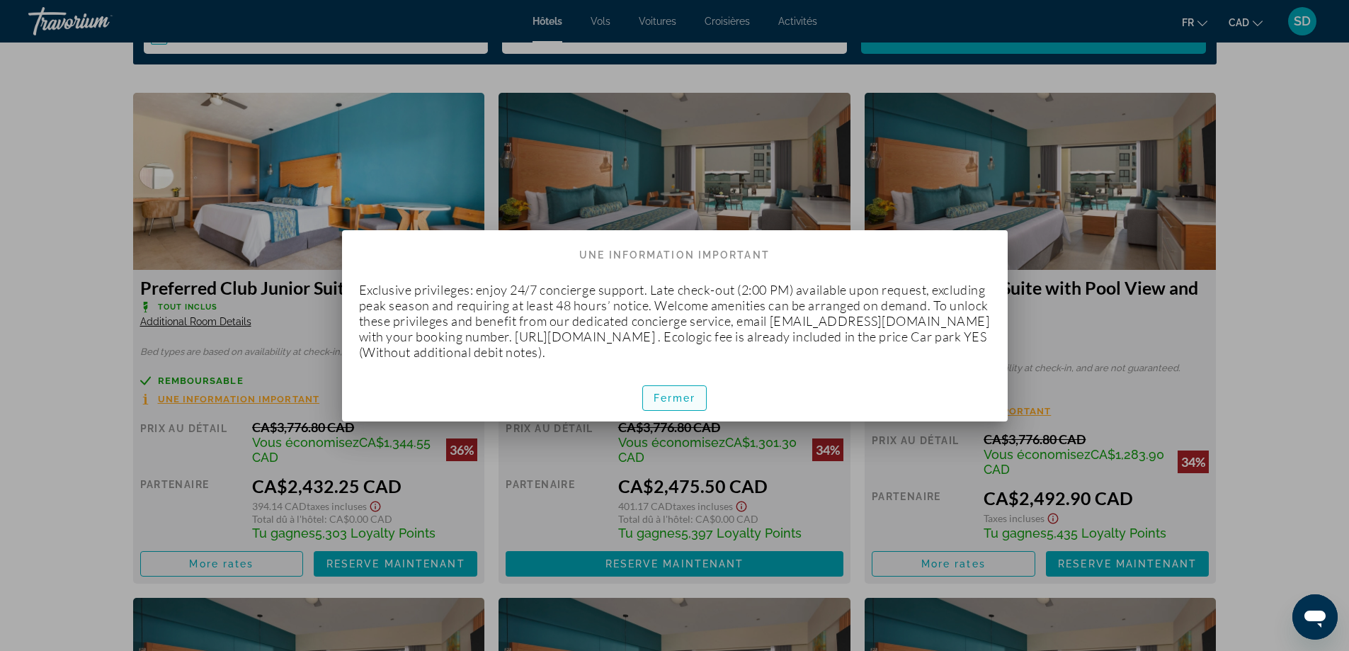
click at [660, 397] on span "Fermer" at bounding box center [674, 397] width 42 height 11
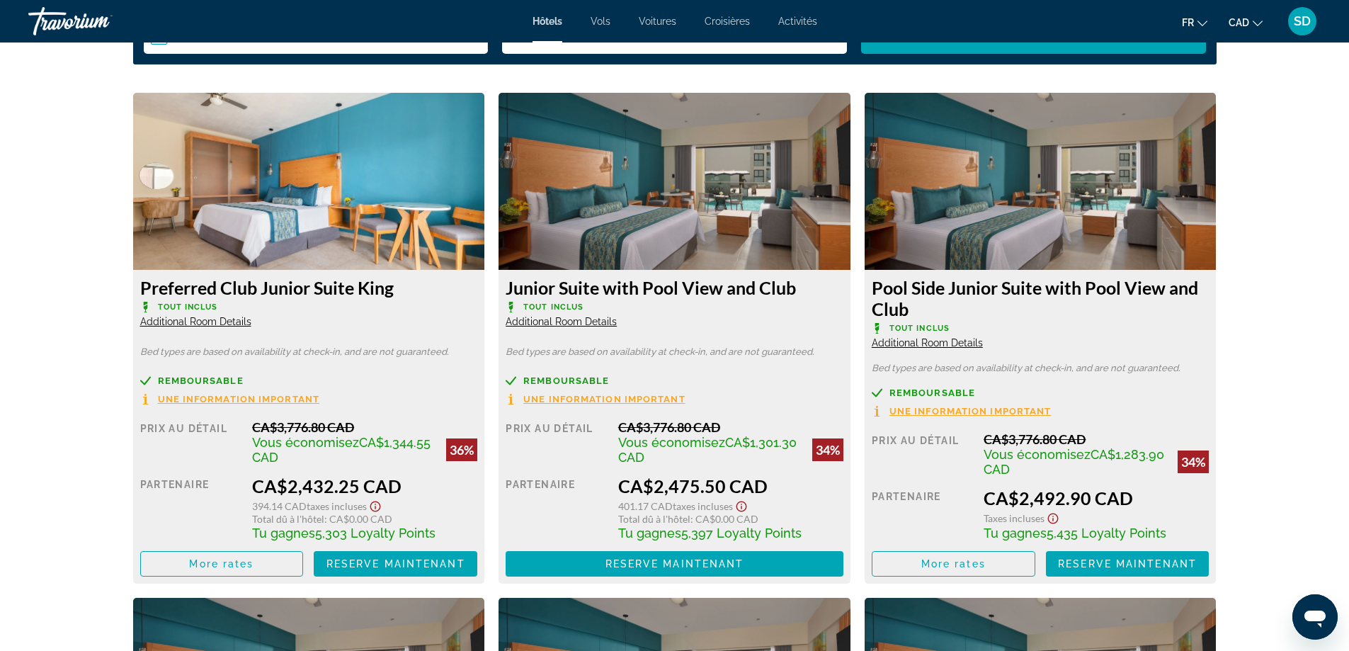
scroll to position [1911, 0]
click at [583, 323] on span "Additional Room Details" at bounding box center [560, 321] width 111 height 11
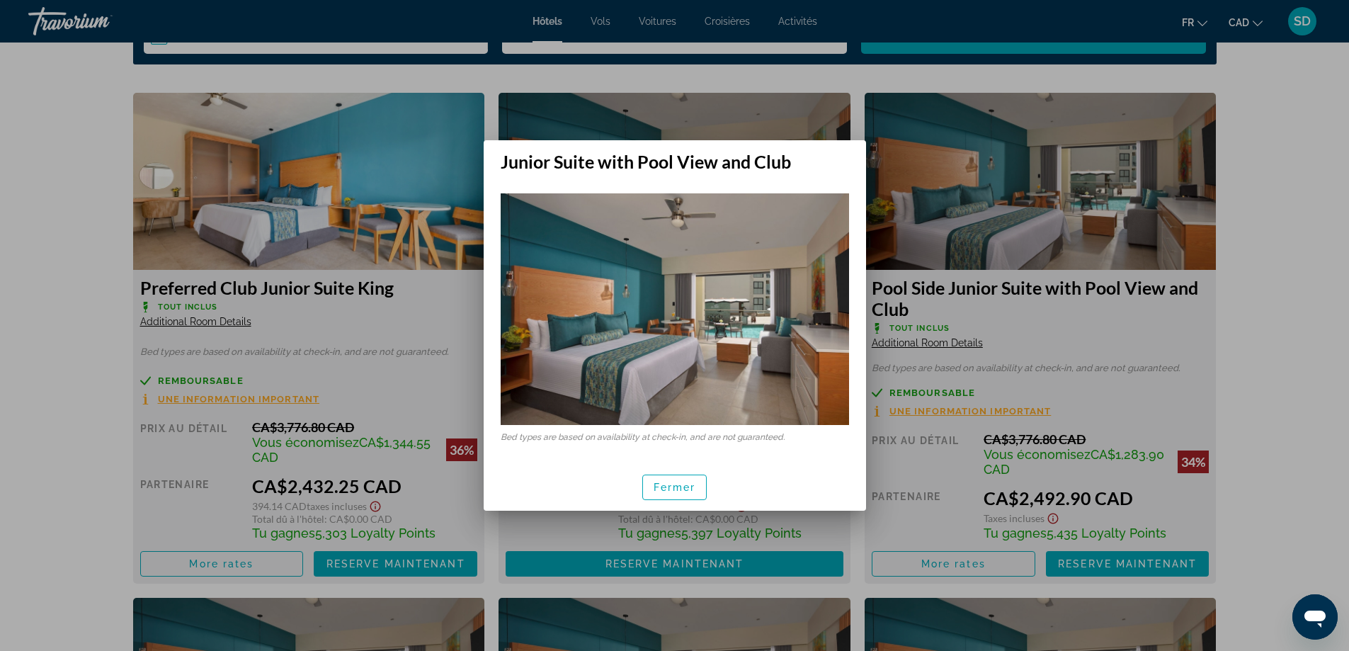
scroll to position [0, 0]
click at [820, 349] on img at bounding box center [674, 309] width 348 height 232
click at [658, 488] on span "Fermer" at bounding box center [674, 486] width 42 height 11
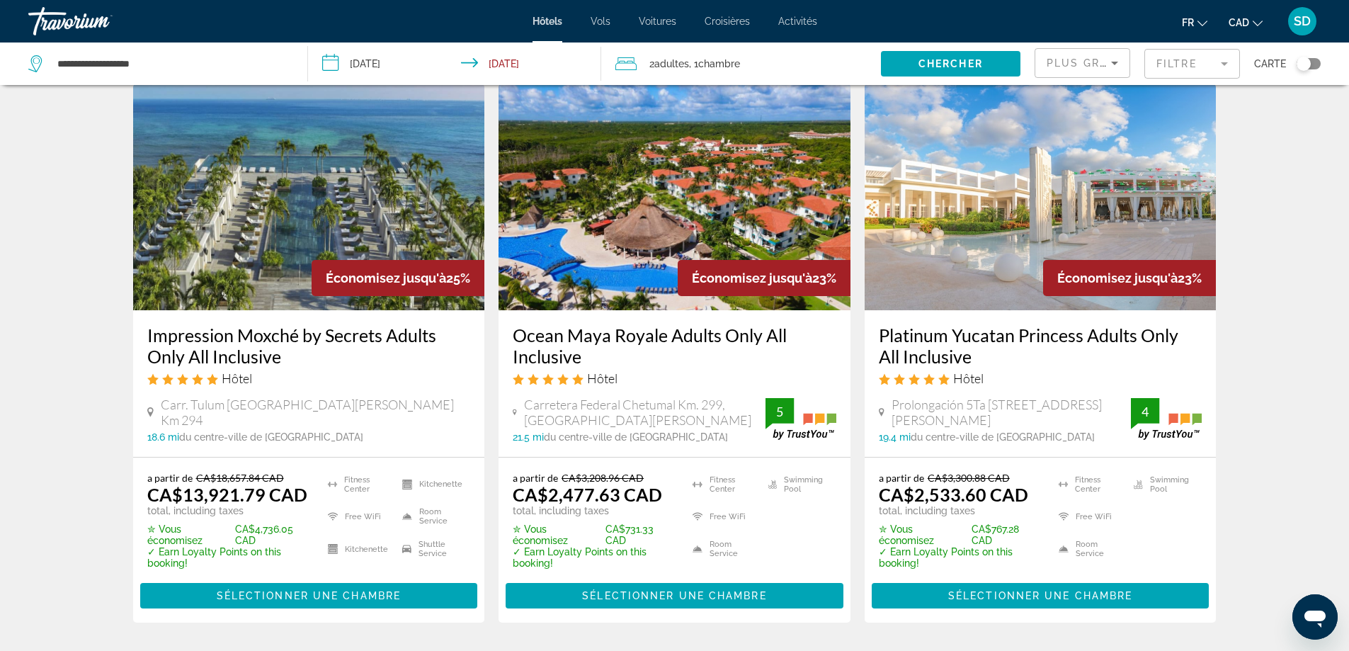
scroll to position [1203, 0]
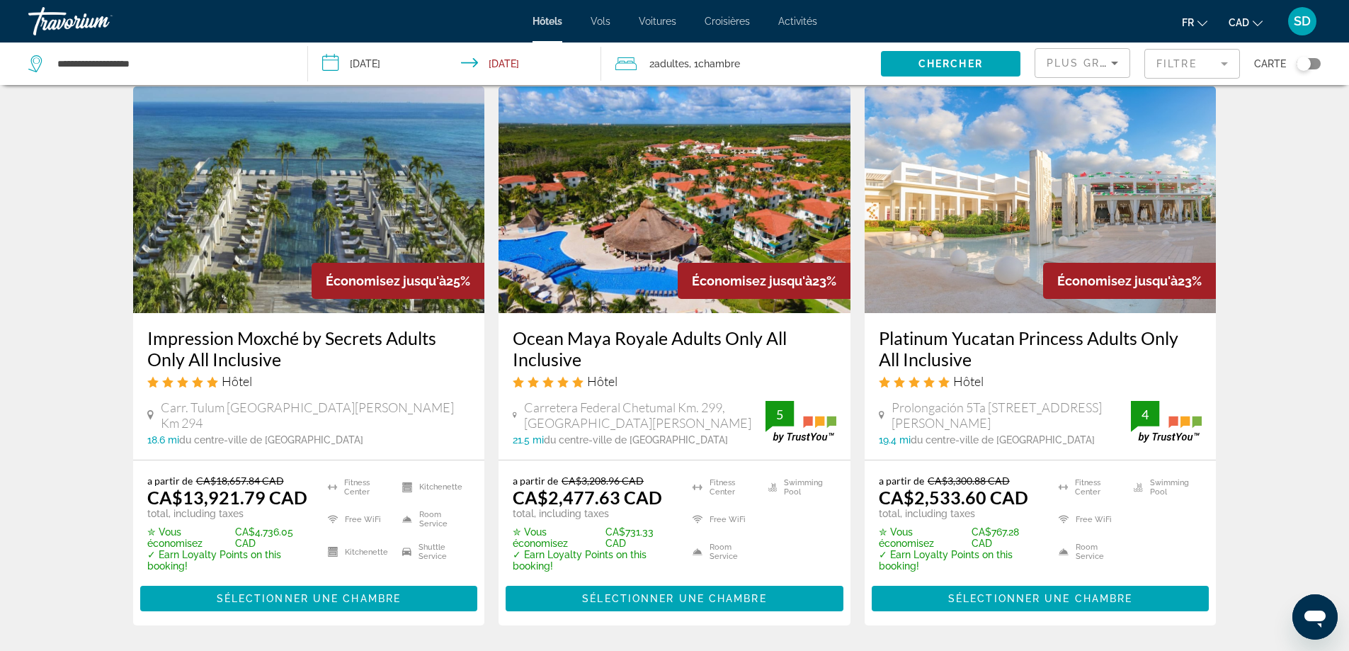
click at [1031, 287] on img "Main content" at bounding box center [1040, 199] width 352 height 227
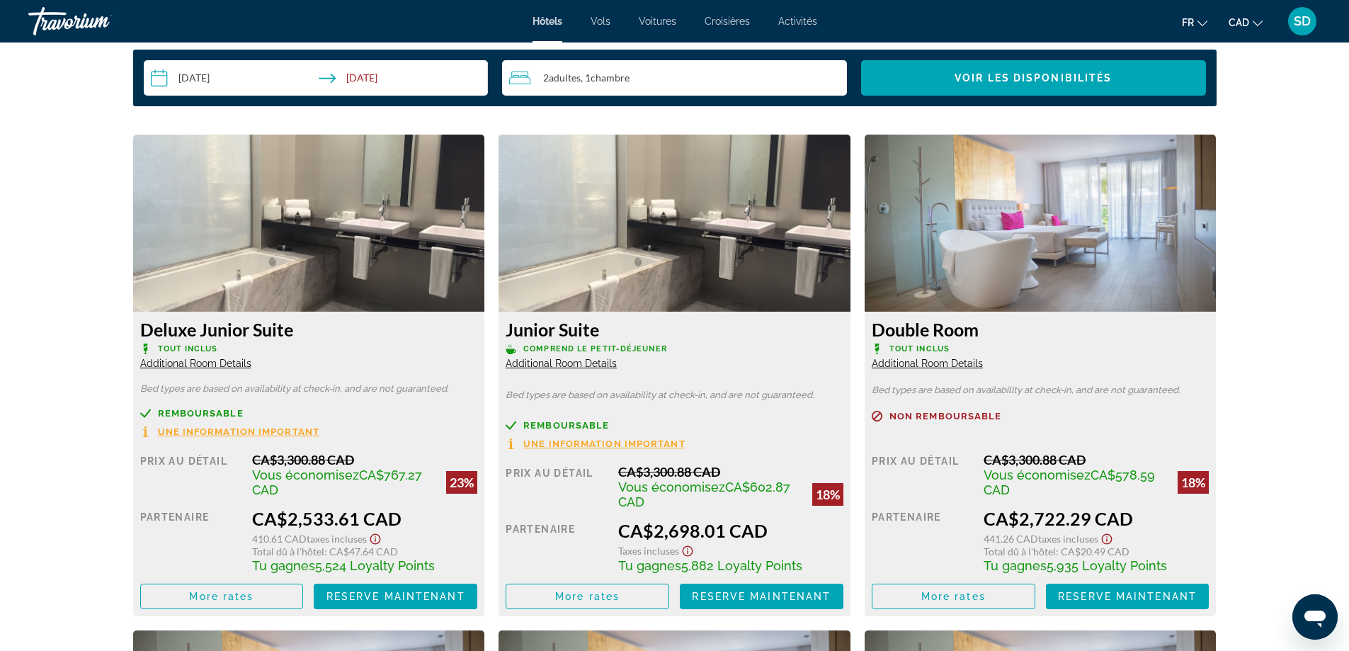
scroll to position [1841, 0]
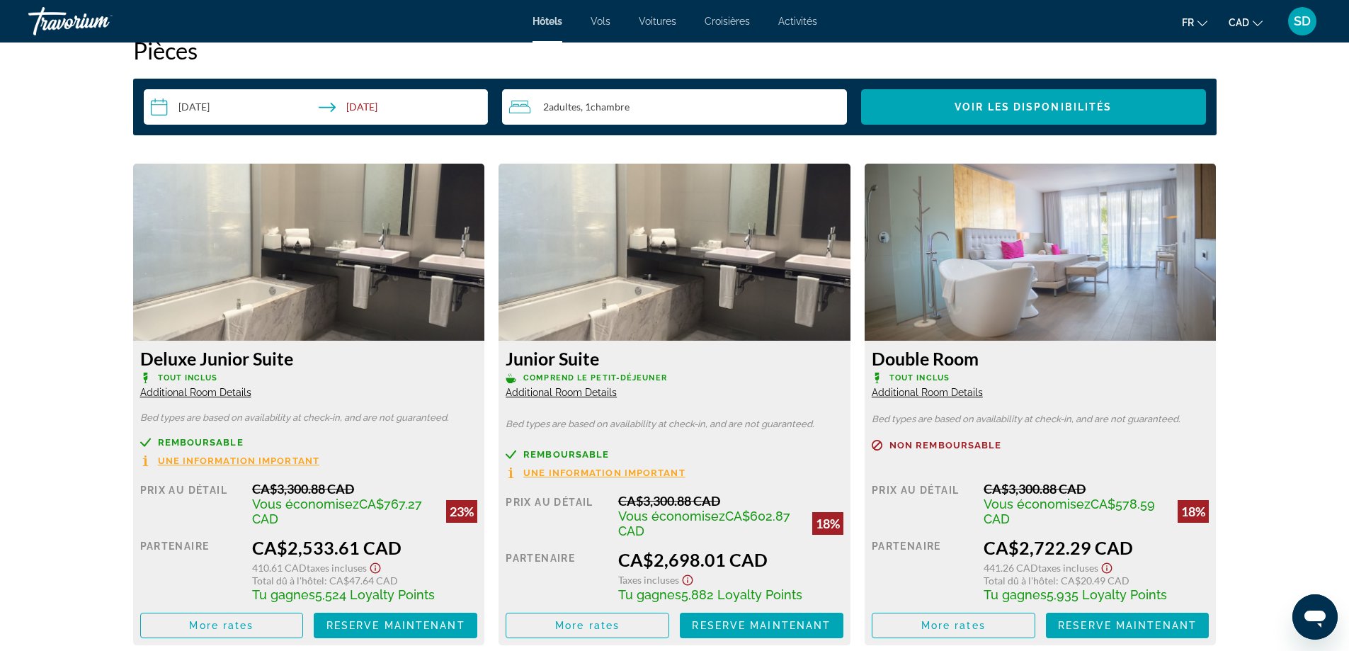
click at [263, 459] on span "Une information important" at bounding box center [239, 460] width 162 height 9
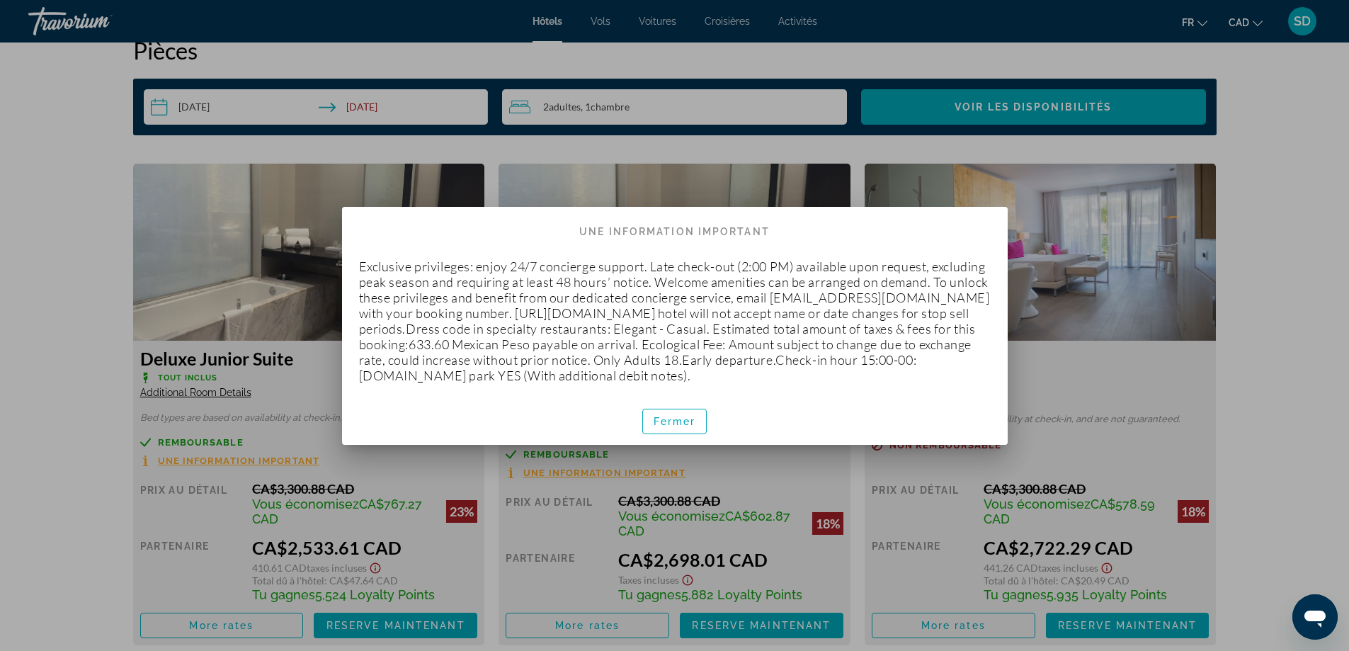
scroll to position [0, 0]
click at [686, 430] on span "button" at bounding box center [675, 421] width 64 height 34
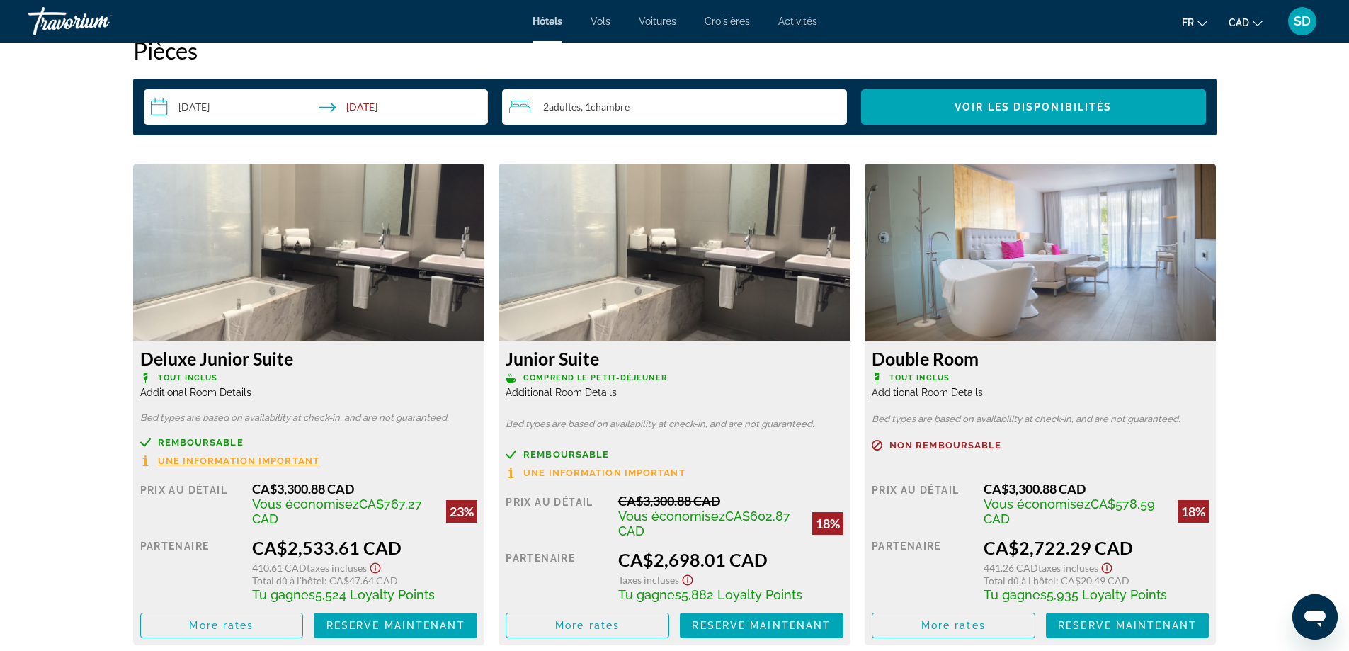
click at [228, 394] on span "Additional Room Details" at bounding box center [195, 392] width 111 height 11
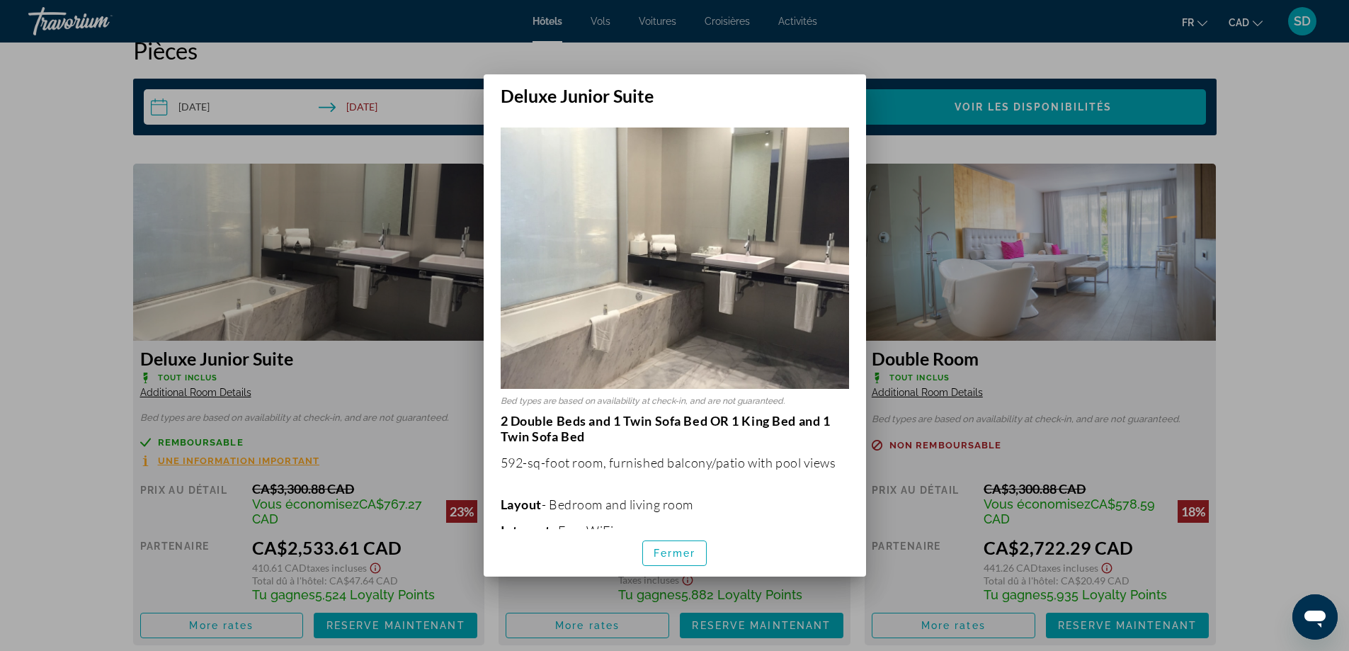
scroll to position [0, 0]
click at [680, 546] on span "button" at bounding box center [675, 553] width 64 height 34
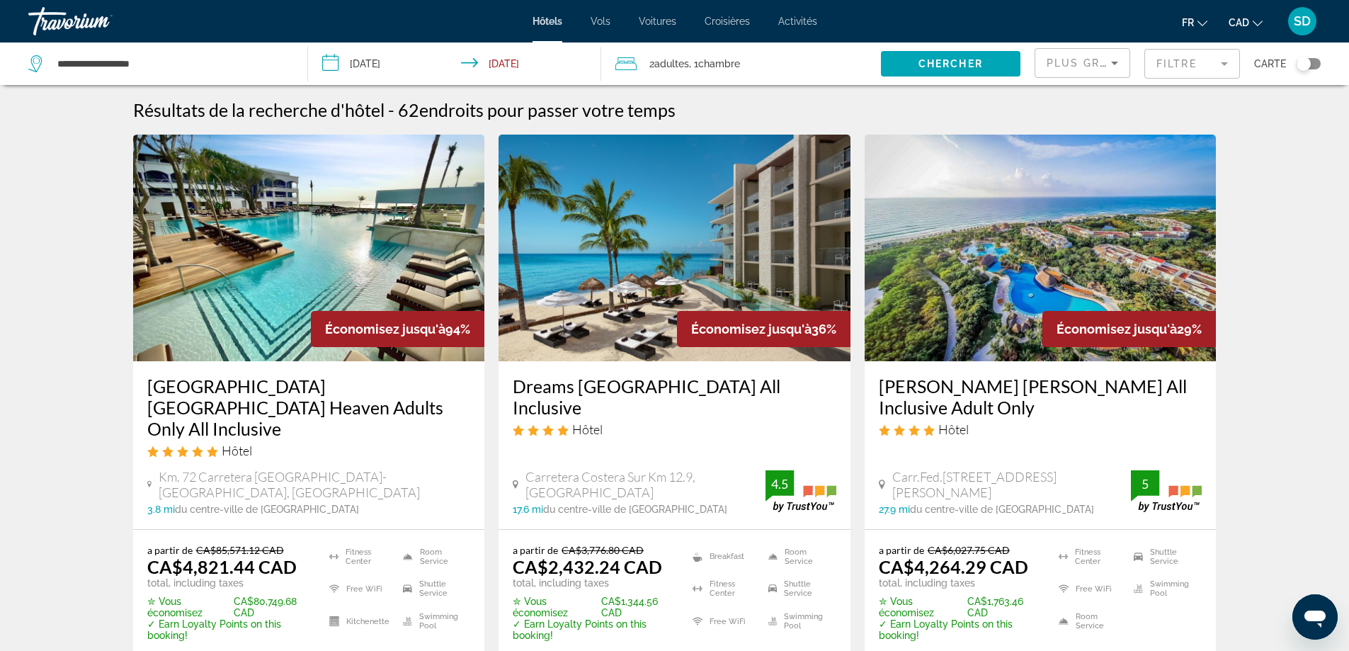
click at [515, 67] on input "**********" at bounding box center [457, 65] width 299 height 47
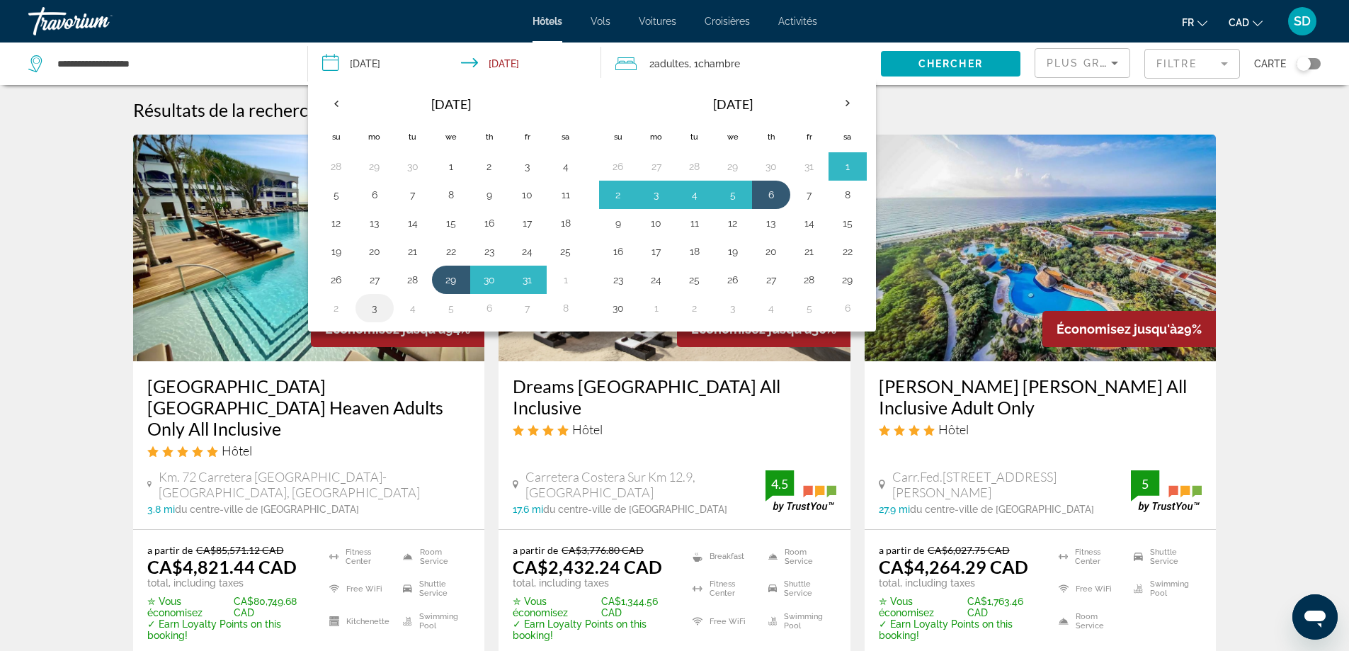
click at [374, 314] on button "3" at bounding box center [374, 308] width 23 height 20
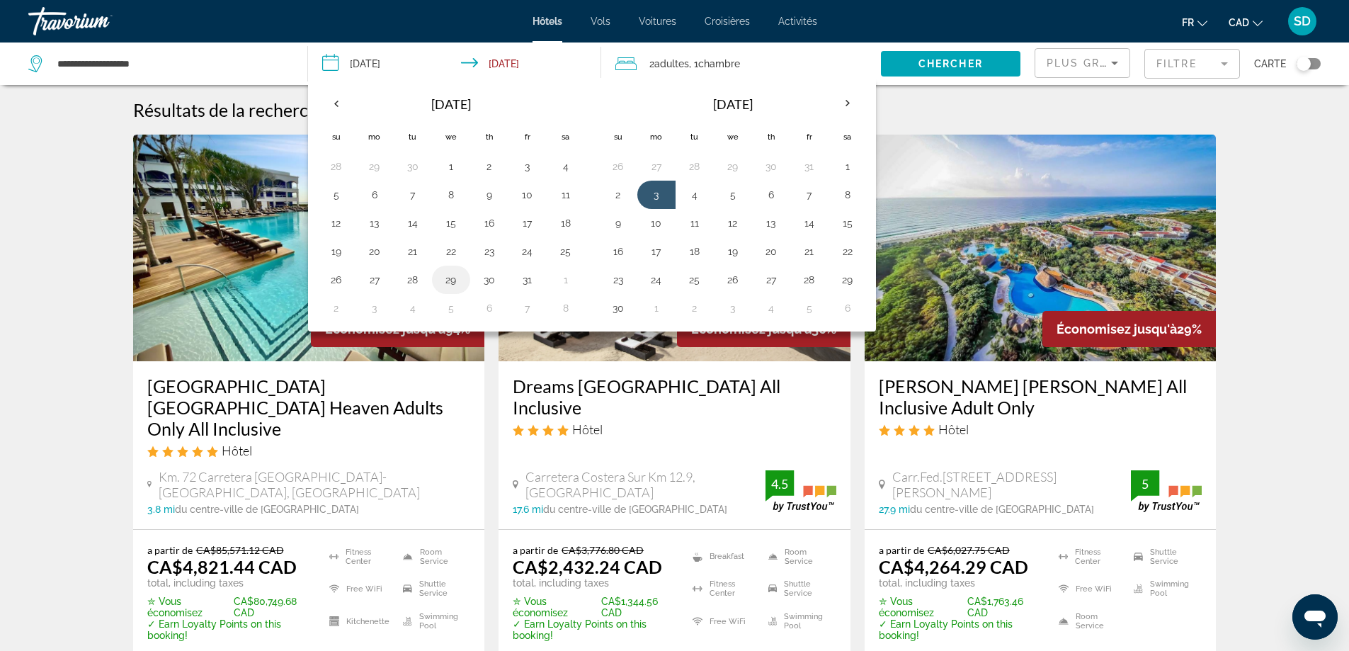
click at [447, 282] on button "29" at bounding box center [451, 280] width 23 height 20
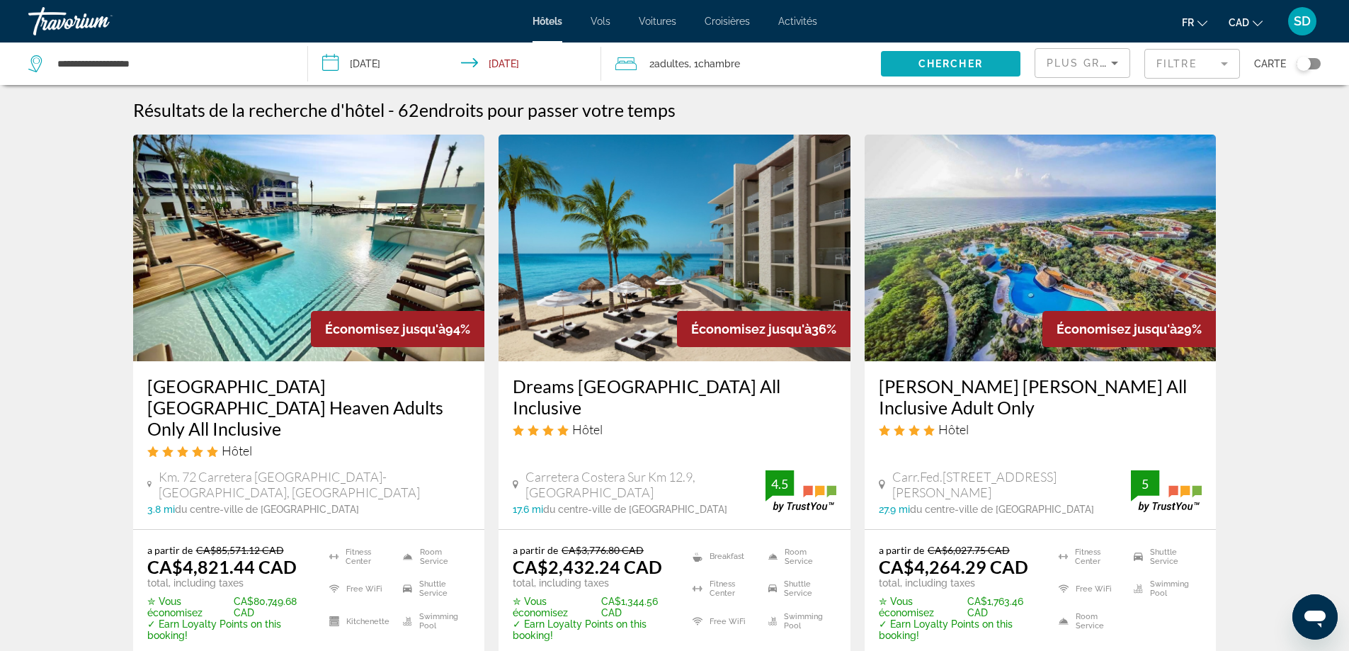
click at [908, 59] on span "Search widget" at bounding box center [950, 64] width 139 height 34
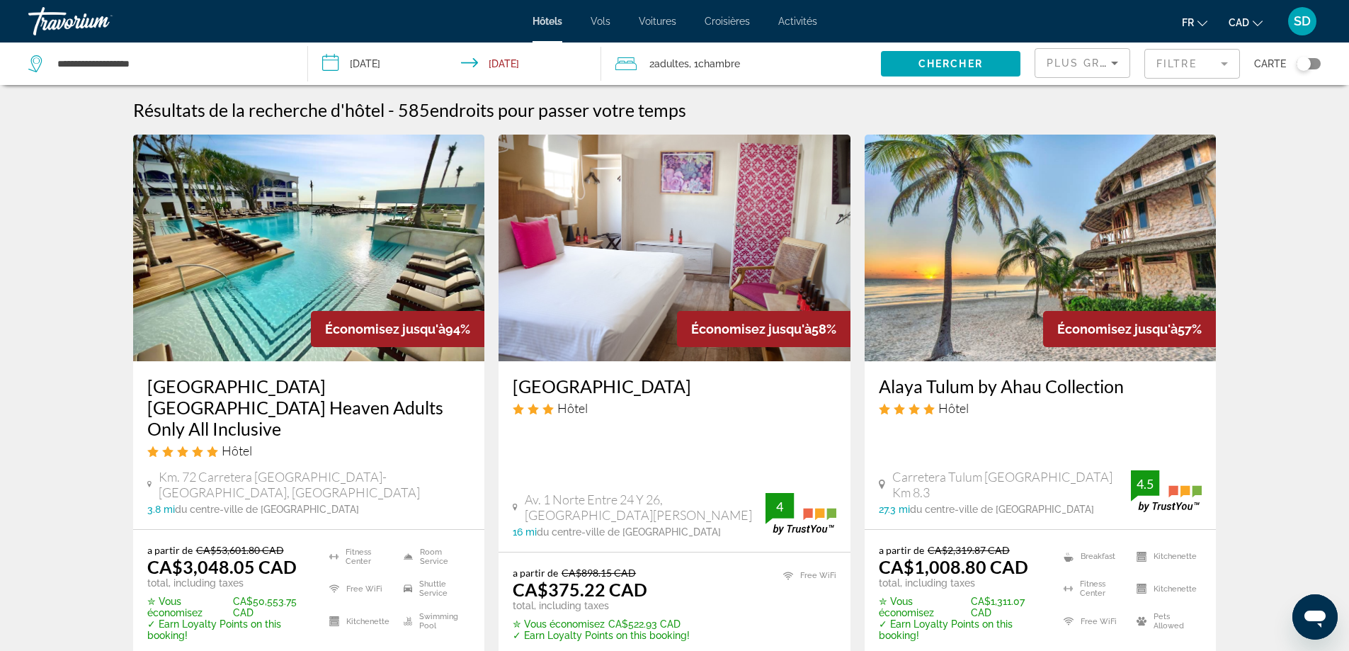
click at [525, 62] on input "**********" at bounding box center [457, 65] width 299 height 47
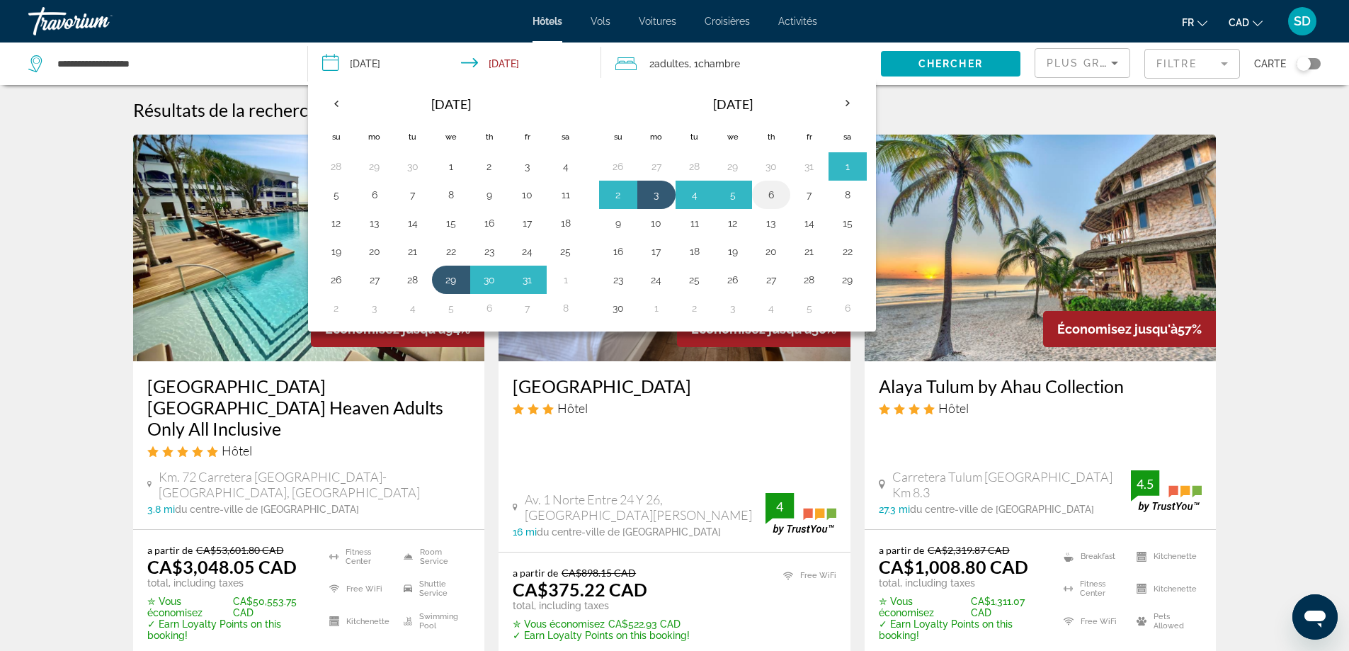
click at [773, 193] on button "6" at bounding box center [771, 195] width 23 height 20
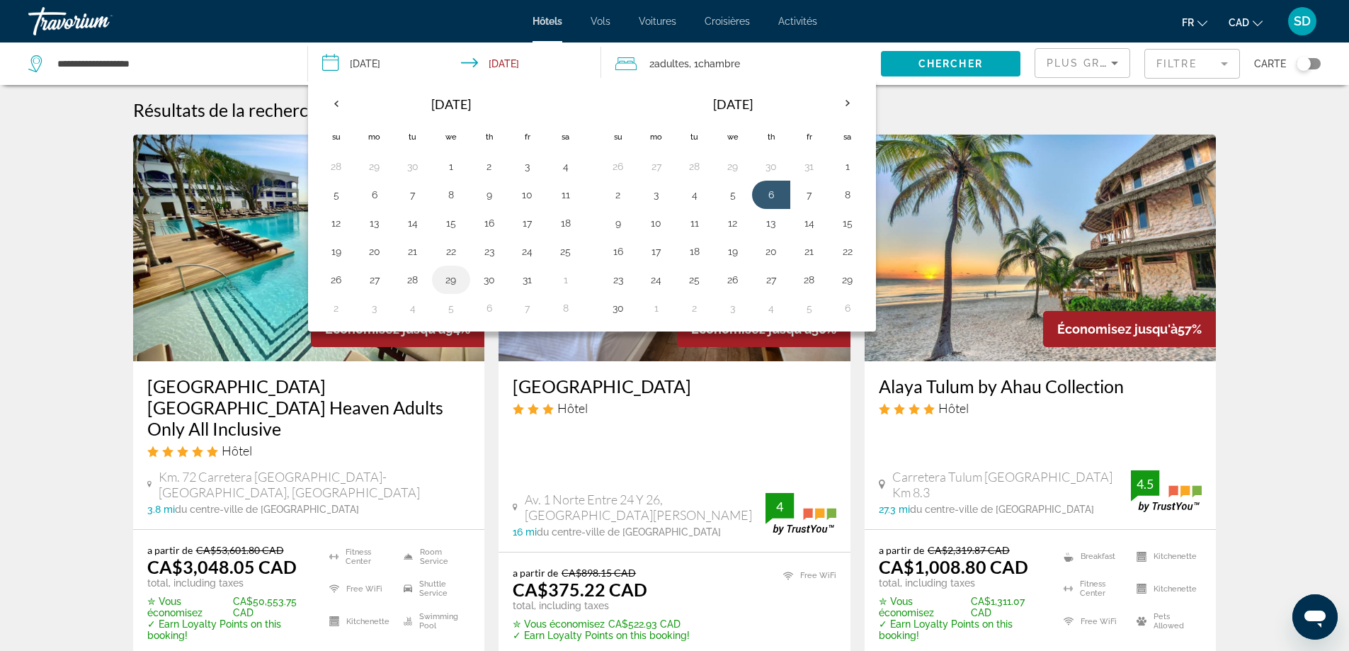
click at [447, 276] on button "29" at bounding box center [451, 280] width 23 height 20
type input "**********"
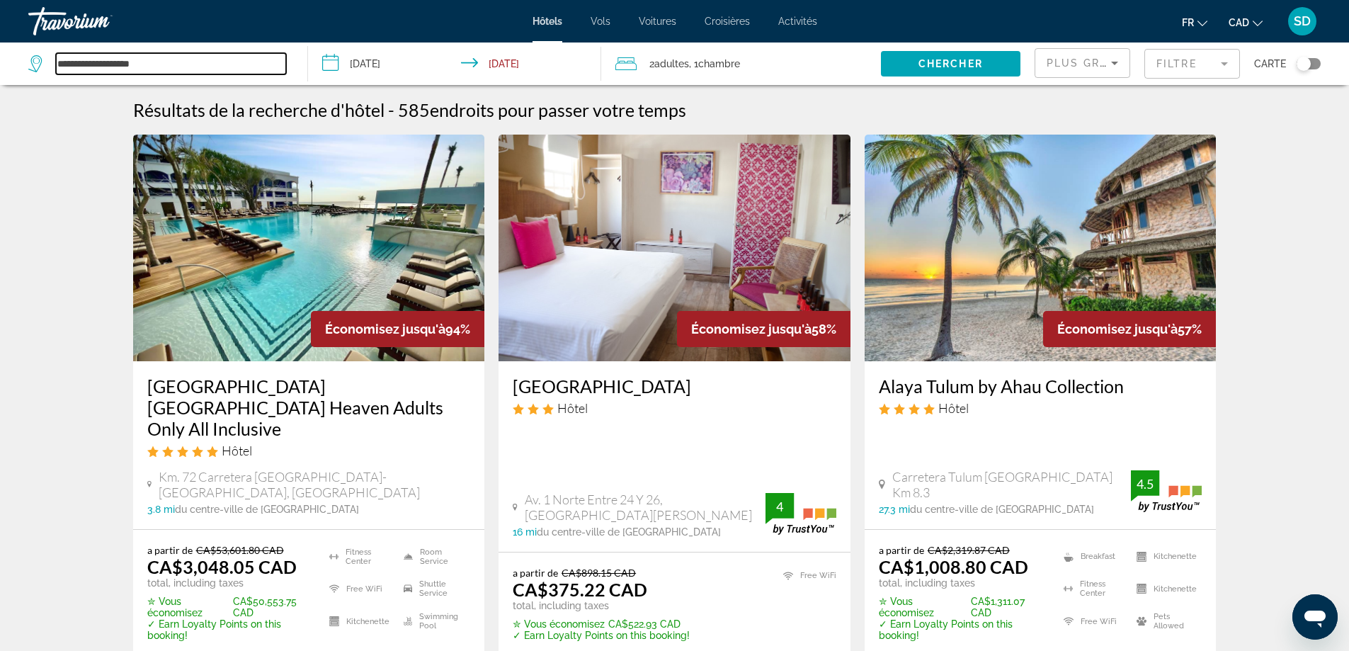
click at [135, 67] on input "**********" at bounding box center [171, 63] width 230 height 21
drag, startPoint x: 176, startPoint y: 64, endPoint x: 0, endPoint y: 43, distance: 176.8
click at [0, 43] on app-destination-search "**********" at bounding box center [154, 63] width 308 height 42
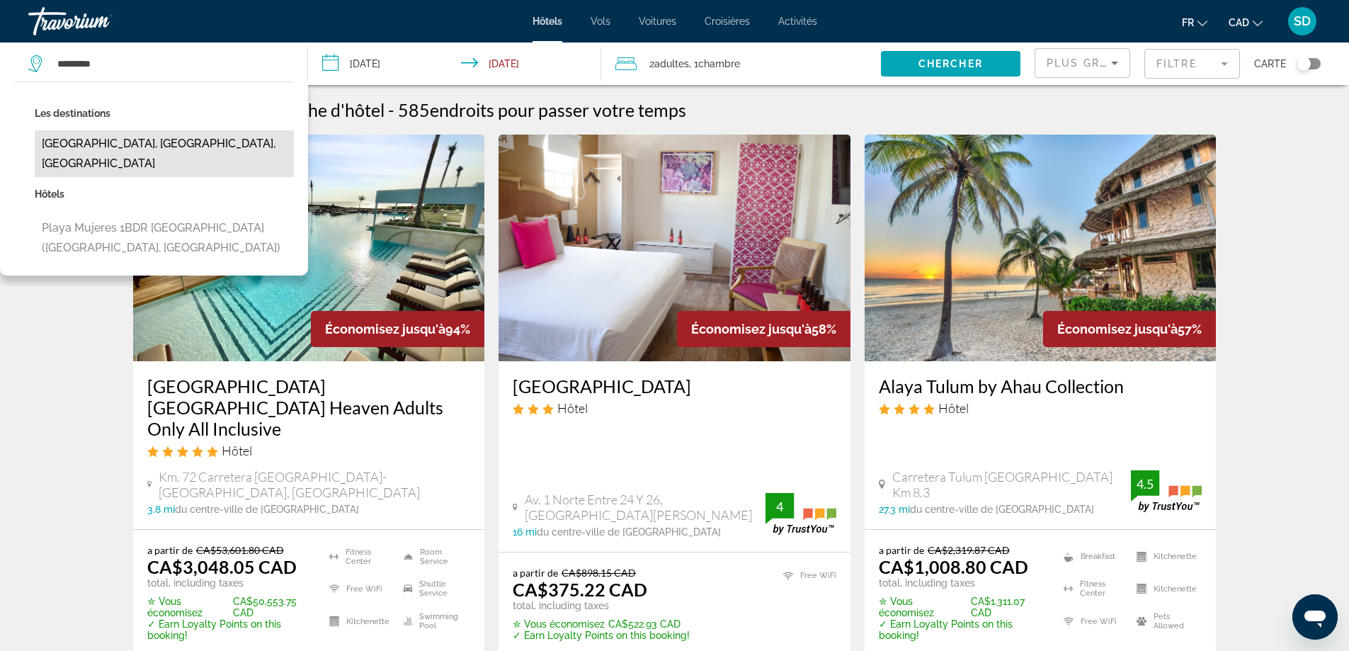
click at [115, 145] on button "[GEOGRAPHIC_DATA], [GEOGRAPHIC_DATA], [GEOGRAPHIC_DATA]" at bounding box center [164, 153] width 259 height 47
type input "**********"
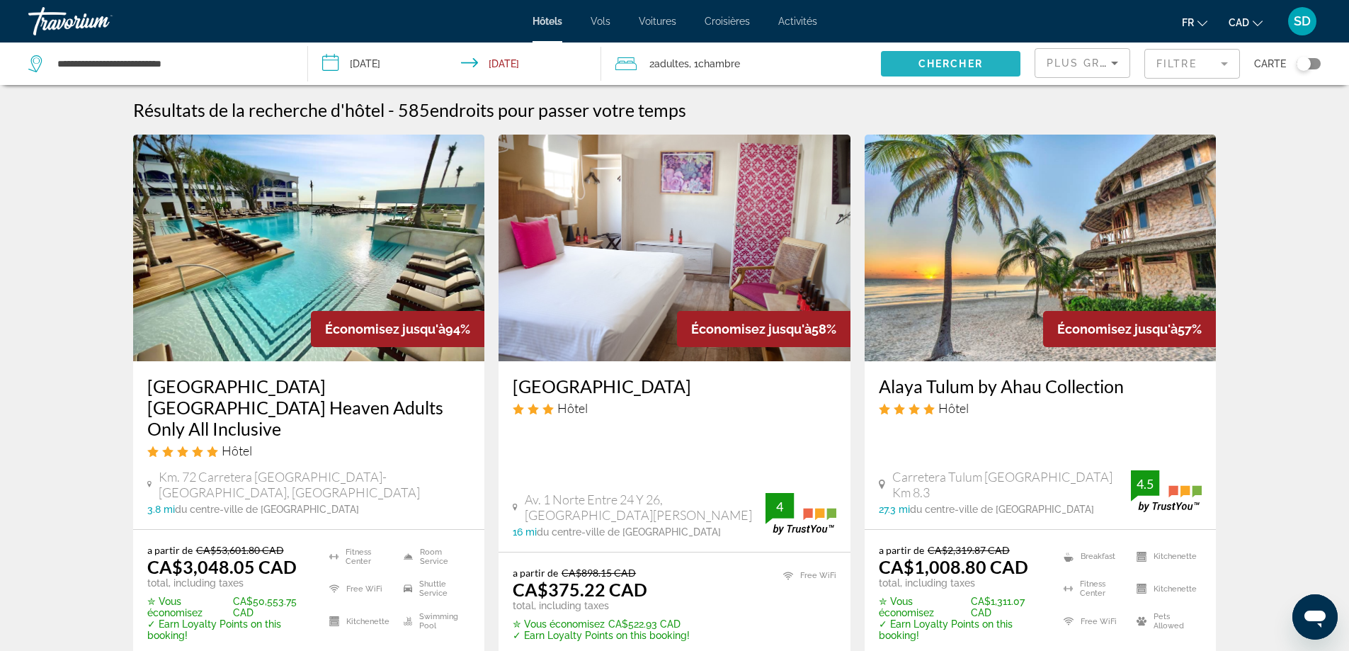
click at [917, 62] on span "Search widget" at bounding box center [950, 64] width 139 height 34
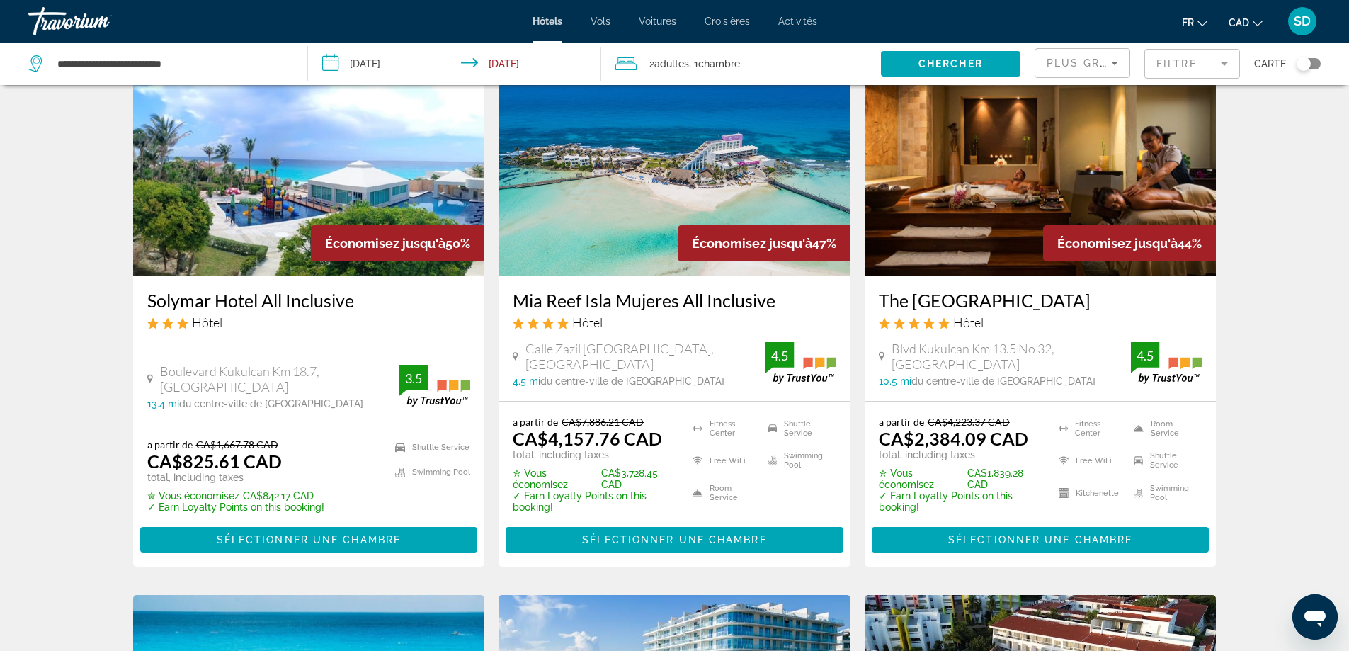
scroll to position [637, 0]
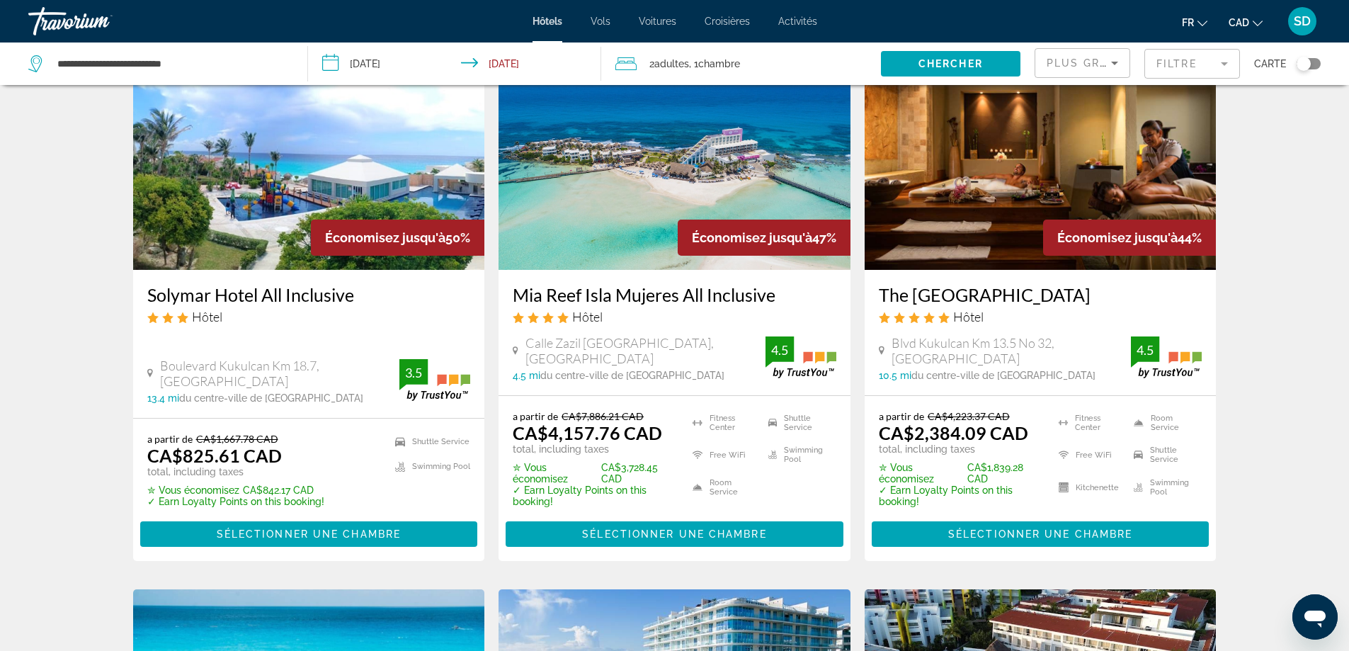
click at [965, 219] on img "Main content" at bounding box center [1040, 156] width 352 height 227
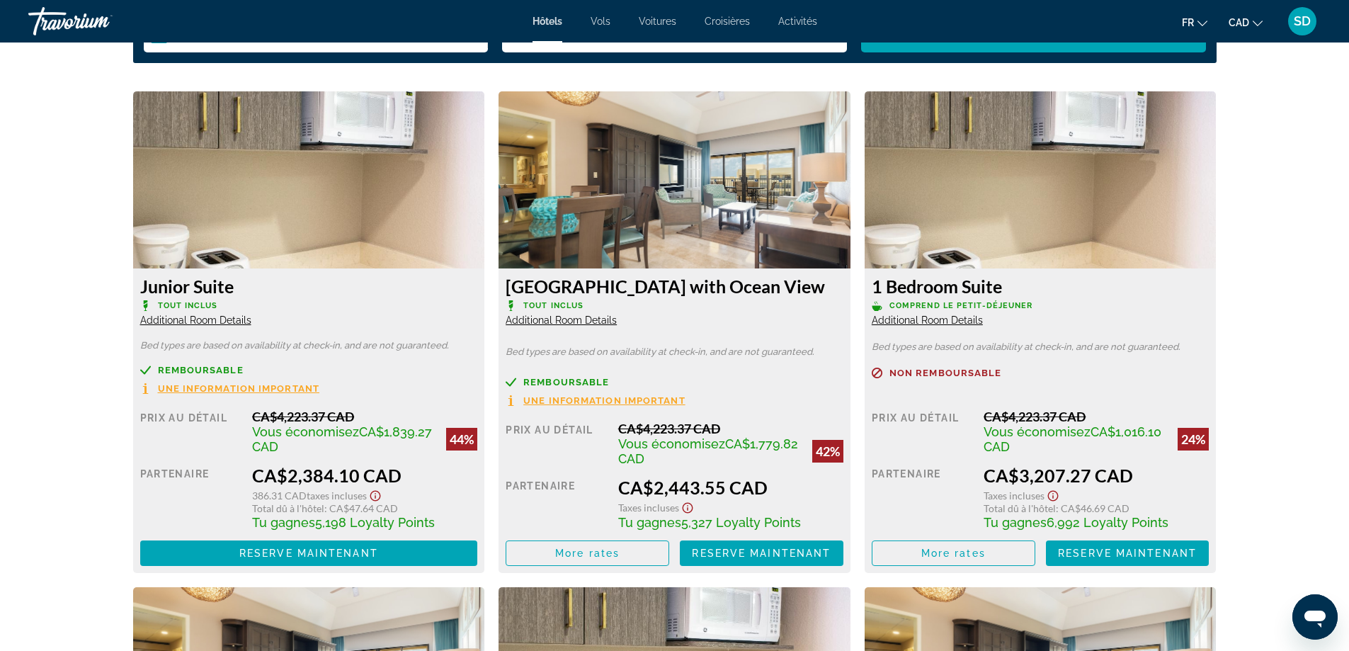
scroll to position [1911, 0]
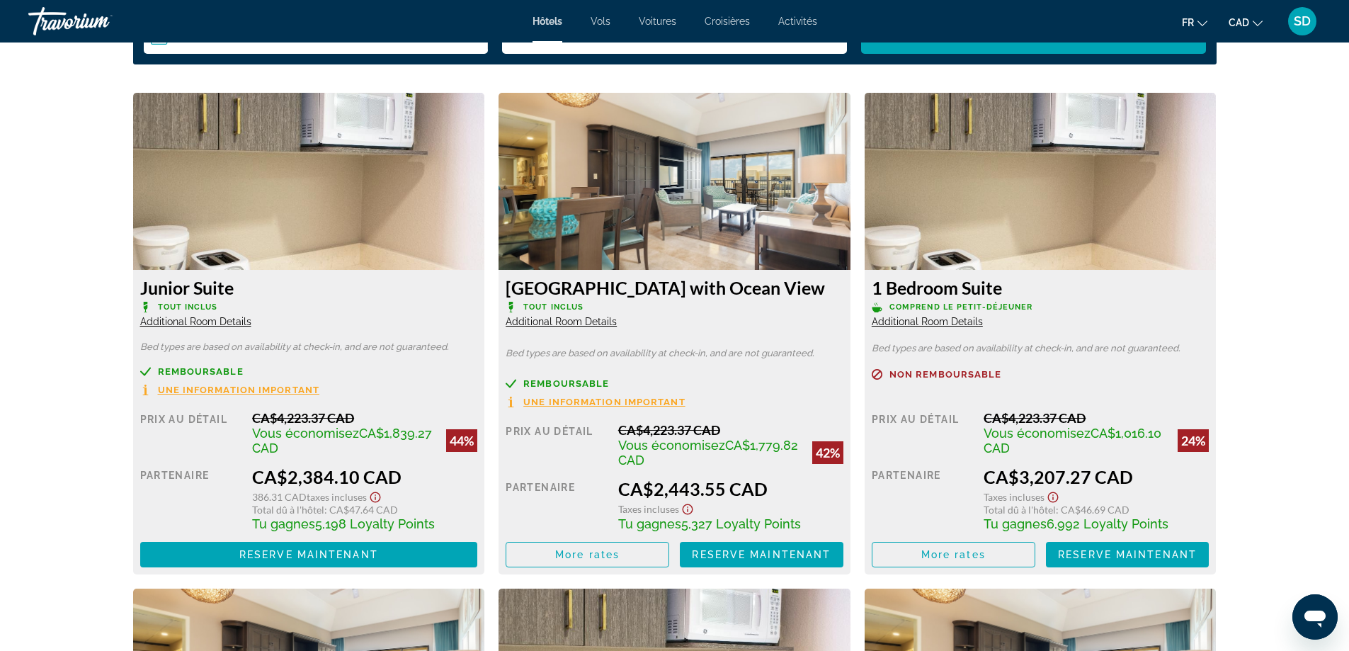
click at [592, 324] on span "Additional Room Details" at bounding box center [560, 321] width 111 height 11
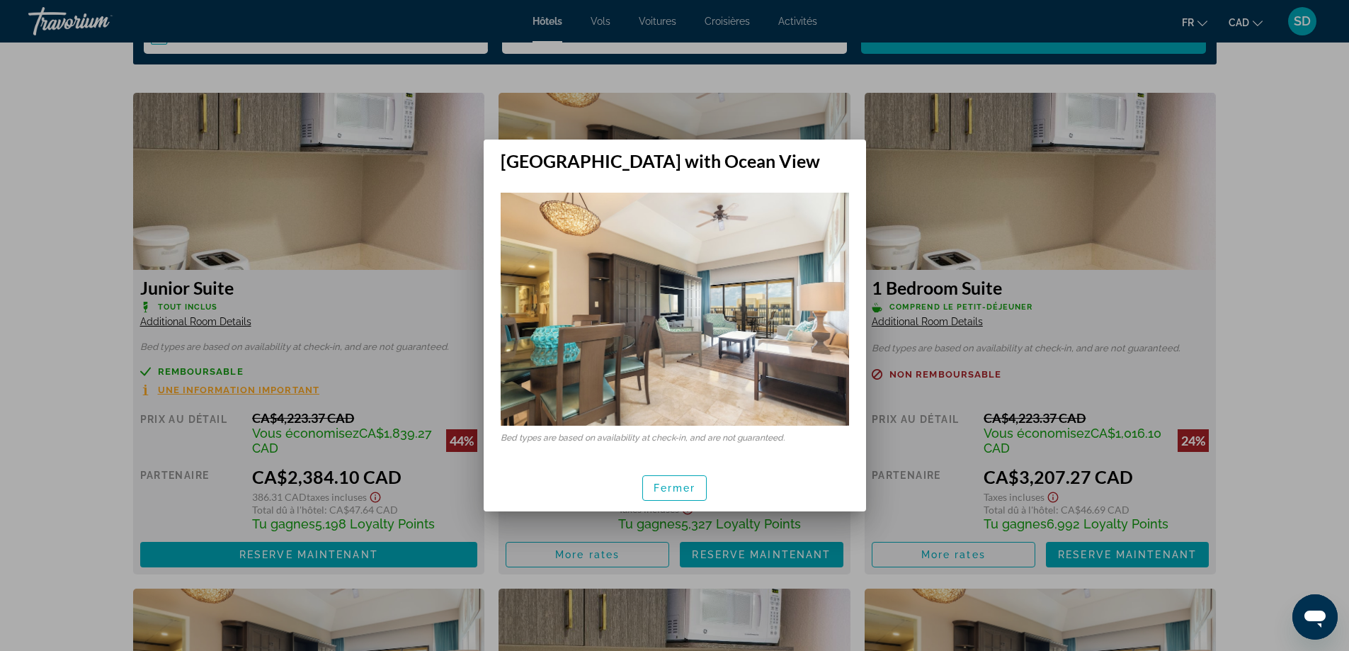
scroll to position [0, 0]
click at [662, 485] on span "Fermer" at bounding box center [674, 487] width 42 height 11
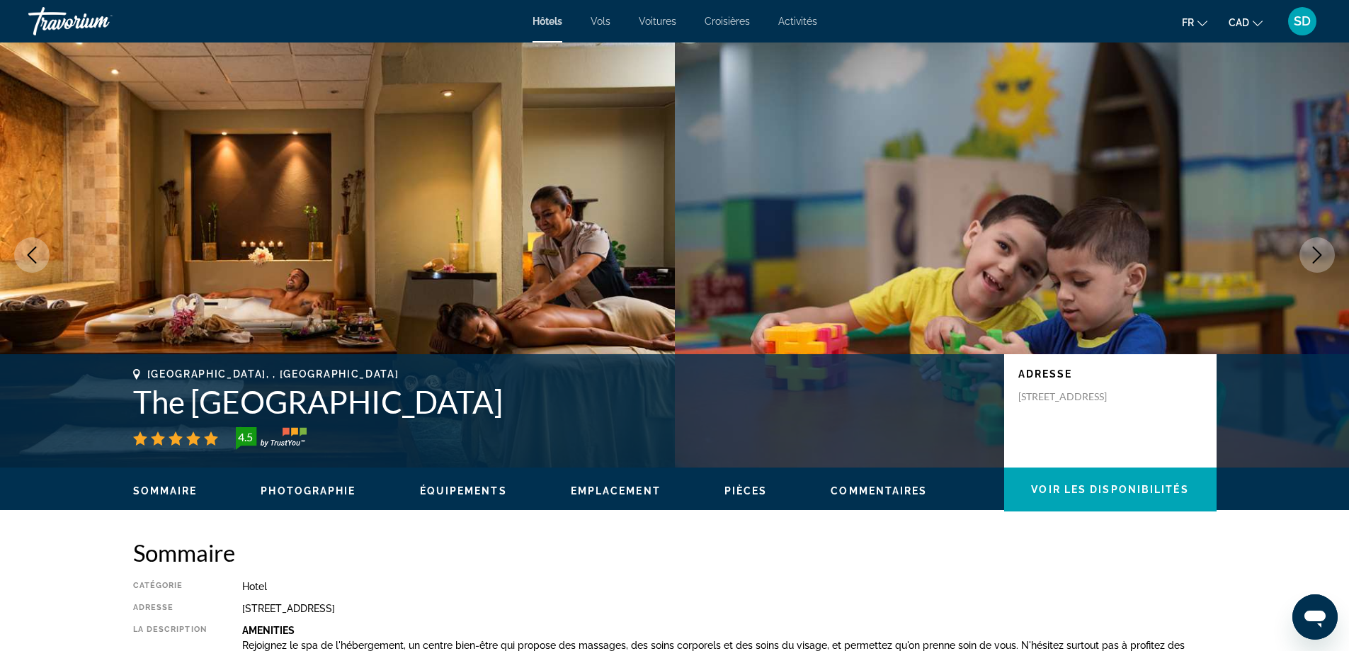
scroll to position [1911, 0]
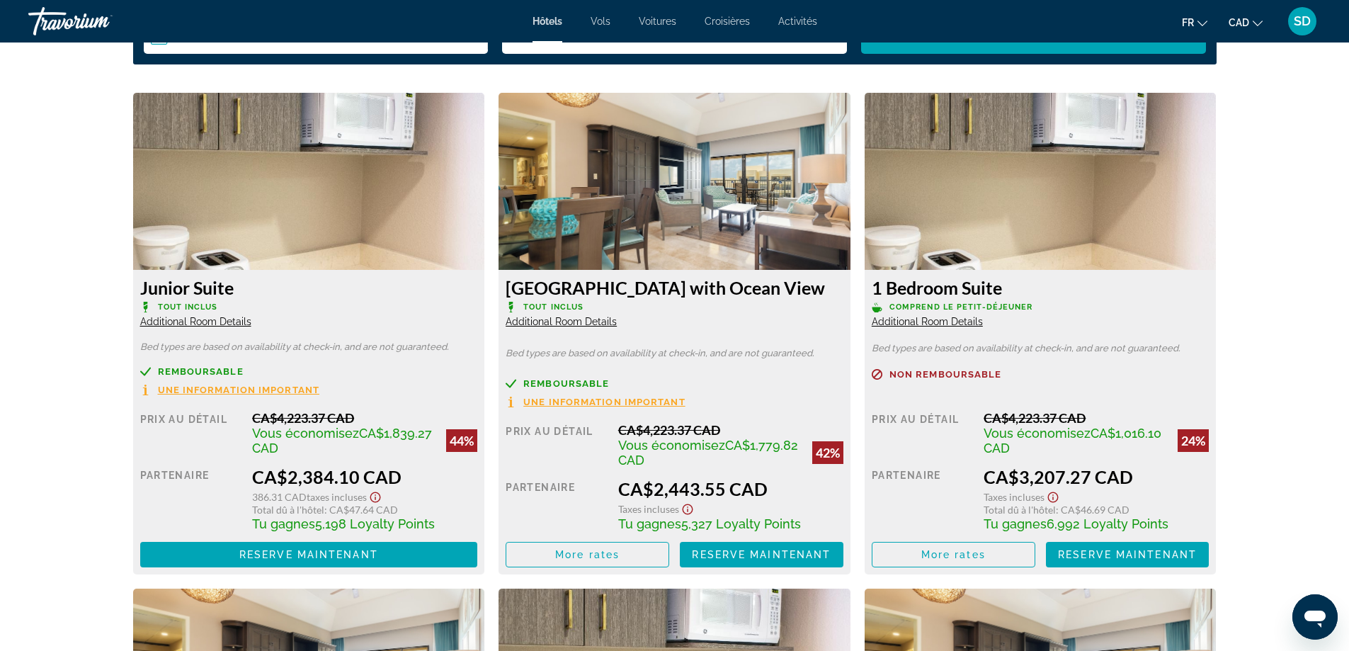
click at [585, 403] on span "Une information important" at bounding box center [604, 401] width 162 height 9
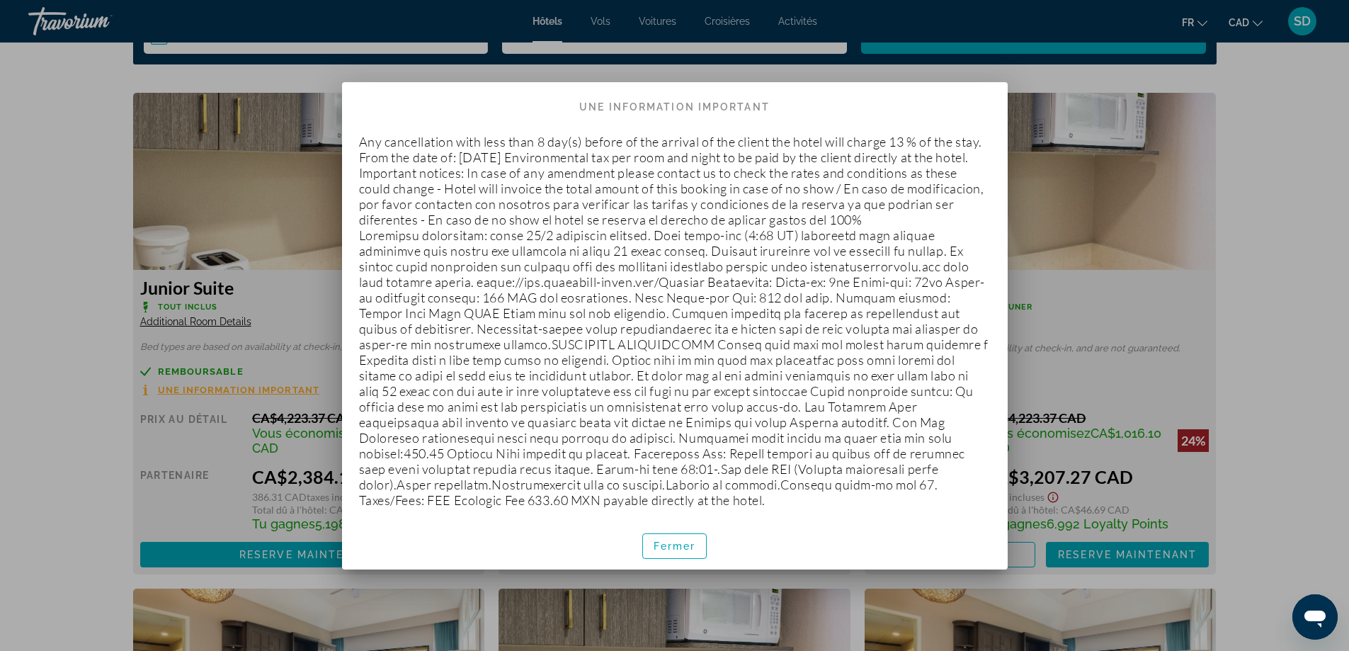
scroll to position [26, 0]
click at [673, 551] on span "Fermer" at bounding box center [674, 545] width 42 height 11
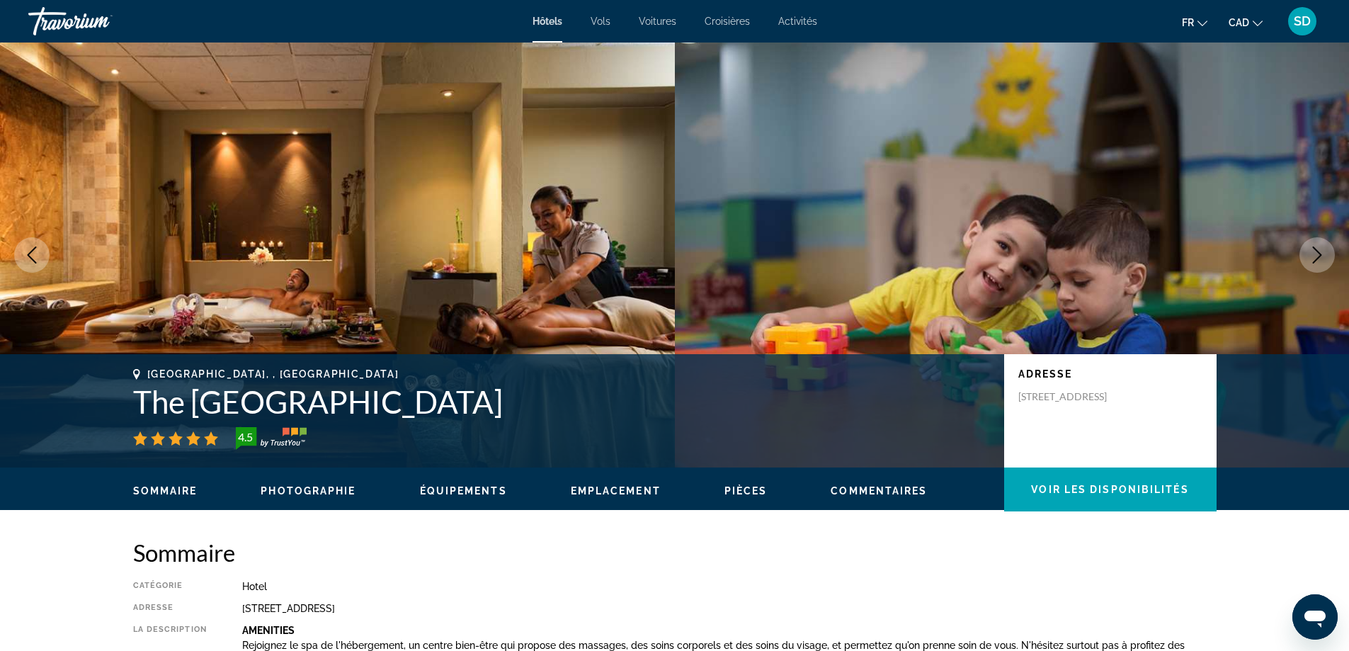
scroll to position [1911, 0]
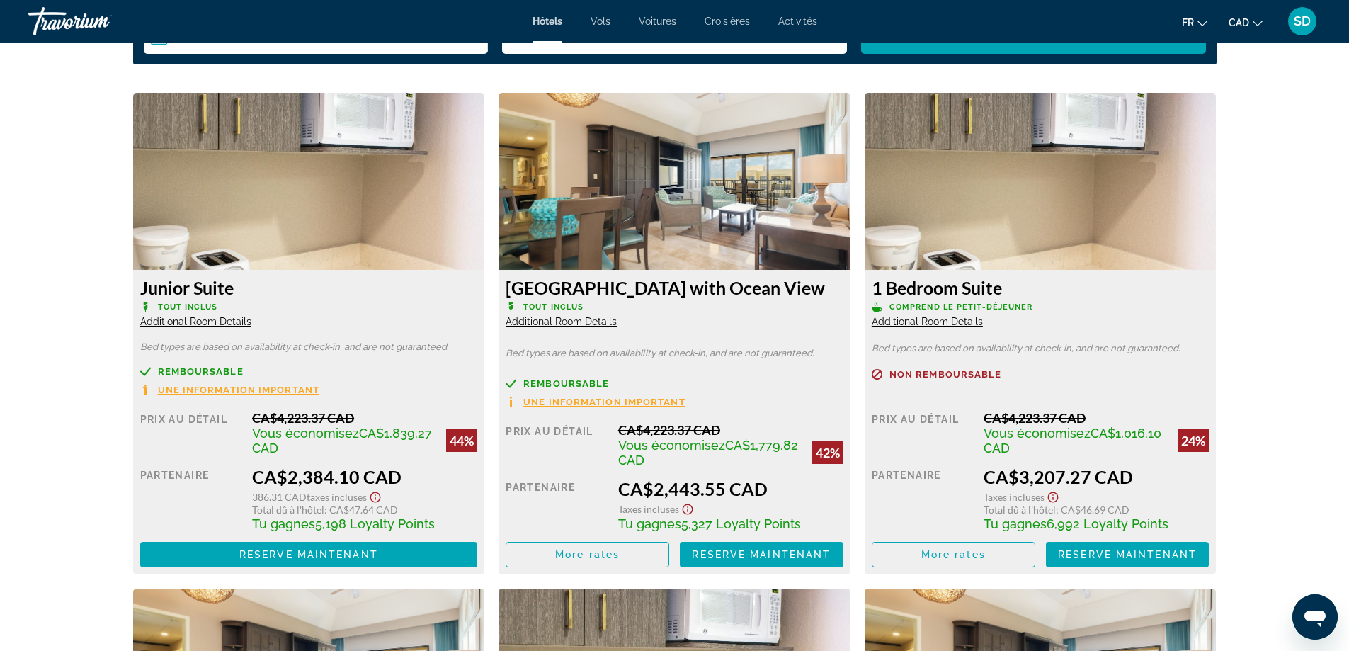
click at [564, 319] on span "Additional Room Details" at bounding box center [560, 321] width 111 height 11
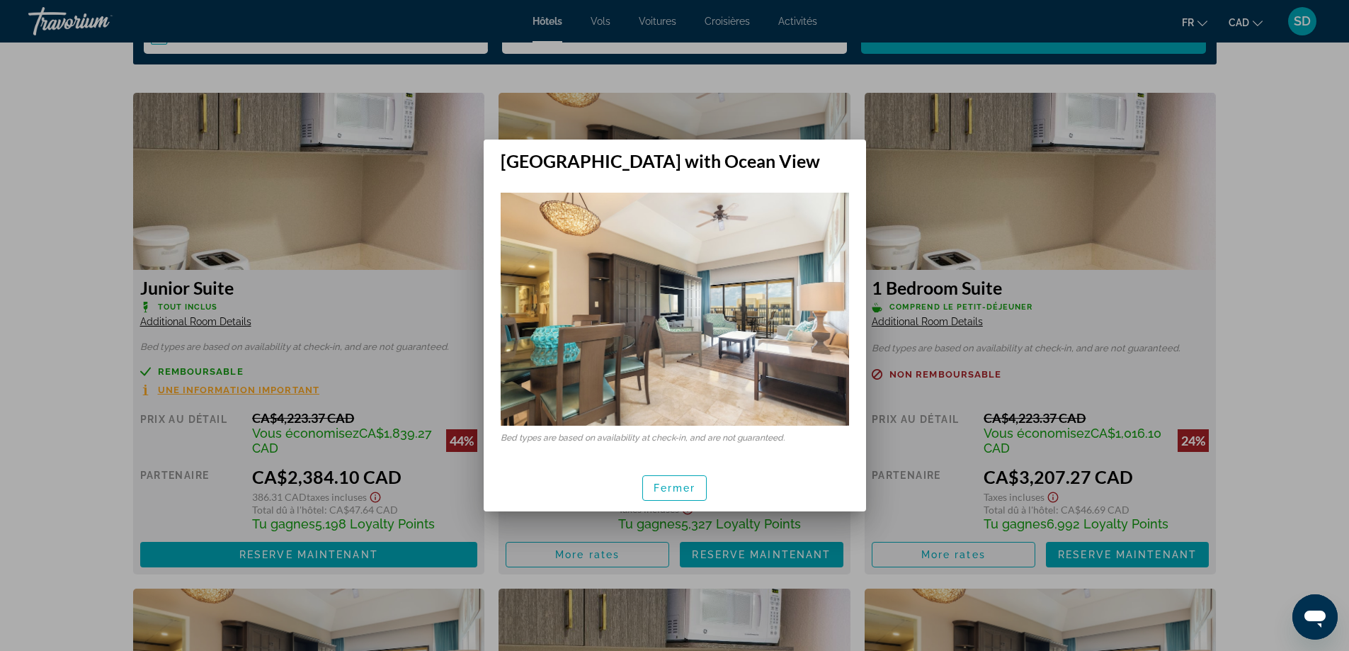
click at [564, 319] on img at bounding box center [674, 309] width 348 height 232
click at [666, 491] on span "Fermer" at bounding box center [674, 487] width 42 height 11
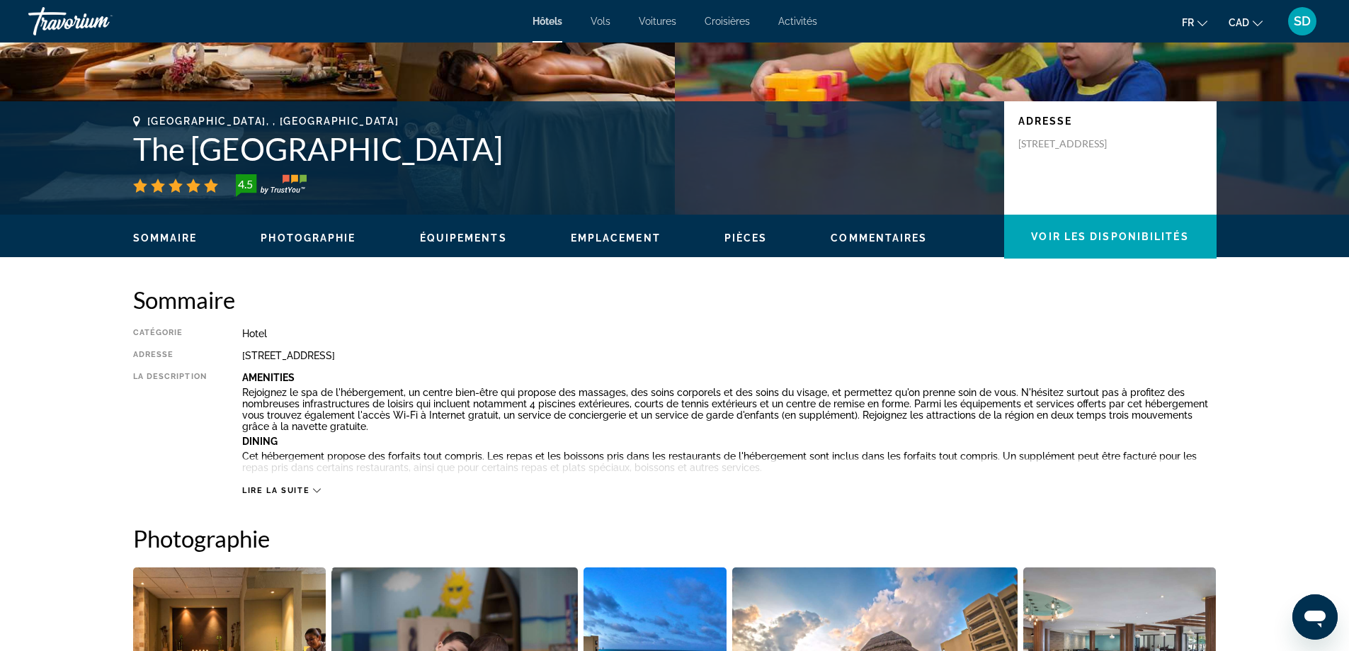
scroll to position [212, 0]
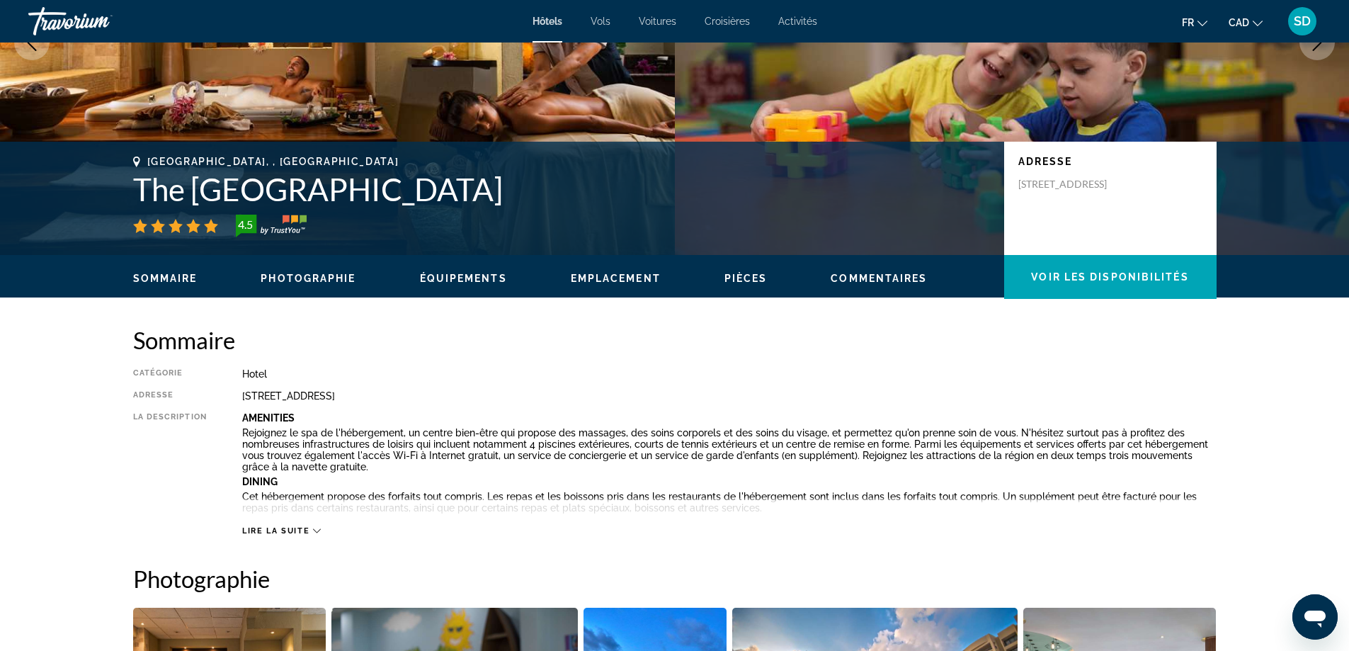
click at [344, 285] on div "Sommaire Photographie Équipements Emplacement Pièces Commentaires Voir les disp…" at bounding box center [675, 277] width 1140 height 44
click at [344, 273] on span "Photographie" at bounding box center [308, 278] width 95 height 11
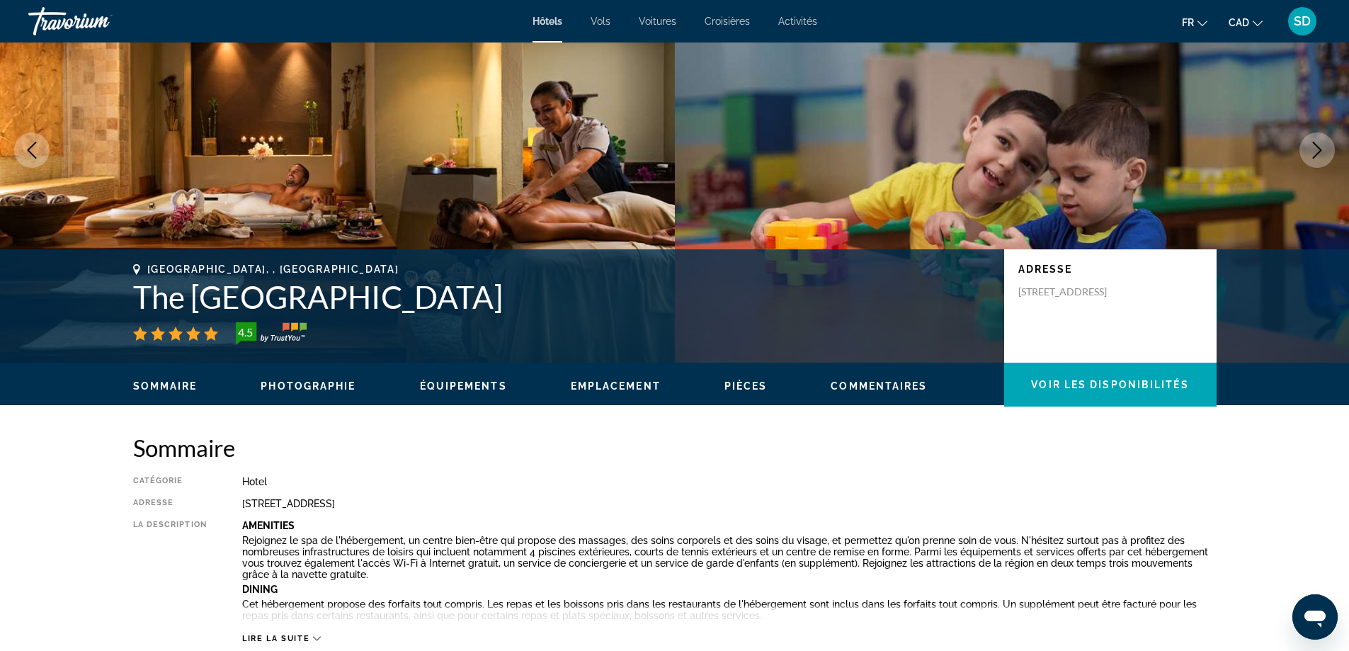
scroll to position [0, 0]
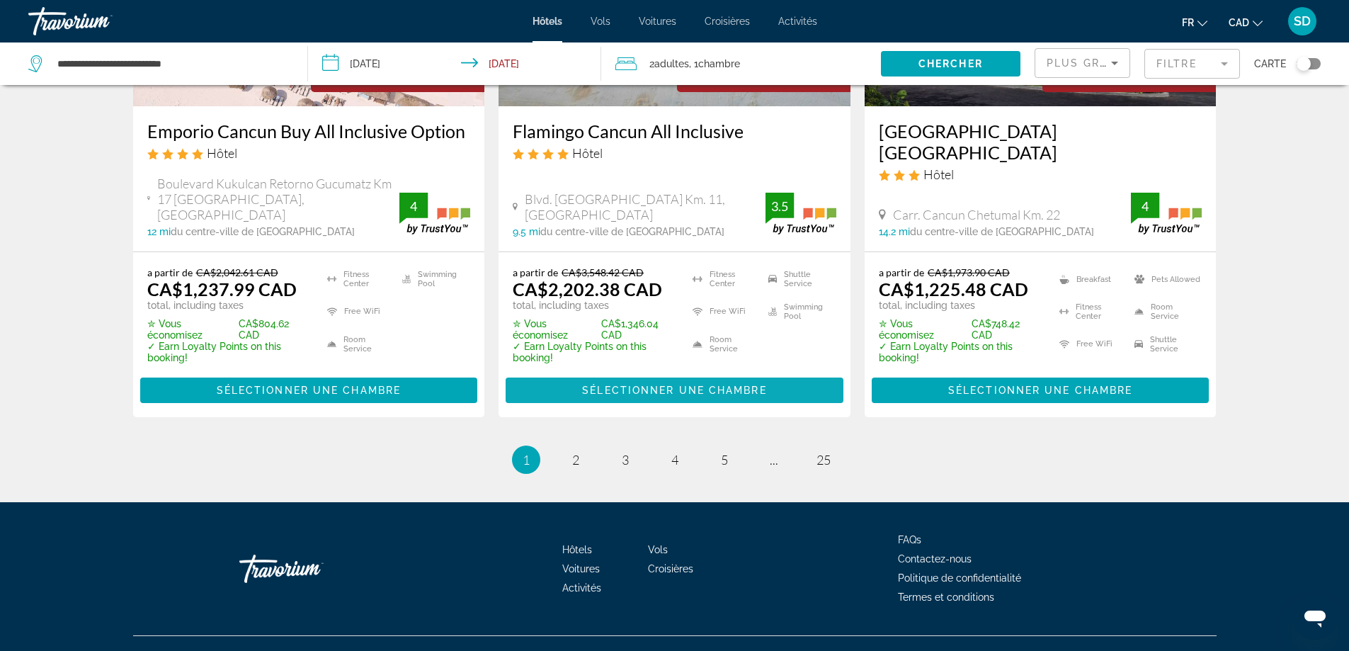
scroll to position [1896, 0]
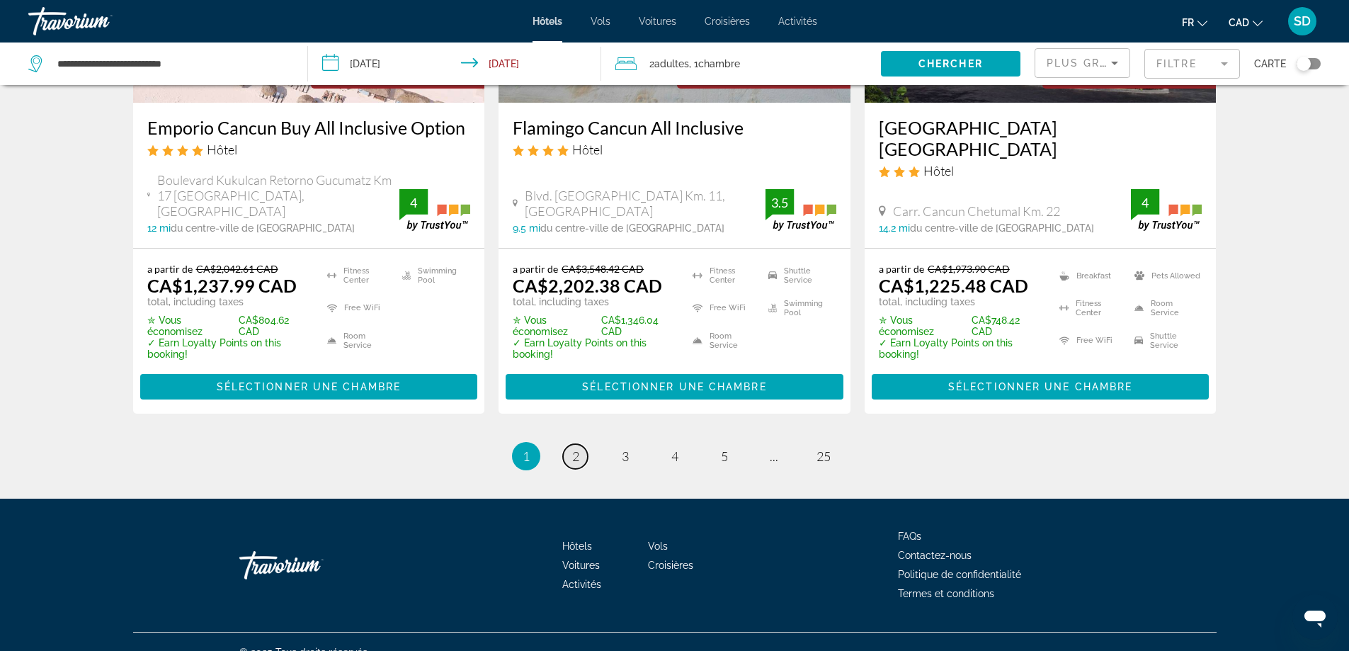
click at [573, 448] on span "2" at bounding box center [575, 456] width 7 height 16
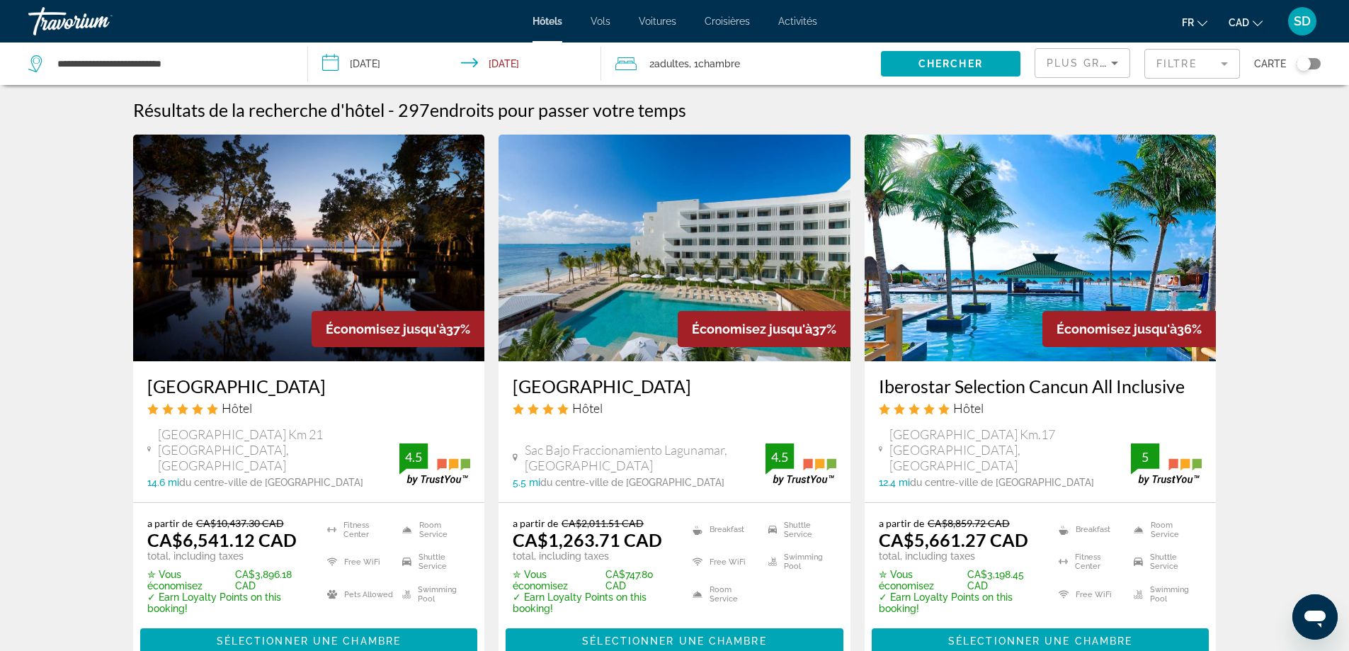
click at [1186, 57] on mat-form-field "Filtre" at bounding box center [1192, 64] width 96 height 30
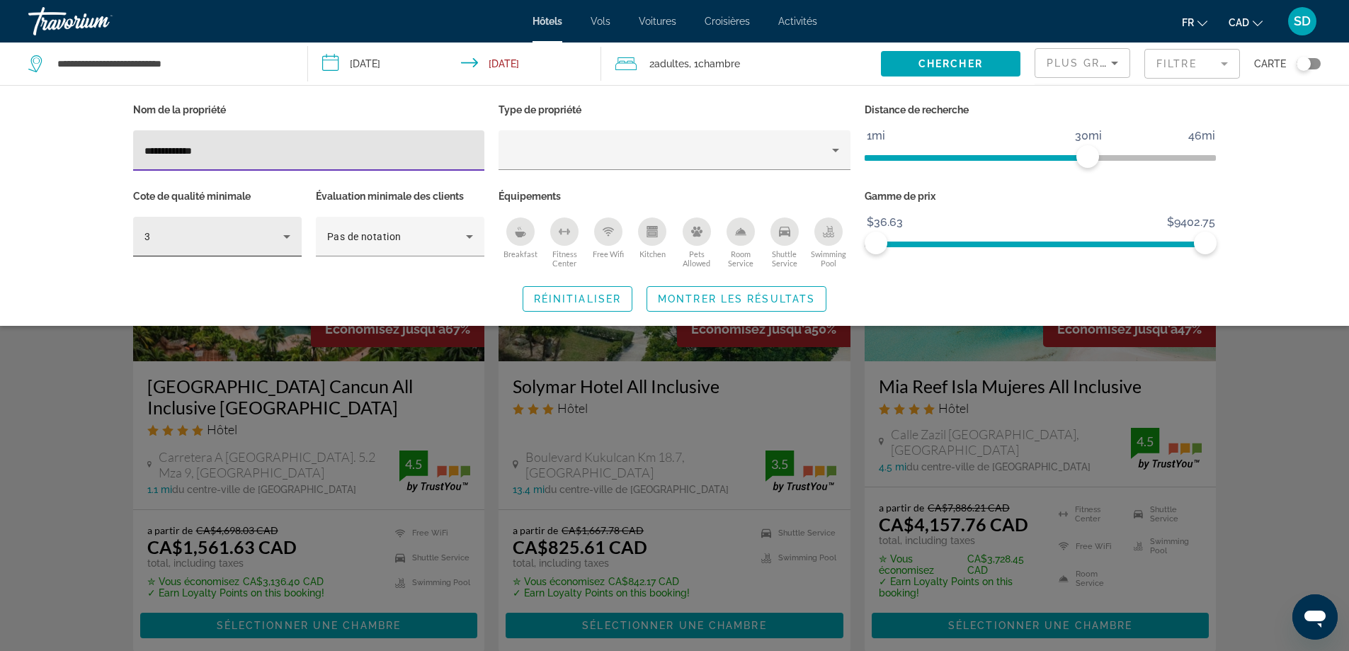
type input "**********"
click at [235, 242] on div "3" at bounding box center [213, 236] width 139 height 17
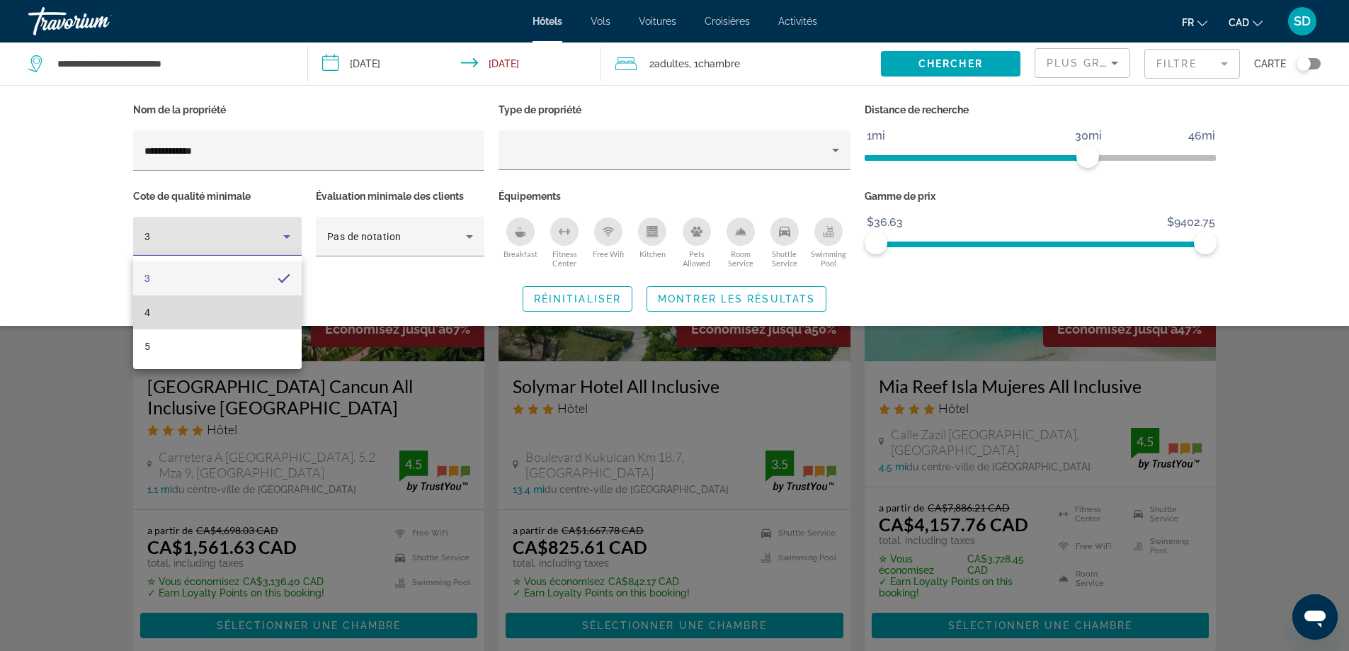
click at [224, 310] on mat-option "4" at bounding box center [217, 312] width 168 height 34
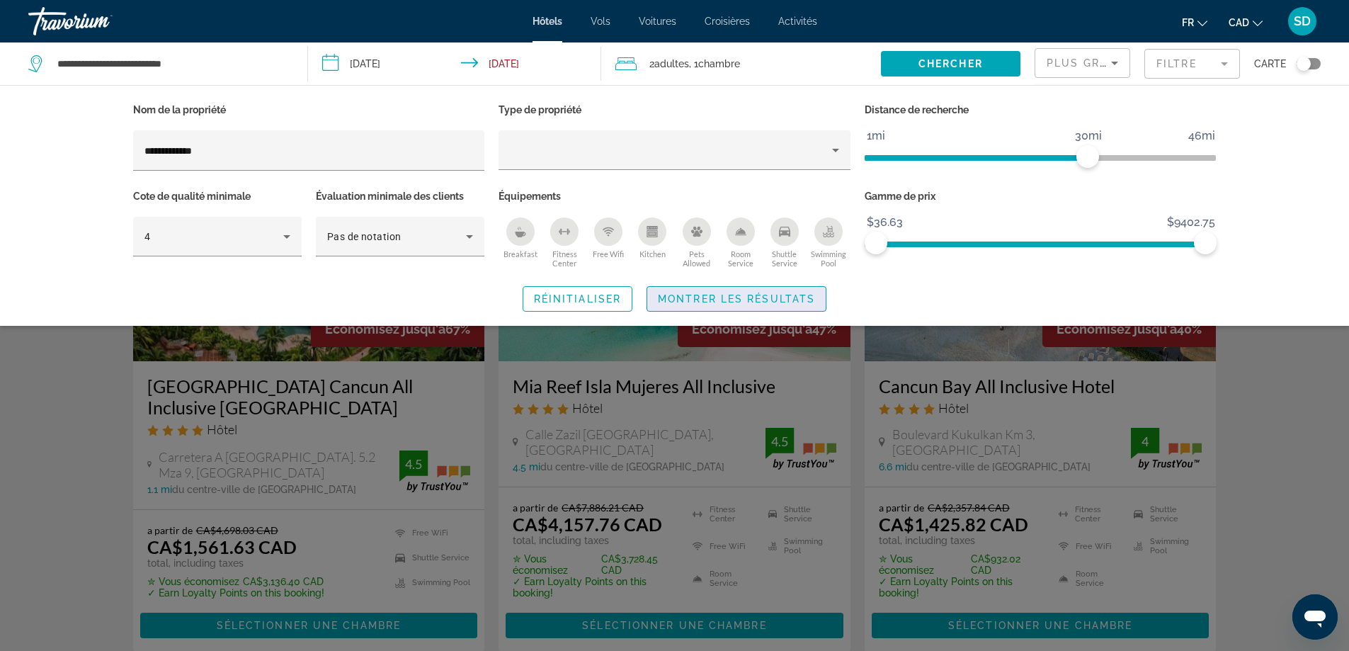
click at [736, 304] on span "Search widget" at bounding box center [736, 299] width 178 height 34
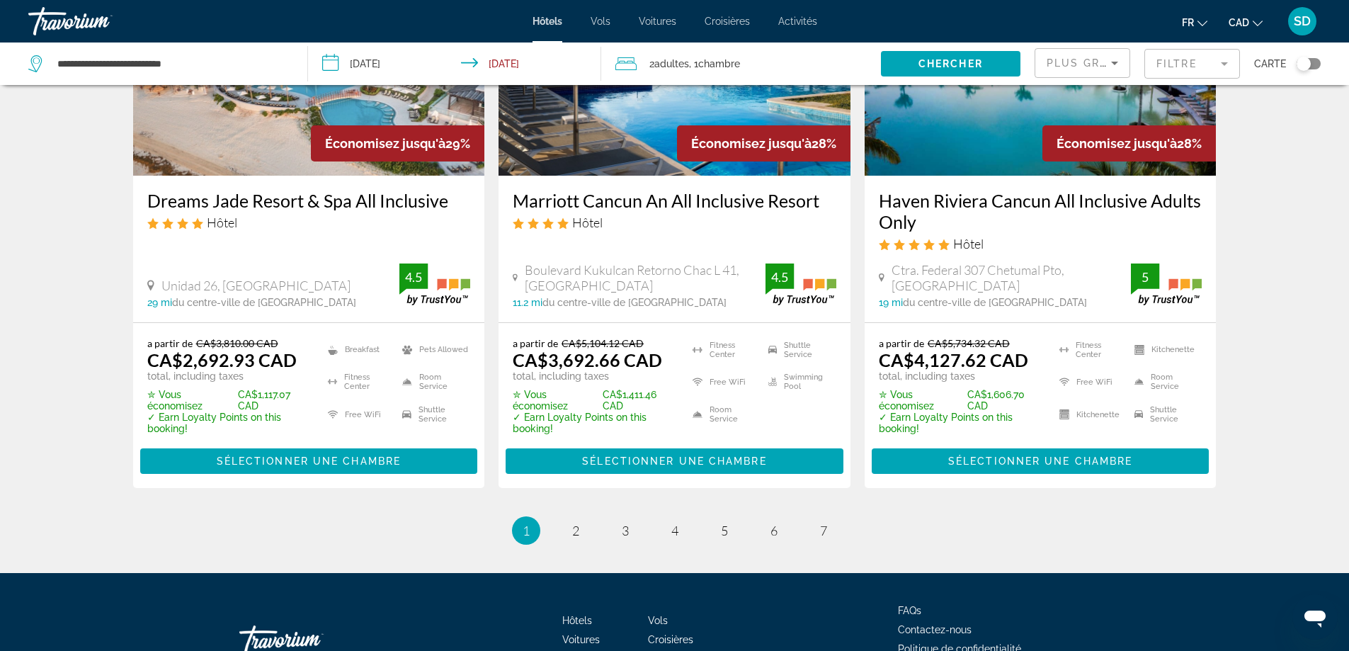
scroll to position [1841, 0]
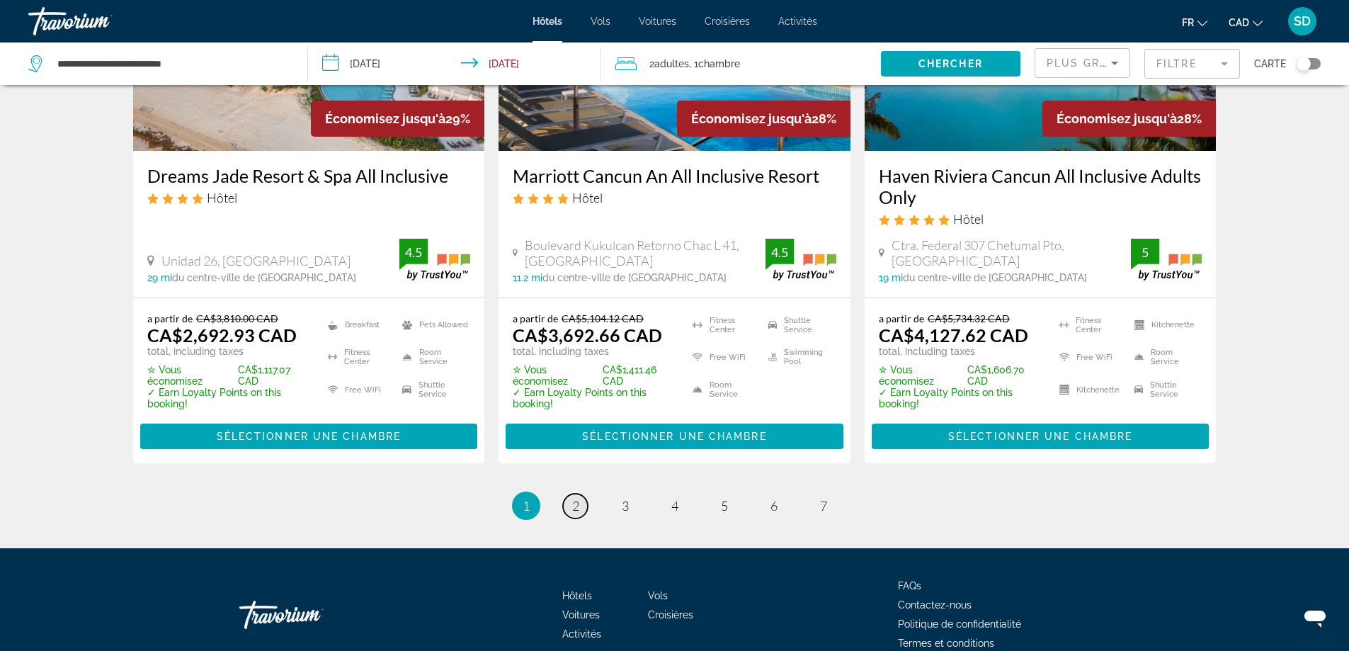
click at [575, 498] on span "2" at bounding box center [575, 506] width 7 height 16
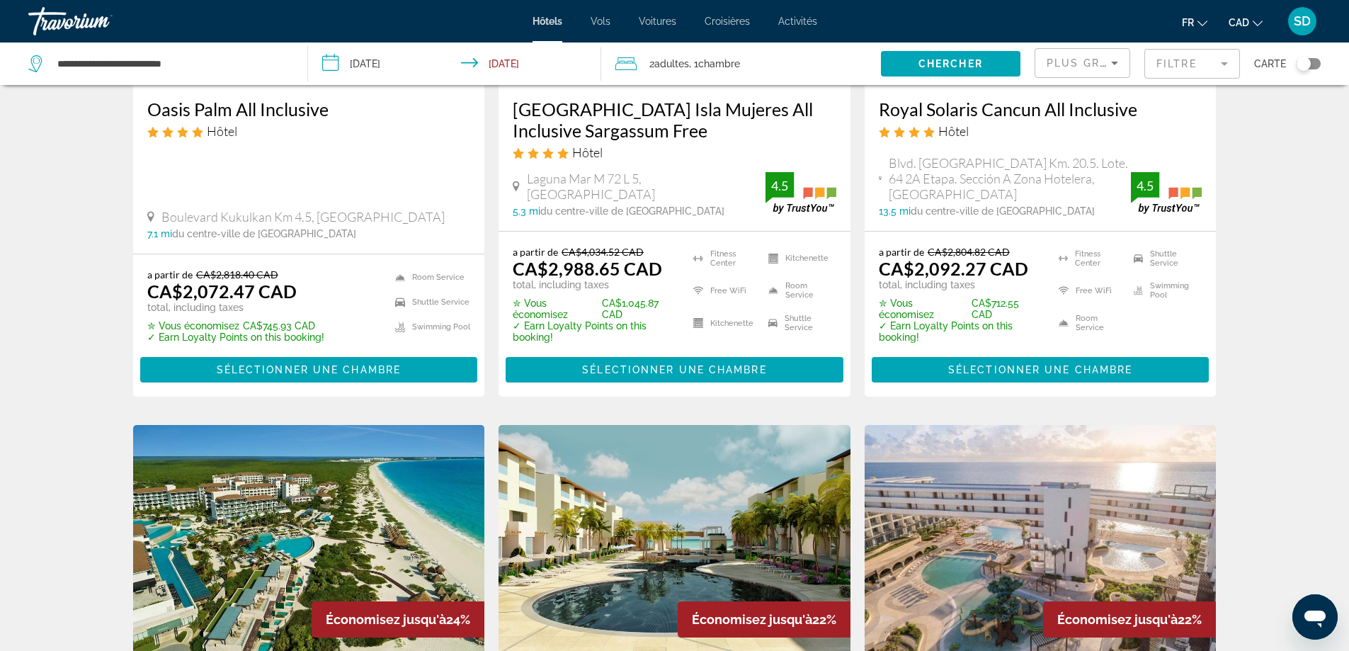
scroll to position [636, 0]
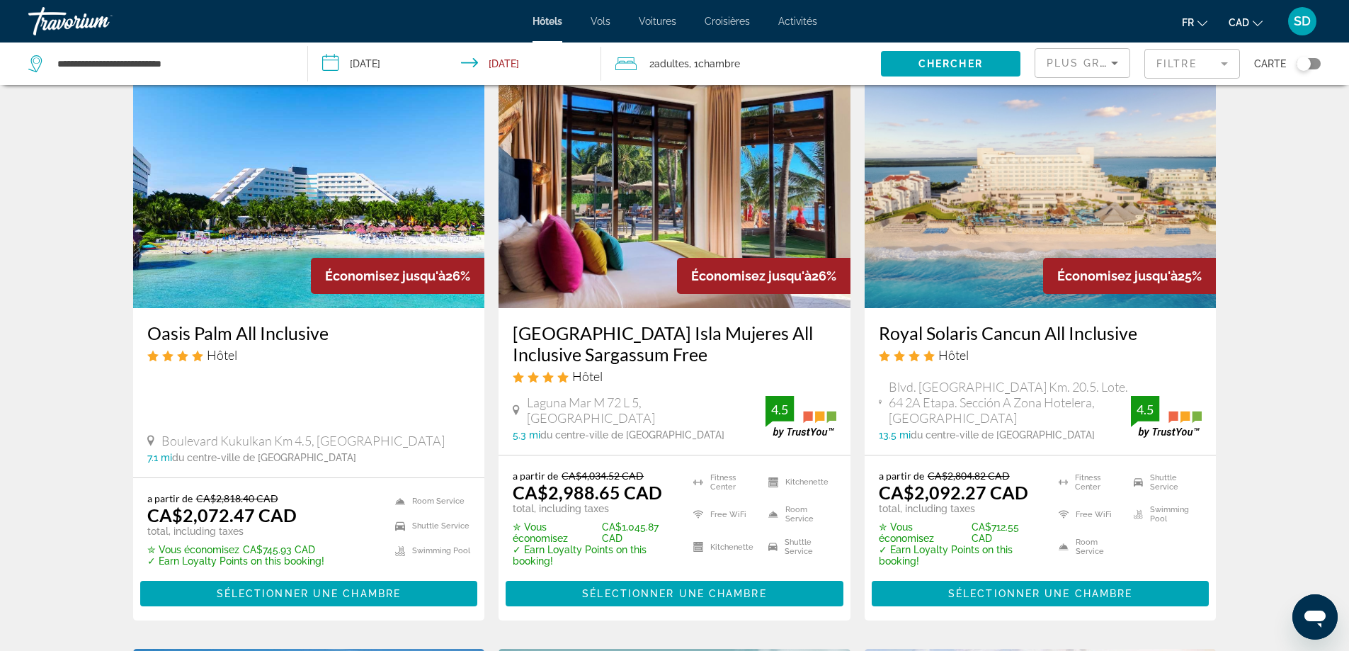
click at [1184, 58] on mat-form-field "Filtre" at bounding box center [1192, 64] width 96 height 30
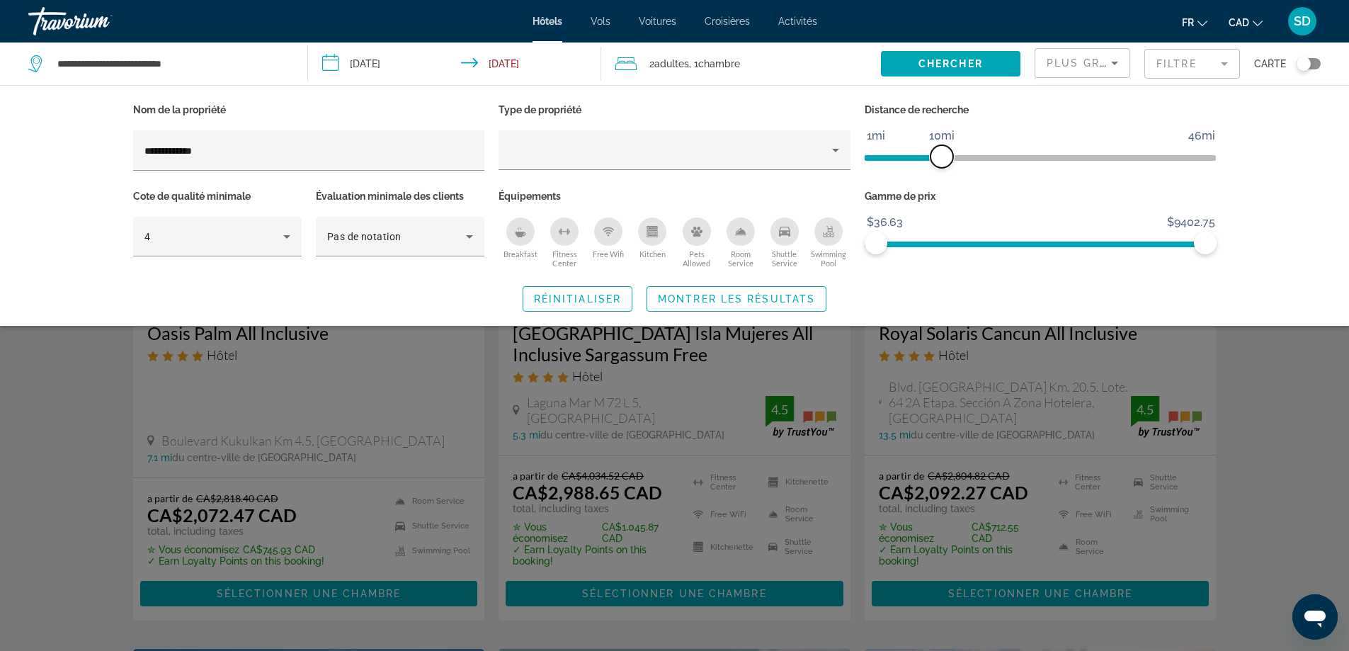
drag, startPoint x: 1093, startPoint y: 156, endPoint x: 941, endPoint y: 166, distance: 152.5
click at [941, 166] on span "ngx-slider" at bounding box center [941, 156] width 23 height 23
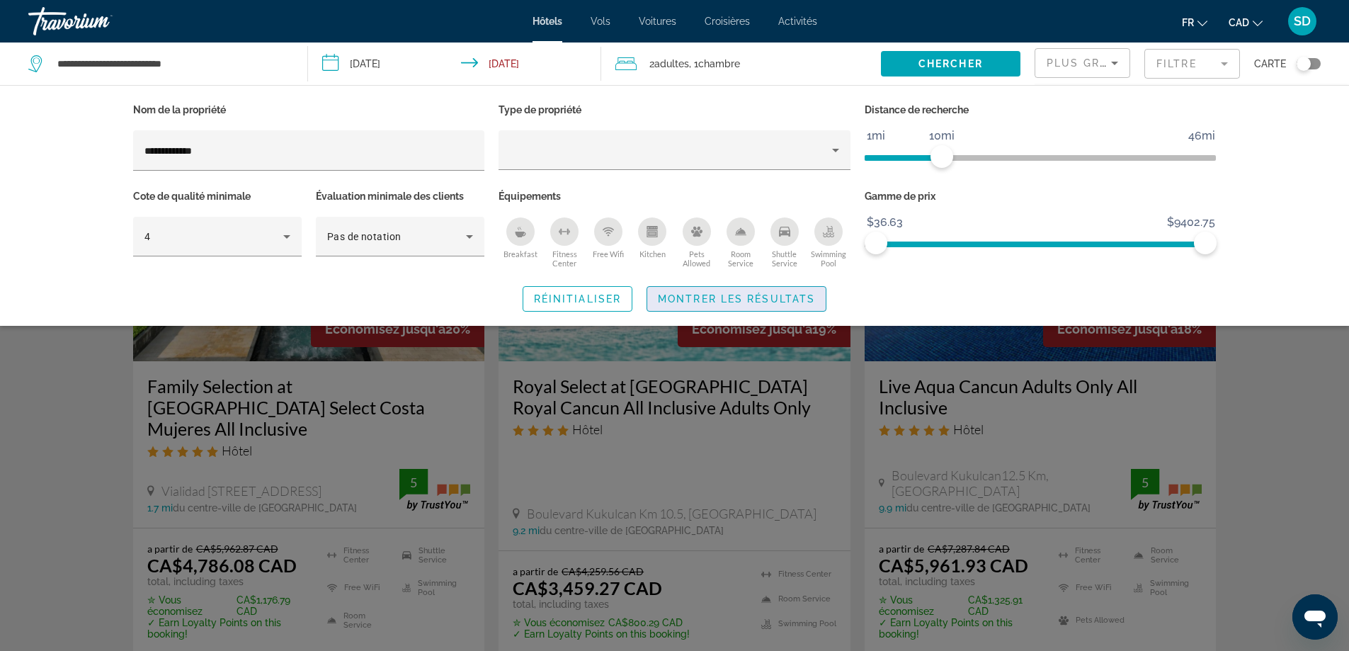
click at [758, 304] on span "Search widget" at bounding box center [736, 299] width 178 height 34
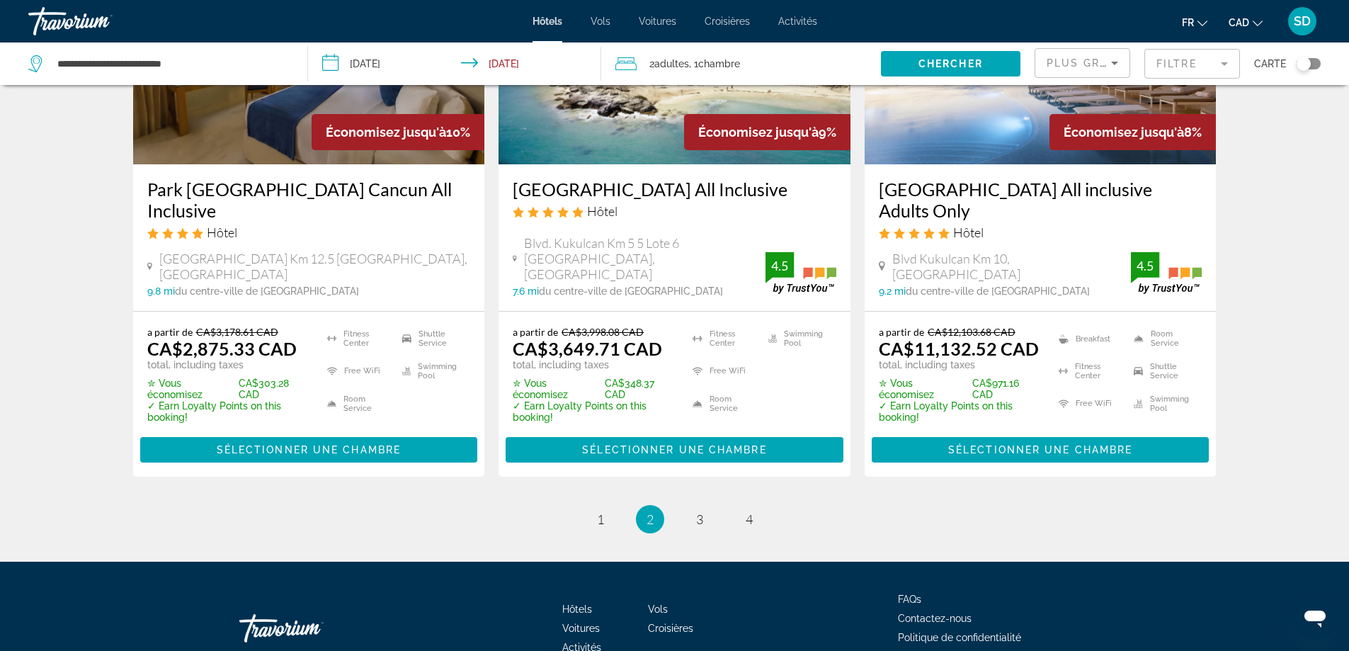
scroll to position [2017, 0]
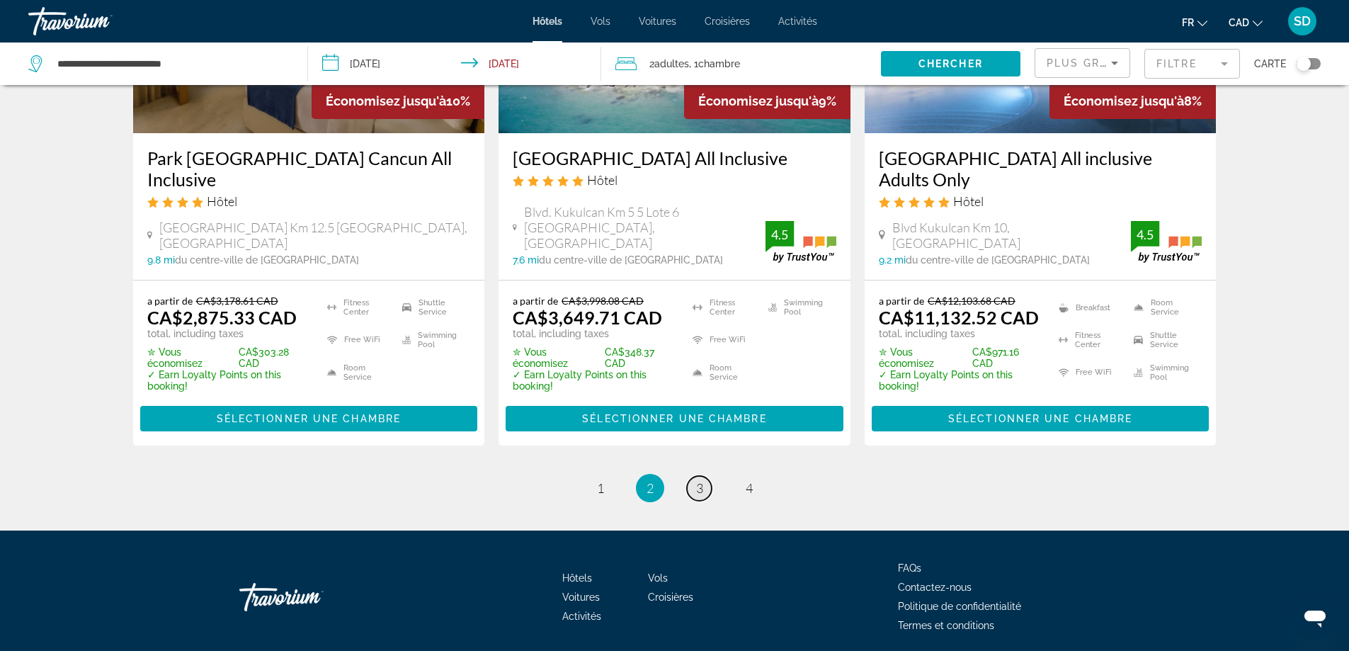
click at [706, 476] on link "page 3" at bounding box center [699, 488] width 25 height 25
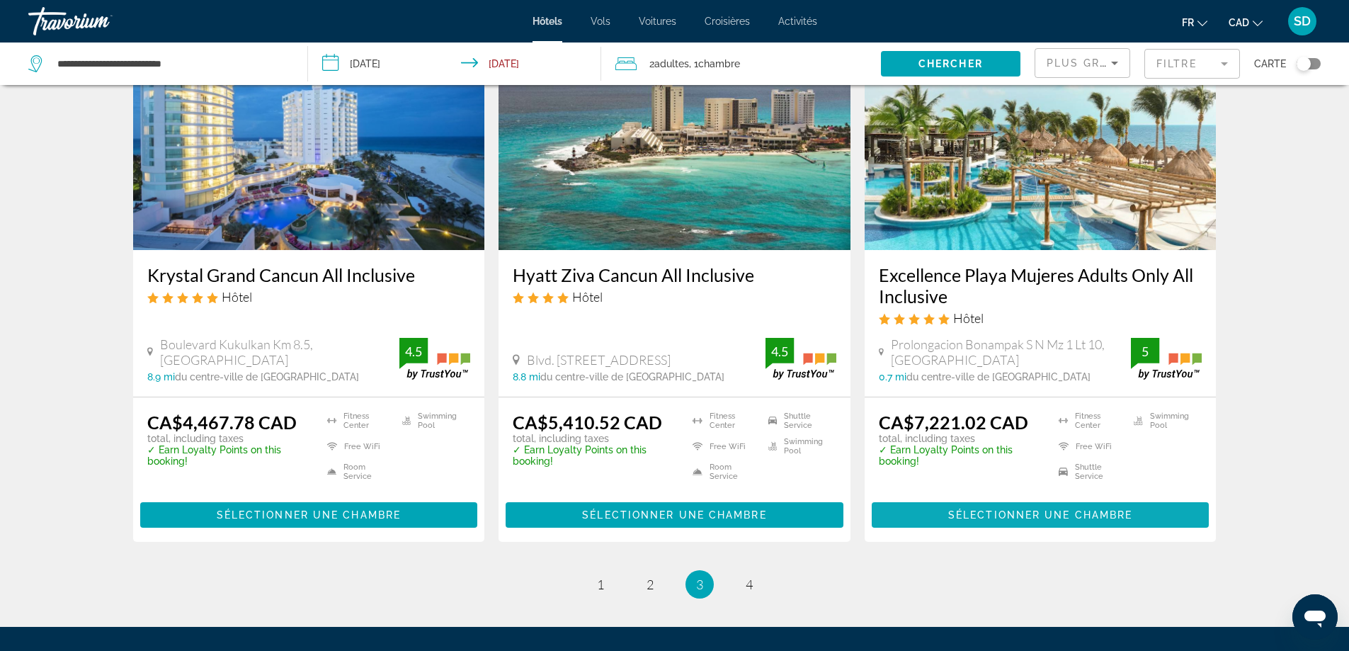
scroll to position [1901, 0]
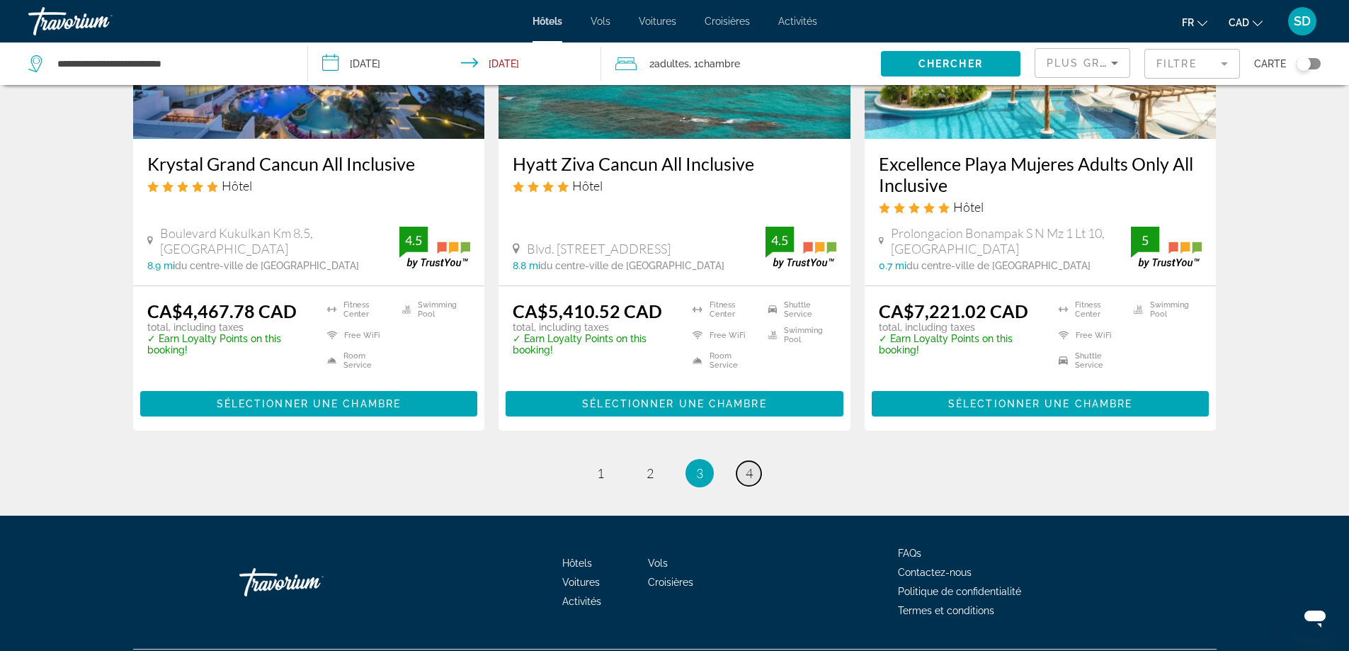
click at [748, 465] on span "4" at bounding box center [748, 473] width 7 height 16
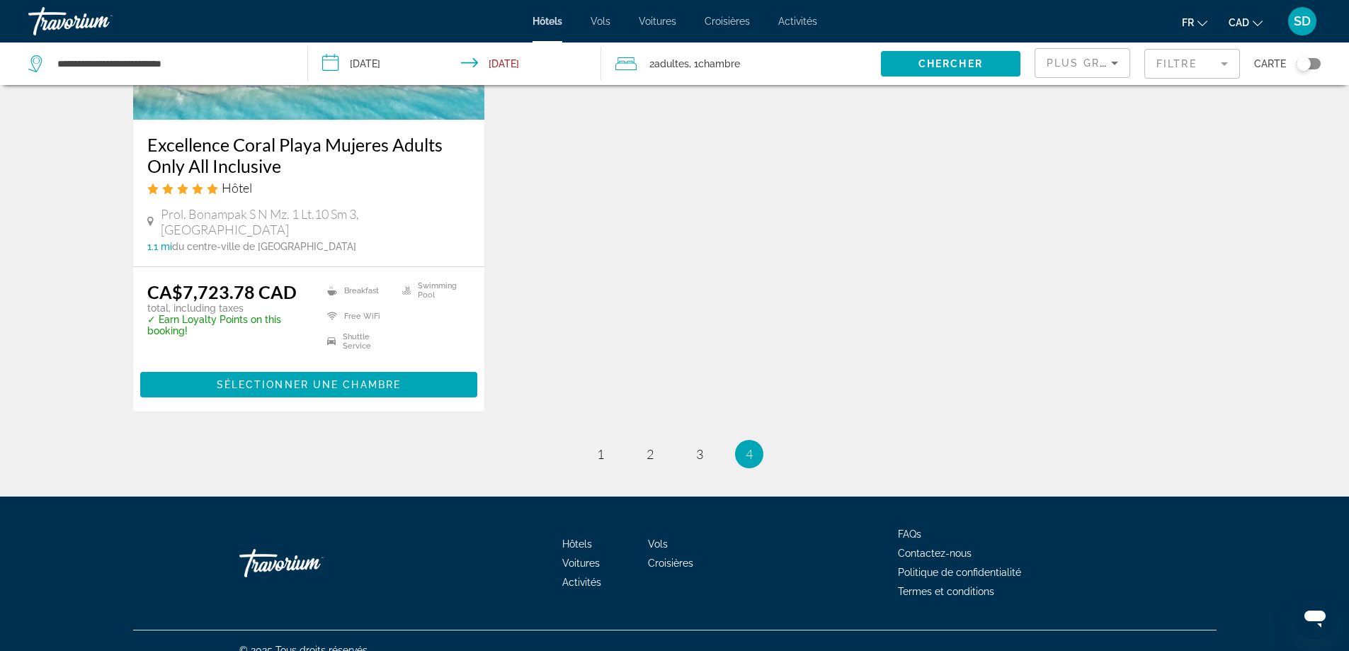
scroll to position [790, 0]
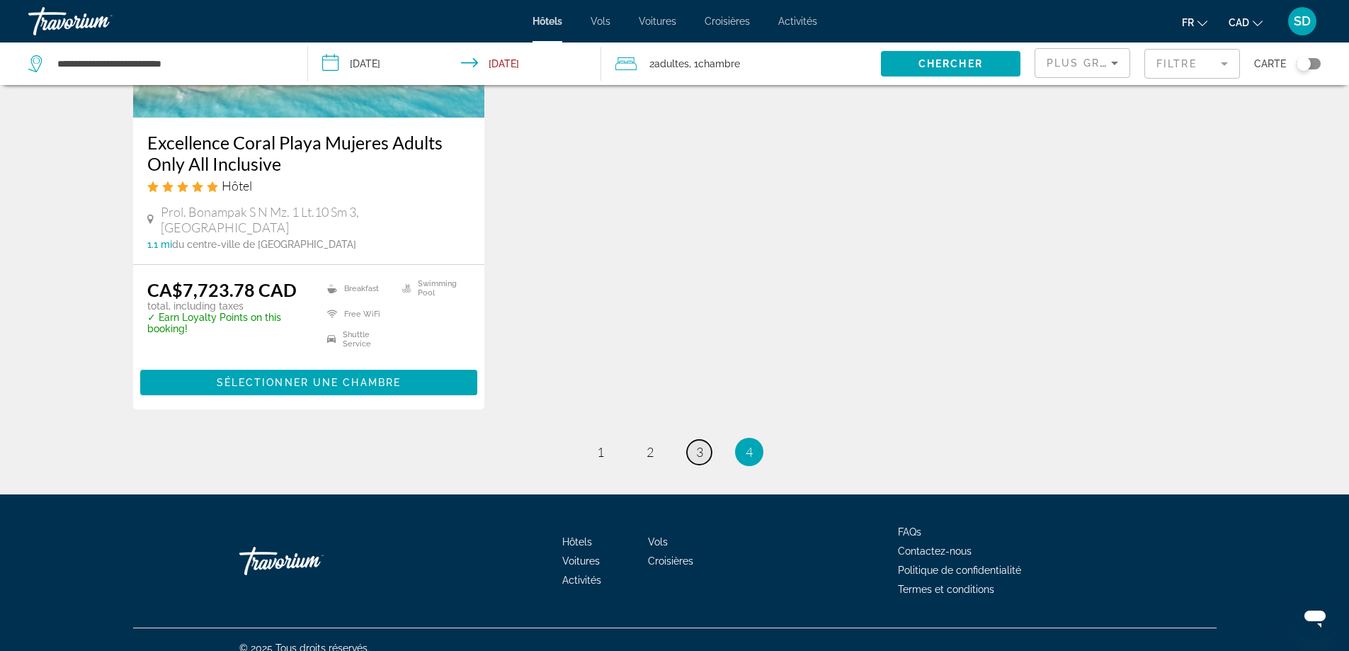
click at [702, 444] on span "3" at bounding box center [699, 452] width 7 height 16
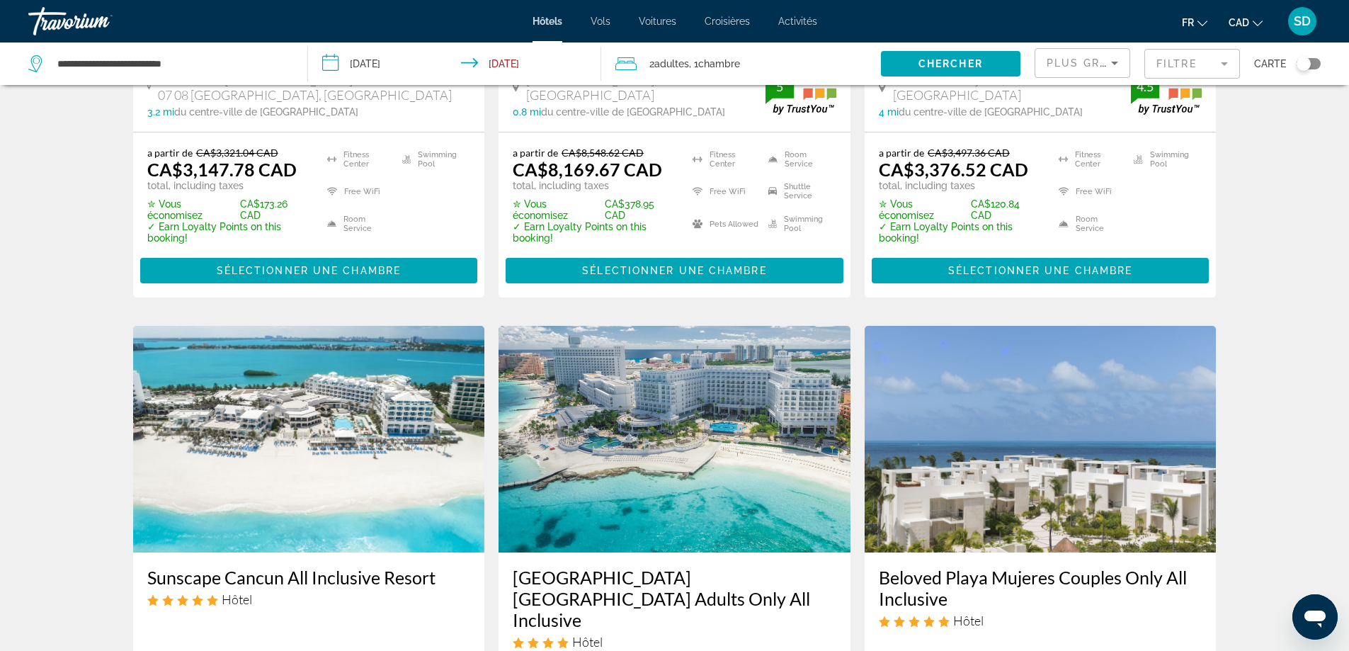
scroll to position [1203, 0]
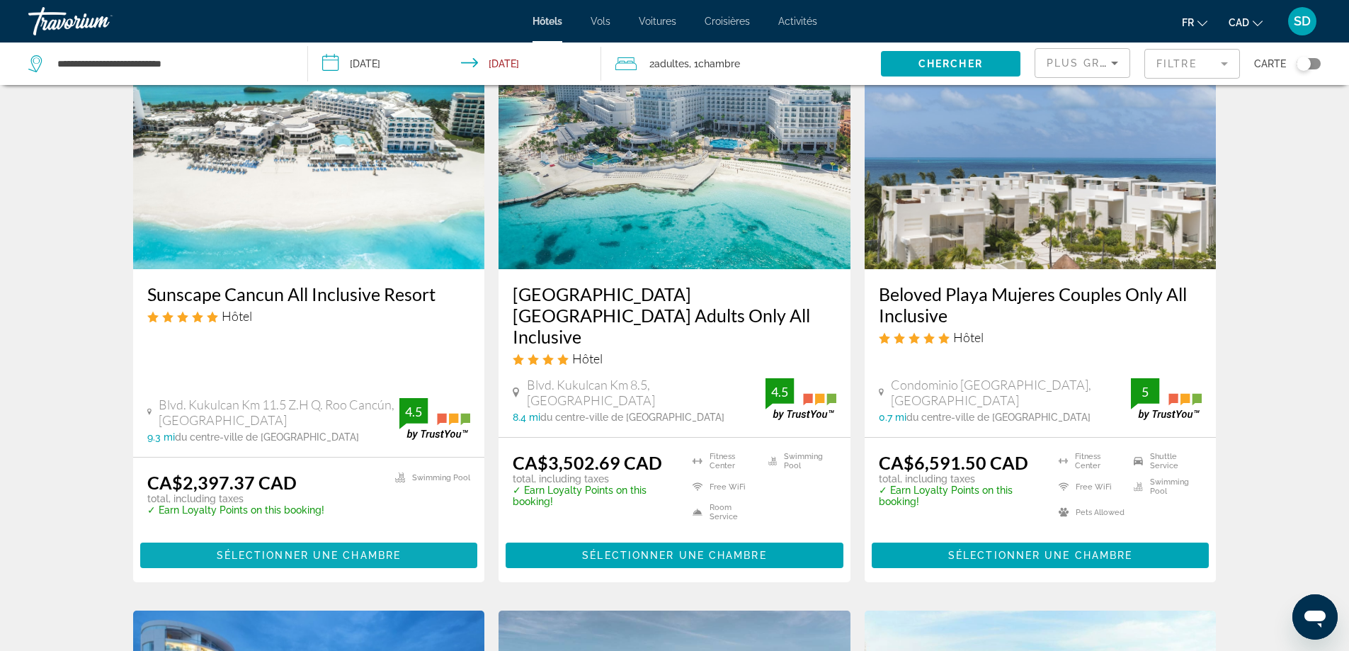
click at [364, 549] on span "Sélectionner une chambre" at bounding box center [309, 554] width 184 height 11
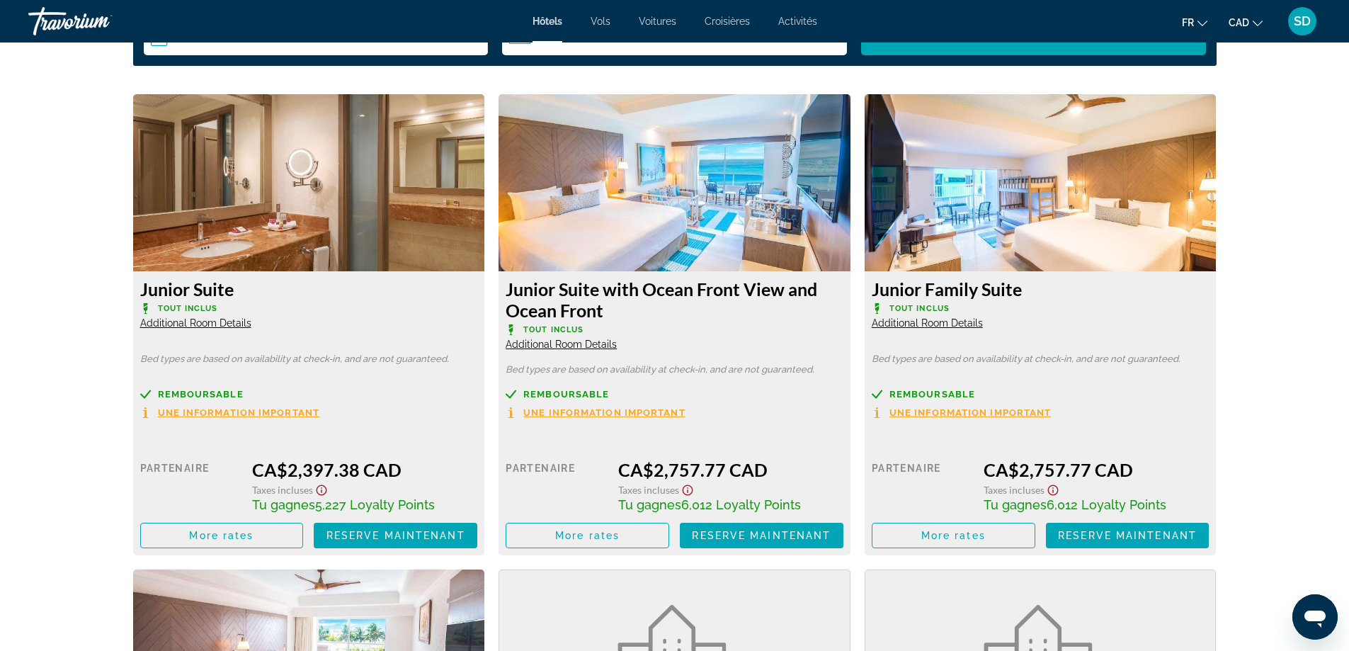
scroll to position [1911, 0]
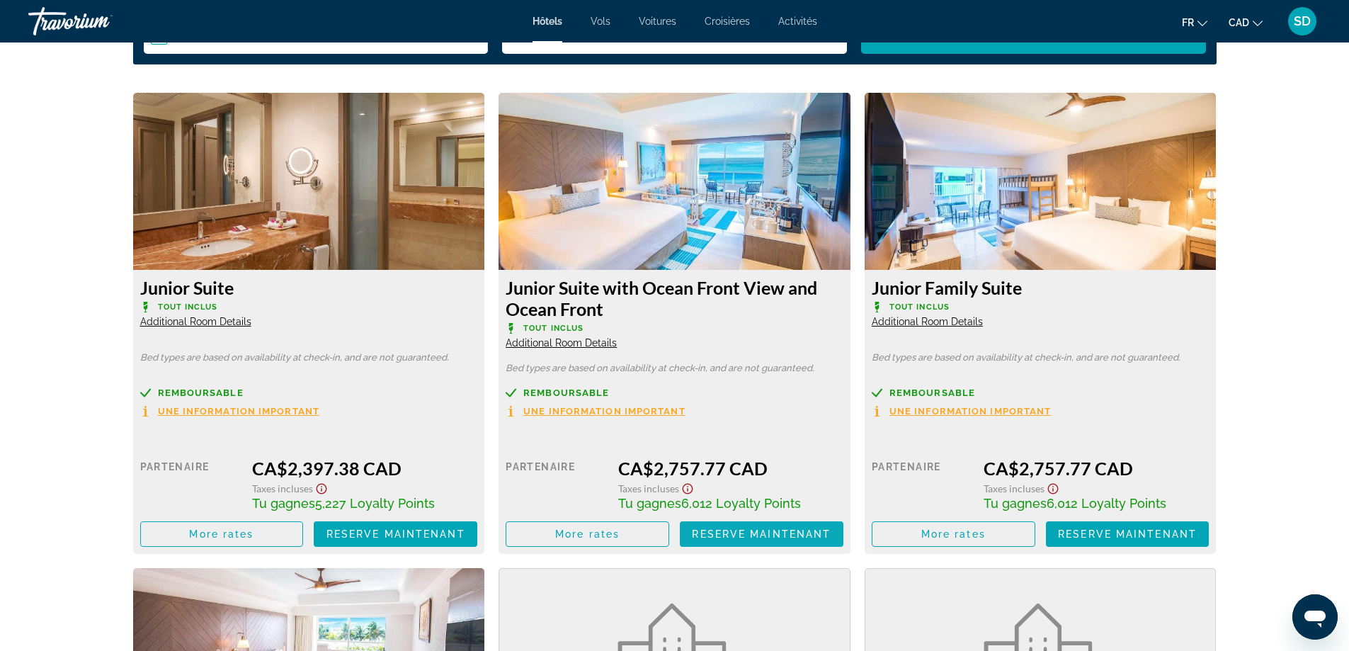
click at [726, 530] on span "Reserve maintenant" at bounding box center [761, 533] width 139 height 11
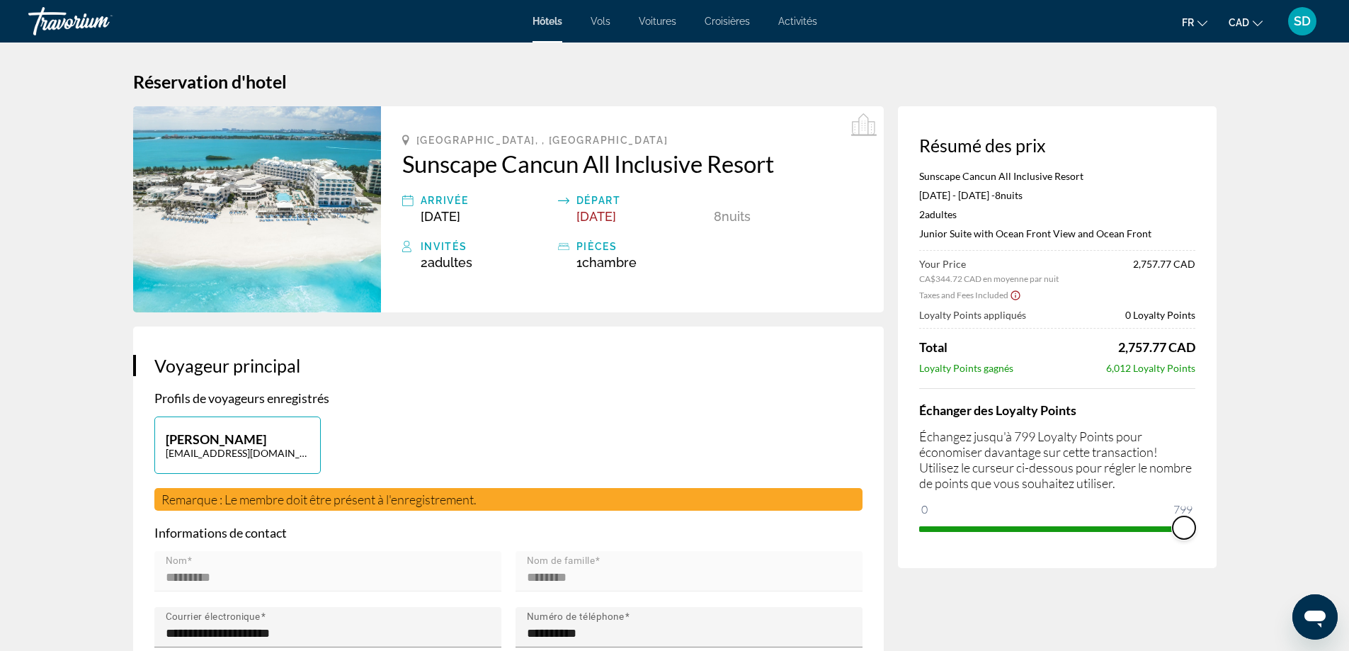
drag, startPoint x: 921, startPoint y: 507, endPoint x: 1240, endPoint y: 513, distance: 319.3
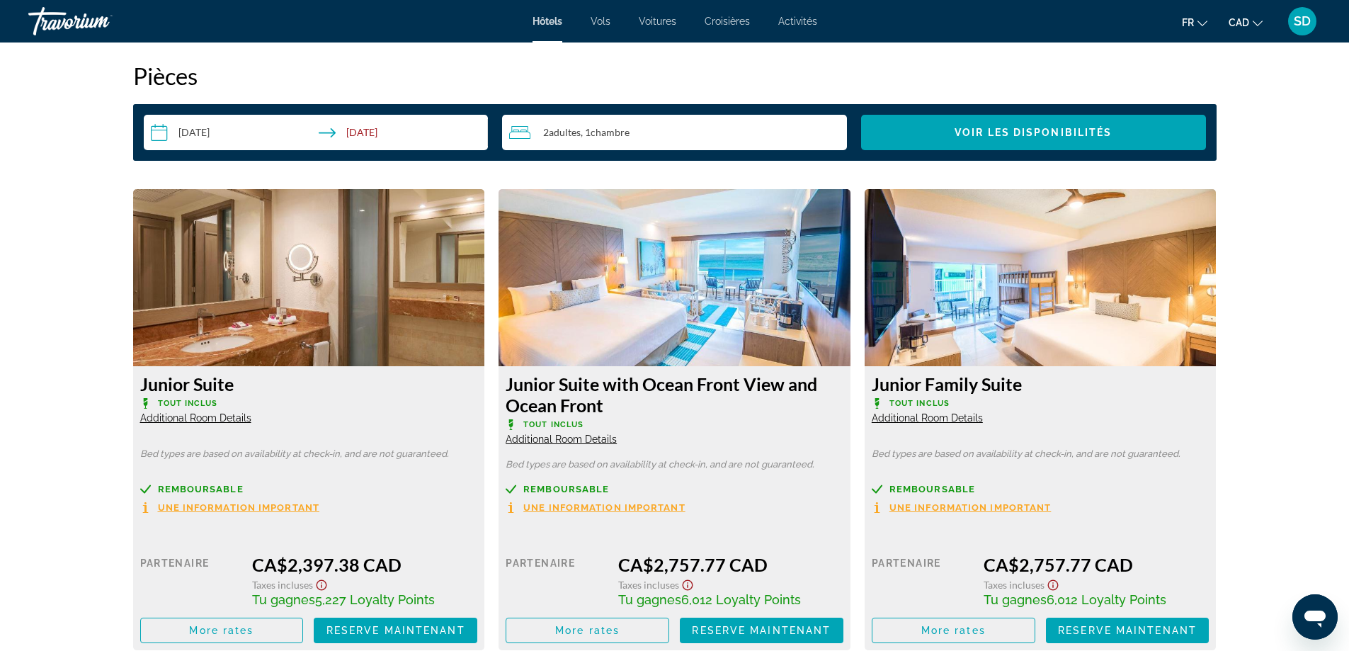
scroll to position [1841, 0]
